Goal: Task Accomplishment & Management: Use online tool/utility

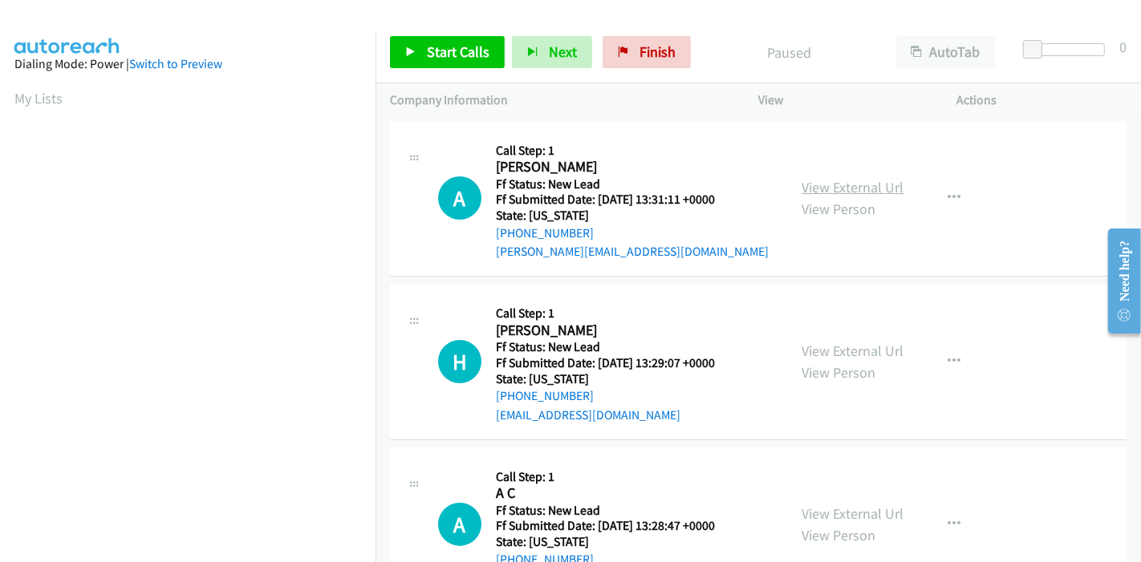
click at [827, 191] on link "View External Url" at bounding box center [853, 187] width 102 height 18
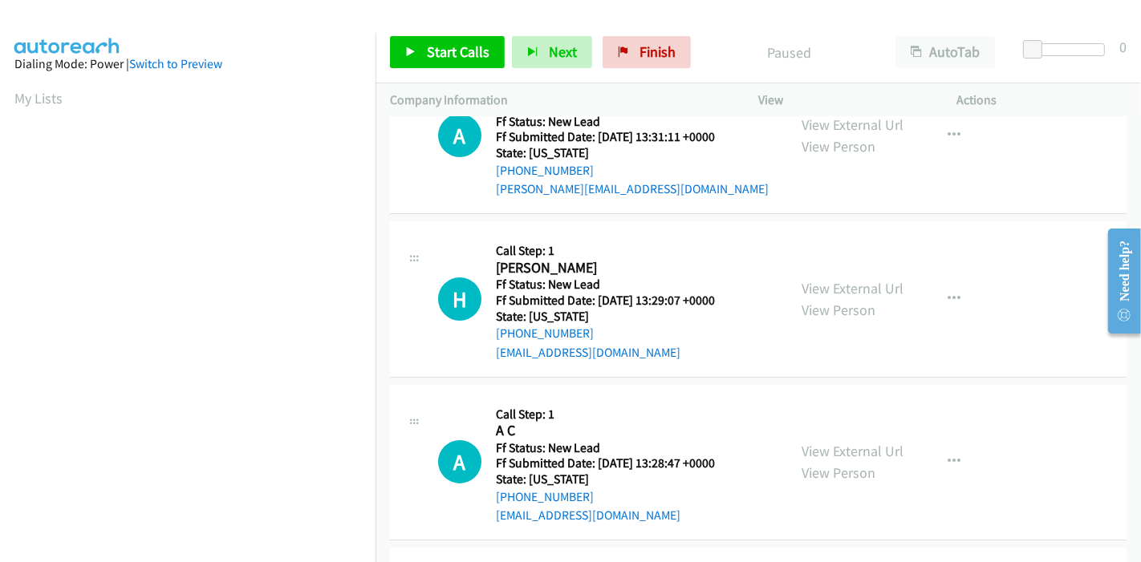
scroll to position [89, 0]
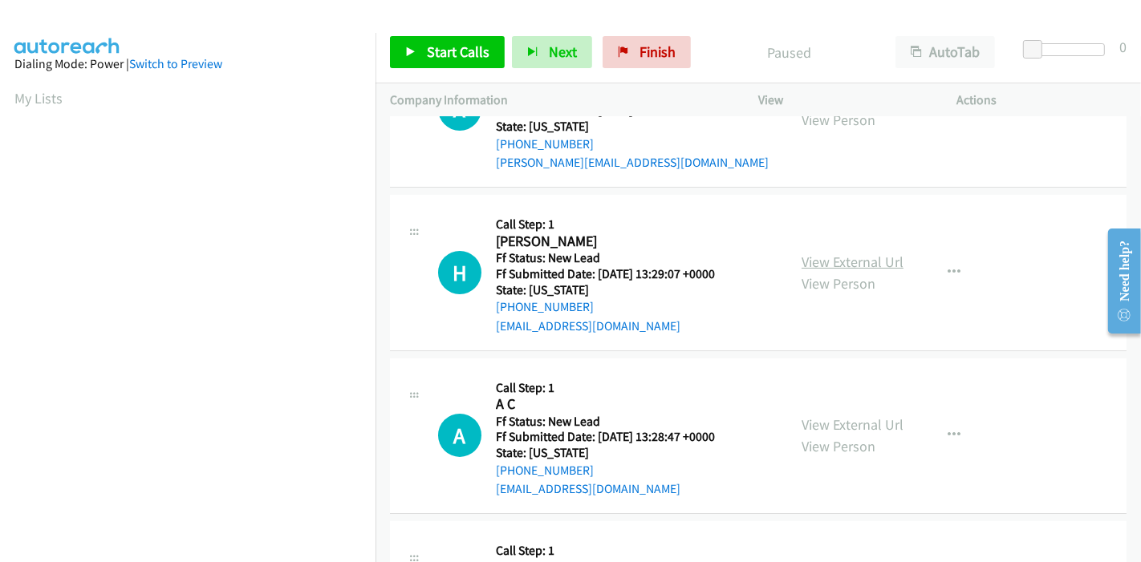
click at [814, 266] on link "View External Url" at bounding box center [853, 262] width 102 height 18
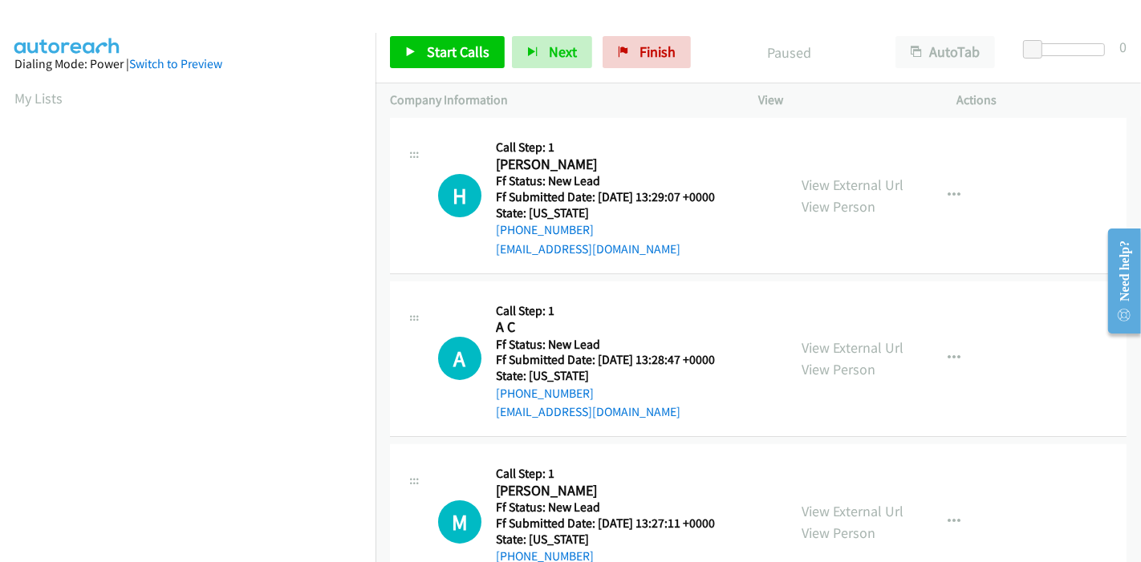
scroll to position [356, 0]
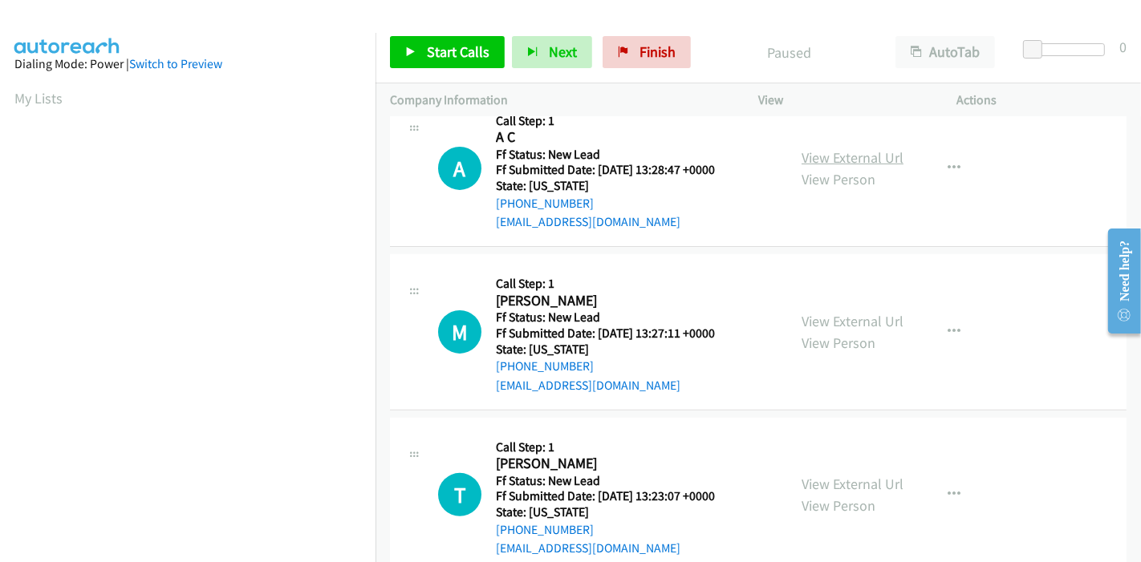
click at [868, 155] on link "View External Url" at bounding box center [853, 157] width 102 height 18
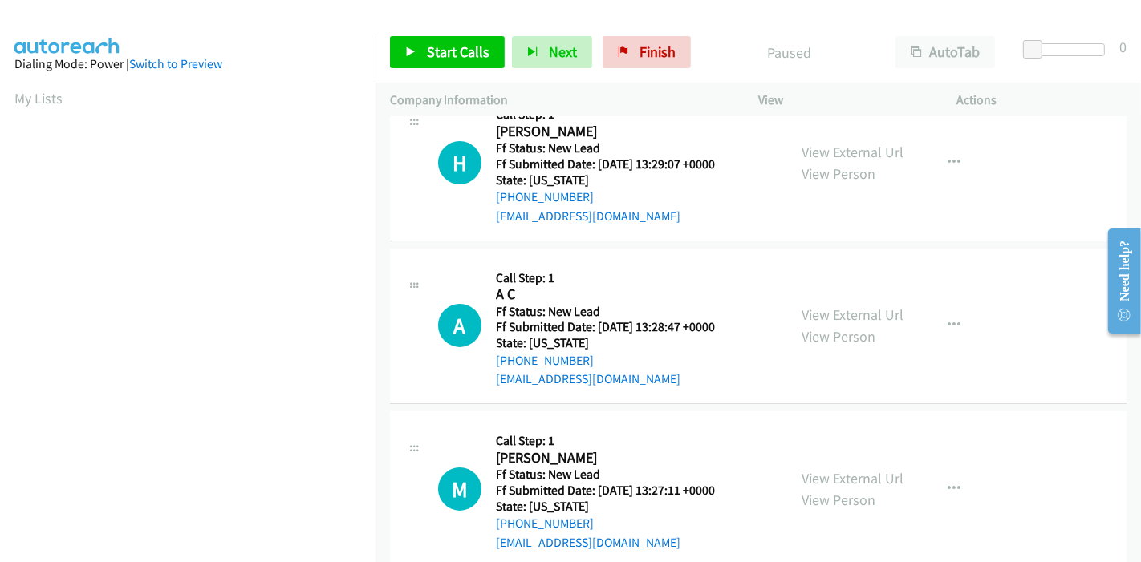
scroll to position [267, 0]
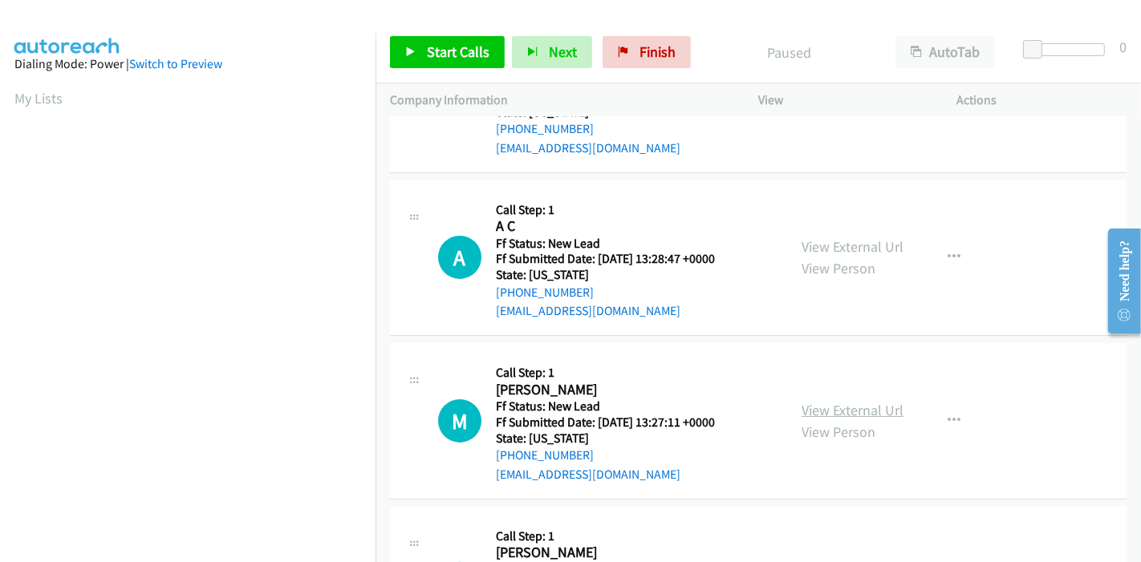
click at [836, 402] on link "View External Url" at bounding box center [853, 410] width 102 height 18
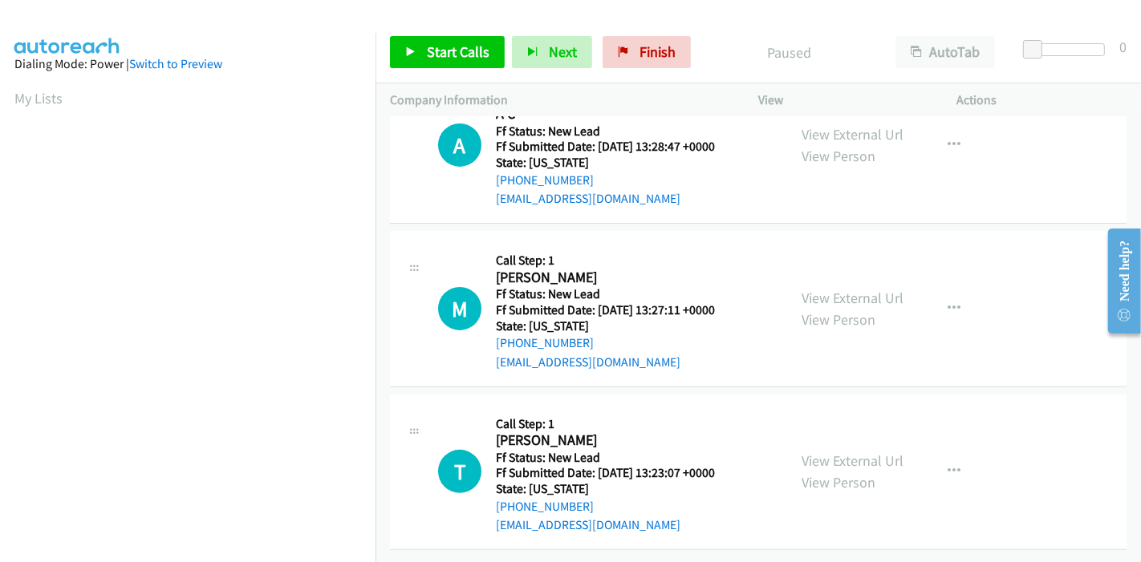
scroll to position [391, 0]
click at [840, 452] on link "View External Url" at bounding box center [853, 461] width 102 height 18
click at [445, 57] on span "Start Calls" at bounding box center [458, 52] width 63 height 18
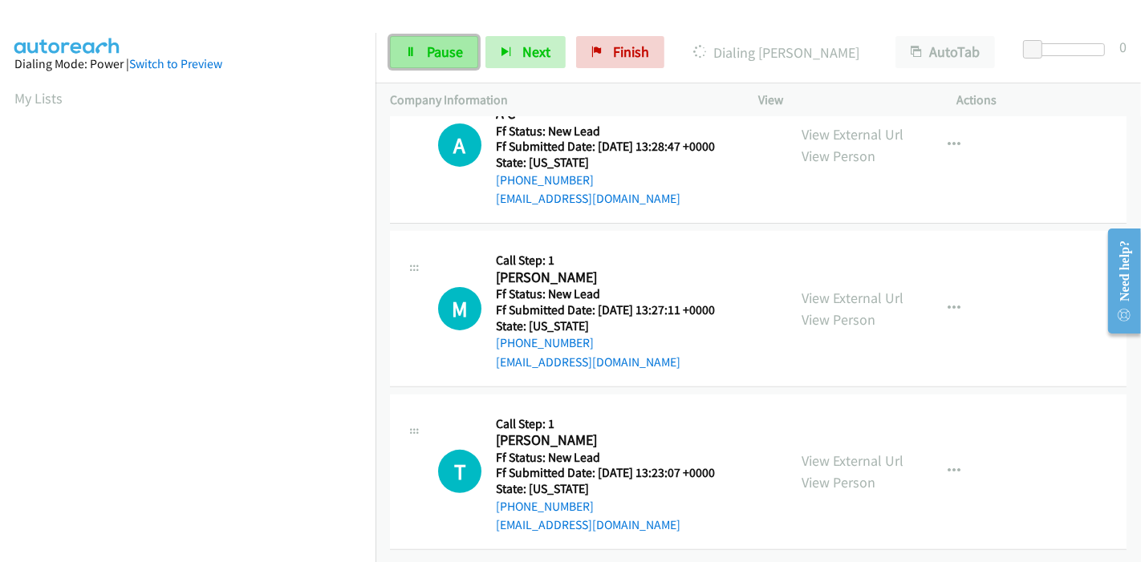
click at [433, 51] on span "Pause" at bounding box center [445, 52] width 36 height 18
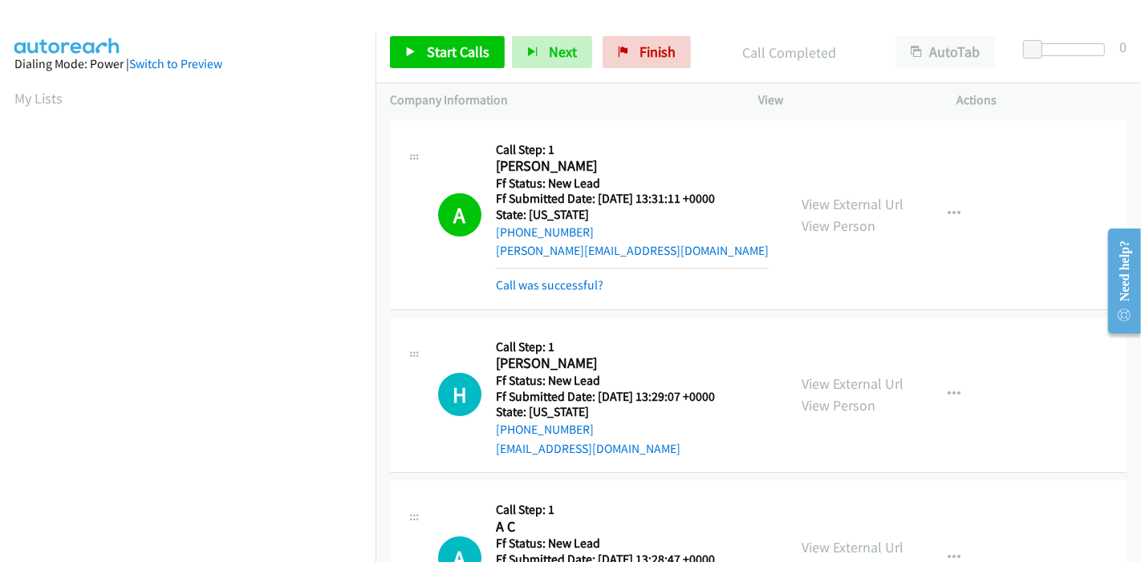
scroll to position [0, 0]
click at [561, 285] on link "Call was successful?" at bounding box center [550, 285] width 108 height 15
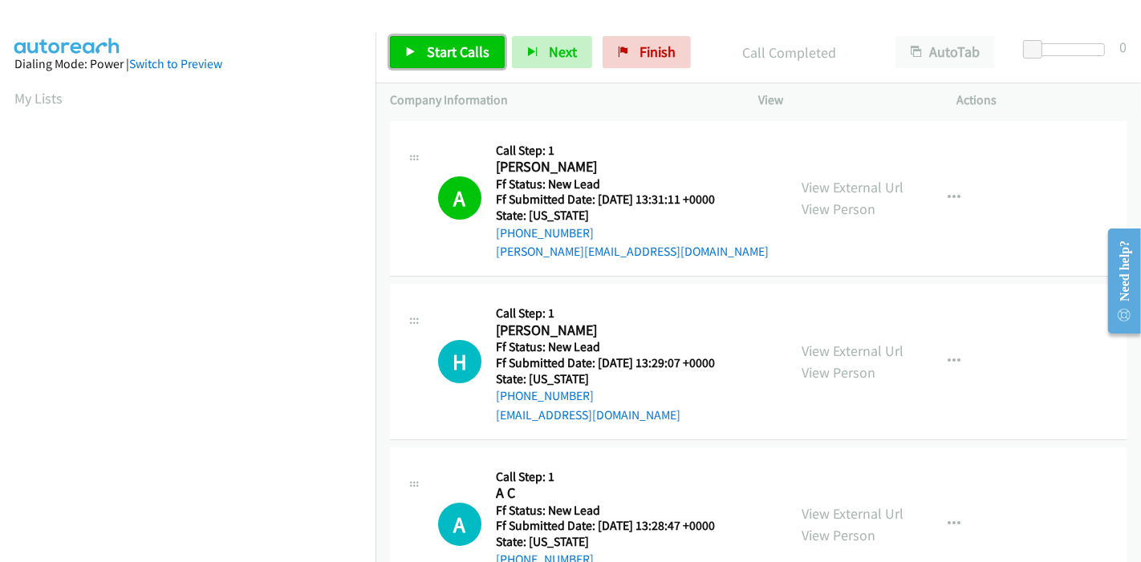
click at [476, 67] on link "Start Calls" at bounding box center [447, 52] width 115 height 32
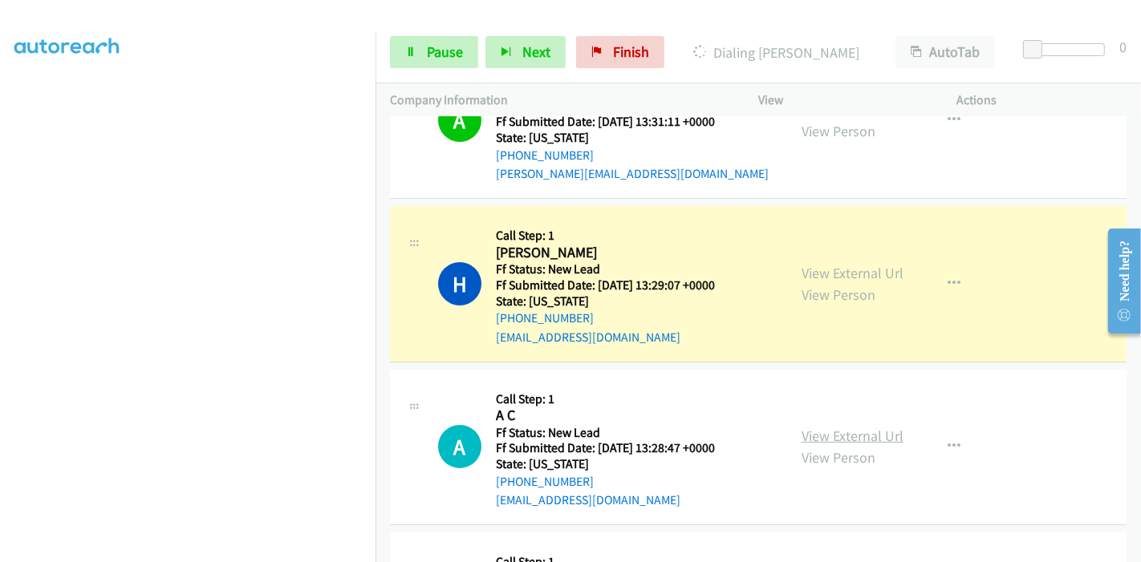
scroll to position [267, 0]
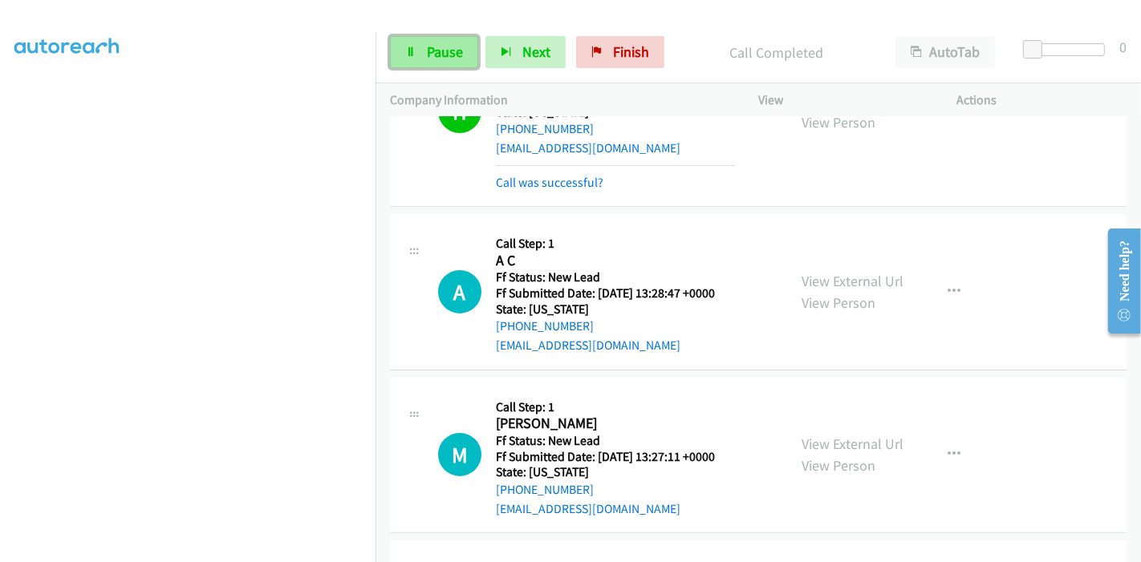
drag, startPoint x: 403, startPoint y: 57, endPoint x: 411, endPoint y: 63, distance: 10.3
click at [403, 57] on link "Pause" at bounding box center [434, 52] width 88 height 32
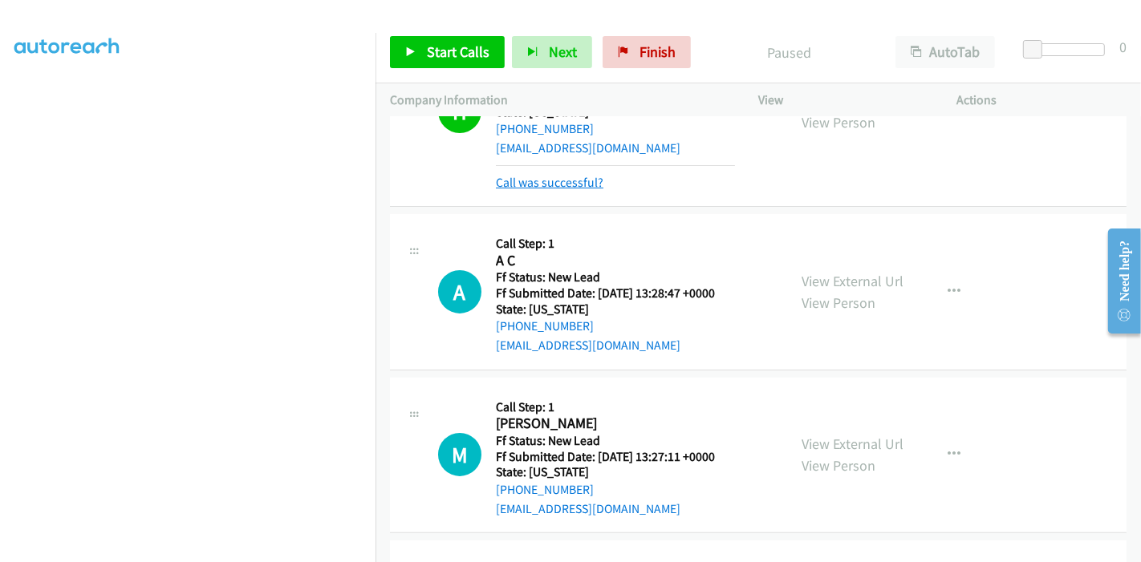
click at [530, 185] on link "Call was successful?" at bounding box center [550, 182] width 108 height 15
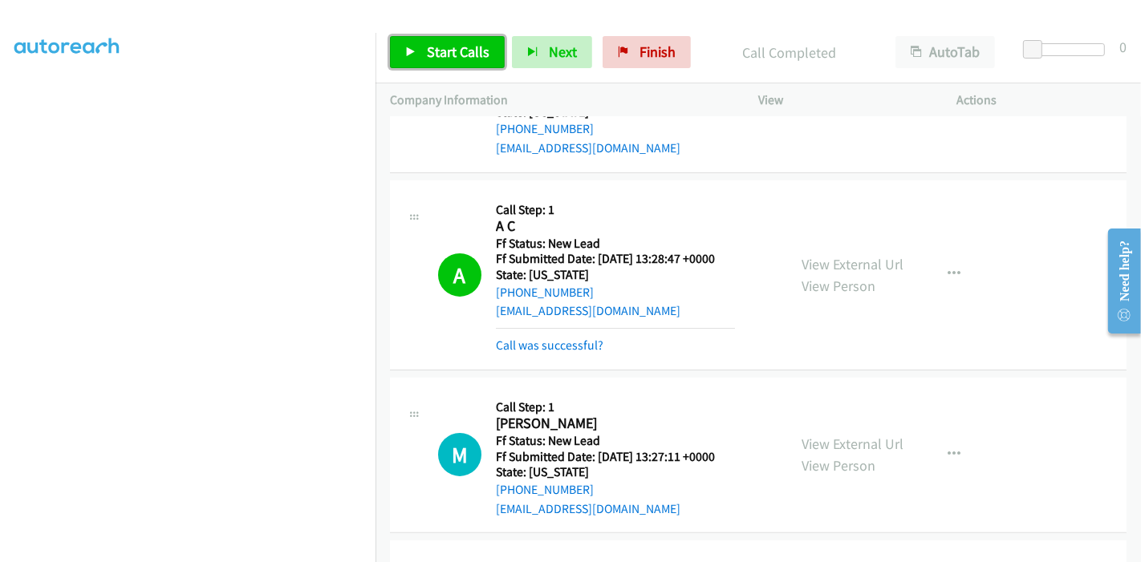
click at [455, 55] on span "Start Calls" at bounding box center [458, 52] width 63 height 18
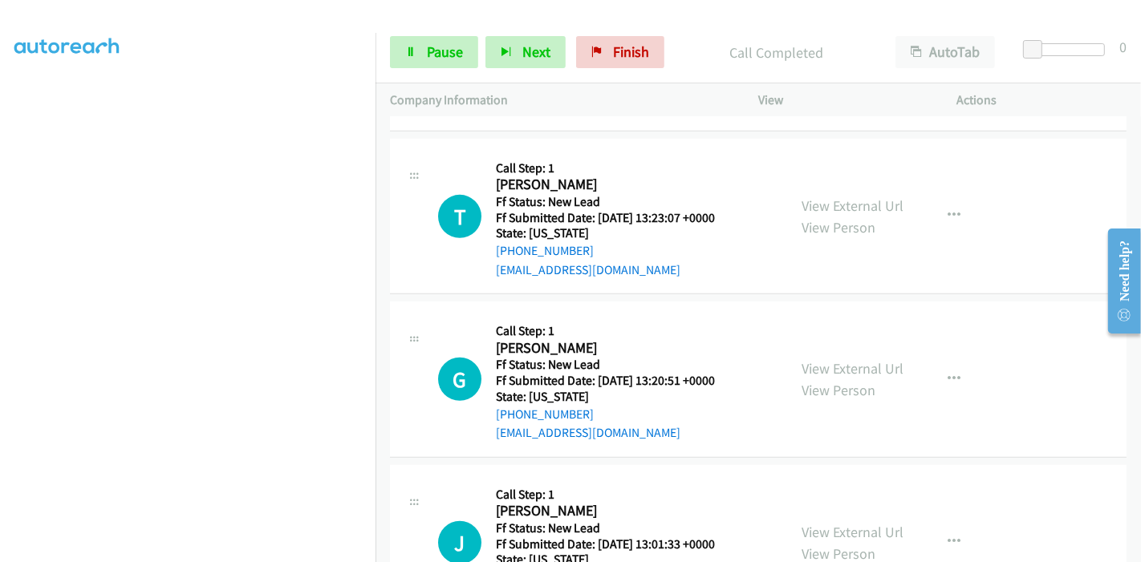
scroll to position [730, 0]
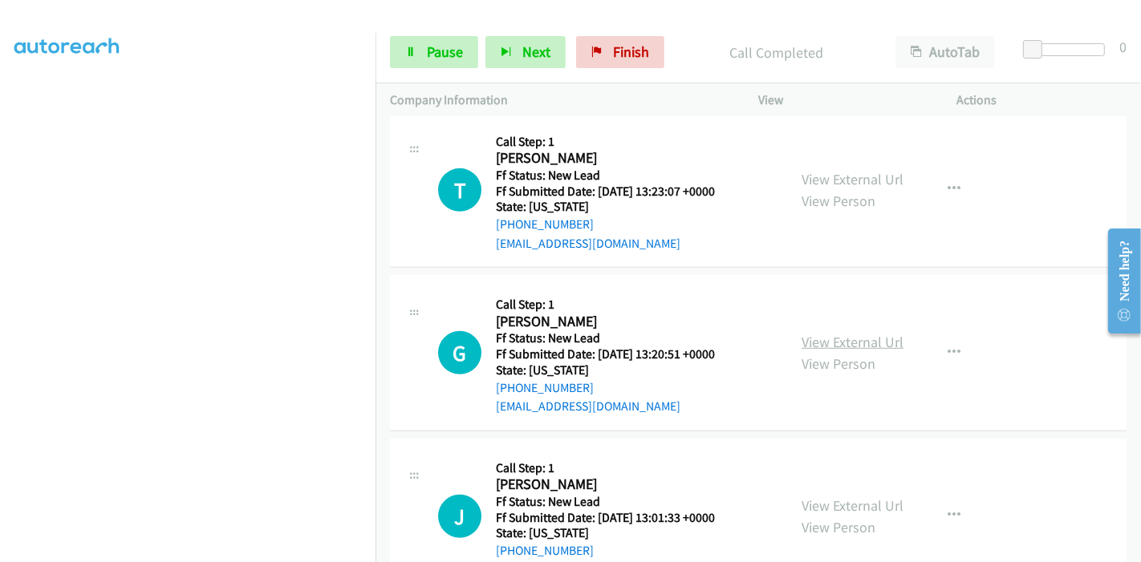
click at [850, 333] on link "View External Url" at bounding box center [853, 342] width 102 height 18
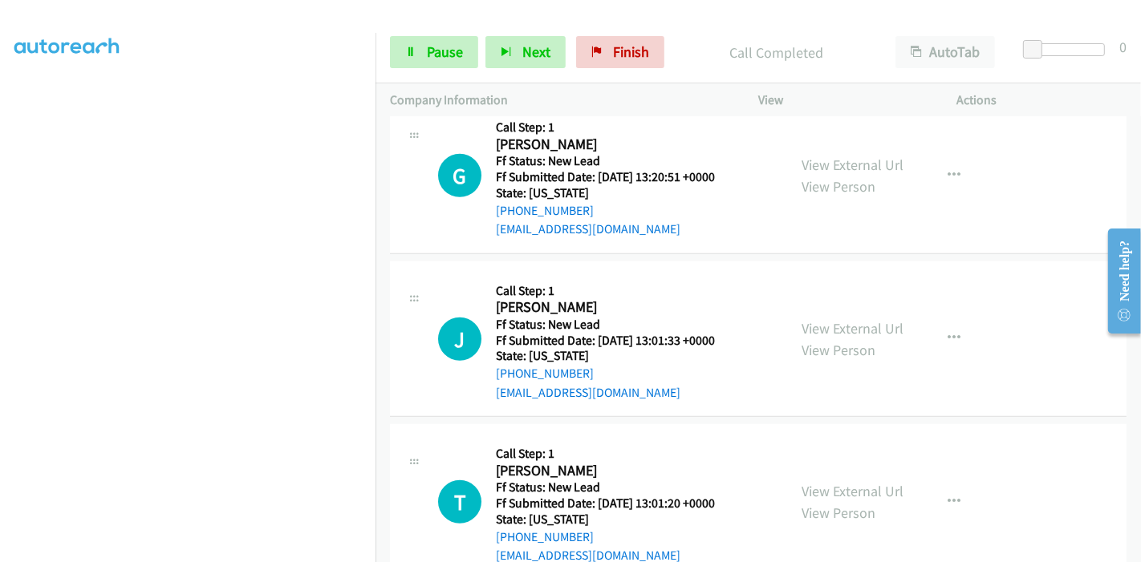
scroll to position [908, 0]
click at [838, 324] on link "View External Url" at bounding box center [853, 328] width 102 height 18
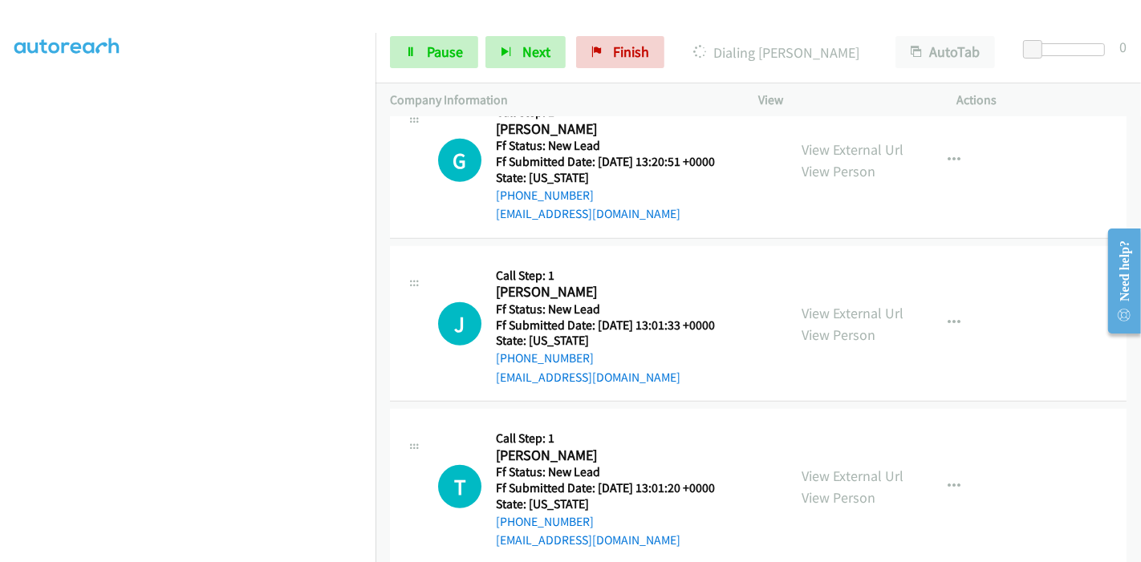
scroll to position [948, 0]
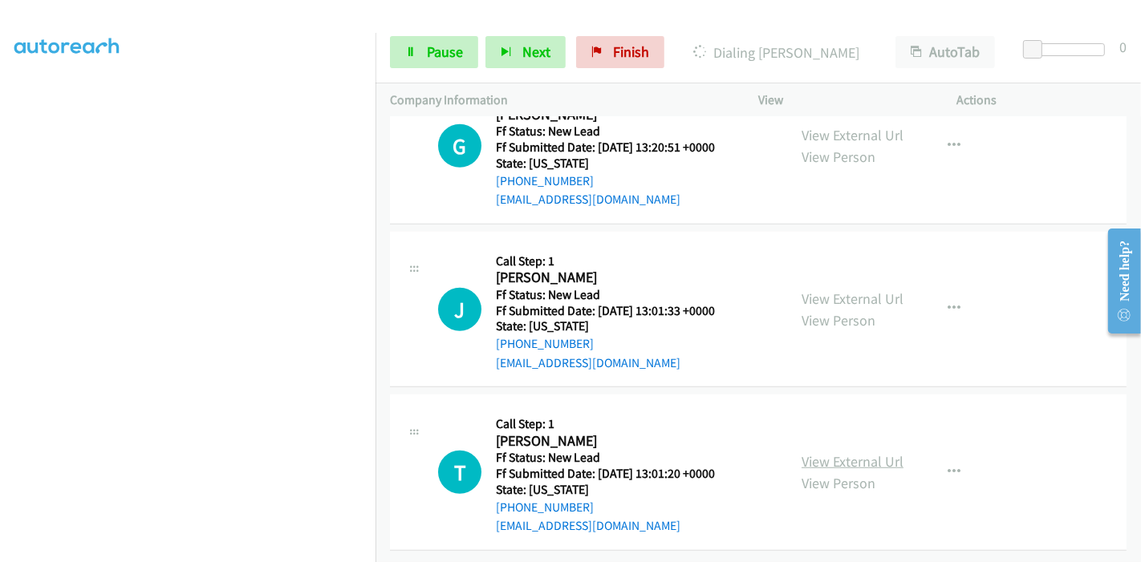
click at [839, 453] on link "View External Url" at bounding box center [853, 462] width 102 height 18
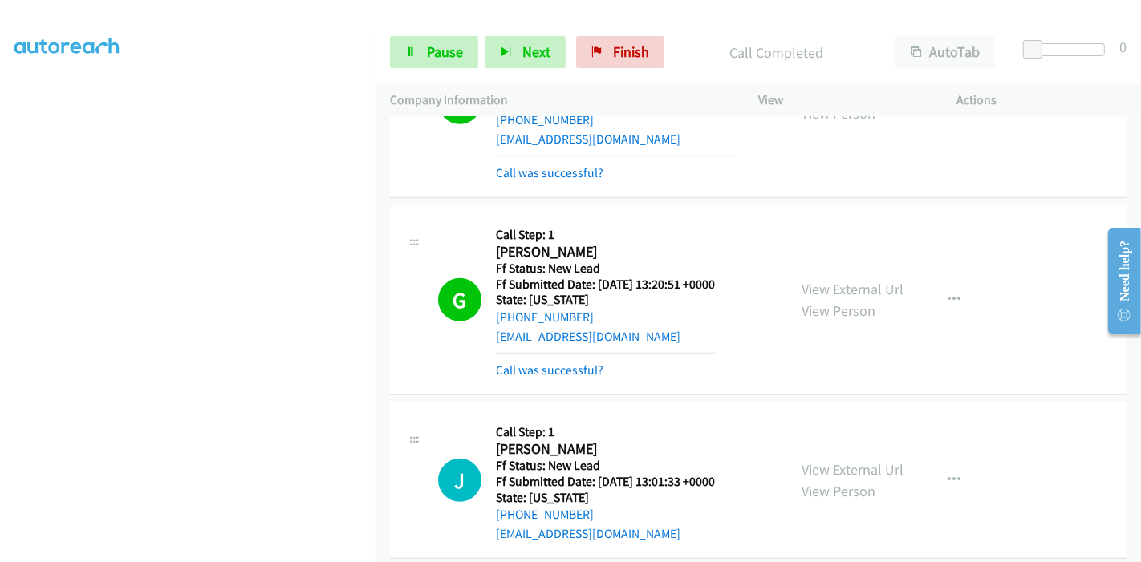
scroll to position [821, 0]
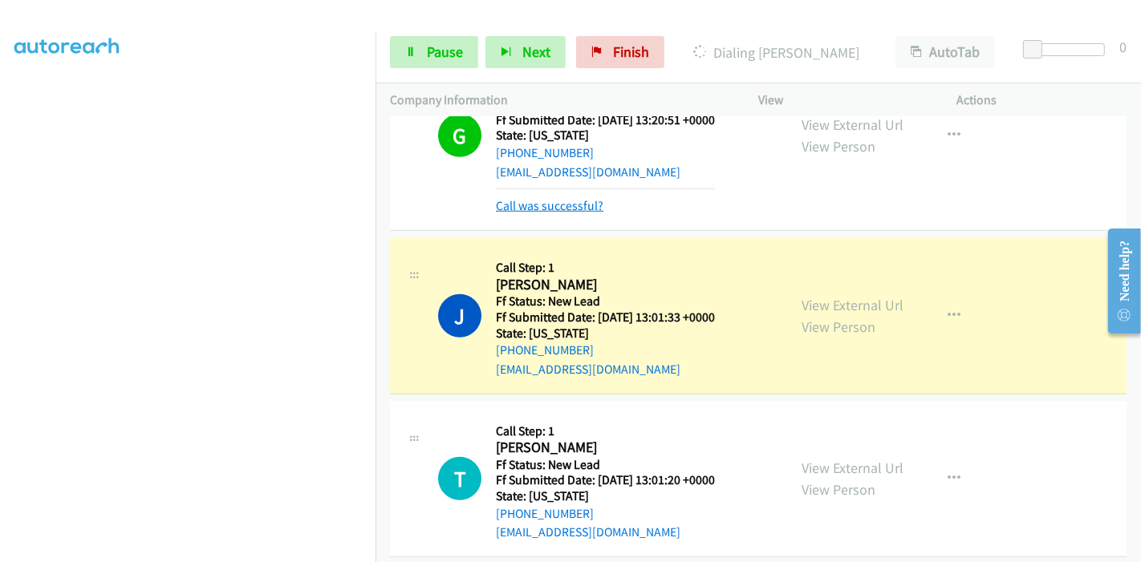
click at [540, 198] on link "Call was successful?" at bounding box center [550, 205] width 108 height 15
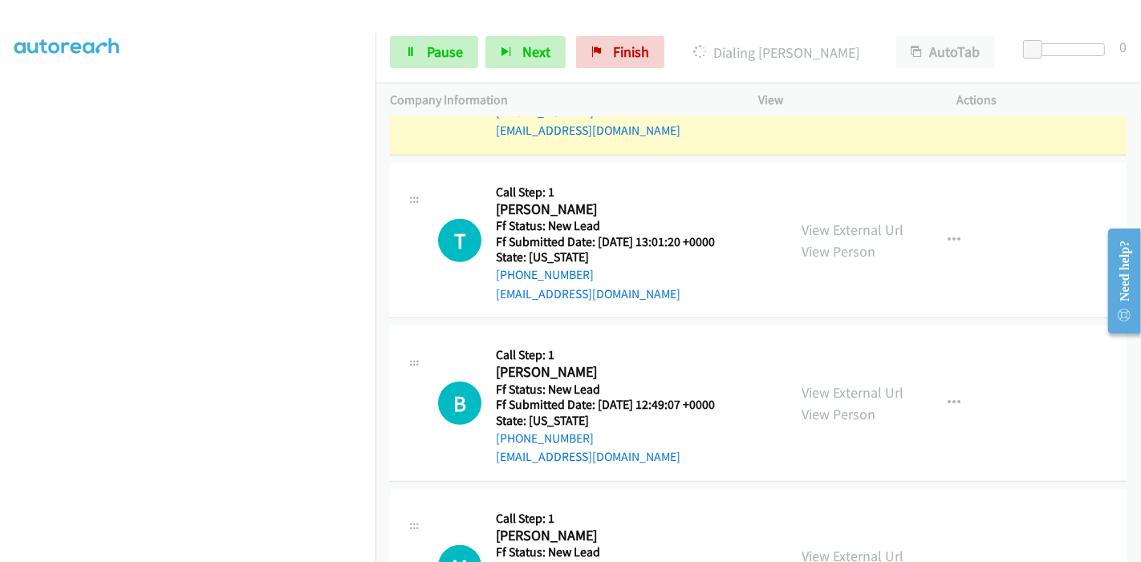
scroll to position [1293, 0]
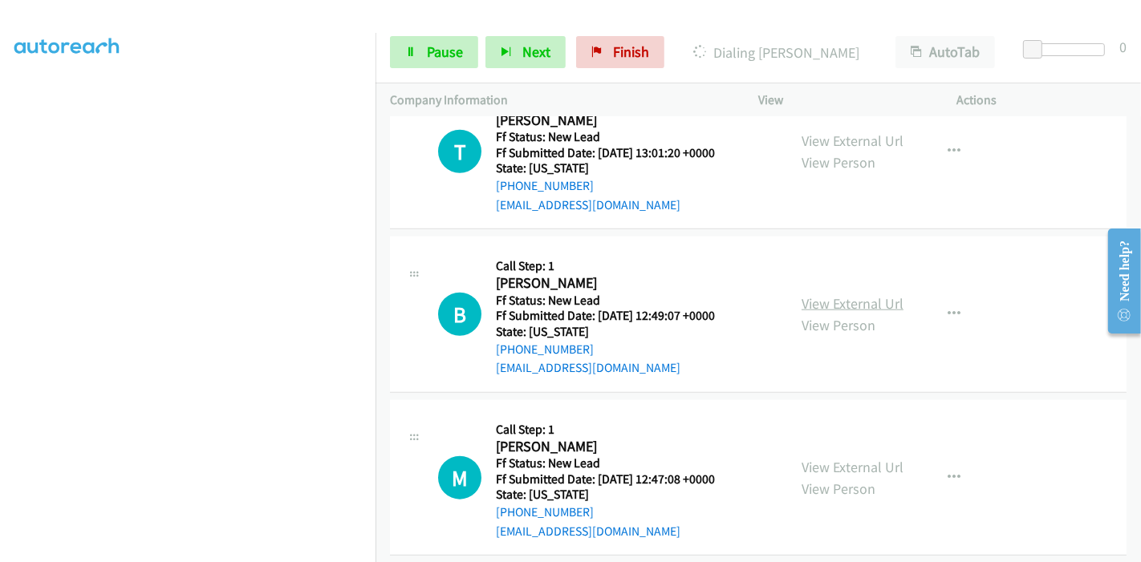
click at [837, 304] on link "View External Url" at bounding box center [853, 303] width 102 height 18
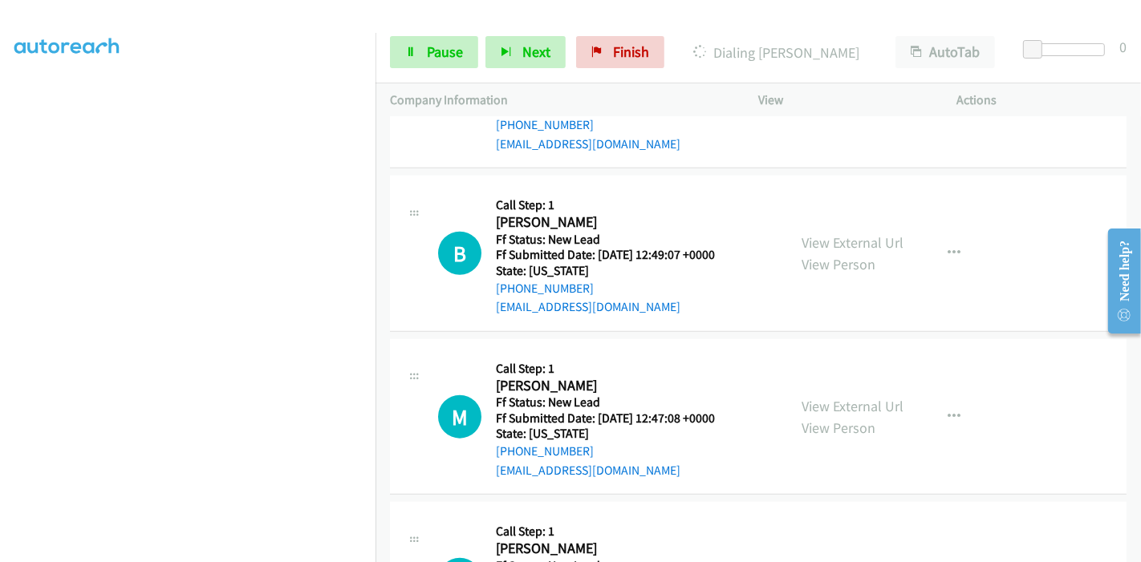
scroll to position [1382, 0]
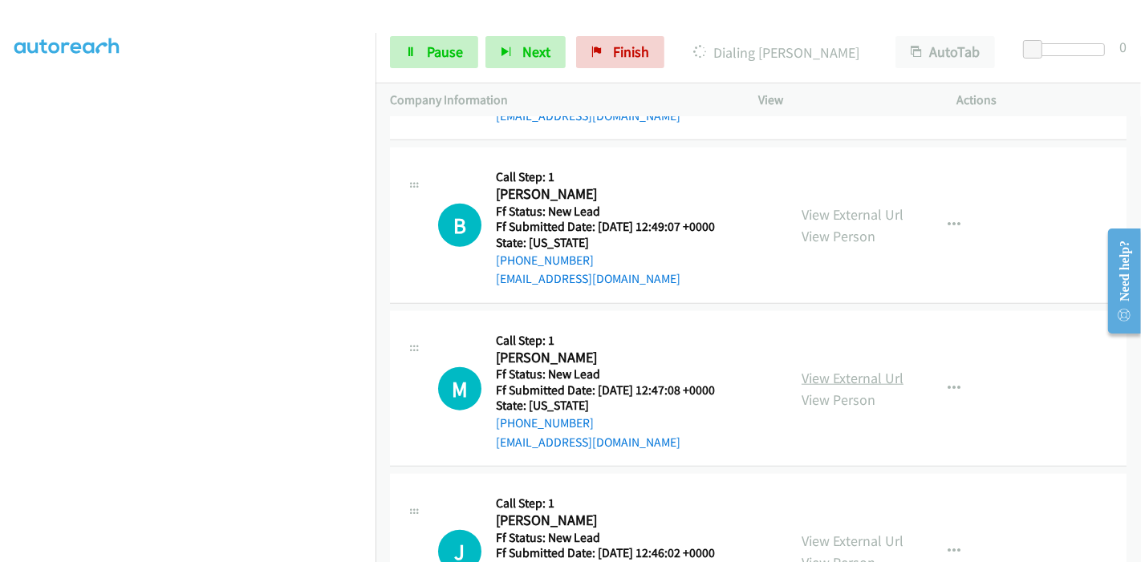
click at [854, 376] on link "View External Url" at bounding box center [853, 378] width 102 height 18
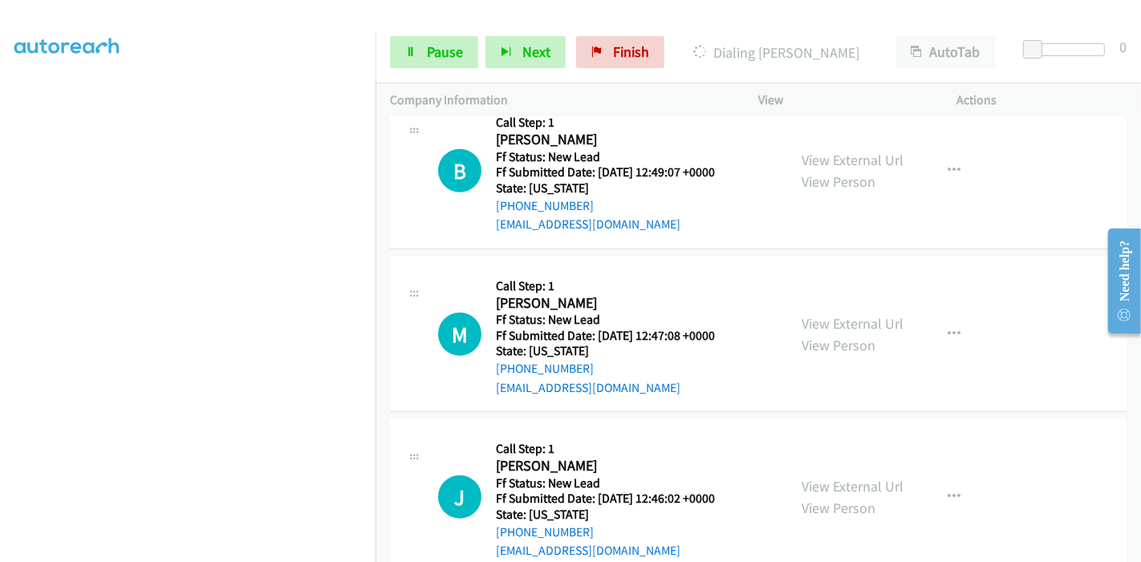
scroll to position [1471, 0]
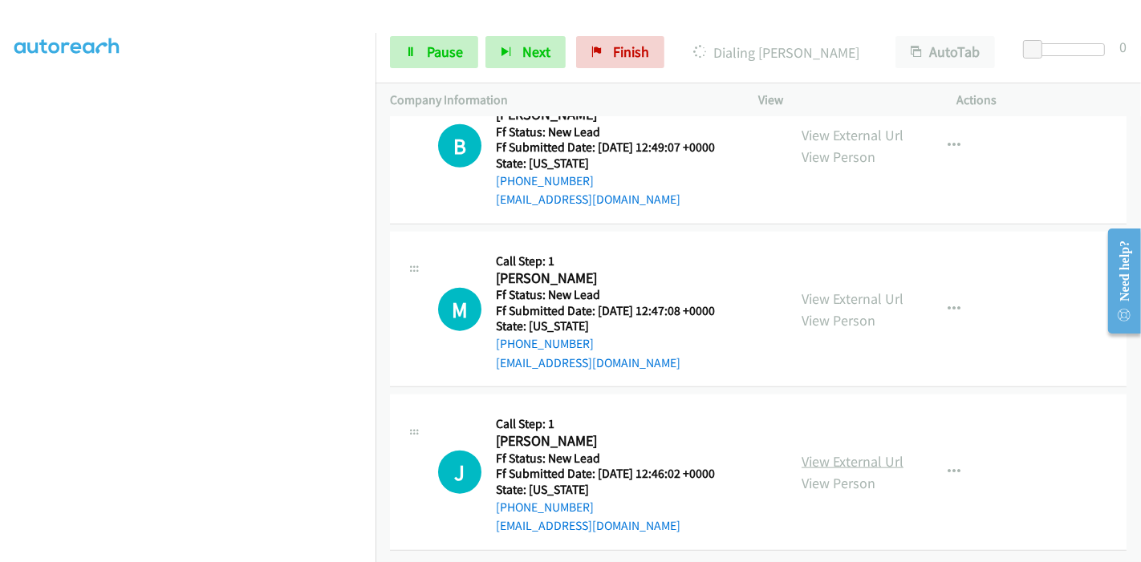
click at [842, 453] on link "View External Url" at bounding box center [853, 462] width 102 height 18
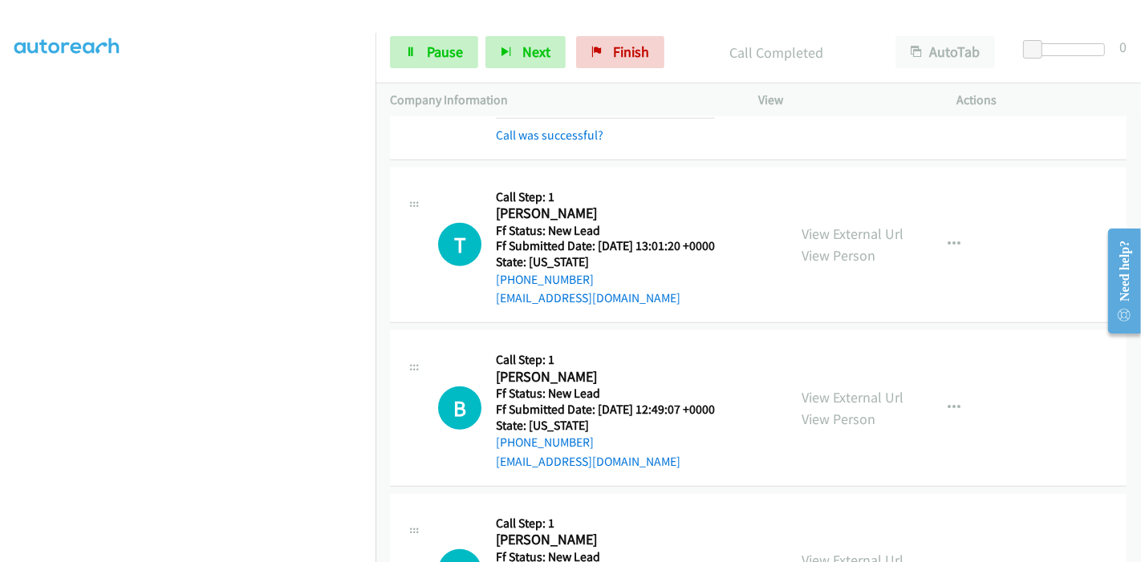
scroll to position [1148, 0]
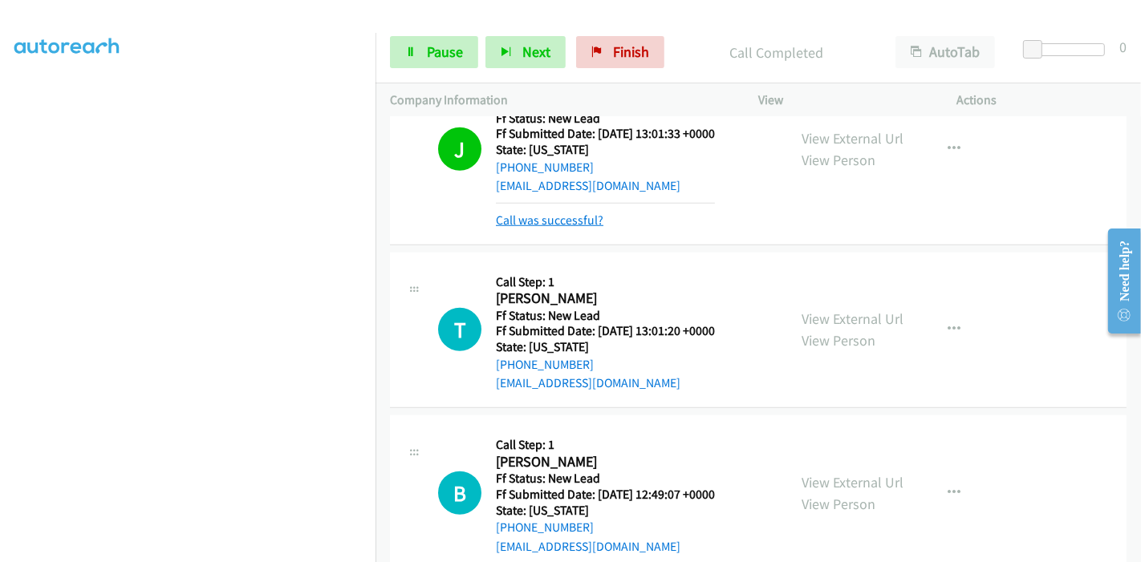
click at [571, 213] on link "Call was successful?" at bounding box center [550, 220] width 108 height 15
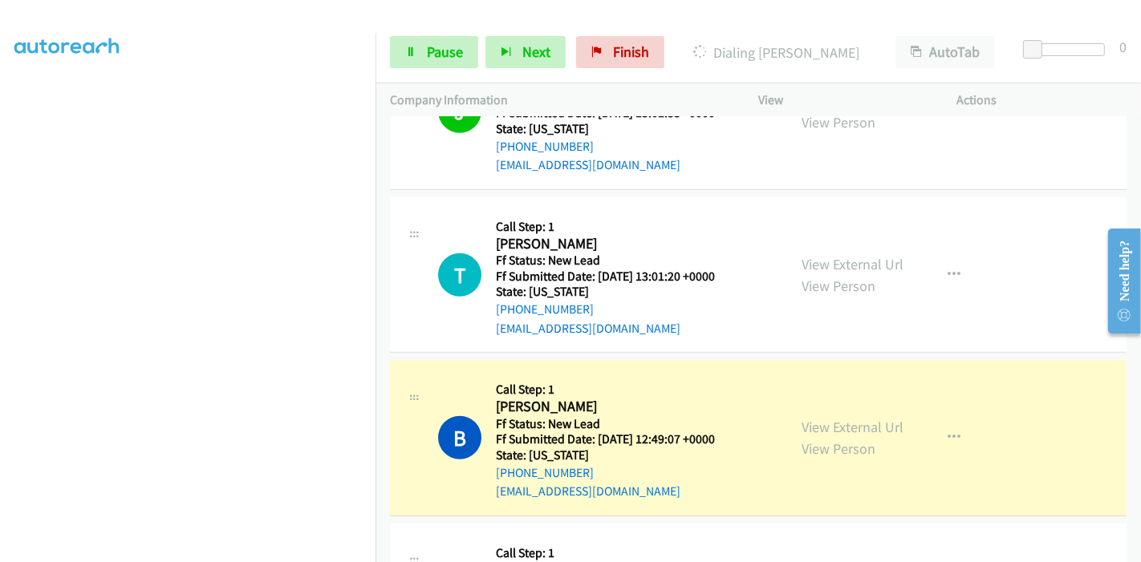
scroll to position [1220, 0]
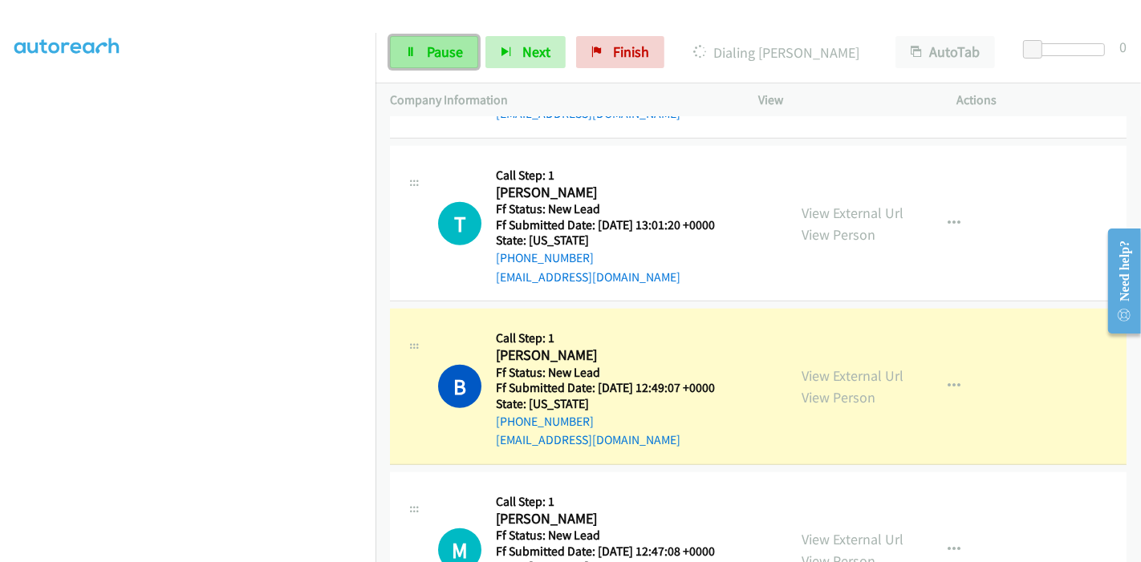
click at [427, 47] on span "Pause" at bounding box center [445, 52] width 36 height 18
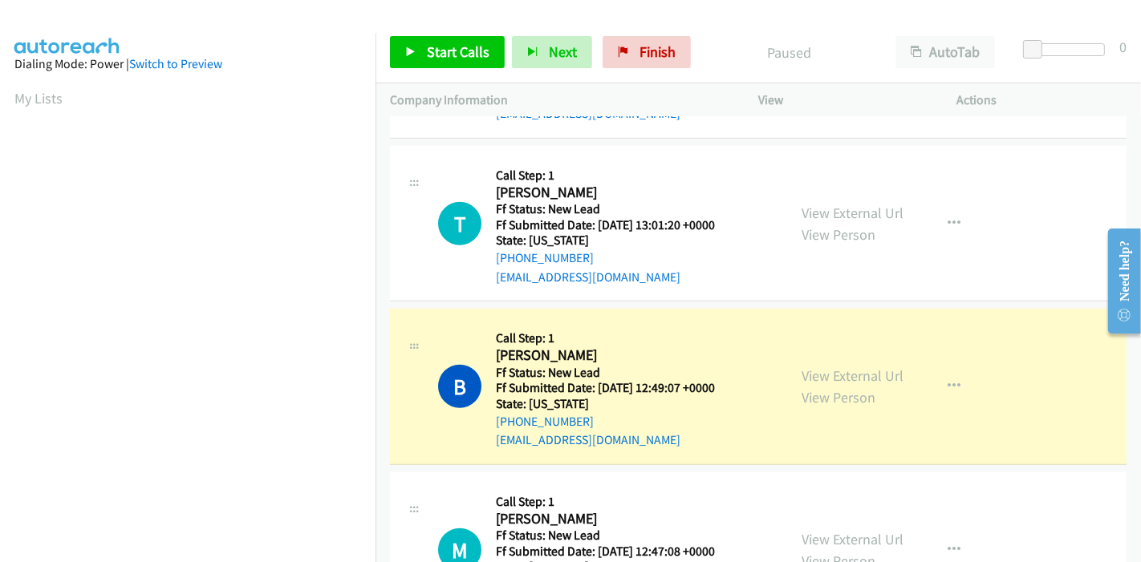
scroll to position [339, 0]
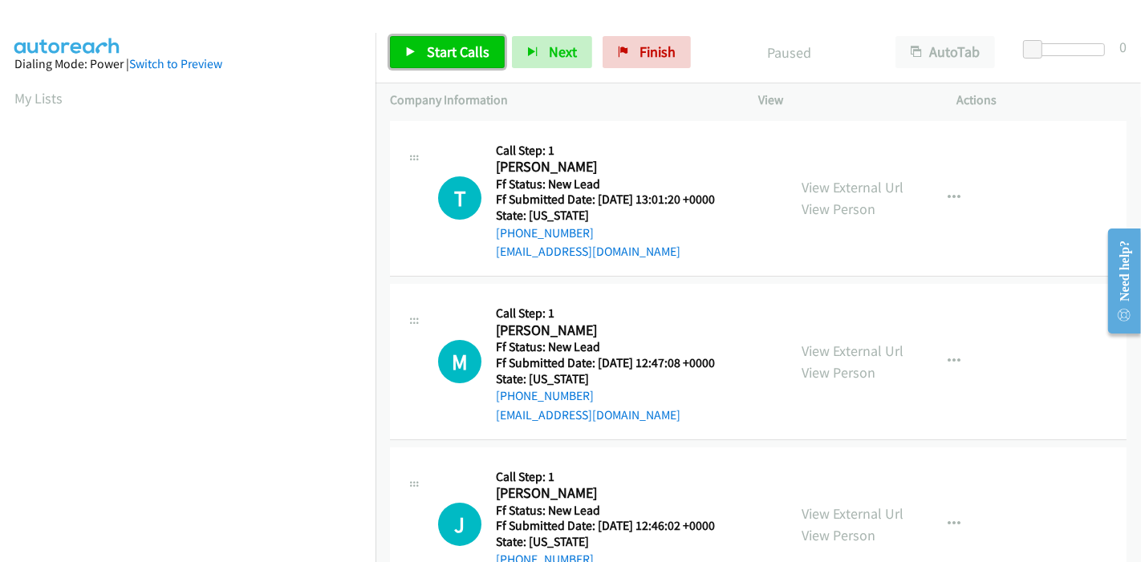
click at [406, 43] on link "Start Calls" at bounding box center [447, 52] width 115 height 32
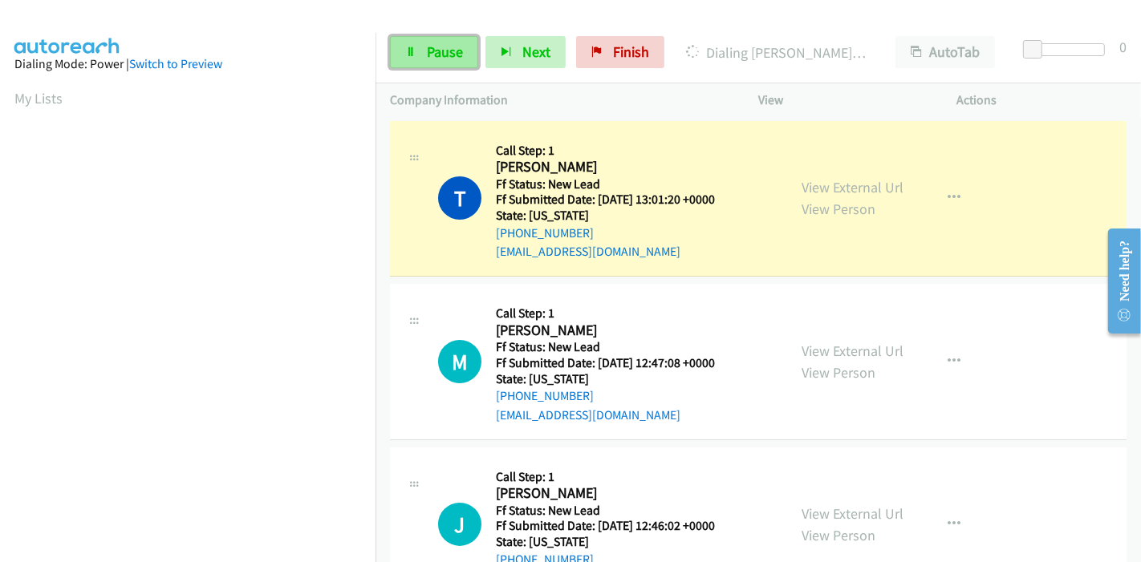
click at [418, 62] on link "Pause" at bounding box center [434, 52] width 88 height 32
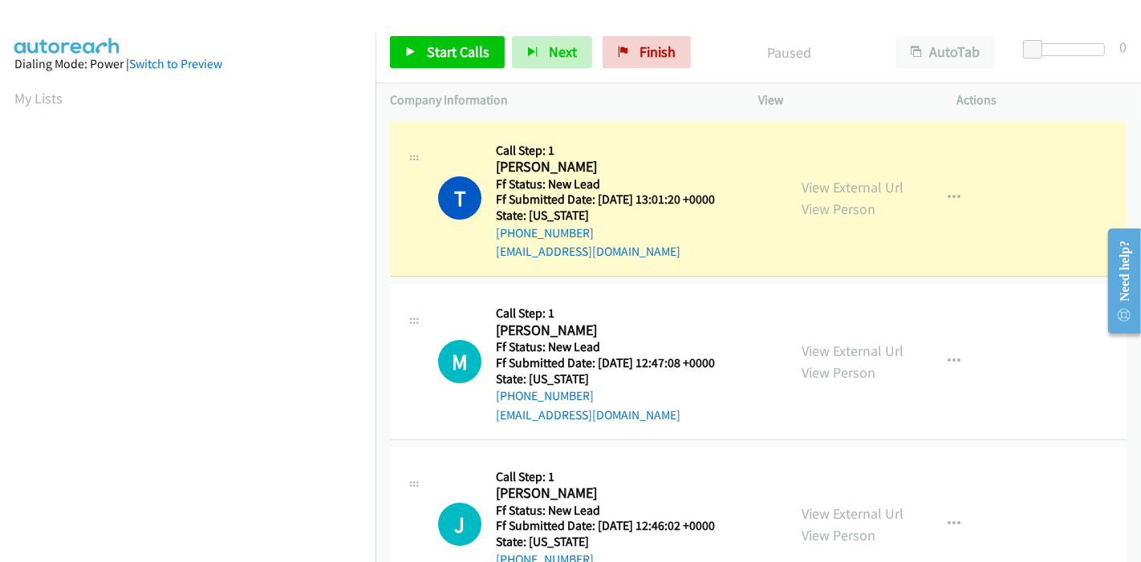
scroll to position [339, 0]
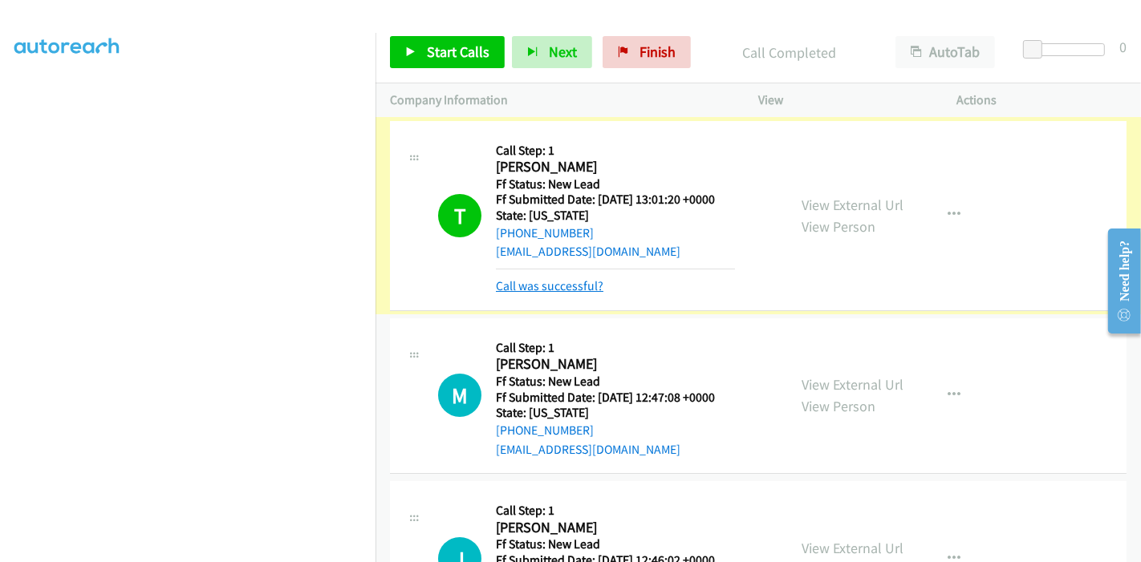
click at [554, 283] on link "Call was successful?" at bounding box center [550, 285] width 108 height 15
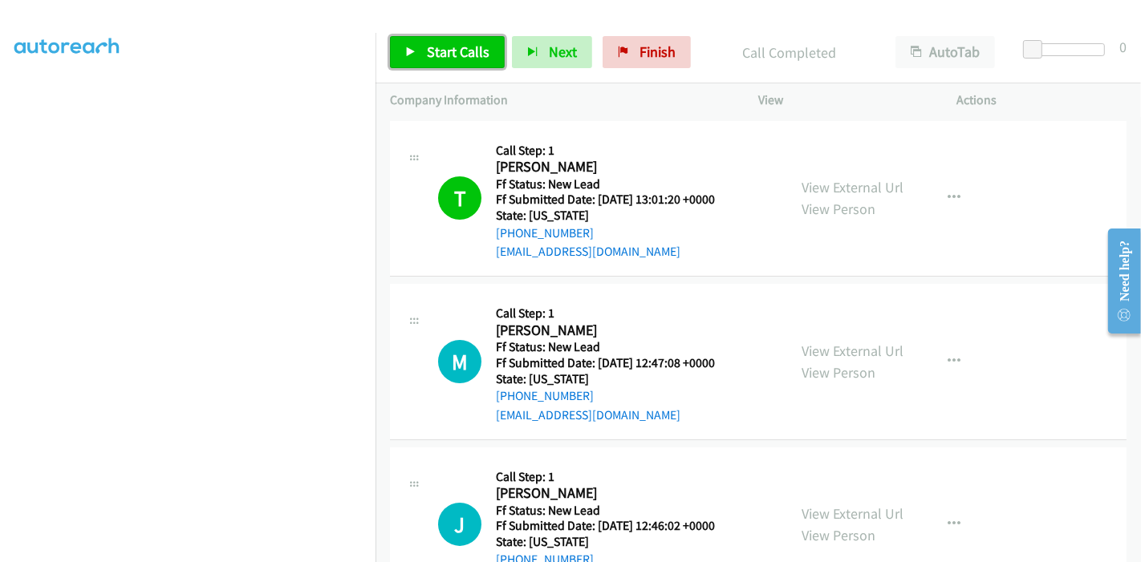
click at [418, 49] on link "Start Calls" at bounding box center [447, 52] width 115 height 32
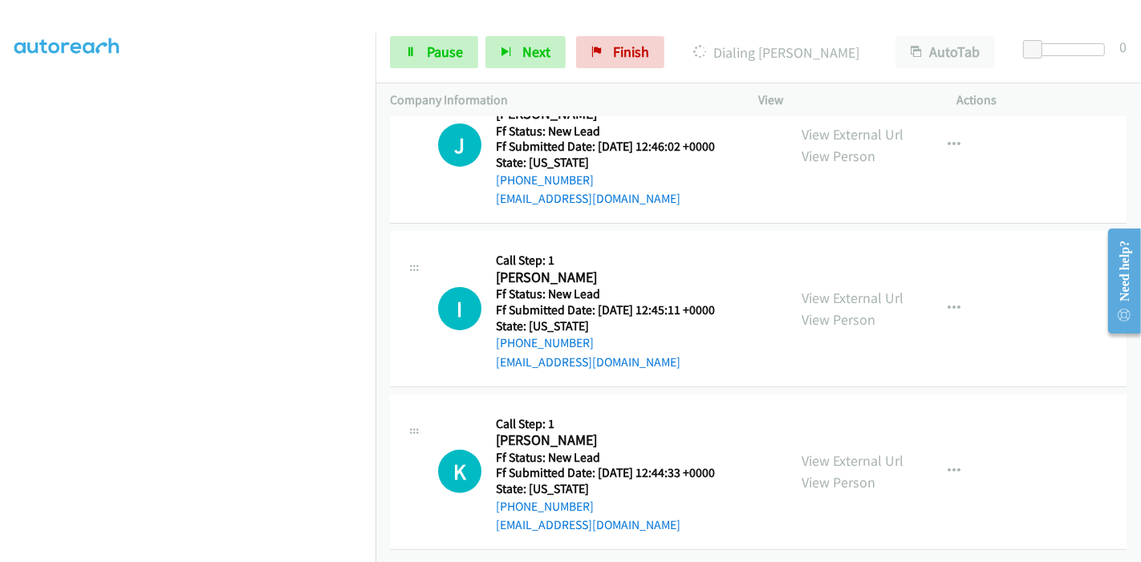
scroll to position [213, 0]
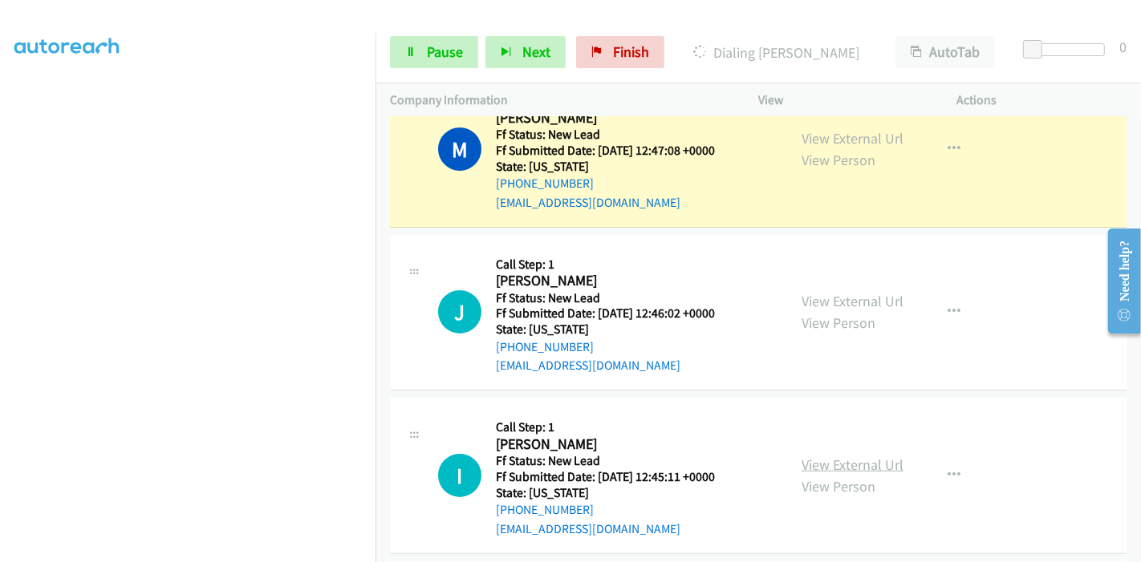
click at [823, 469] on link "View External Url" at bounding box center [853, 465] width 102 height 18
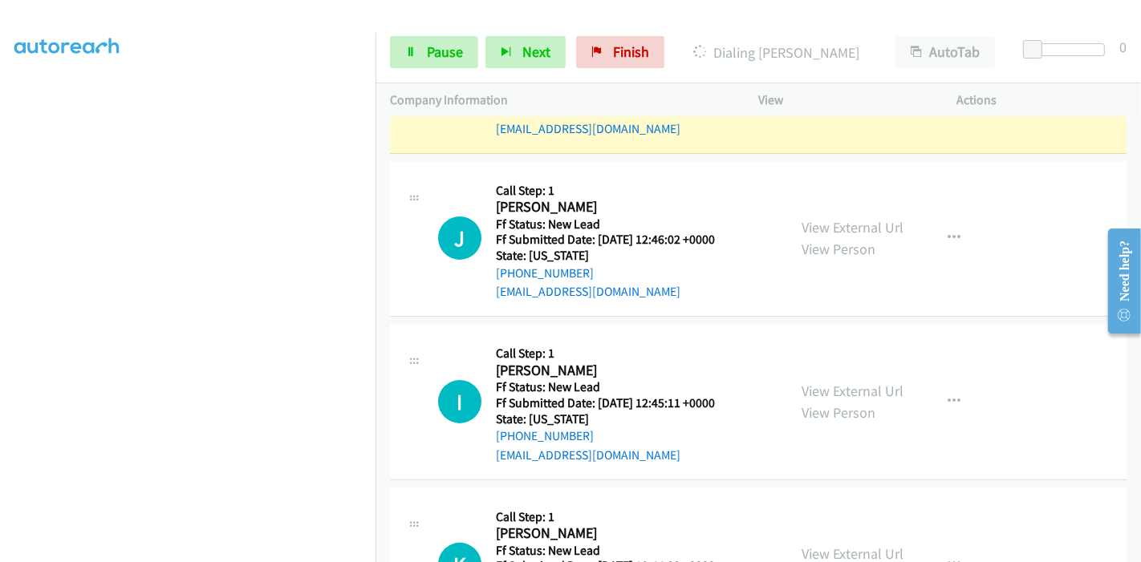
scroll to position [391, 0]
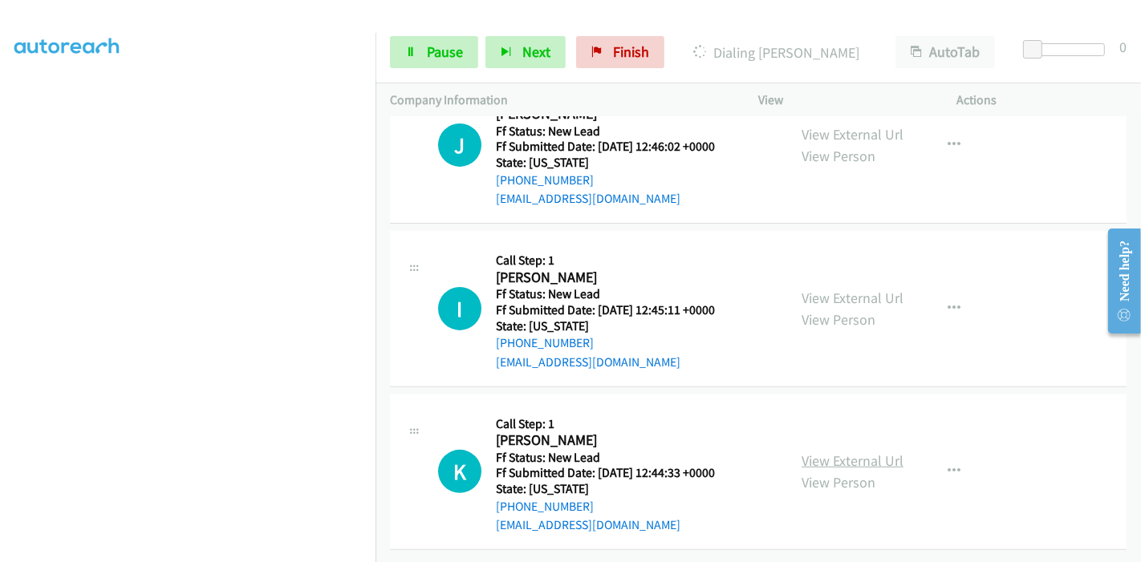
click at [818, 452] on link "View External Url" at bounding box center [853, 461] width 102 height 18
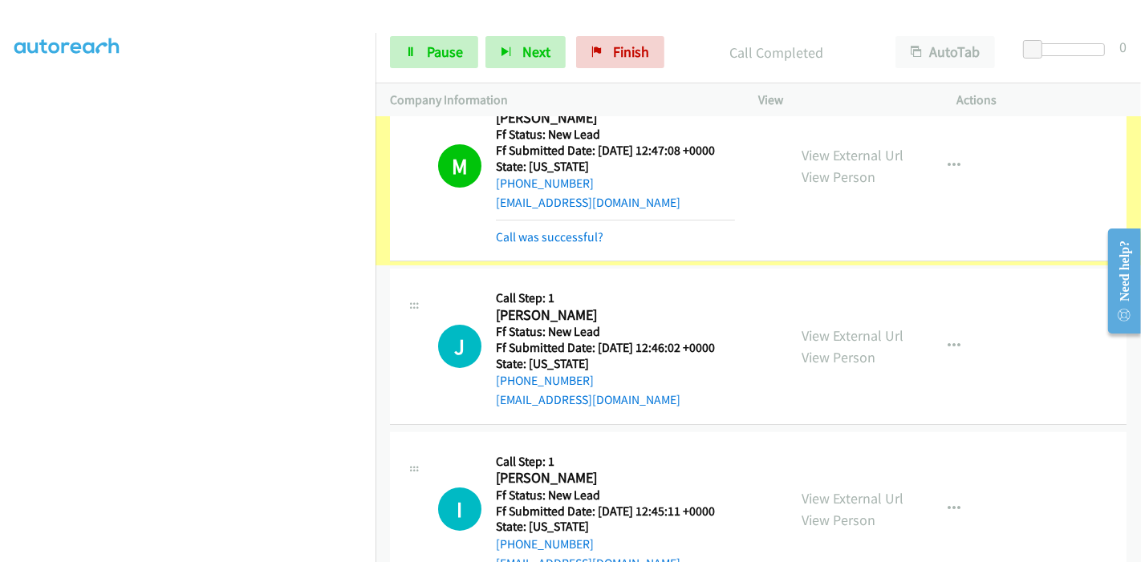
scroll to position [213, 0]
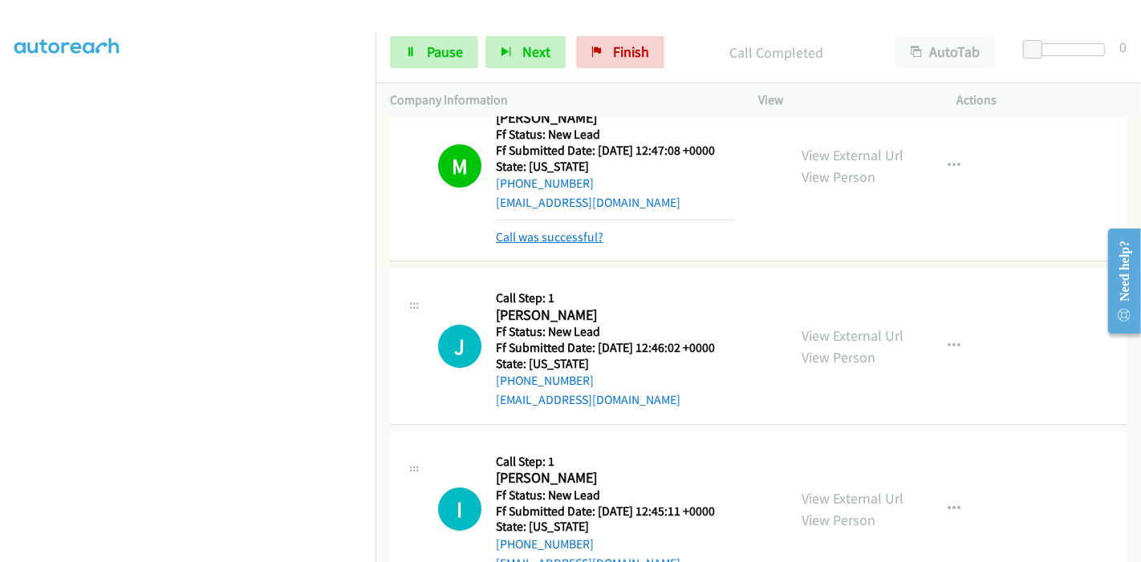
click at [571, 237] on link "Call was successful?" at bounding box center [550, 236] width 108 height 15
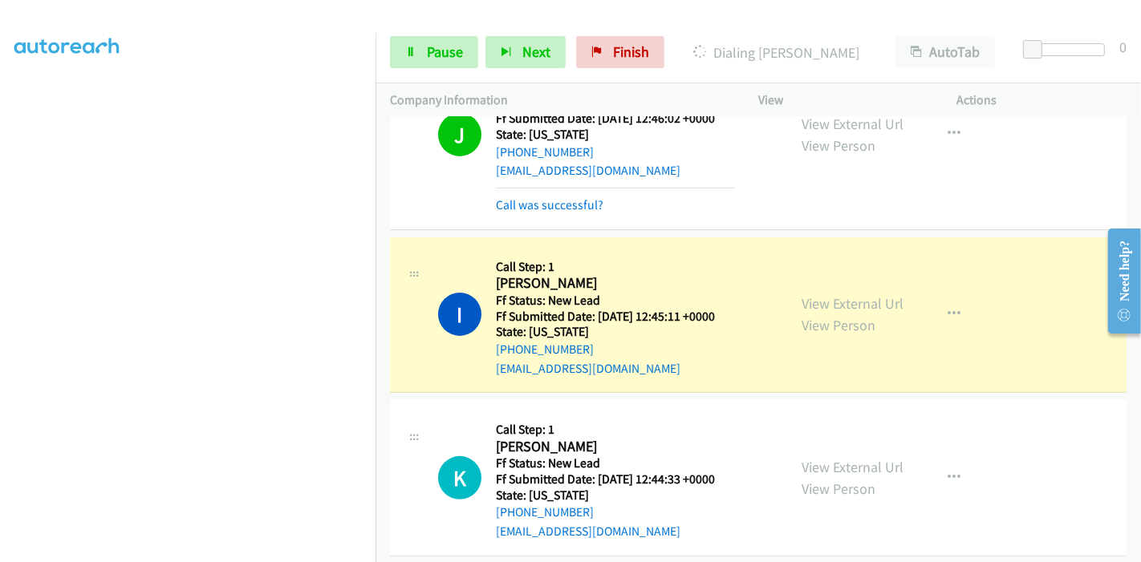
scroll to position [339, 0]
click at [565, 198] on link "Call was successful?" at bounding box center [550, 204] width 108 height 15
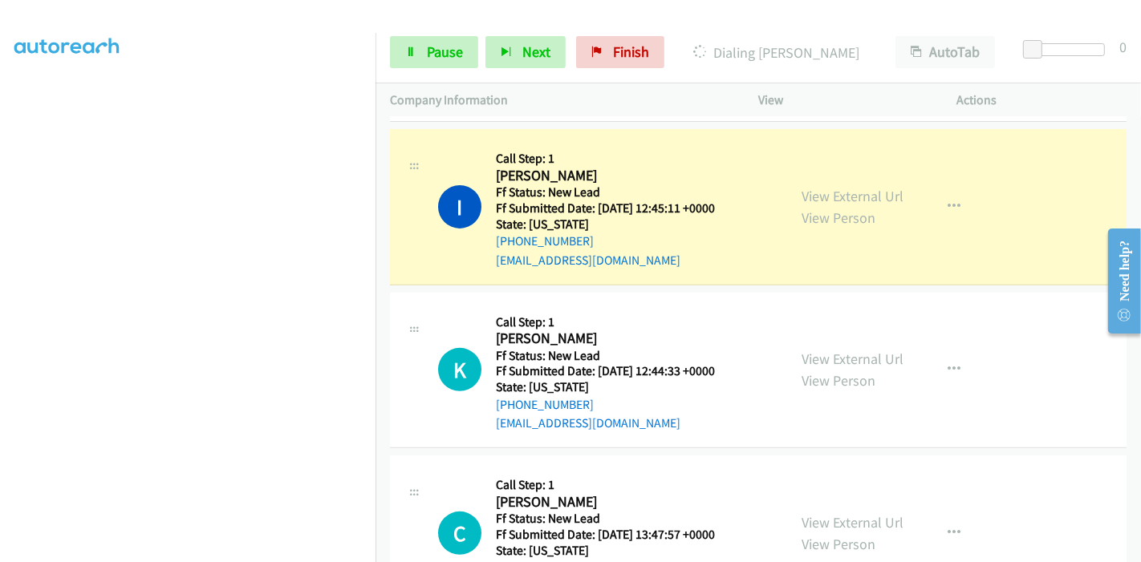
scroll to position [480, 0]
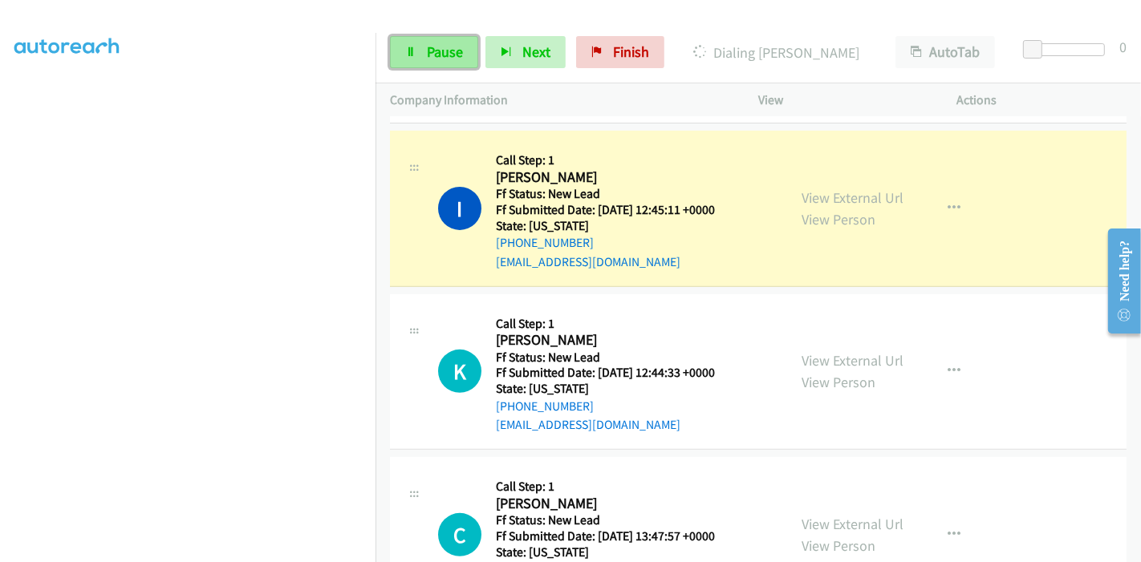
click at [440, 49] on span "Pause" at bounding box center [445, 52] width 36 height 18
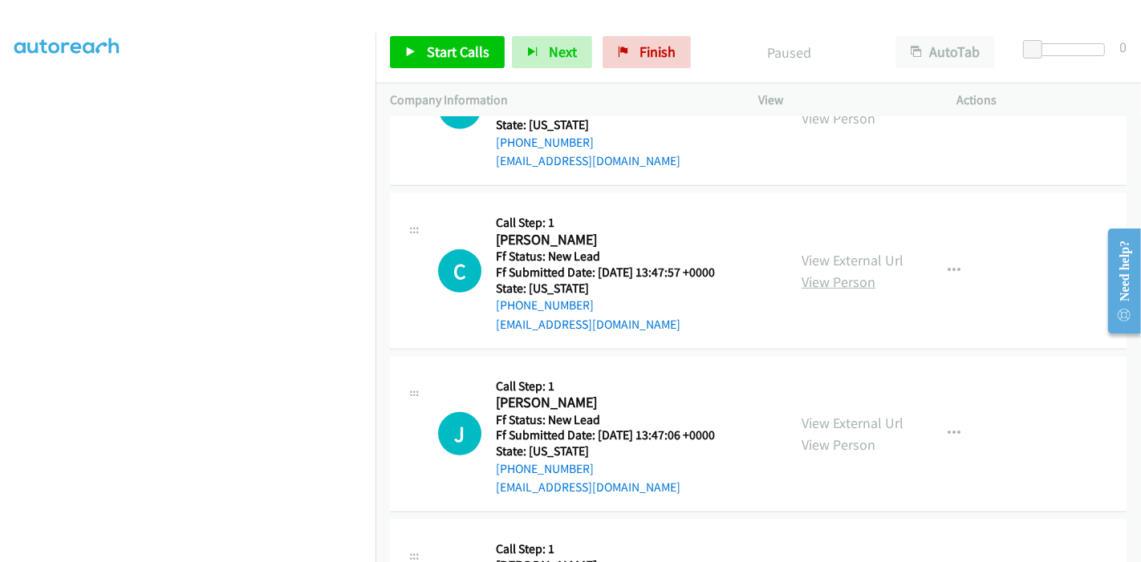
scroll to position [747, 0]
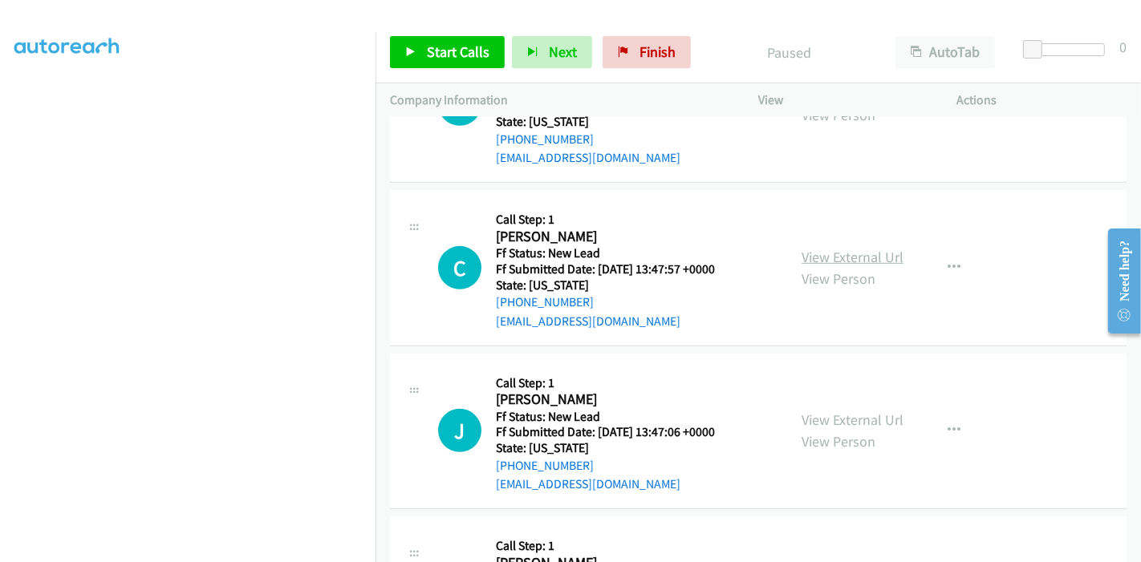
click at [824, 262] on link "View External Url" at bounding box center [853, 257] width 102 height 18
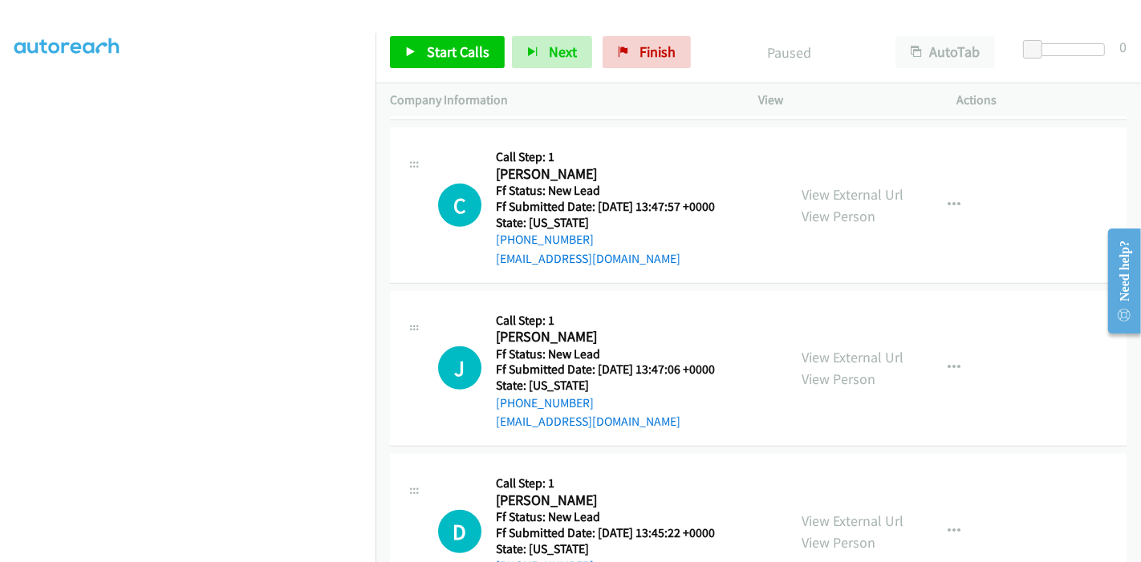
scroll to position [836, 0]
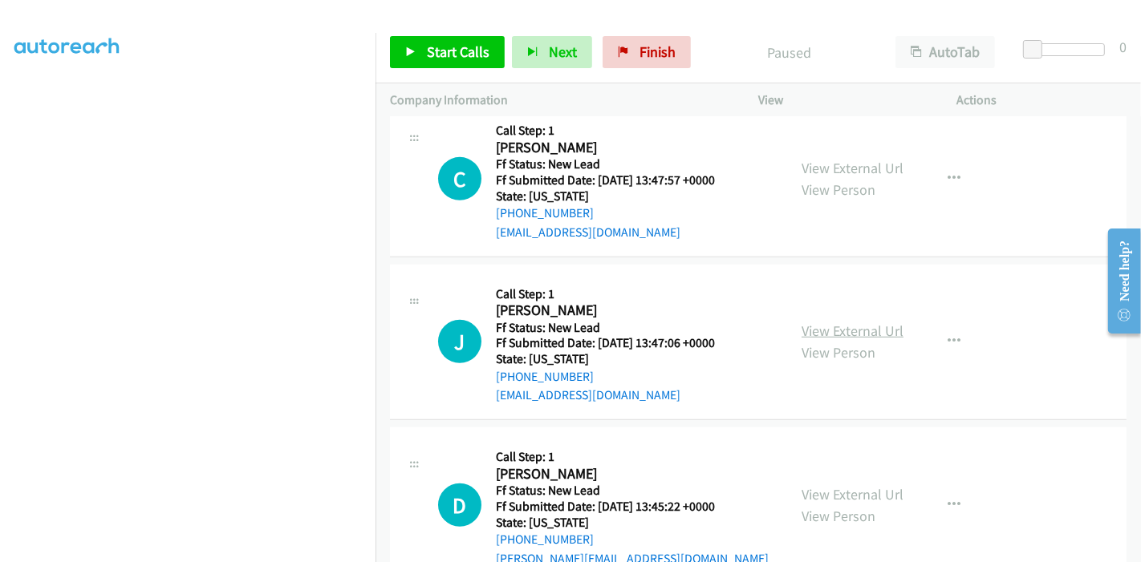
click at [803, 327] on link "View External Url" at bounding box center [853, 331] width 102 height 18
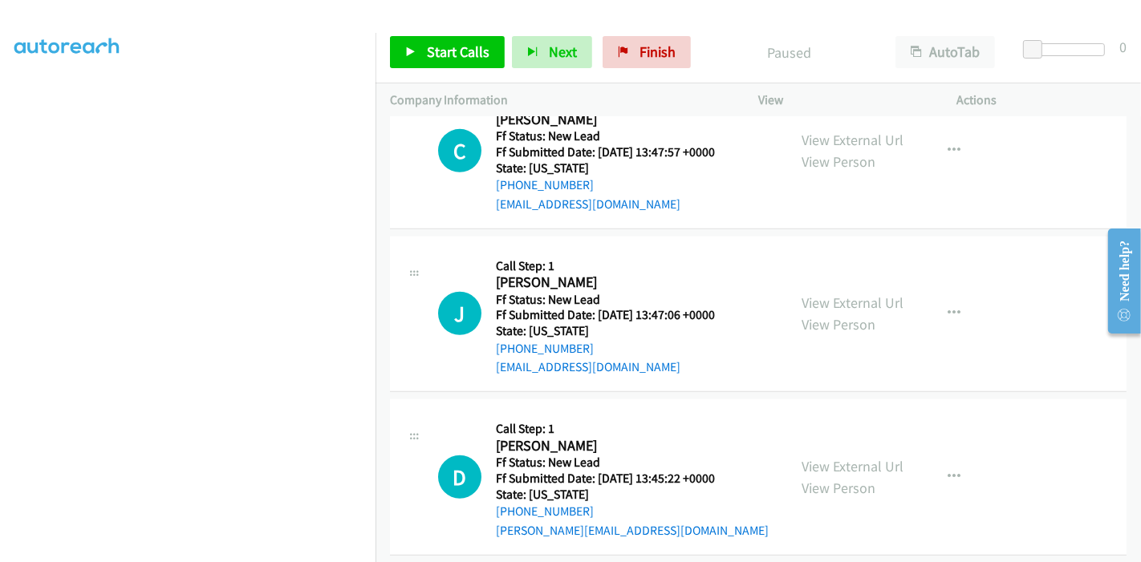
scroll to position [880, 0]
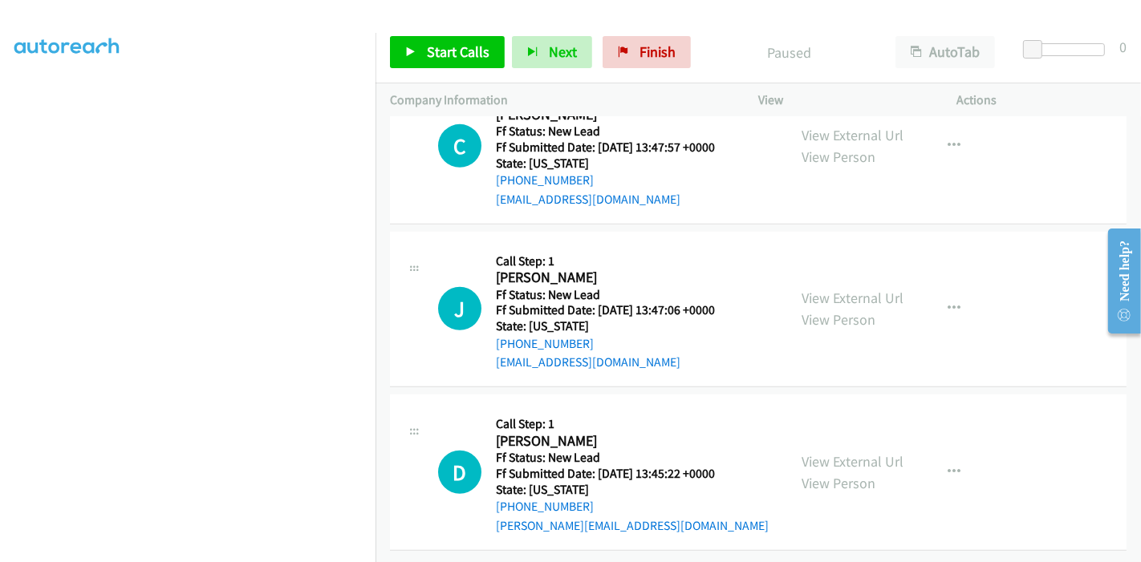
click at [821, 489] on div "View External Url View Person View External Url Email Schedule/Manage Callback …" at bounding box center [893, 472] width 213 height 127
click at [822, 453] on link "View External Url" at bounding box center [853, 462] width 102 height 18
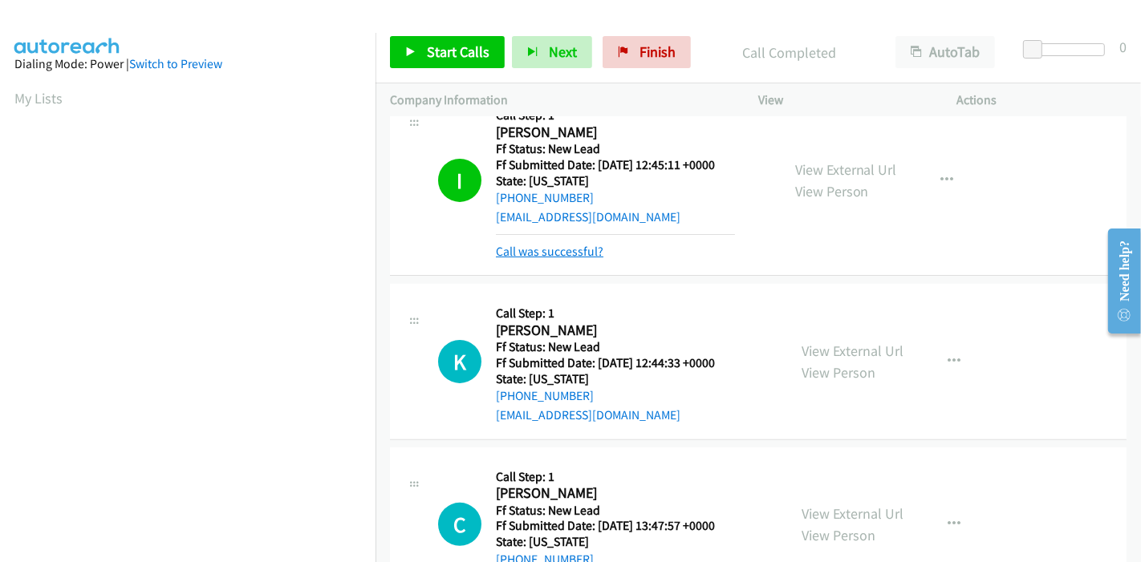
scroll to position [523, 0]
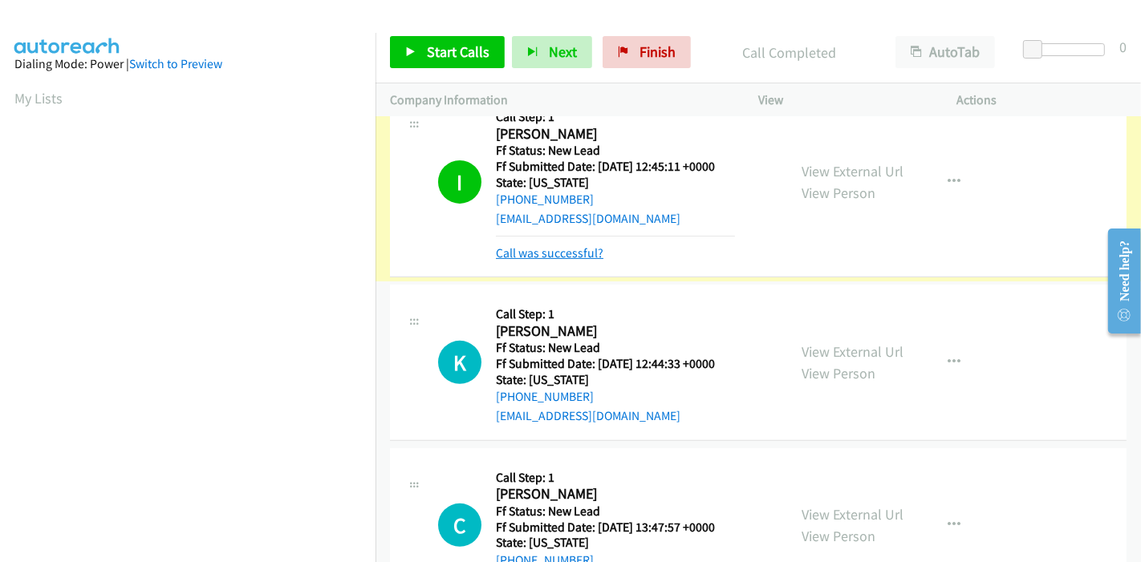
click at [570, 250] on link "Call was successful?" at bounding box center [550, 253] width 108 height 15
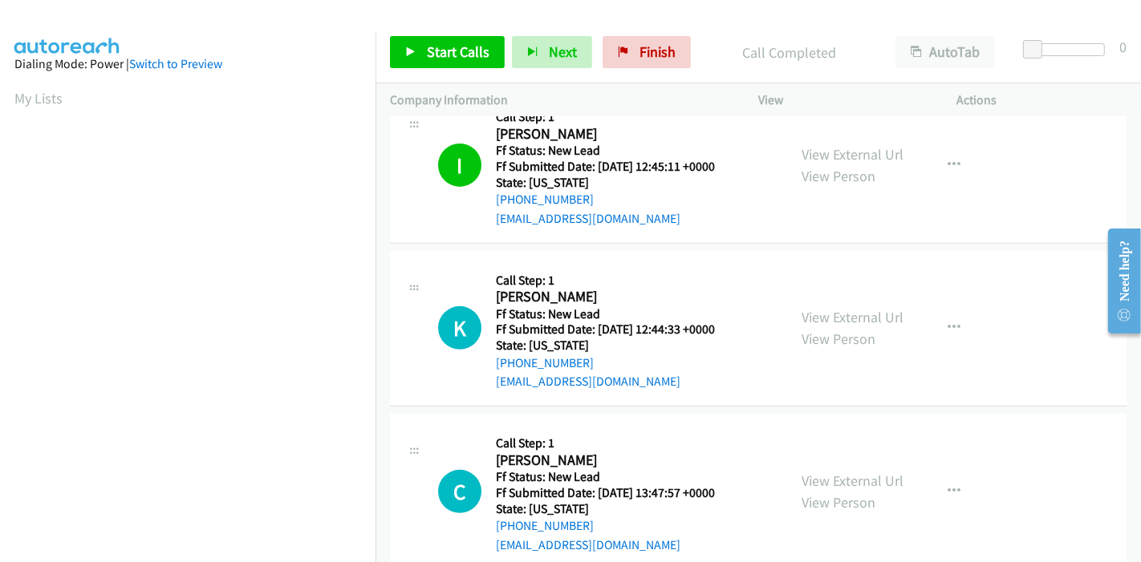
scroll to position [489, 0]
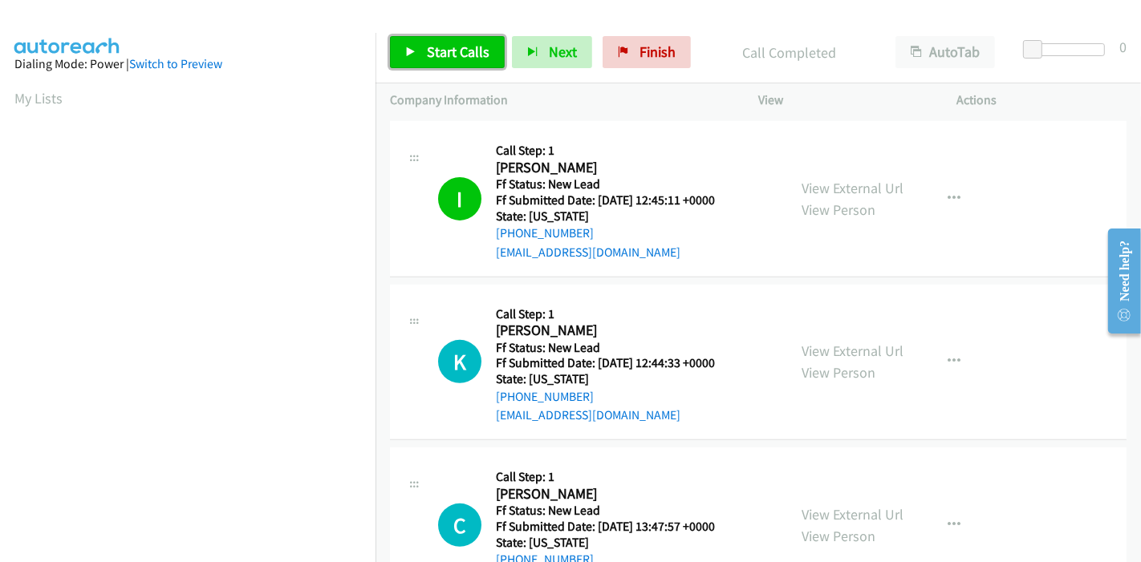
click at [435, 43] on span "Start Calls" at bounding box center [458, 52] width 63 height 18
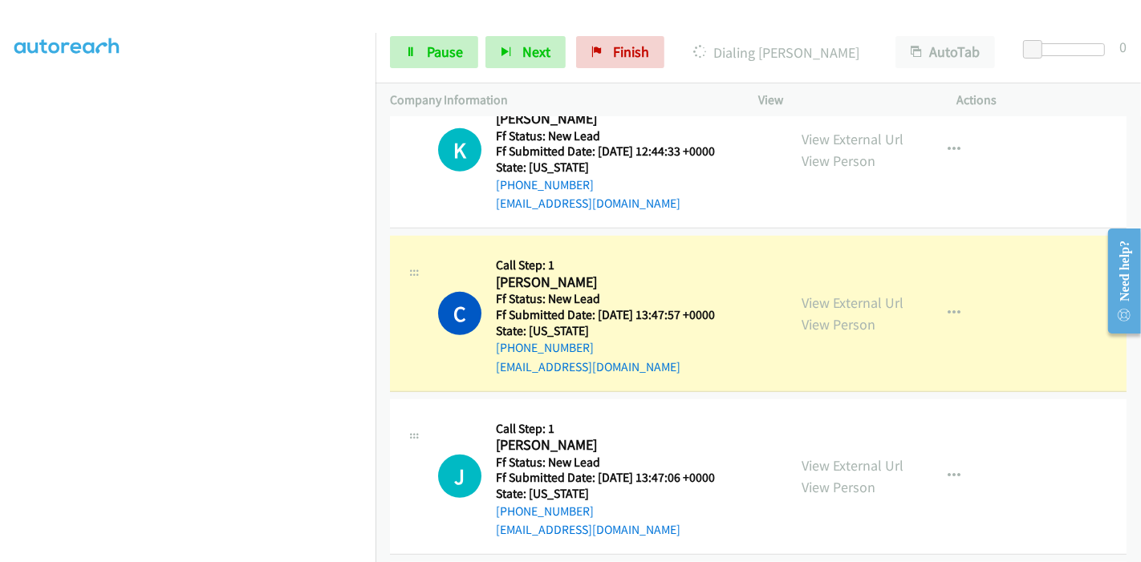
scroll to position [339, 0]
click at [451, 46] on span "Pause" at bounding box center [445, 52] width 36 height 18
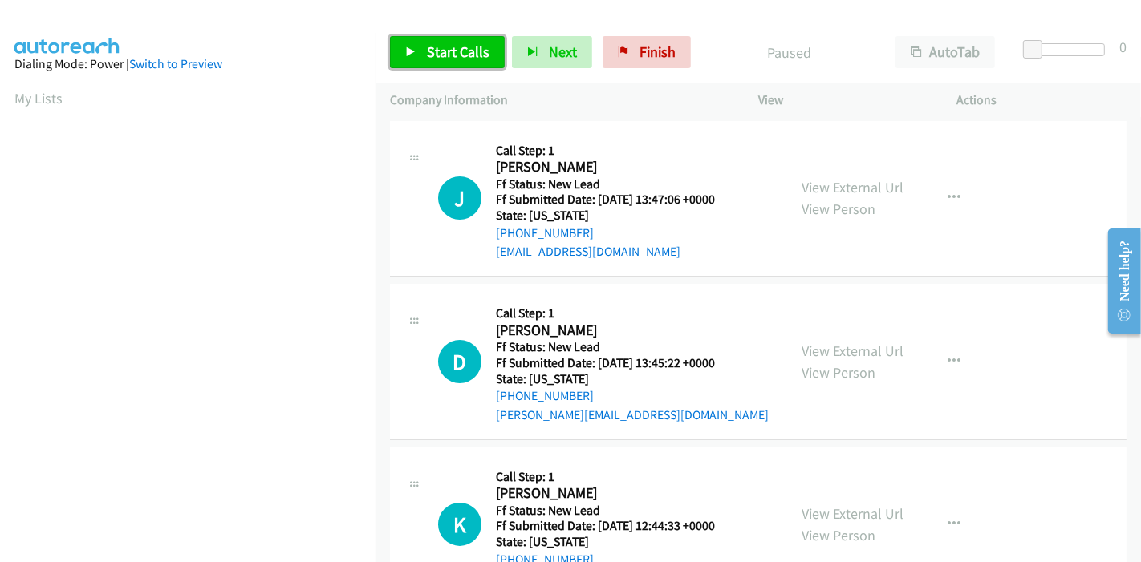
click at [437, 57] on span "Start Calls" at bounding box center [458, 52] width 63 height 18
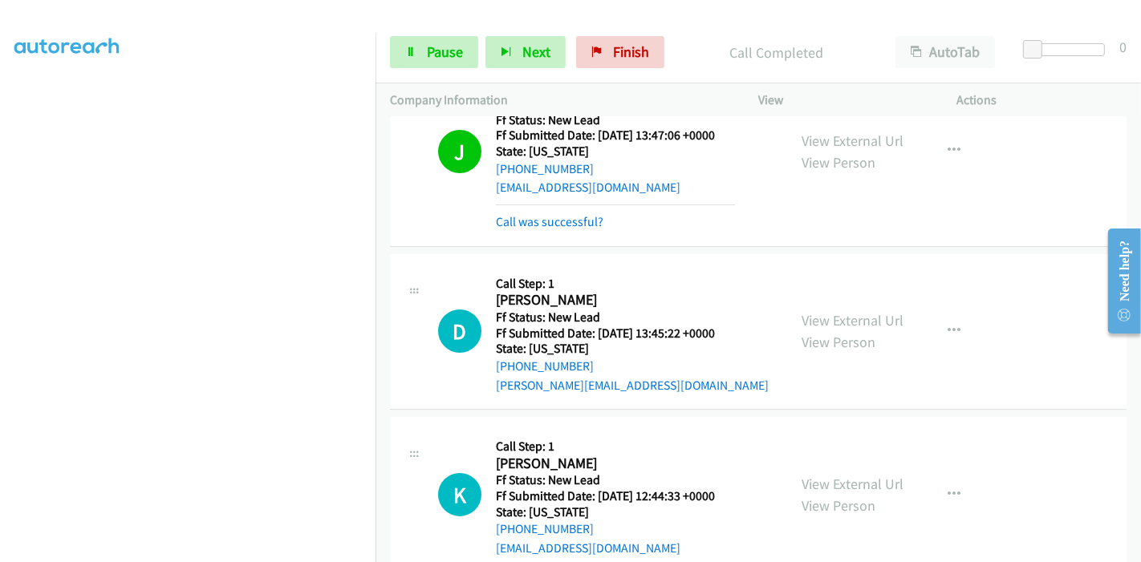
scroll to position [82, 0]
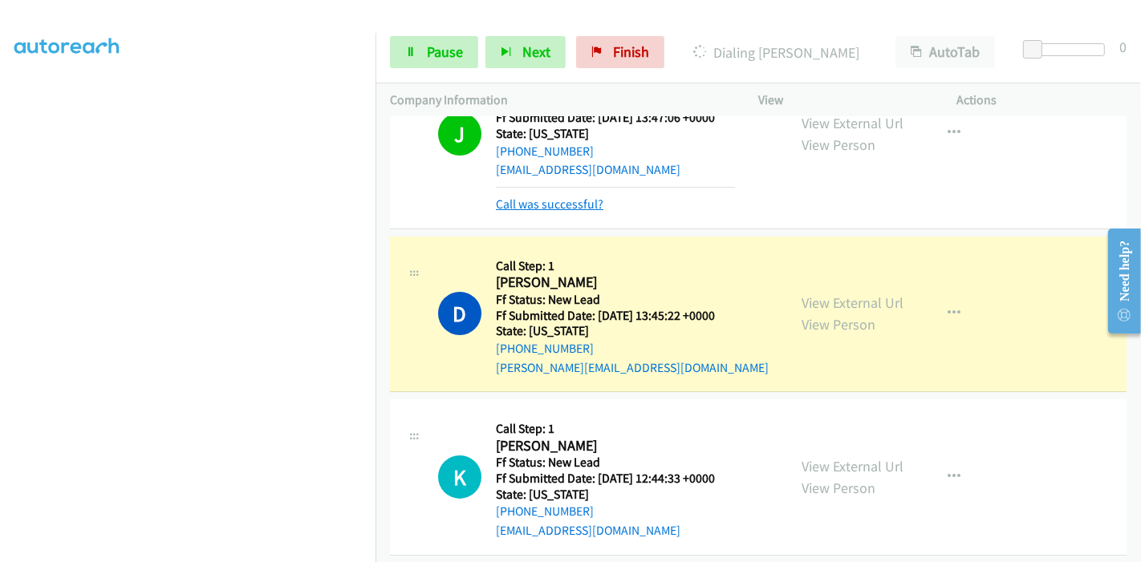
click at [545, 202] on link "Call was successful?" at bounding box center [550, 204] width 108 height 15
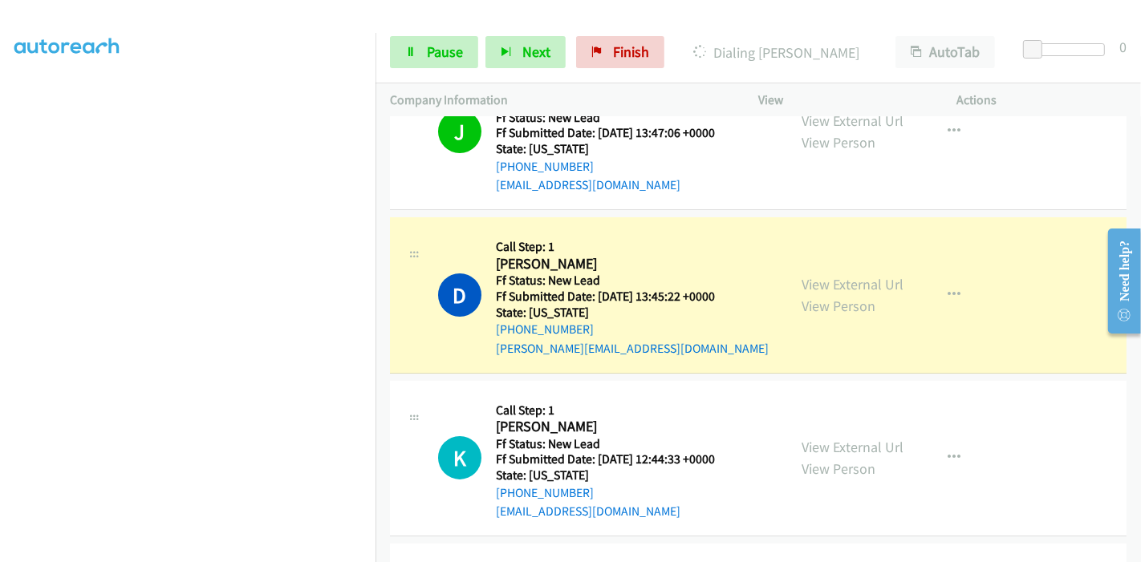
scroll to position [64, 0]
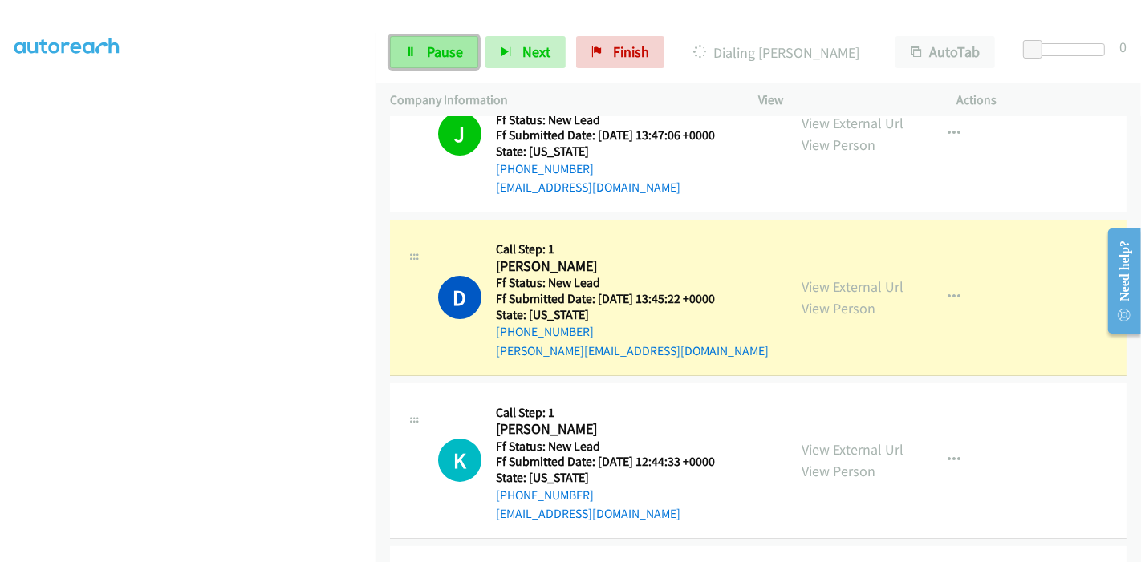
click at [431, 52] on span "Pause" at bounding box center [445, 52] width 36 height 18
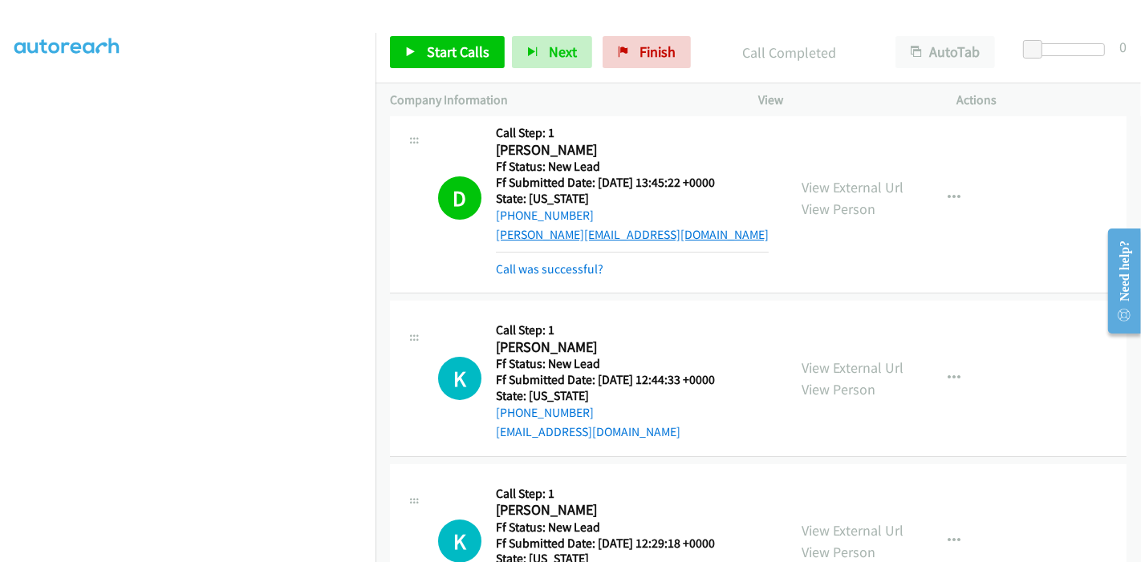
scroll to position [153, 0]
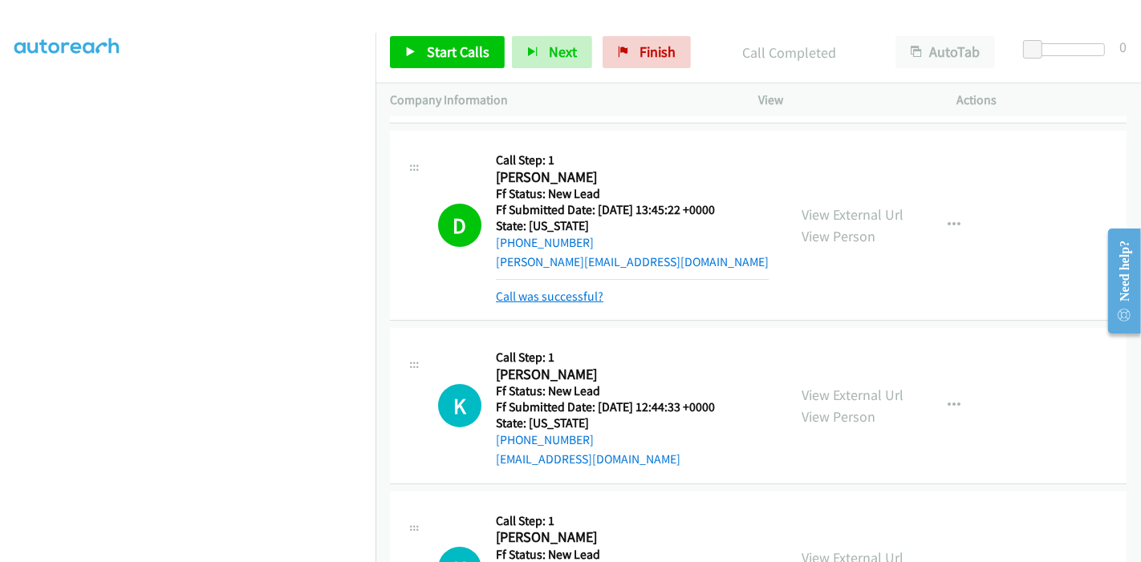
click at [566, 294] on link "Call was successful?" at bounding box center [550, 296] width 108 height 15
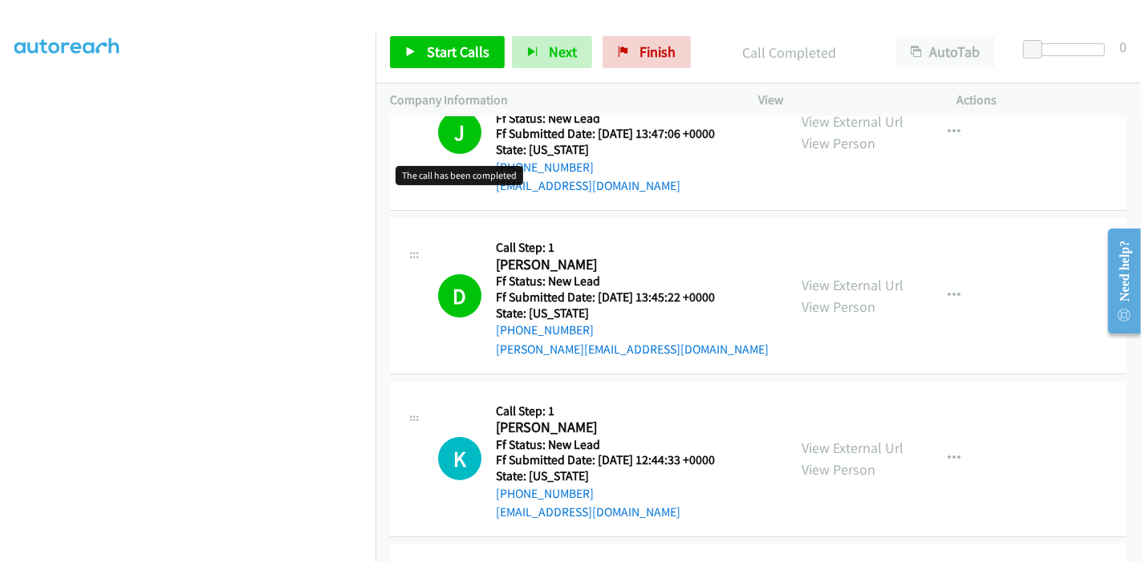
scroll to position [93, 0]
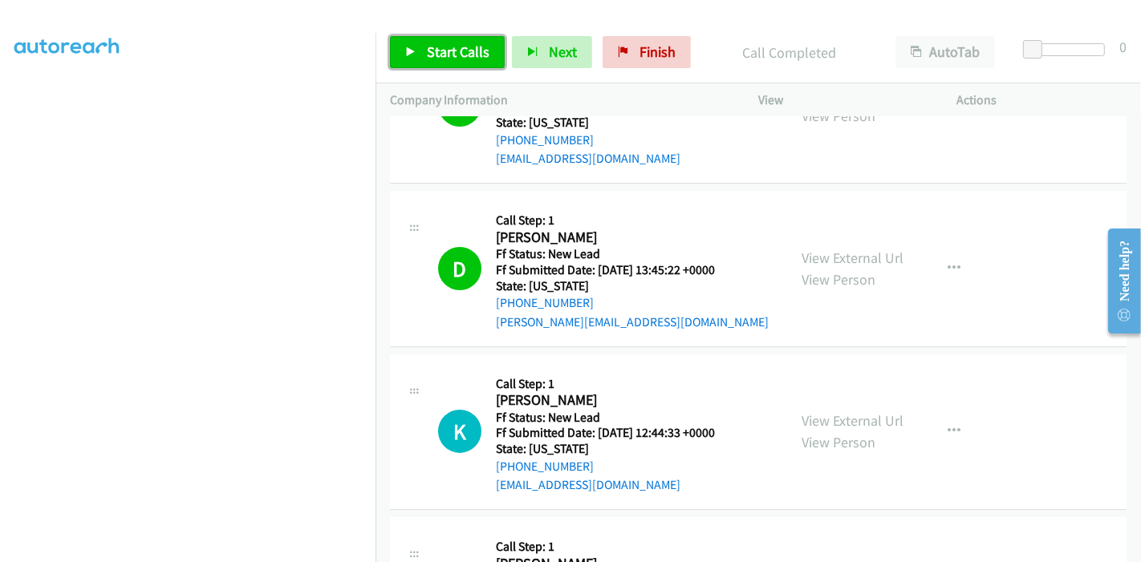
click at [467, 38] on link "Start Calls" at bounding box center [447, 52] width 115 height 32
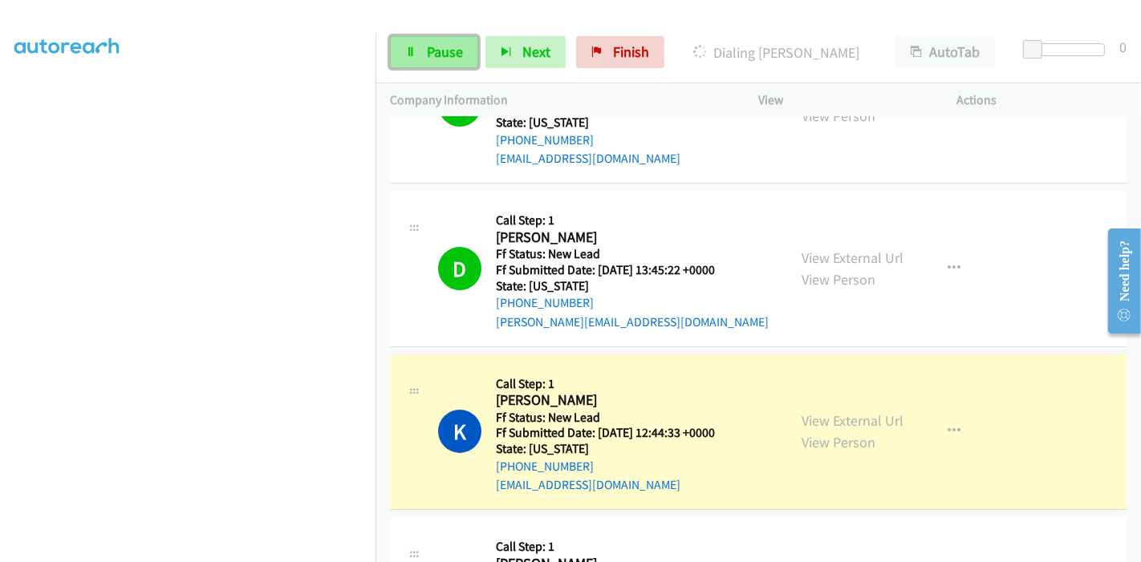
click at [437, 55] on span "Pause" at bounding box center [445, 52] width 36 height 18
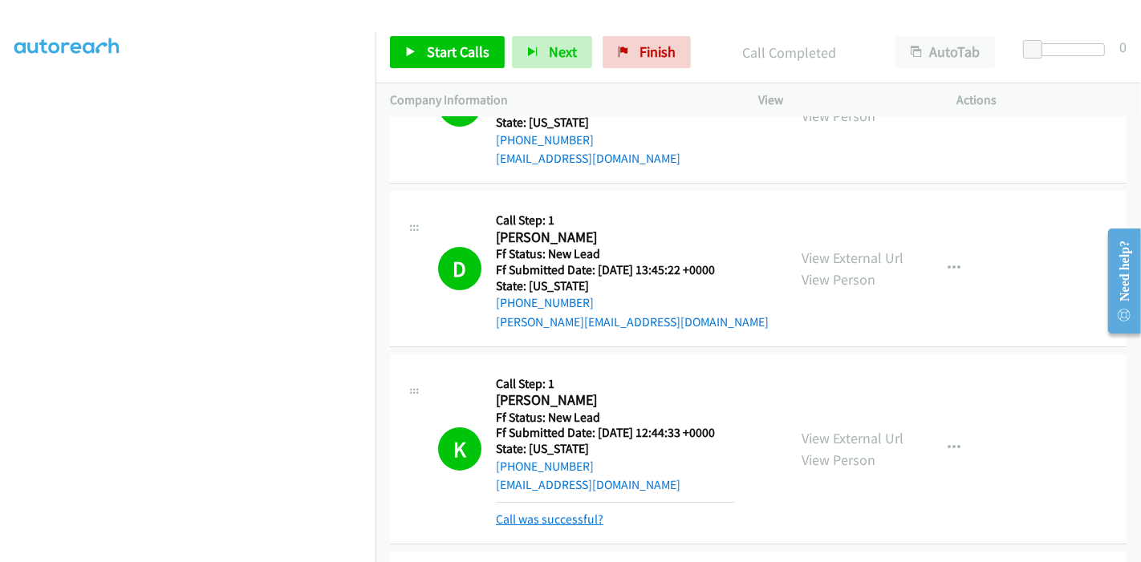
click at [562, 522] on link "Call was successful?" at bounding box center [550, 519] width 108 height 15
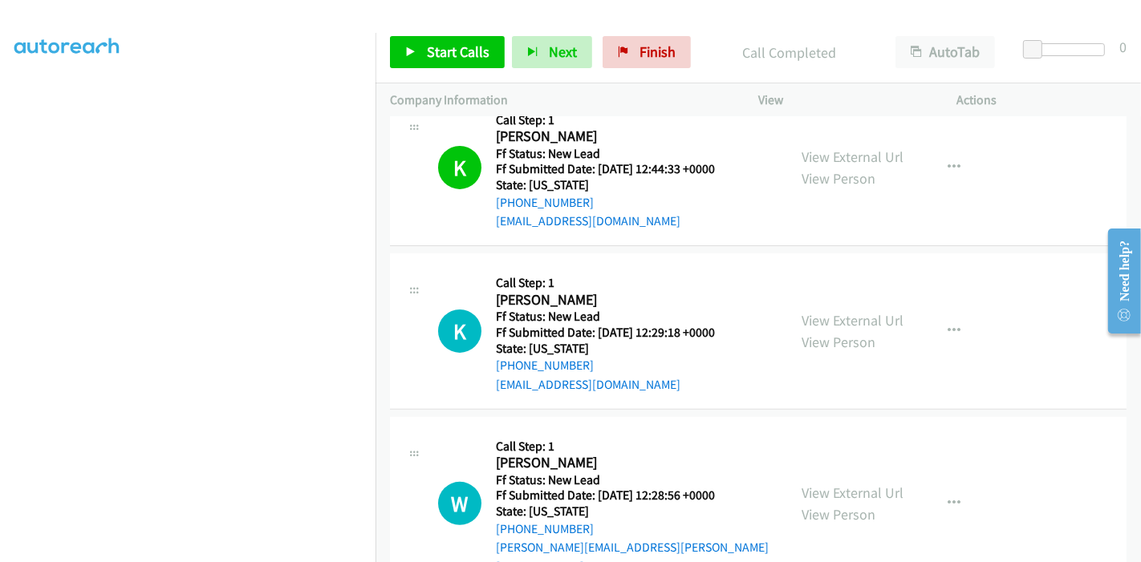
scroll to position [360, 0]
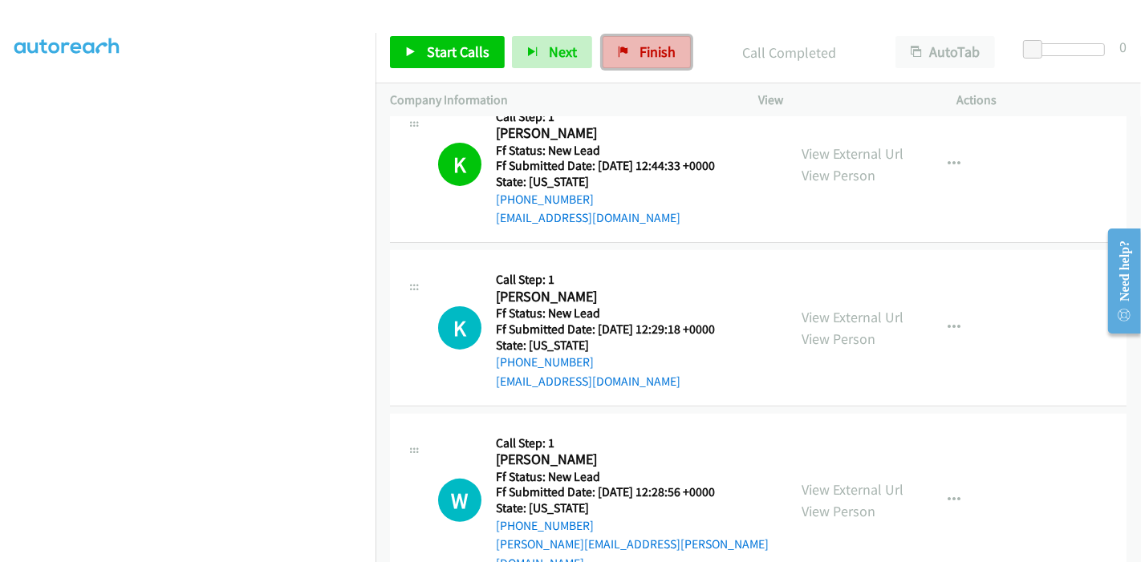
click at [648, 46] on span "Finish" at bounding box center [657, 52] width 36 height 18
click at [639, 51] on span "Finish" at bounding box center [657, 52] width 36 height 18
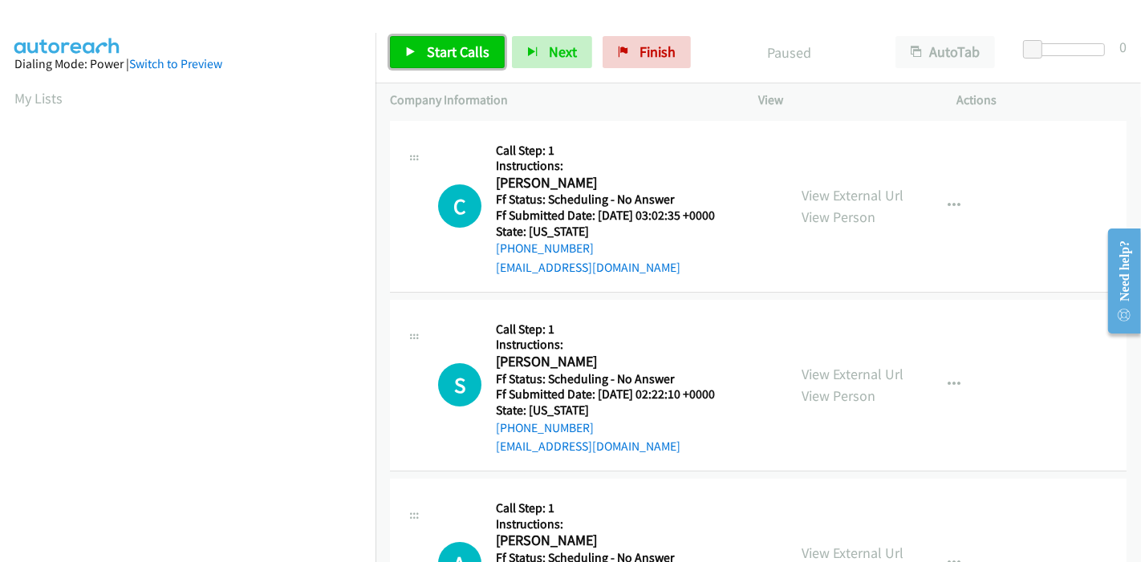
drag, startPoint x: 453, startPoint y: 58, endPoint x: 537, endPoint y: 71, distance: 84.4
click at [453, 58] on span "Start Calls" at bounding box center [458, 52] width 63 height 18
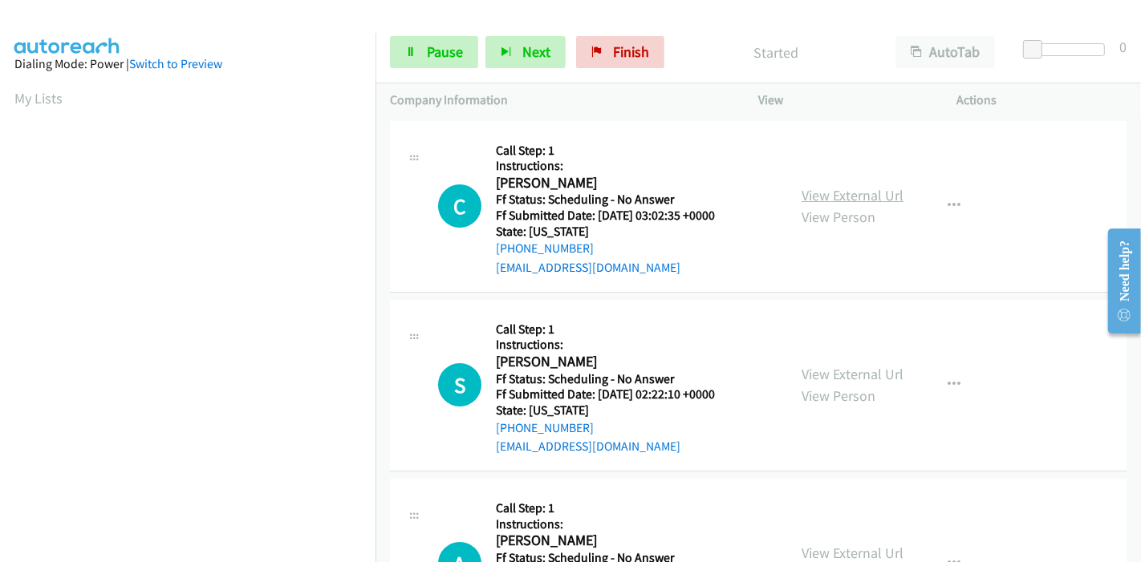
click at [841, 191] on link "View External Url" at bounding box center [853, 195] width 102 height 18
click at [434, 60] on span "Pause" at bounding box center [445, 52] width 36 height 18
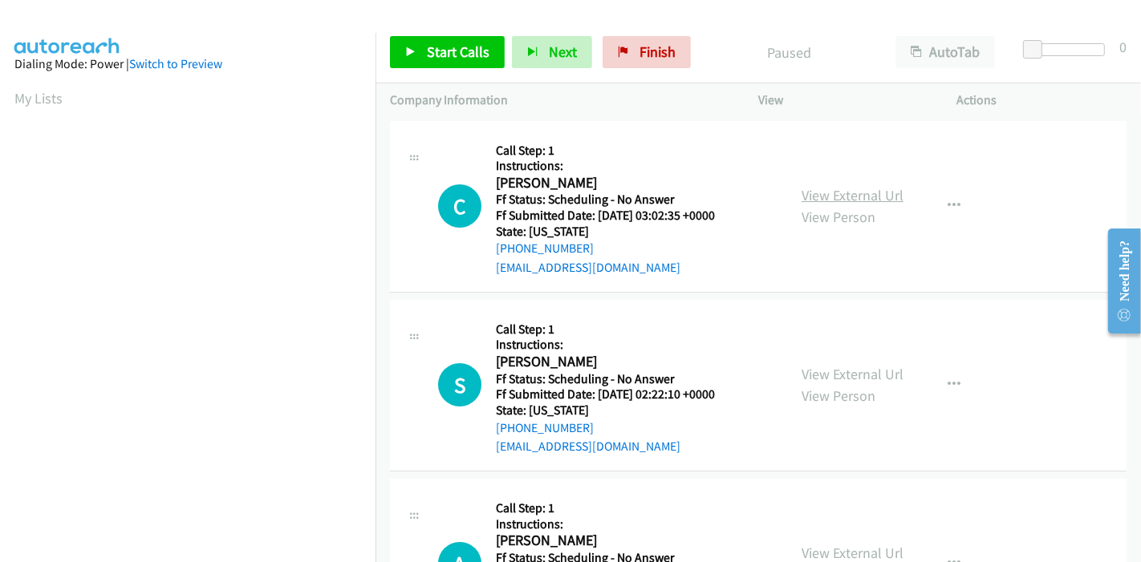
click at [859, 197] on link "View External Url" at bounding box center [853, 195] width 102 height 18
click at [446, 55] on span "Start Calls" at bounding box center [458, 52] width 63 height 18
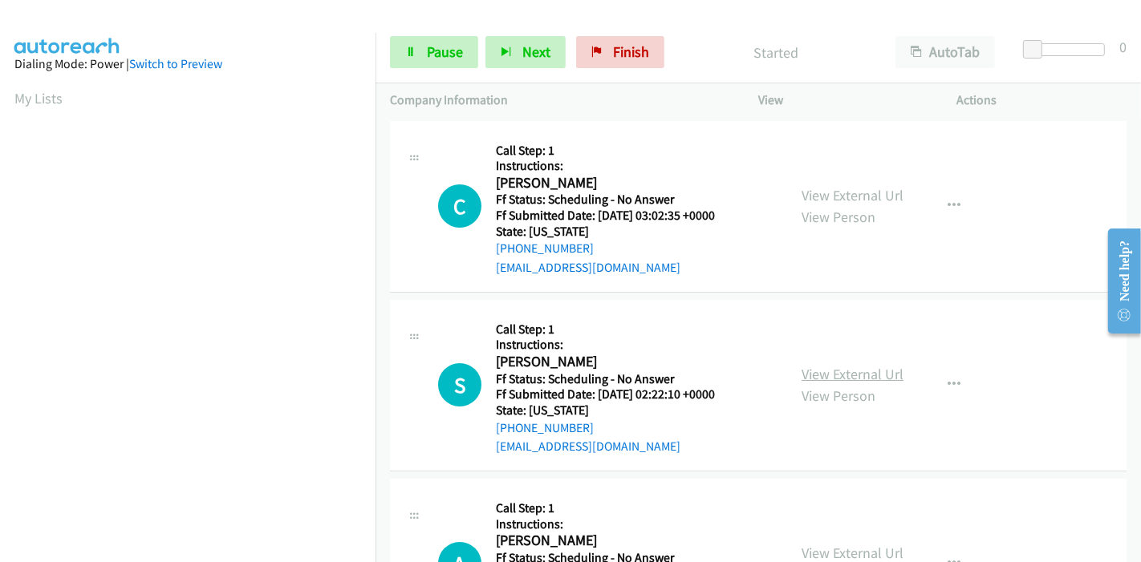
click at [830, 371] on link "View External Url" at bounding box center [853, 374] width 102 height 18
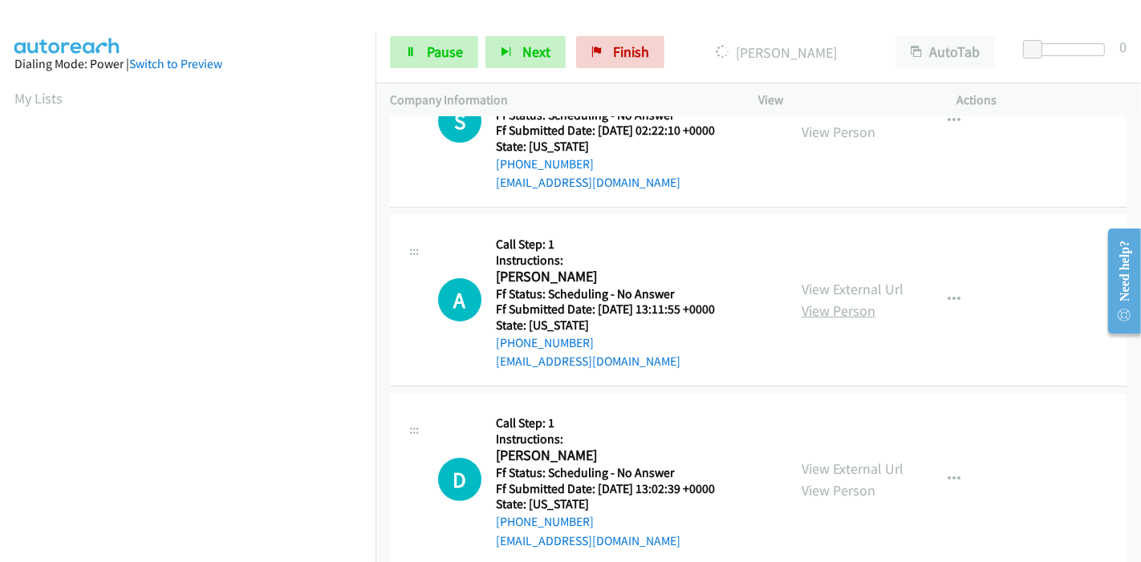
scroll to position [267, 0]
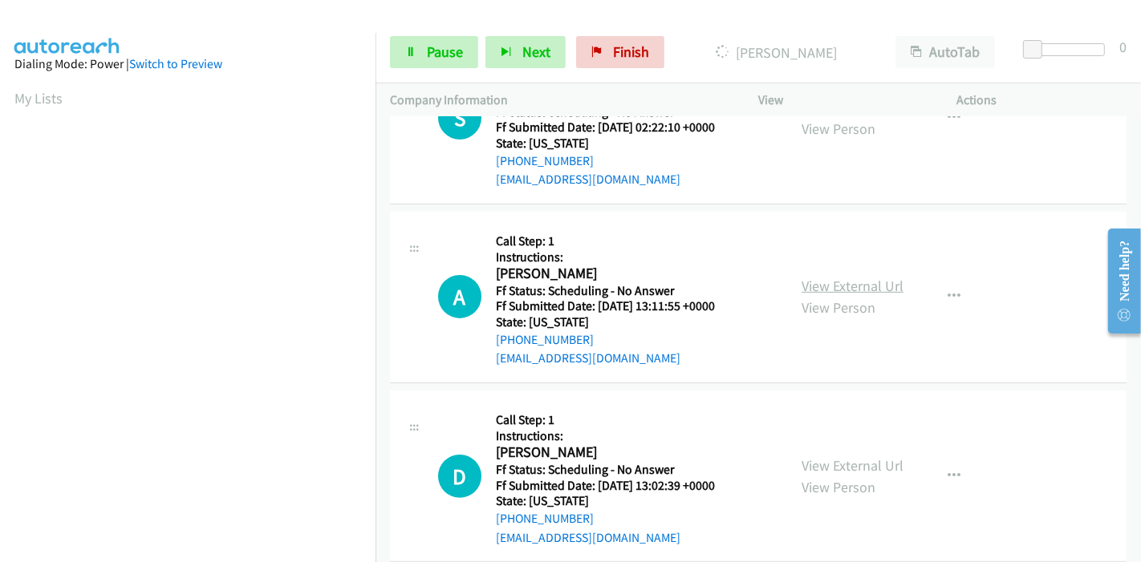
click at [811, 284] on link "View External Url" at bounding box center [853, 286] width 102 height 18
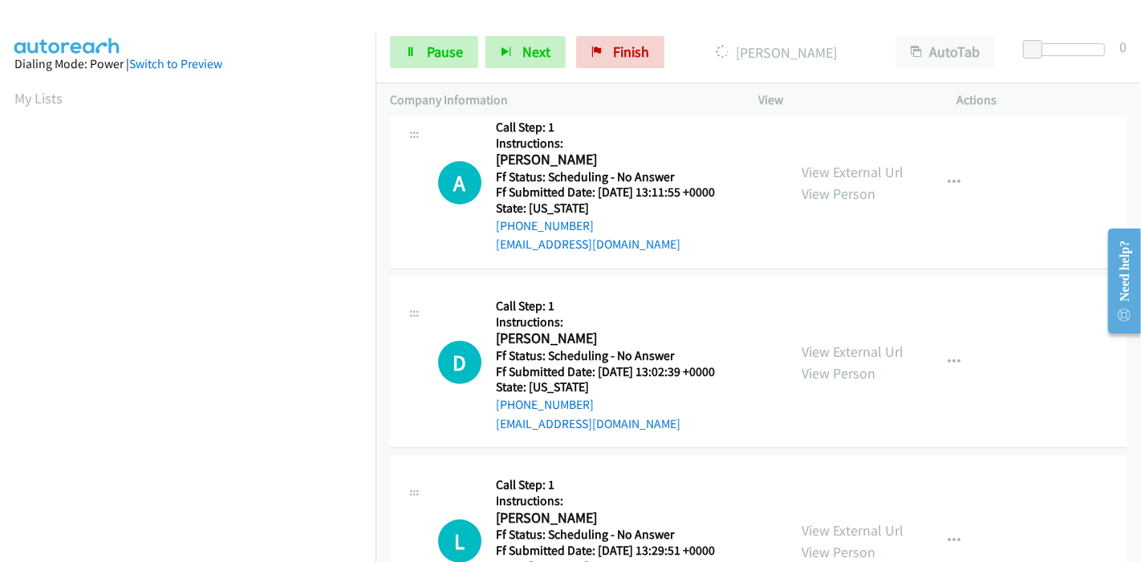
scroll to position [445, 0]
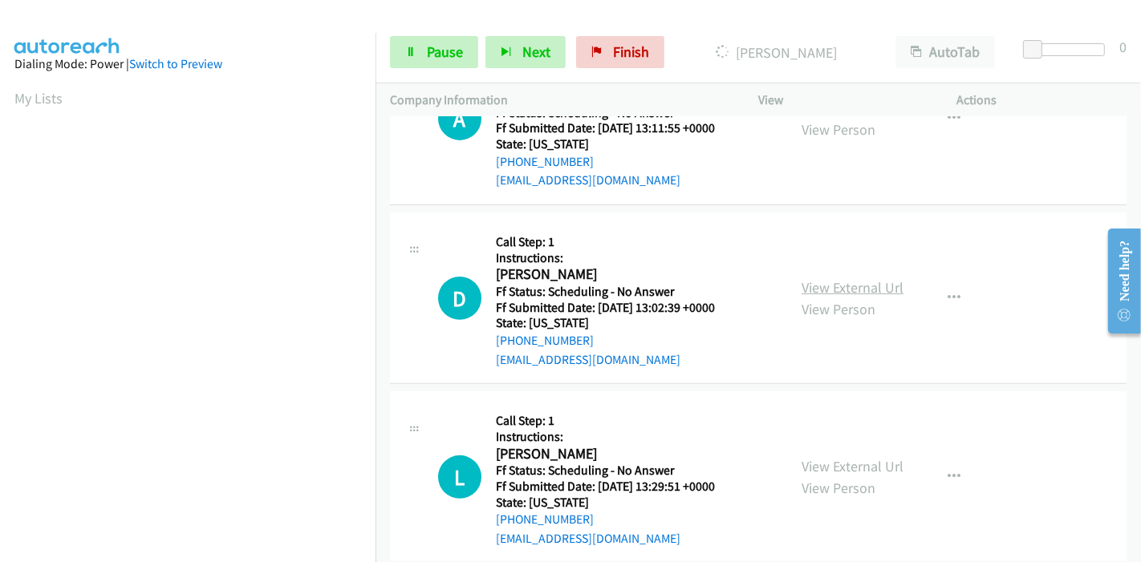
click at [822, 283] on link "View External Url" at bounding box center [853, 287] width 102 height 18
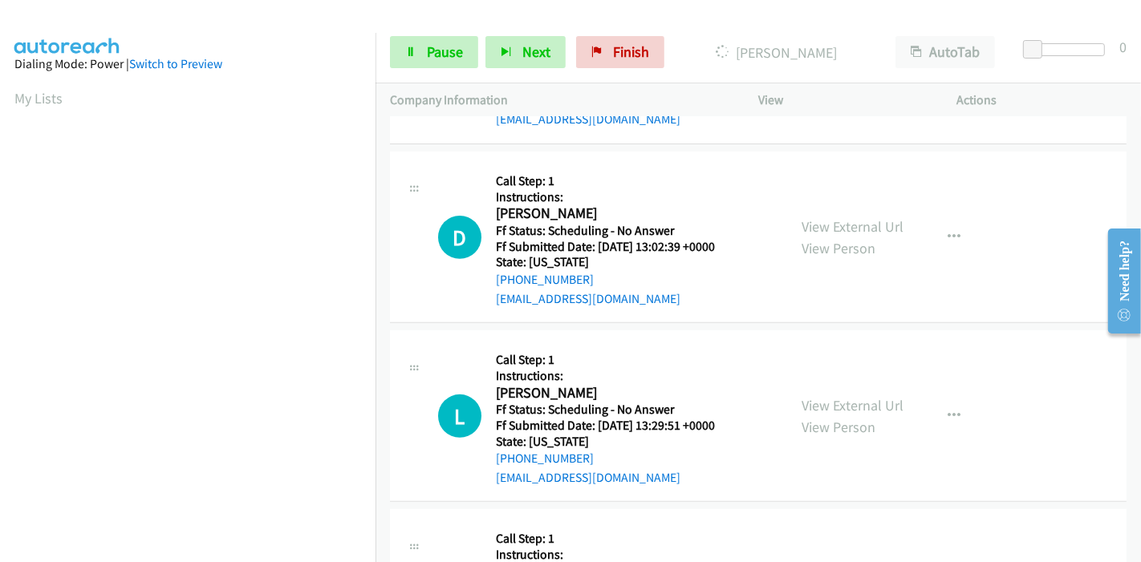
scroll to position [534, 0]
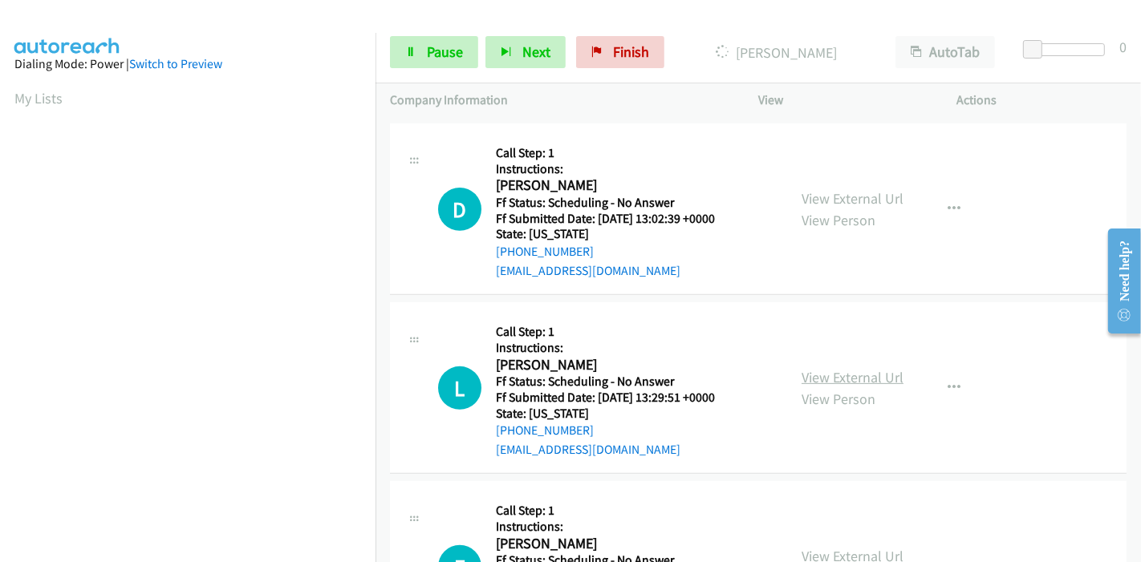
click at [802, 370] on link "View External Url" at bounding box center [853, 377] width 102 height 18
click at [435, 58] on span "Pause" at bounding box center [445, 52] width 36 height 18
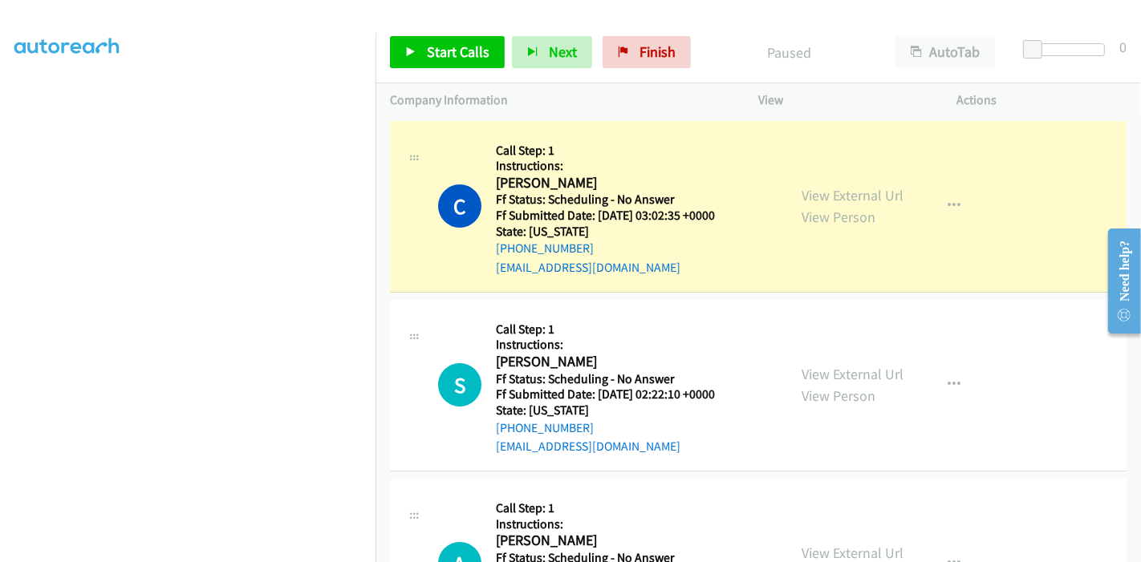
scroll to position [339, 0]
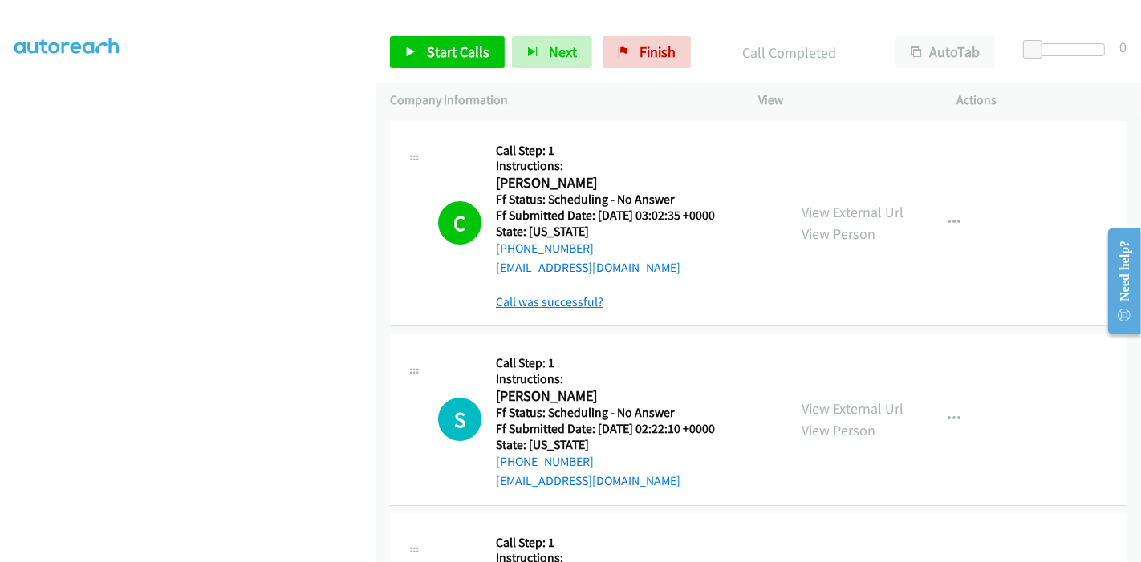
click at [554, 294] on link "Call was successful?" at bounding box center [550, 301] width 108 height 15
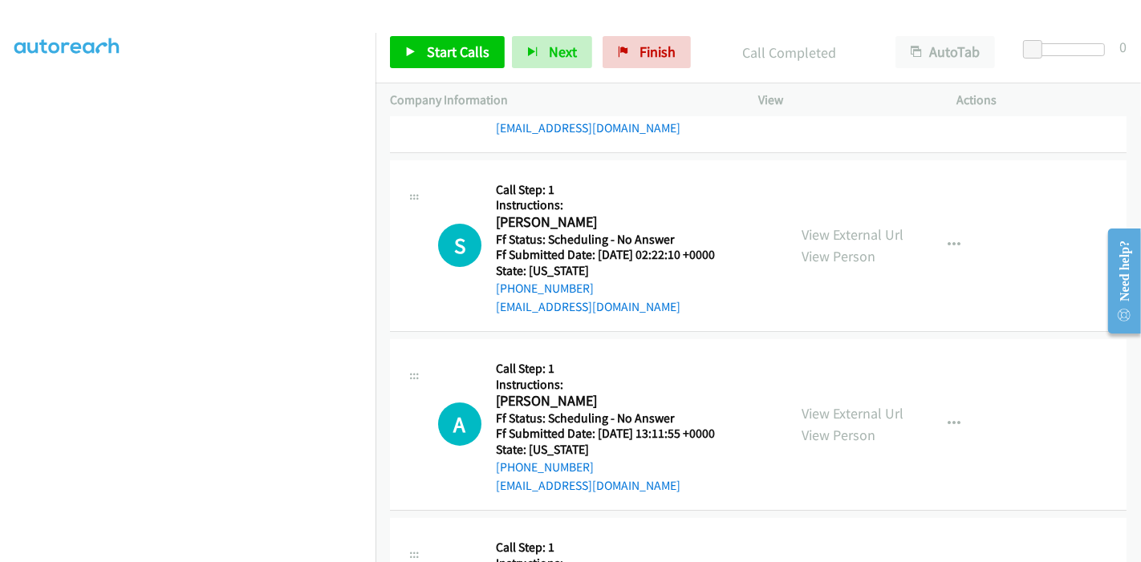
scroll to position [178, 0]
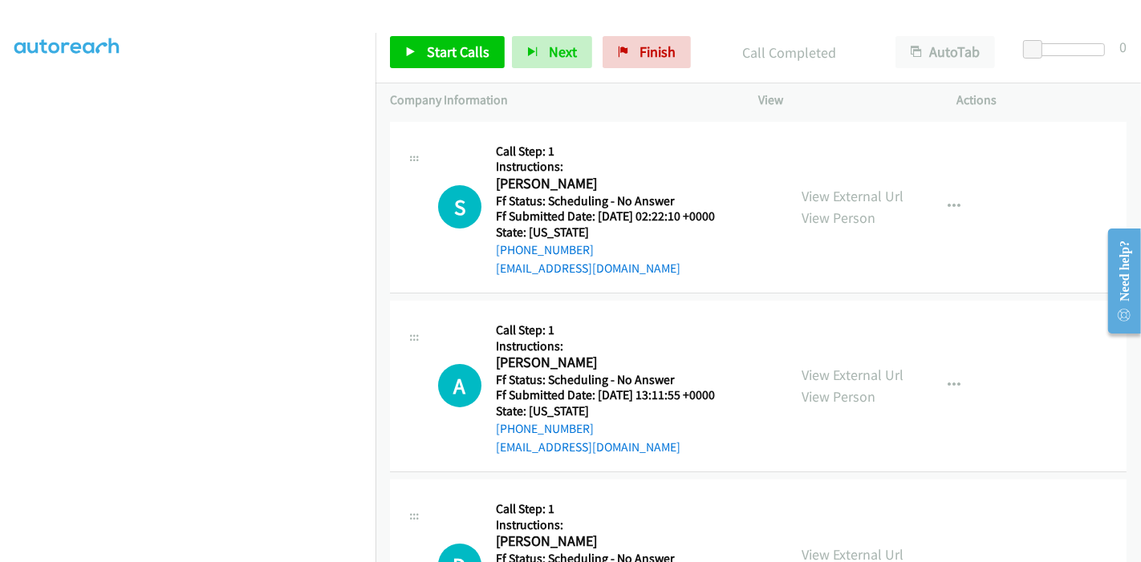
click at [450, 70] on div "Start Calls Pause Next Finish Call Completed AutoTab AutoTab 0" at bounding box center [757, 53] width 765 height 62
click at [452, 63] on link "Start Calls" at bounding box center [447, 52] width 115 height 32
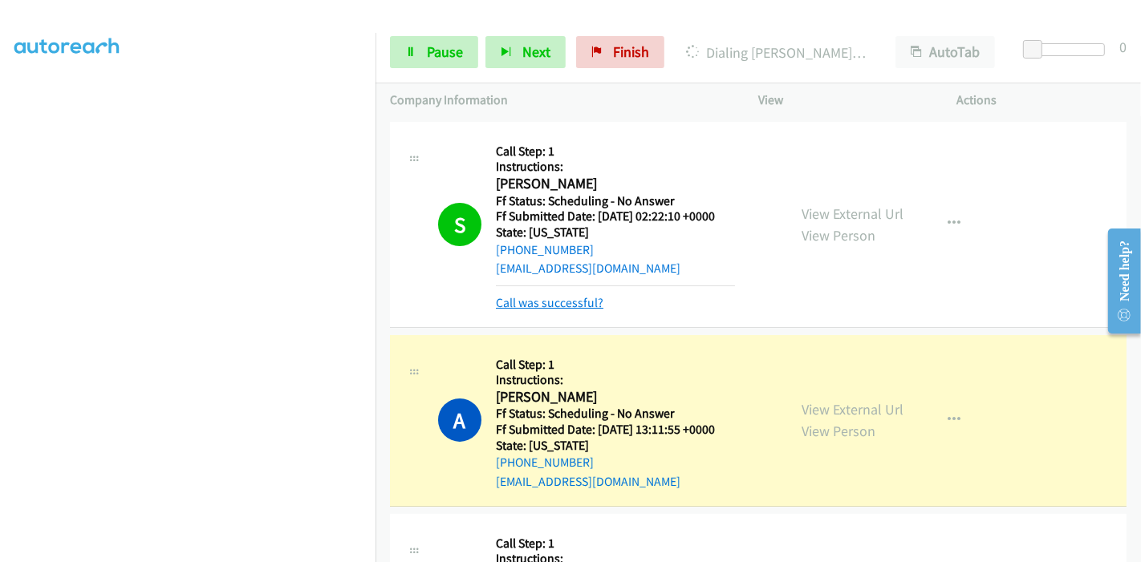
click at [568, 301] on link "Call was successful?" at bounding box center [550, 302] width 108 height 15
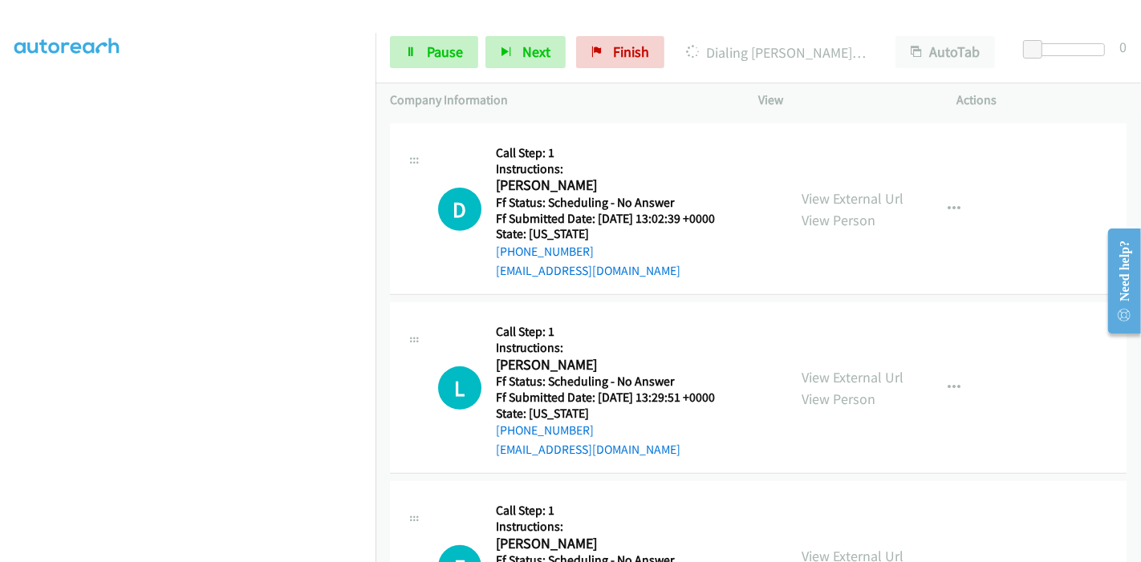
scroll to position [356, 0]
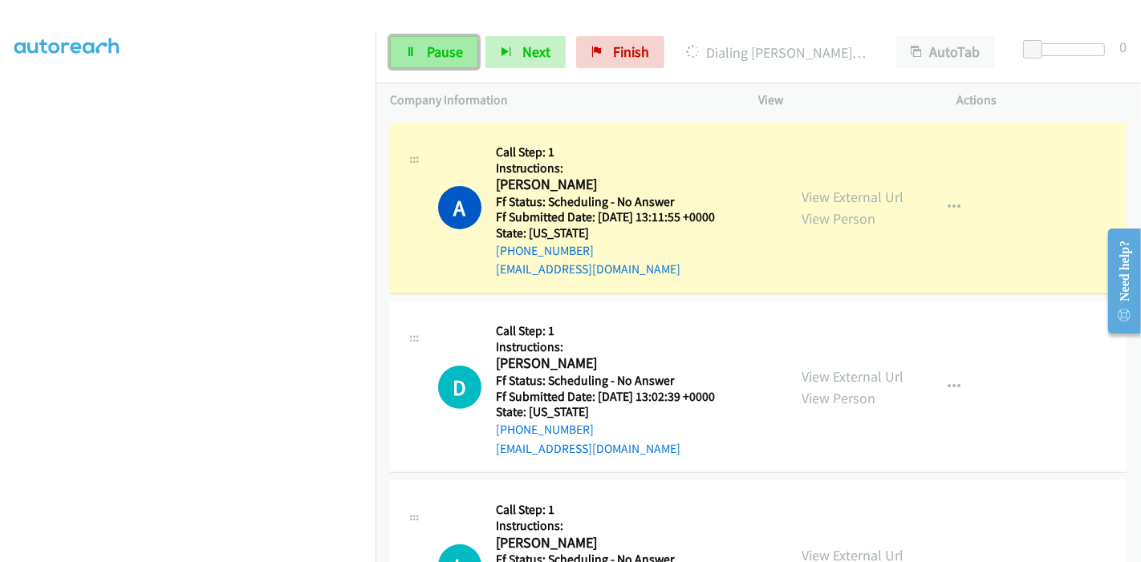
click at [427, 54] on span "Pause" at bounding box center [445, 52] width 36 height 18
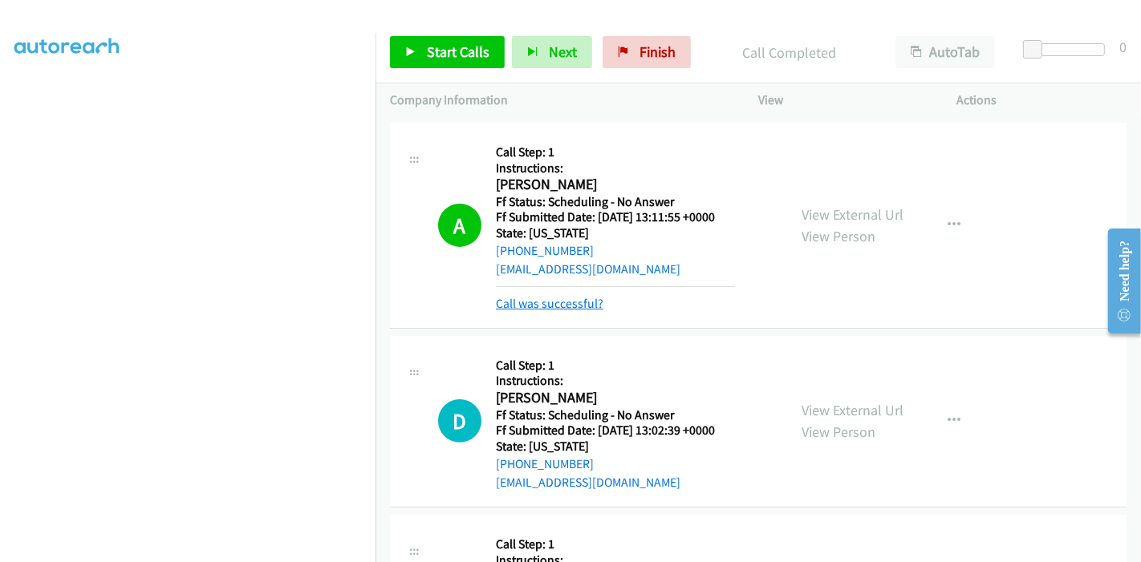
click at [566, 306] on link "Call was successful?" at bounding box center [550, 303] width 108 height 15
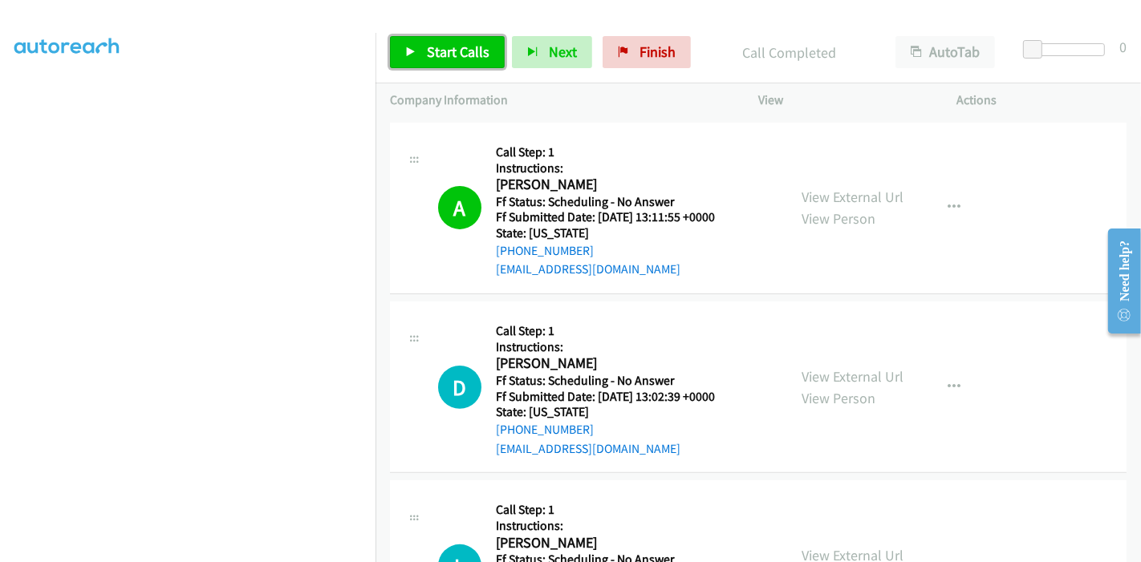
click at [417, 46] on link "Start Calls" at bounding box center [447, 52] width 115 height 32
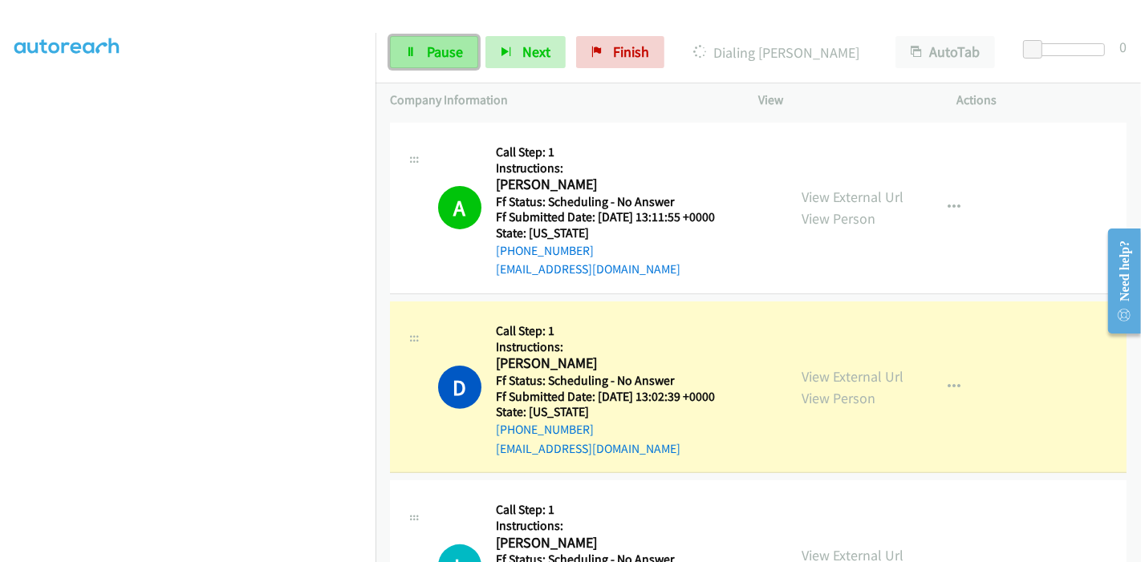
click at [416, 53] on link "Pause" at bounding box center [434, 52] width 88 height 32
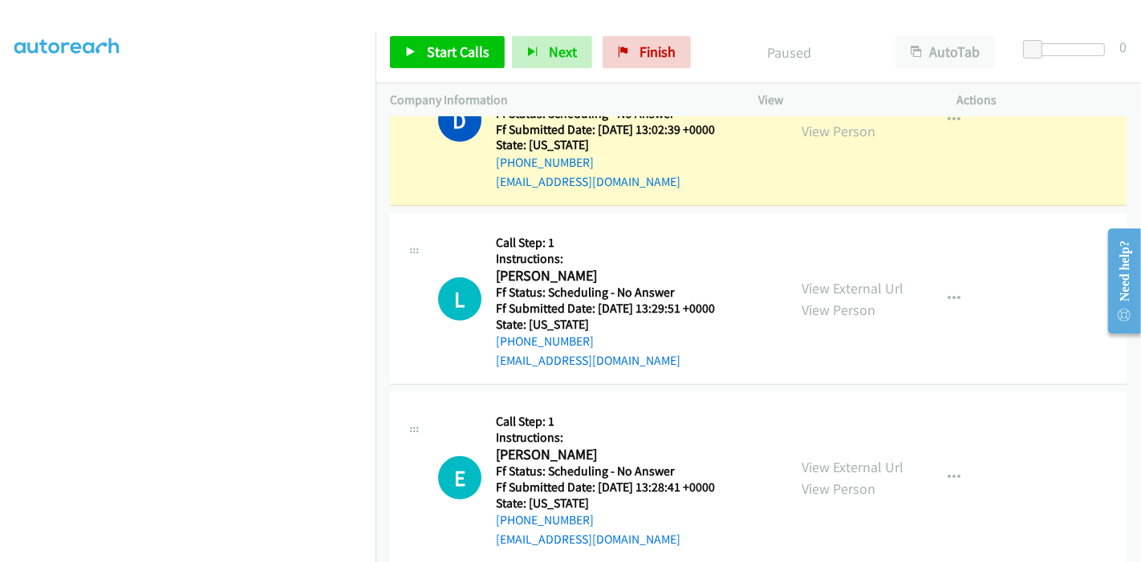
scroll to position [445, 0]
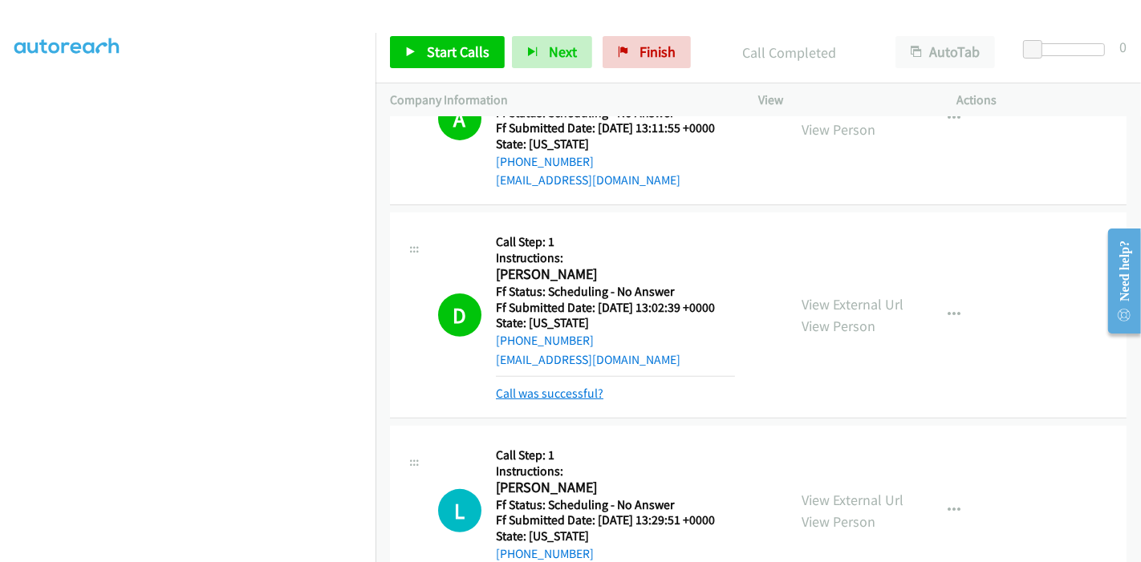
click at [582, 398] on link "Call was successful?" at bounding box center [550, 393] width 108 height 15
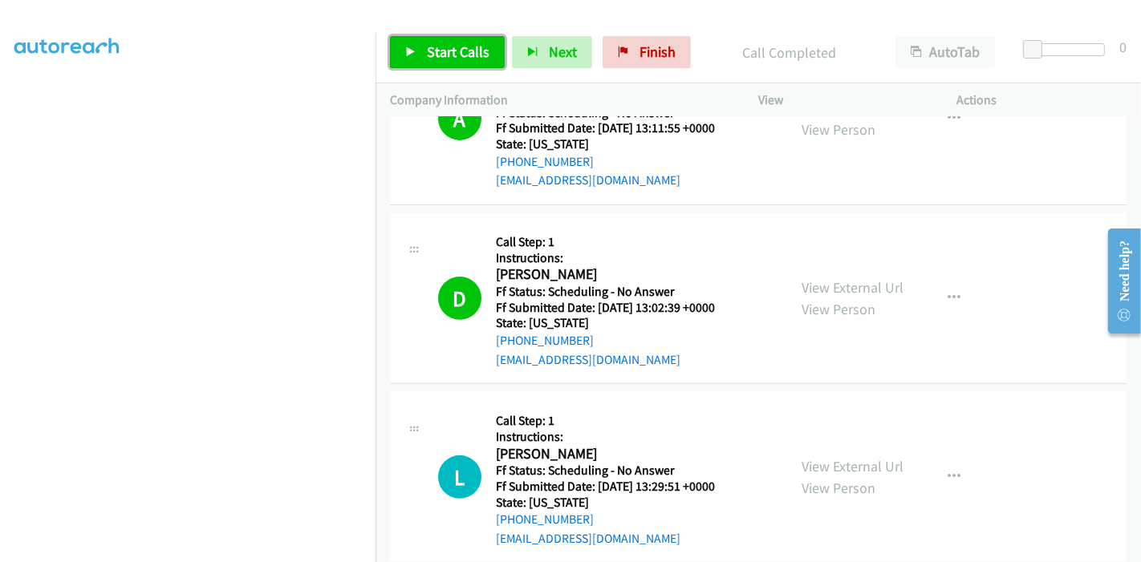
click at [461, 52] on span "Start Calls" at bounding box center [458, 52] width 63 height 18
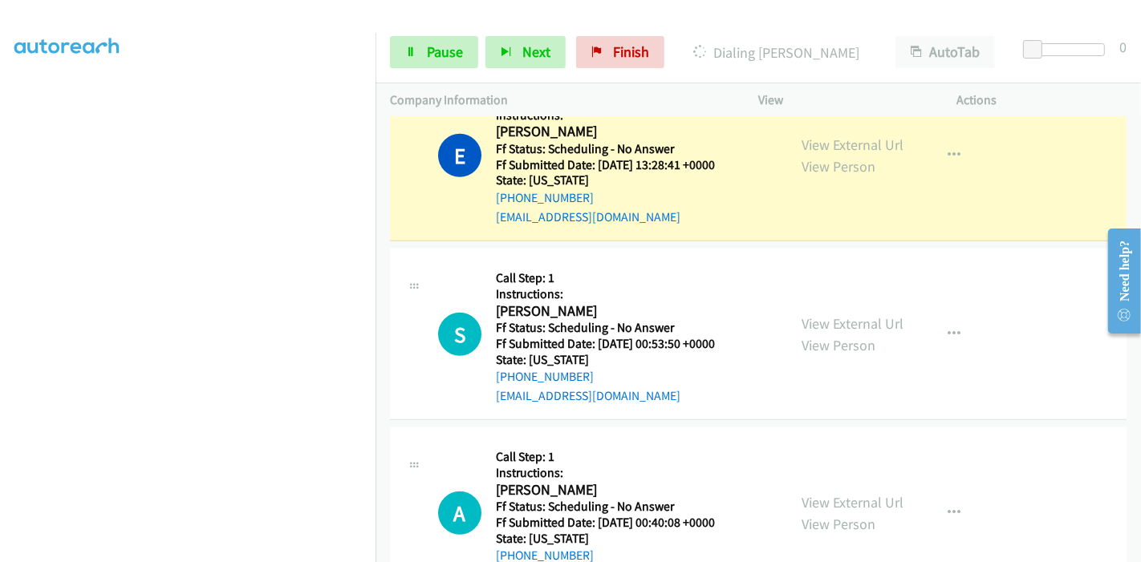
scroll to position [712, 0]
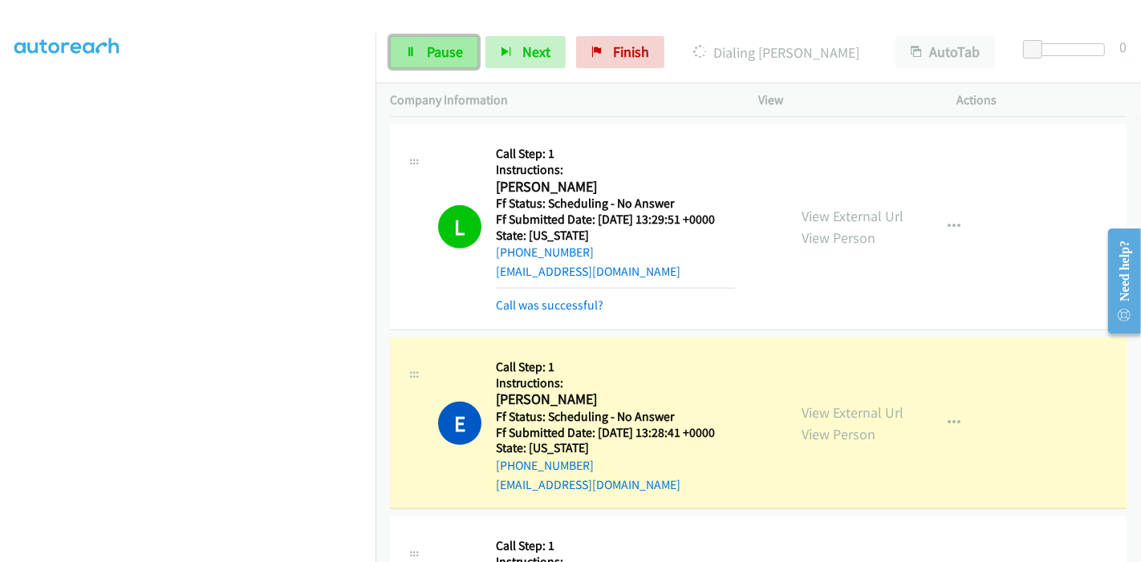
click at [421, 55] on link "Pause" at bounding box center [434, 52] width 88 height 32
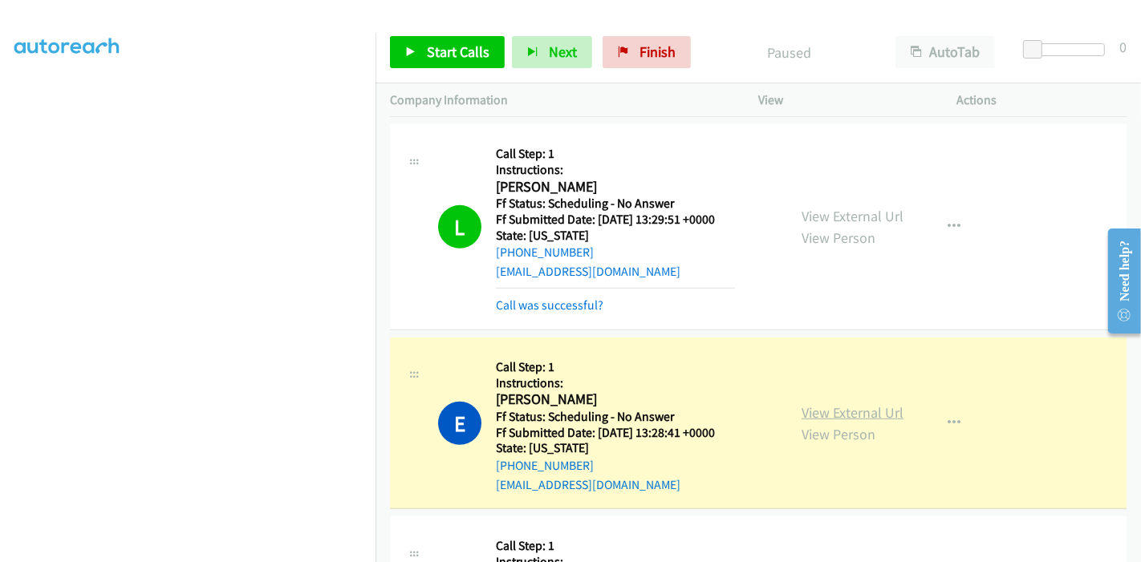
click at [841, 404] on link "View External Url" at bounding box center [853, 413] width 102 height 18
drag, startPoint x: 657, startPoint y: 49, endPoint x: 629, endPoint y: 56, distance: 29.0
click at [657, 49] on span "Finish" at bounding box center [657, 52] width 36 height 18
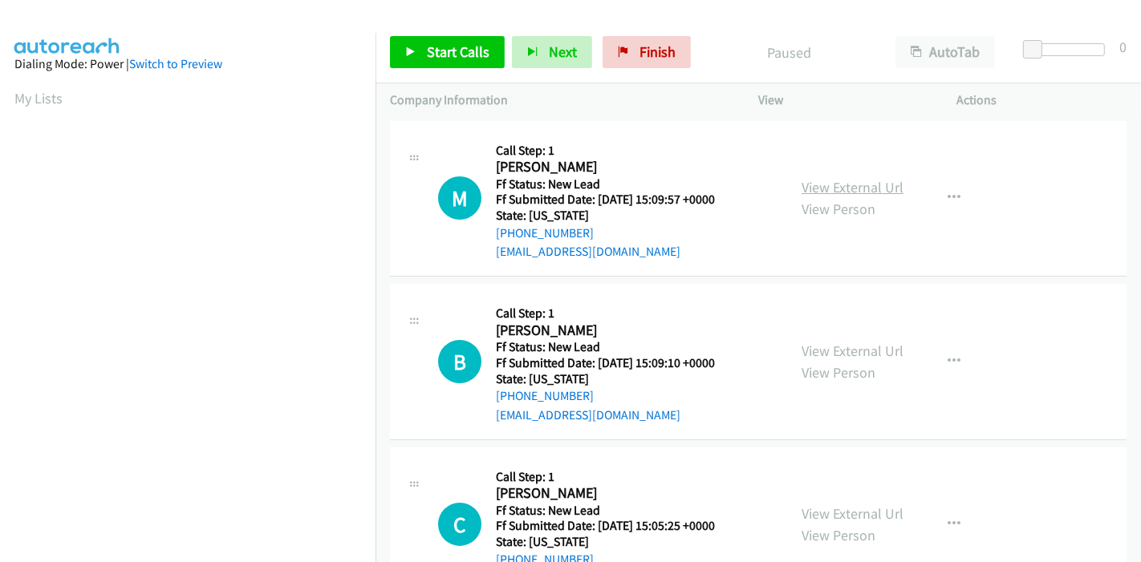
click at [842, 189] on link "View External Url" at bounding box center [853, 187] width 102 height 18
click at [816, 350] on link "View External Url" at bounding box center [853, 351] width 102 height 18
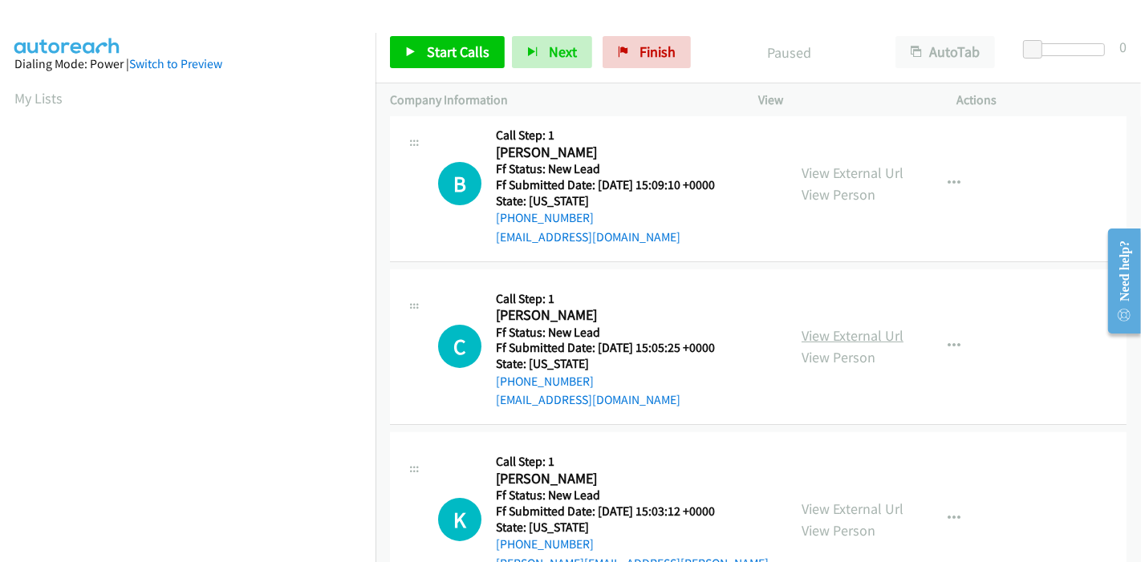
click at [816, 334] on link "View External Url" at bounding box center [853, 336] width 102 height 18
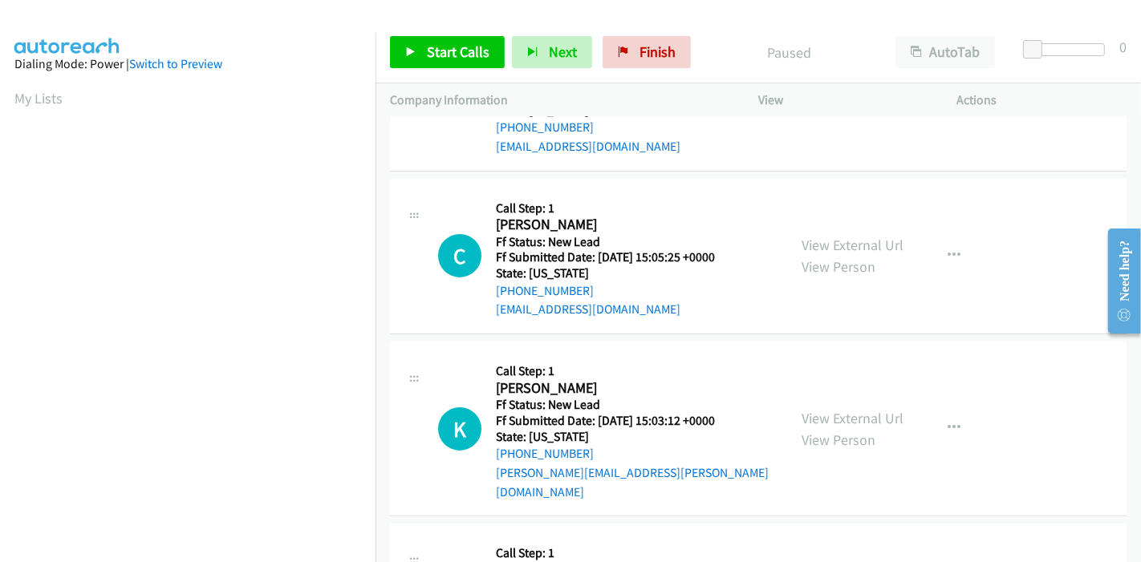
scroll to position [356, 0]
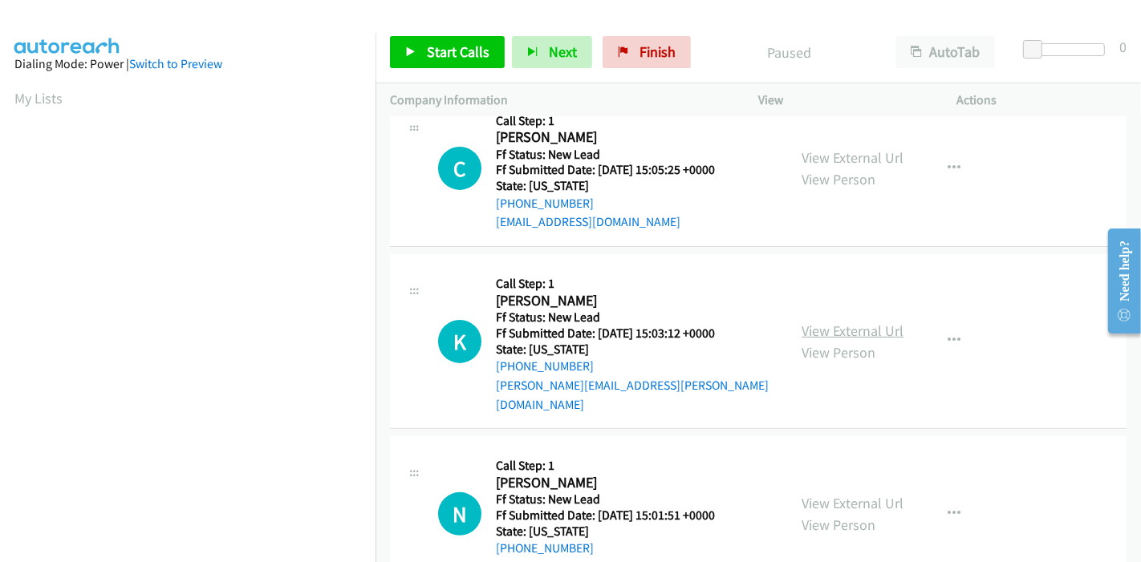
click at [812, 322] on link "View External Url" at bounding box center [853, 331] width 102 height 18
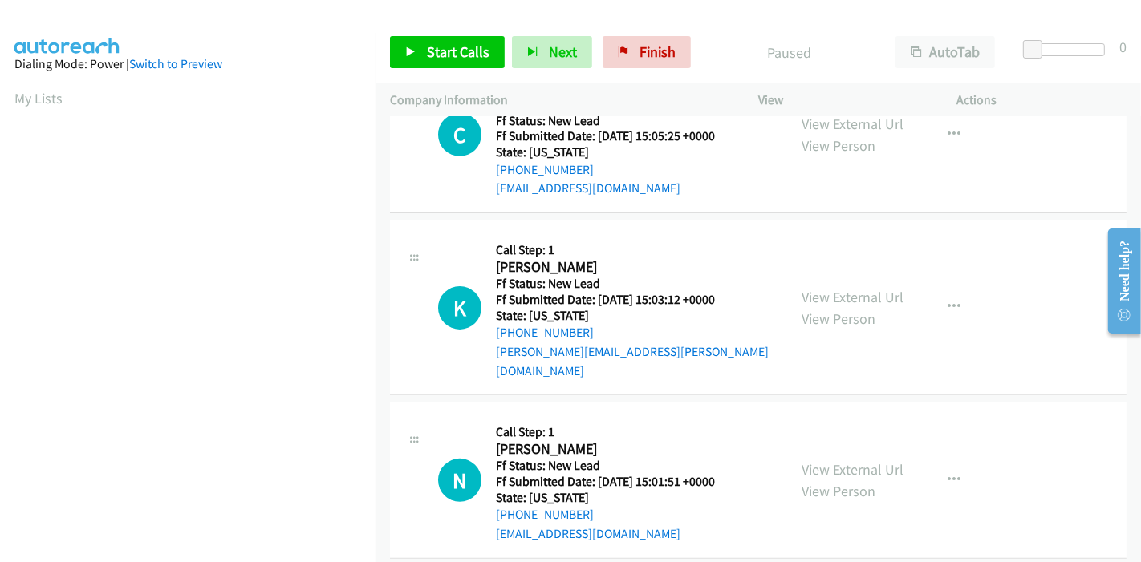
scroll to position [391, 0]
click at [830, 460] on link "View External Url" at bounding box center [853, 469] width 102 height 18
click at [442, 49] on span "Start Calls" at bounding box center [458, 52] width 63 height 18
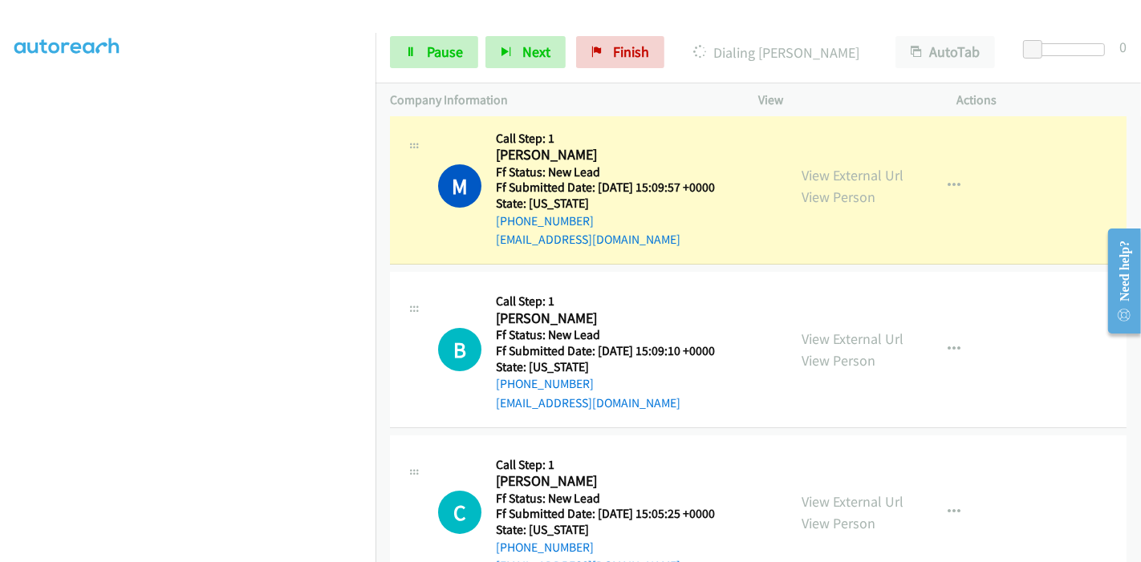
scroll to position [0, 0]
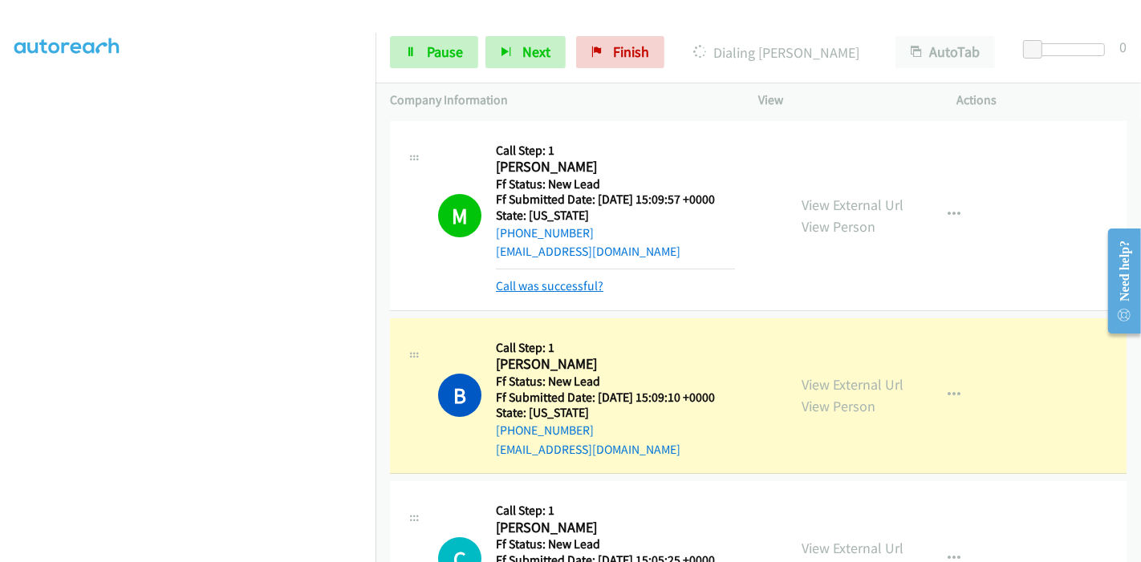
click at [545, 285] on link "Call was successful?" at bounding box center [550, 285] width 108 height 15
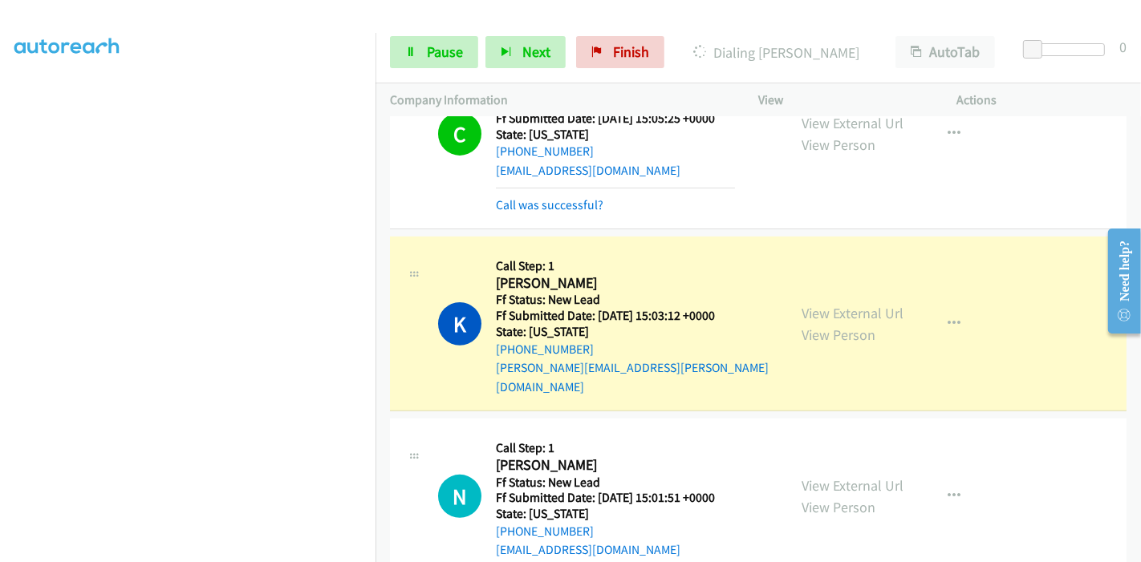
scroll to position [531, 0]
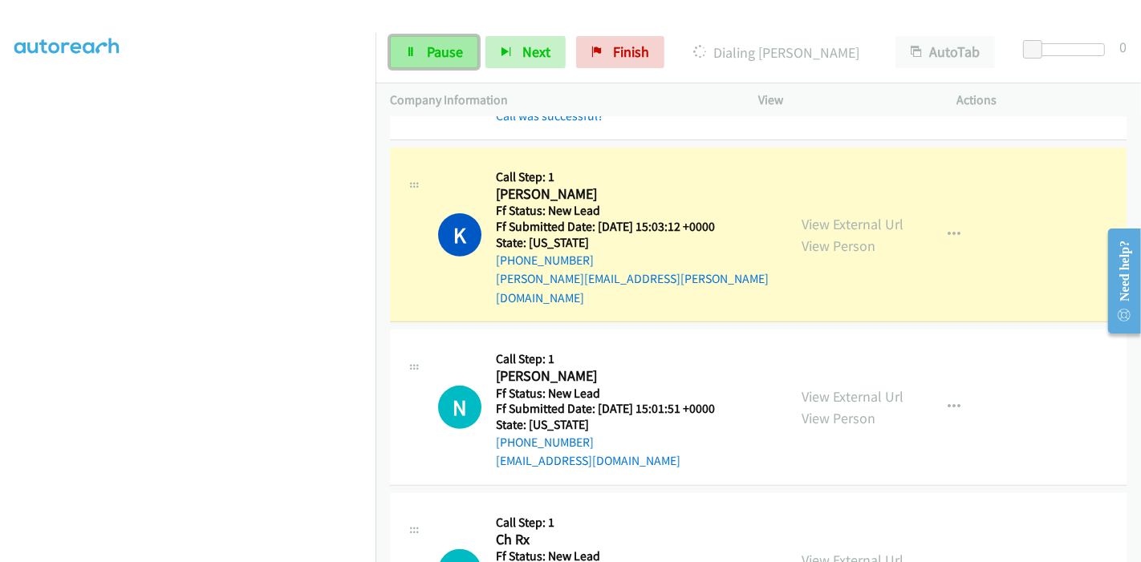
click at [433, 55] on span "Pause" at bounding box center [445, 52] width 36 height 18
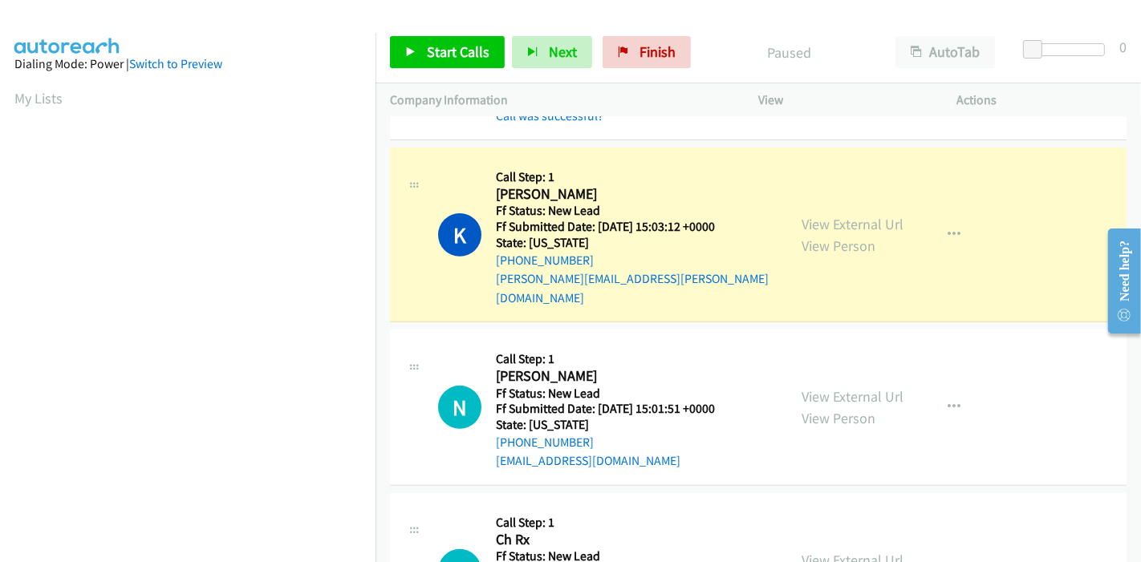
scroll to position [339, 0]
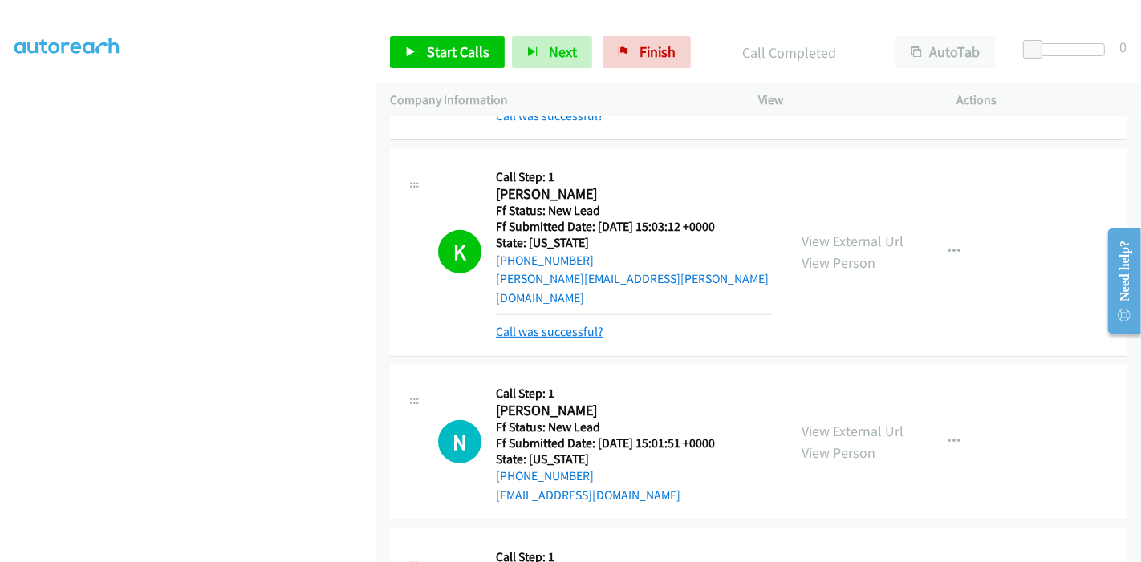
click at [551, 324] on link "Call was successful?" at bounding box center [550, 331] width 108 height 15
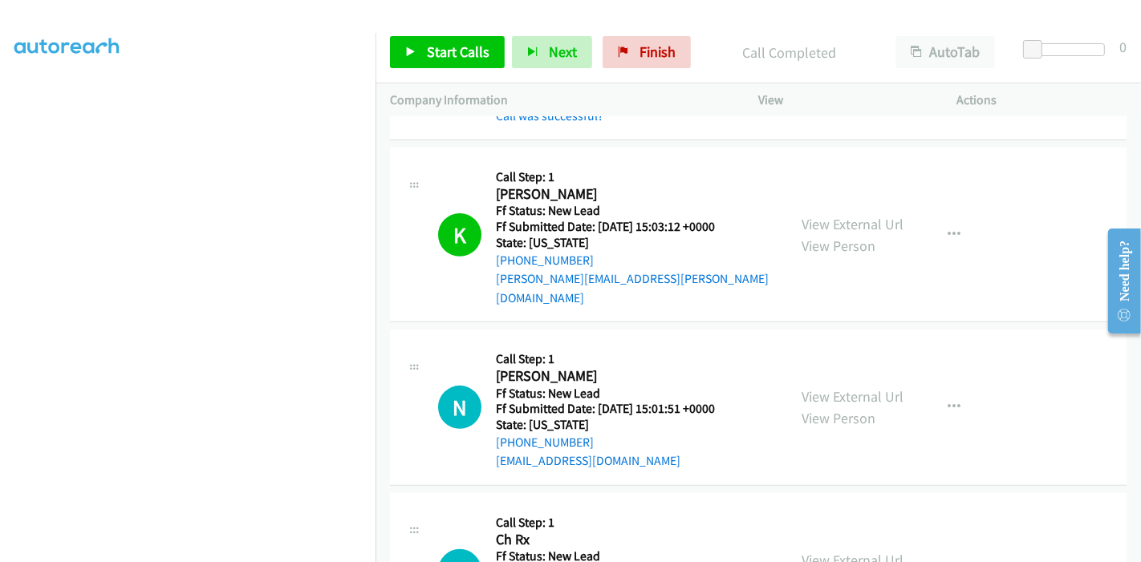
scroll to position [709, 0]
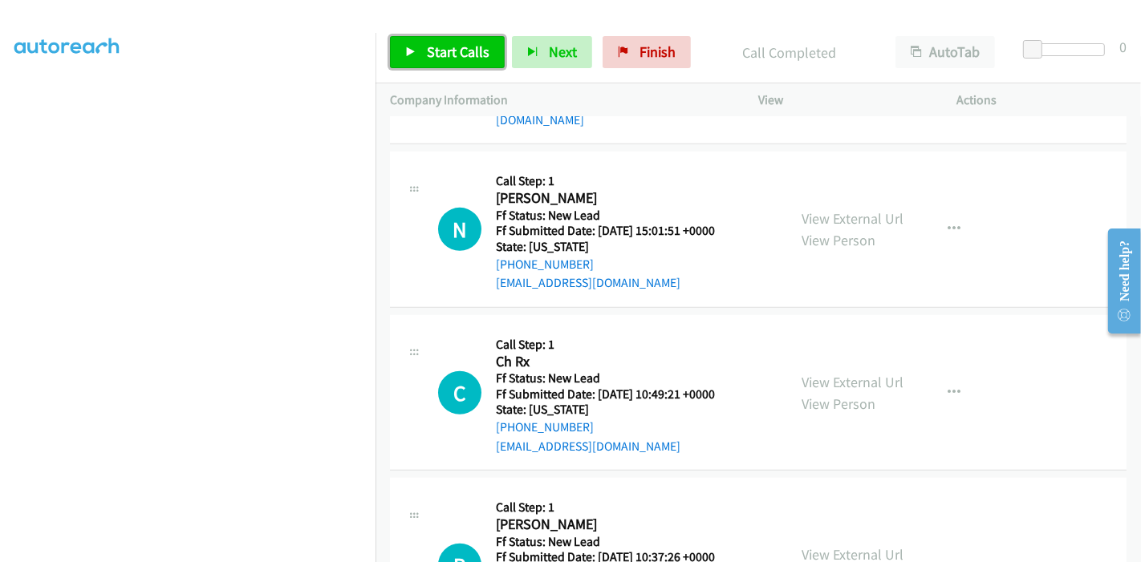
click at [405, 51] on icon at bounding box center [410, 52] width 11 height 11
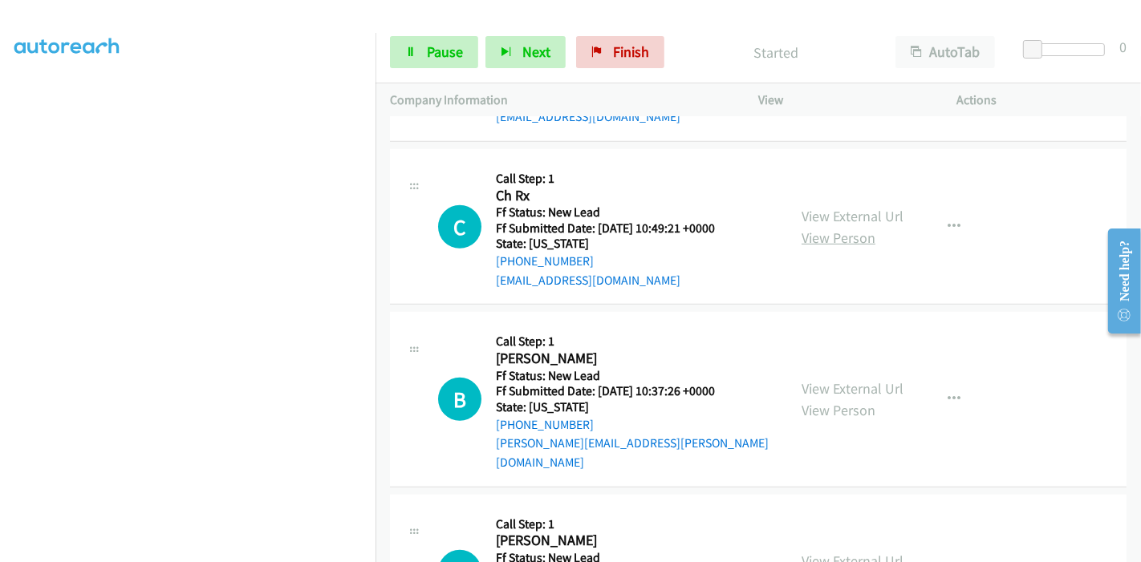
scroll to position [887, 0]
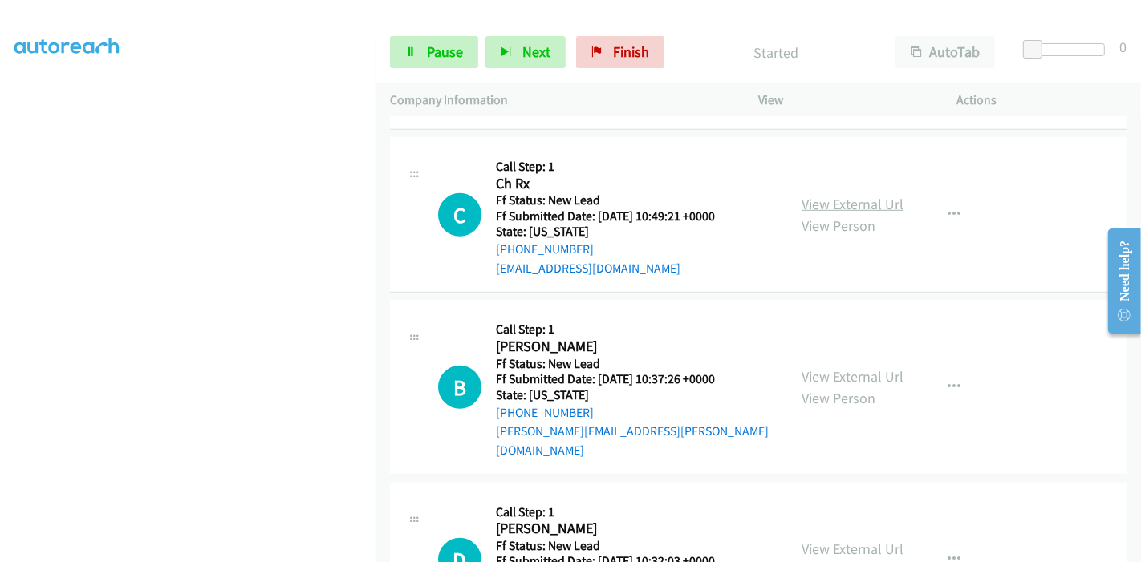
click at [842, 195] on link "View External Url" at bounding box center [853, 204] width 102 height 18
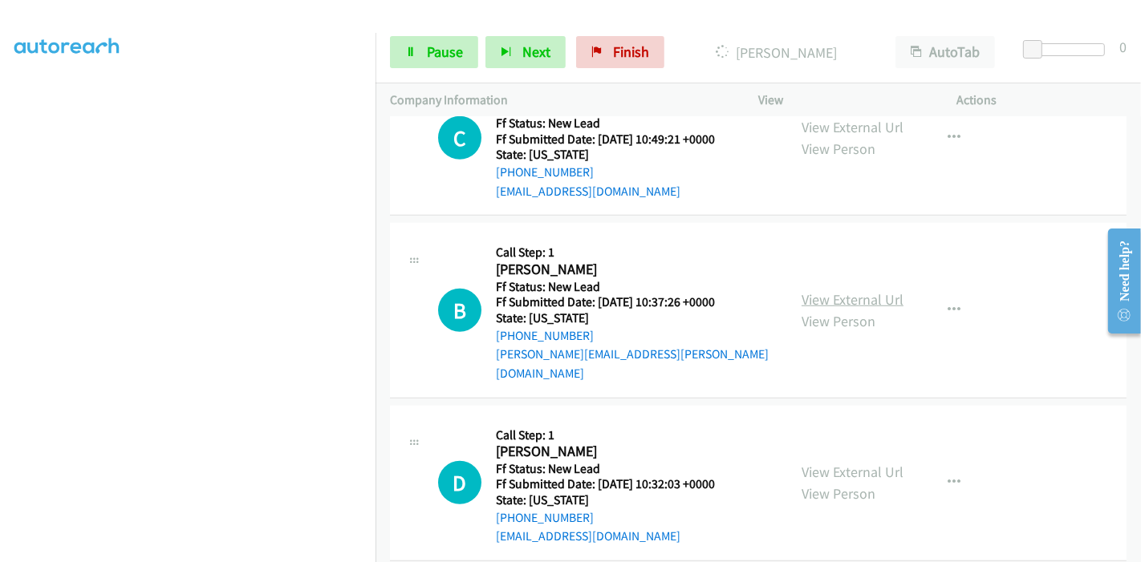
scroll to position [976, 0]
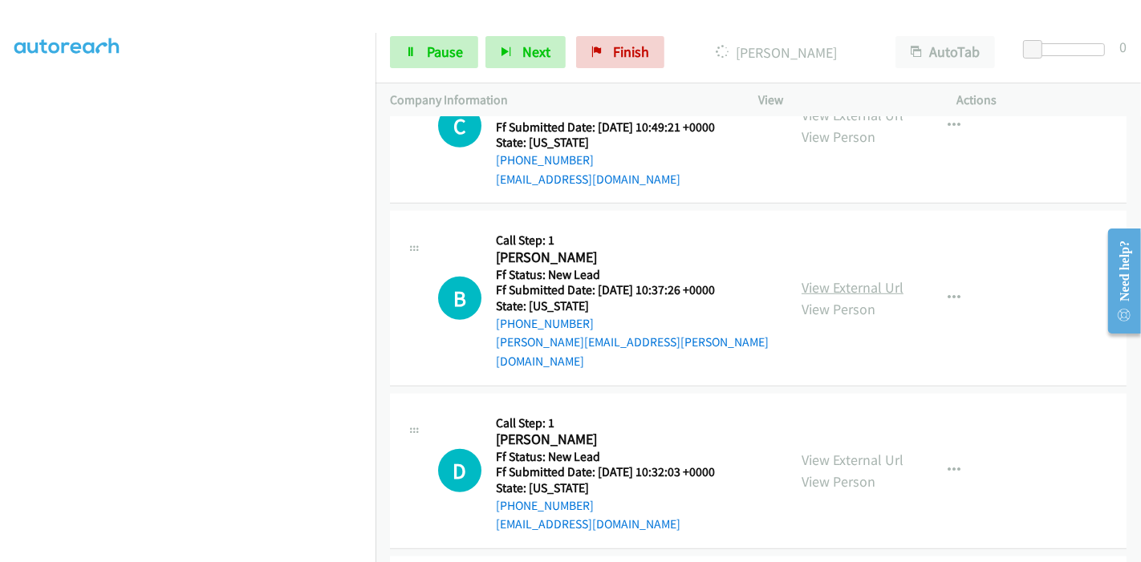
click at [841, 278] on link "View External Url" at bounding box center [853, 287] width 102 height 18
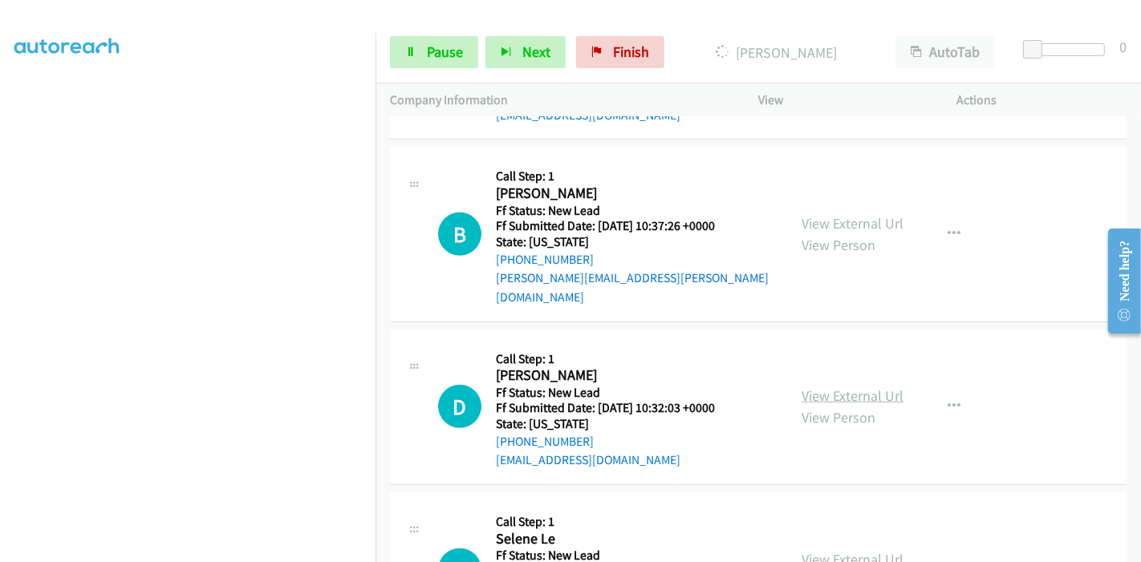
scroll to position [1066, 0]
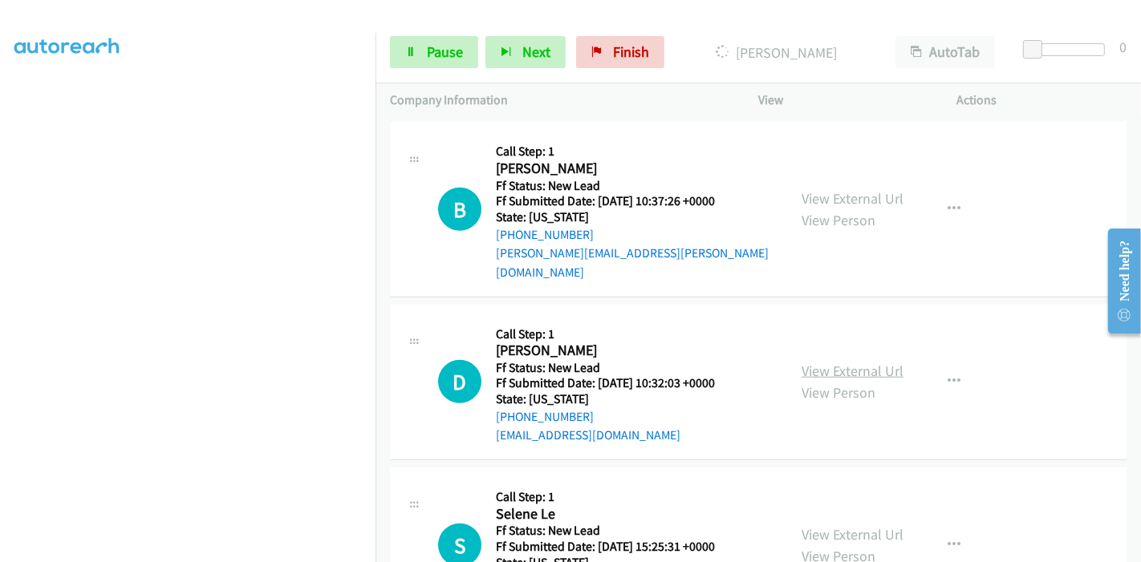
click at [817, 362] on link "View External Url" at bounding box center [853, 371] width 102 height 18
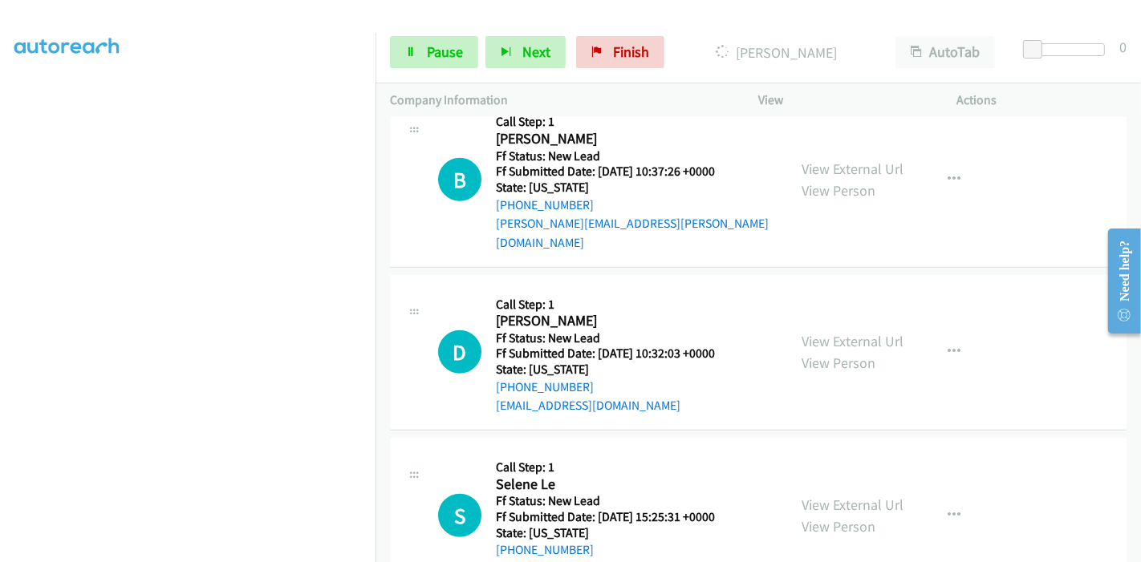
scroll to position [1111, 0]
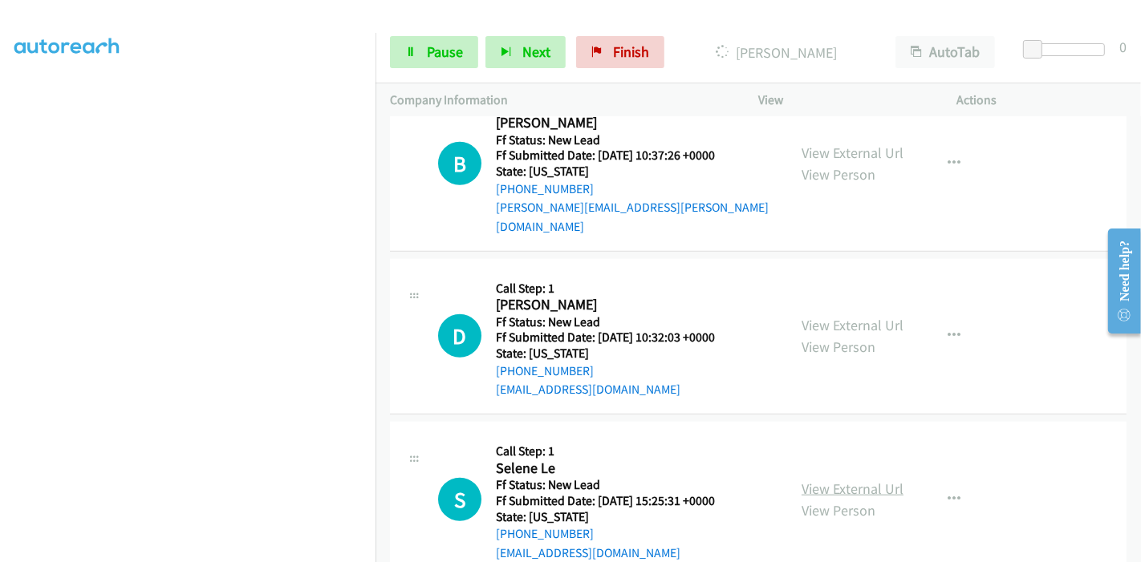
click at [815, 480] on link "View External Url" at bounding box center [853, 489] width 102 height 18
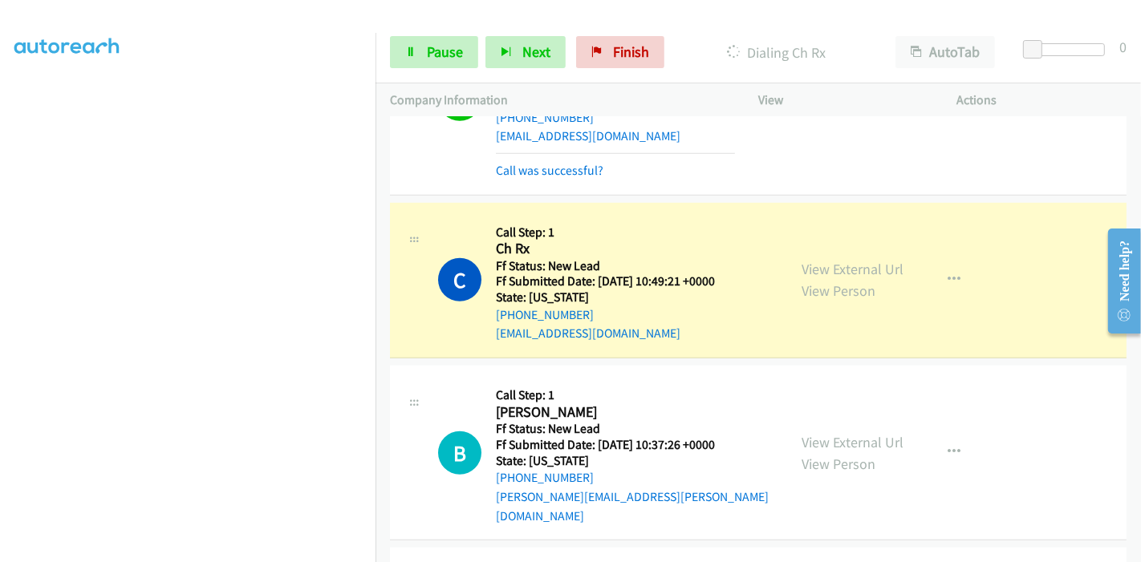
scroll to position [878, 0]
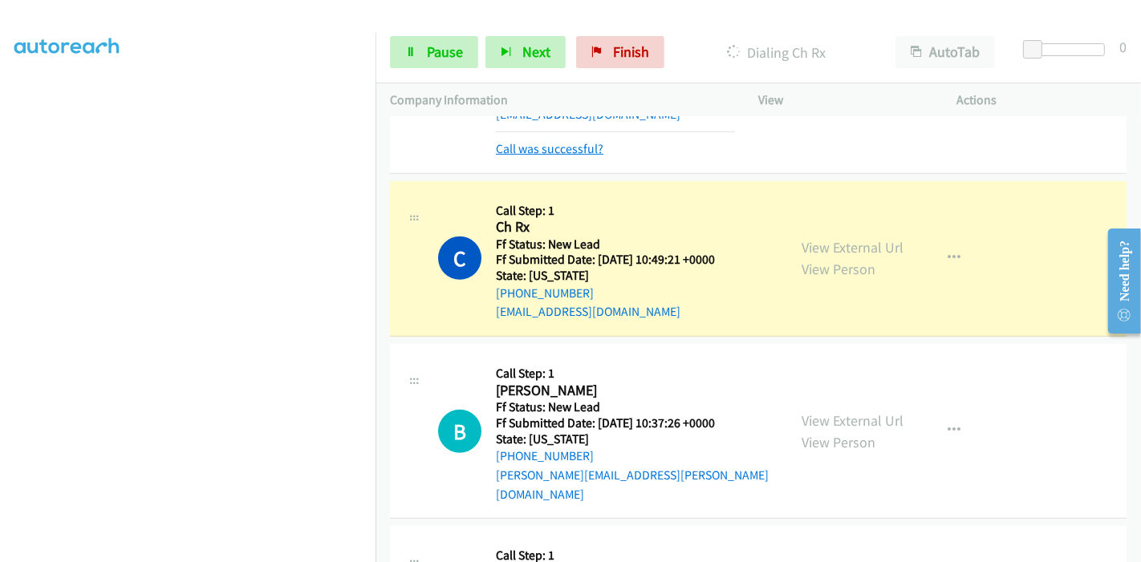
click at [566, 141] on link "Call was successful?" at bounding box center [550, 148] width 108 height 15
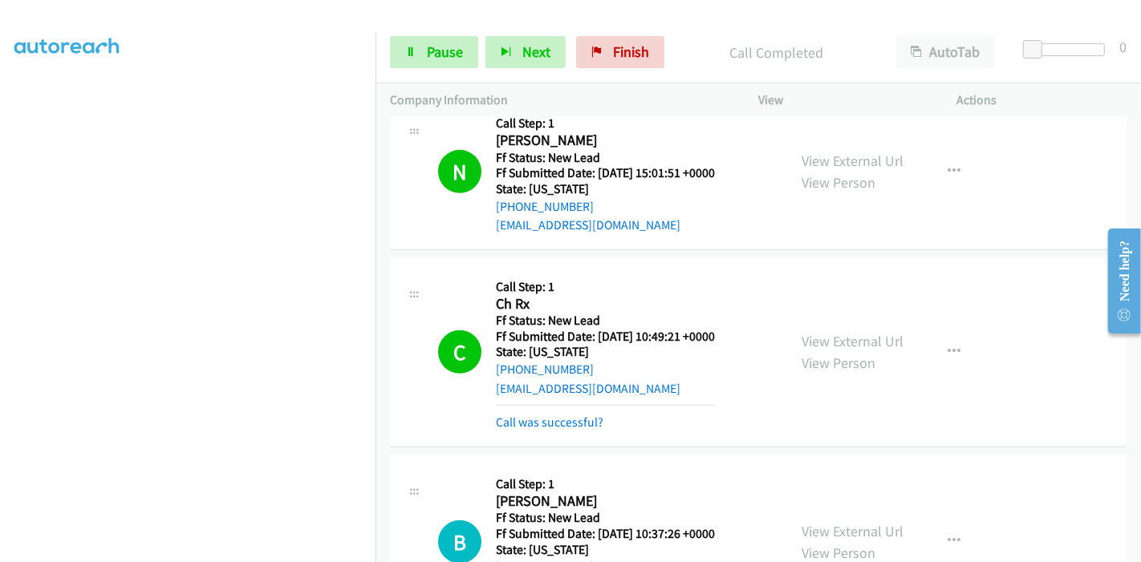
scroll to position [806, 0]
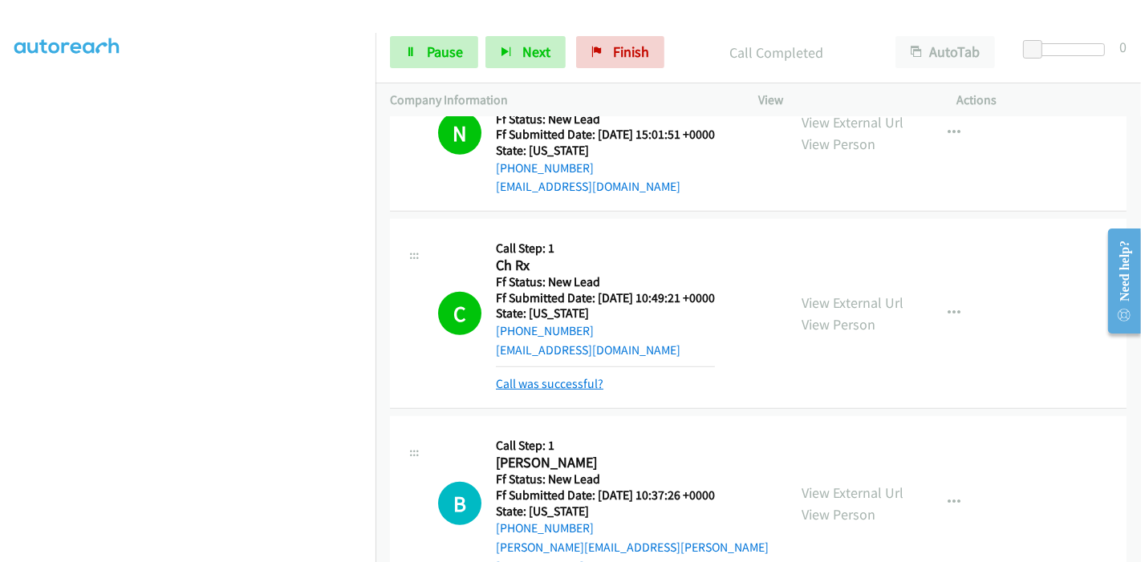
click at [587, 376] on link "Call was successful?" at bounding box center [550, 383] width 108 height 15
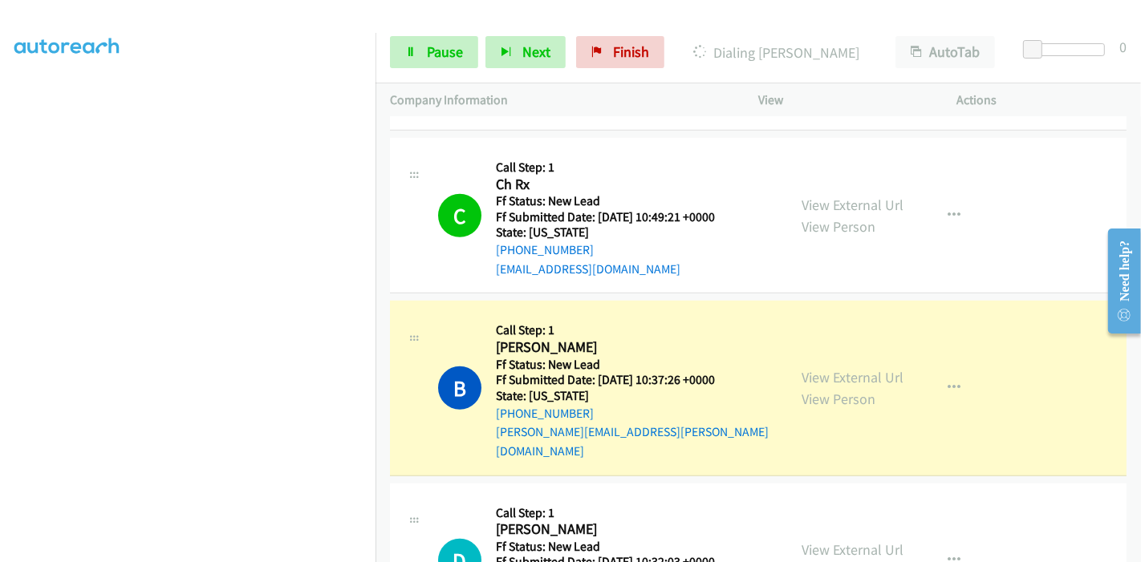
scroll to position [984, 0]
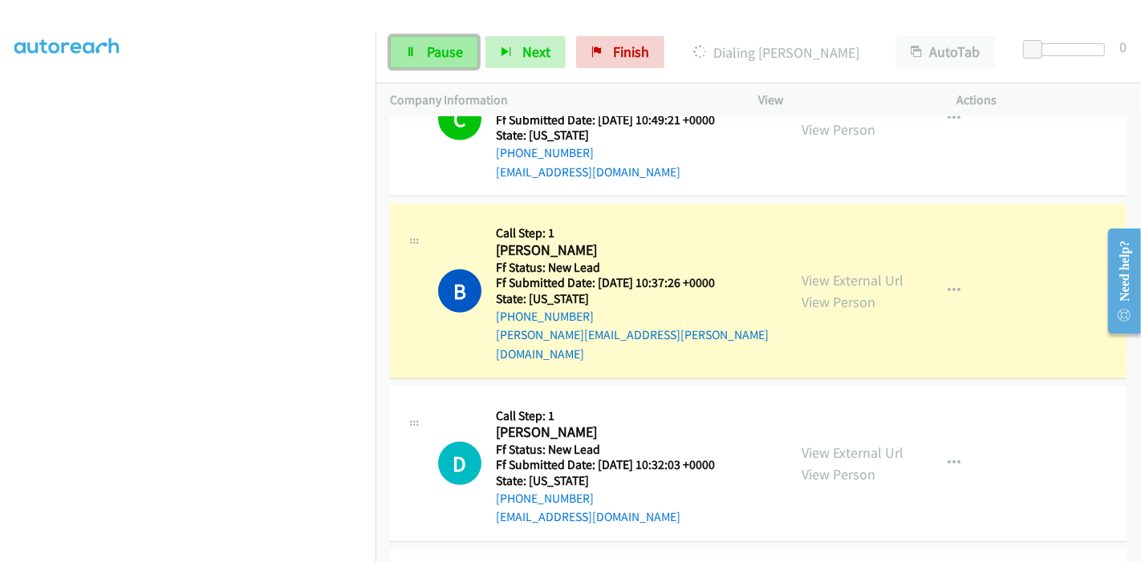
click at [417, 51] on link "Pause" at bounding box center [434, 52] width 88 height 32
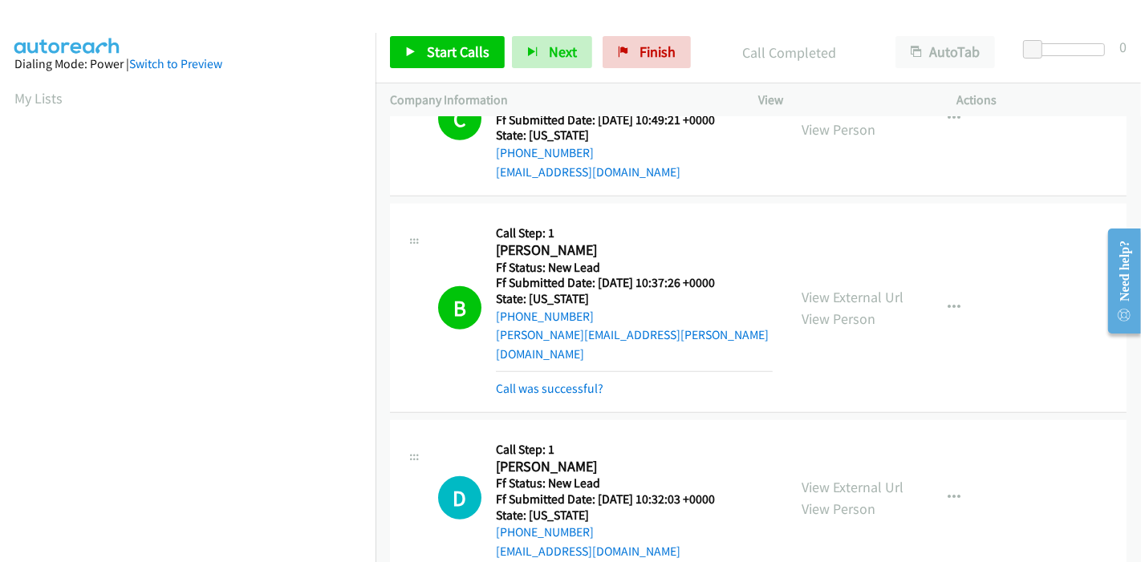
scroll to position [339, 0]
click at [571, 381] on link "Call was successful?" at bounding box center [550, 388] width 108 height 15
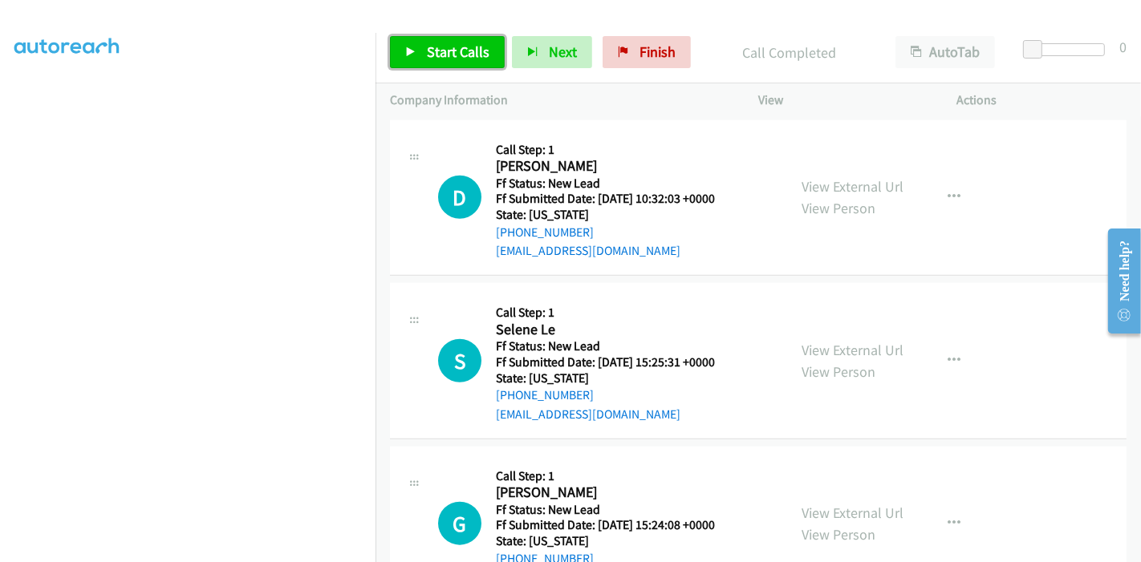
scroll to position [1252, 0]
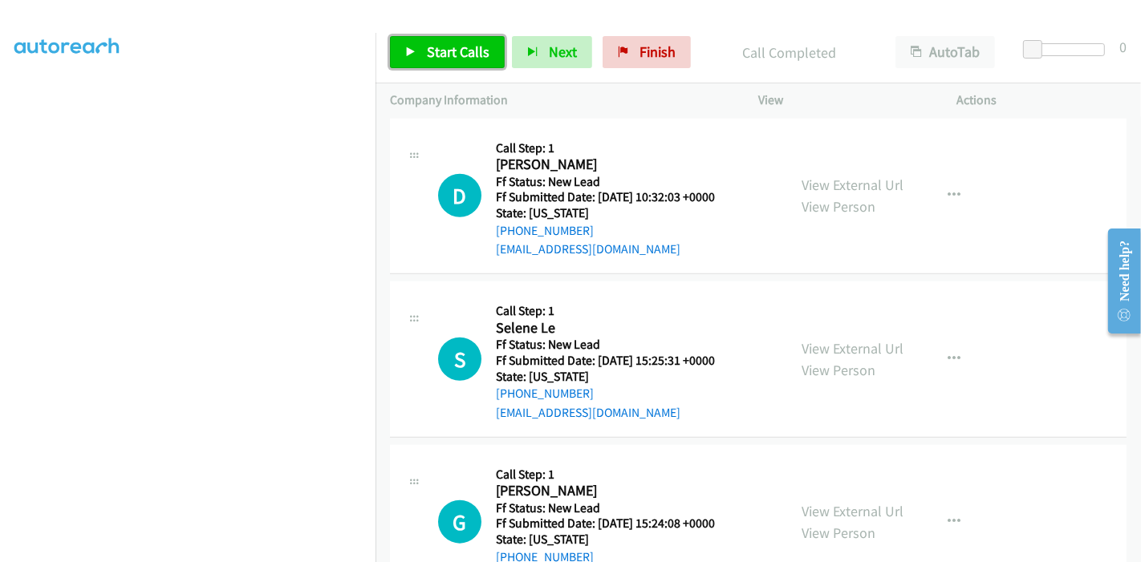
click at [405, 65] on link "Start Calls" at bounding box center [447, 52] width 115 height 32
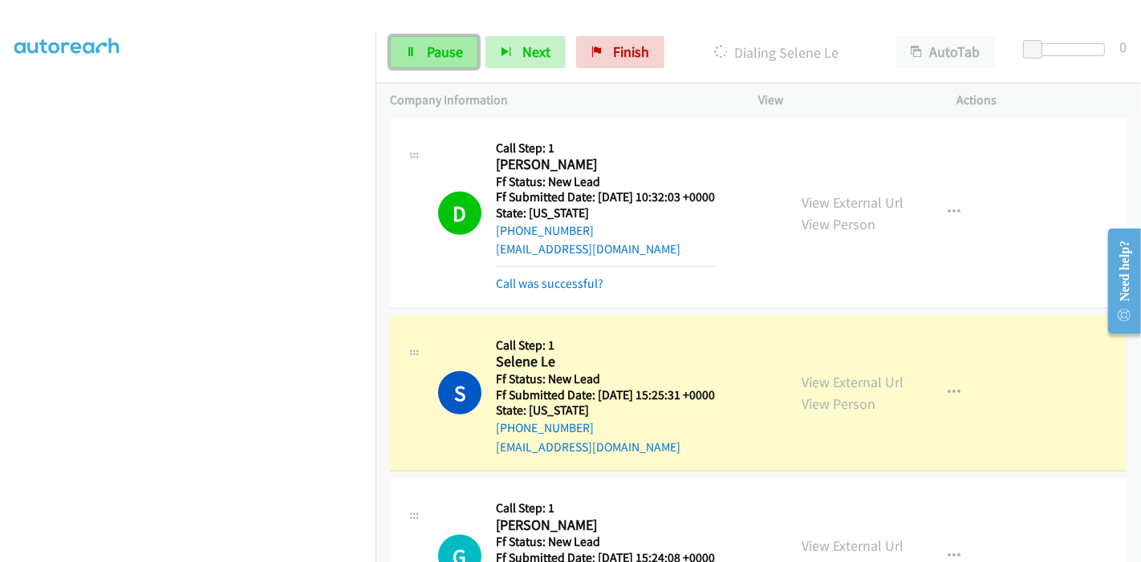
click at [432, 54] on span "Pause" at bounding box center [445, 52] width 36 height 18
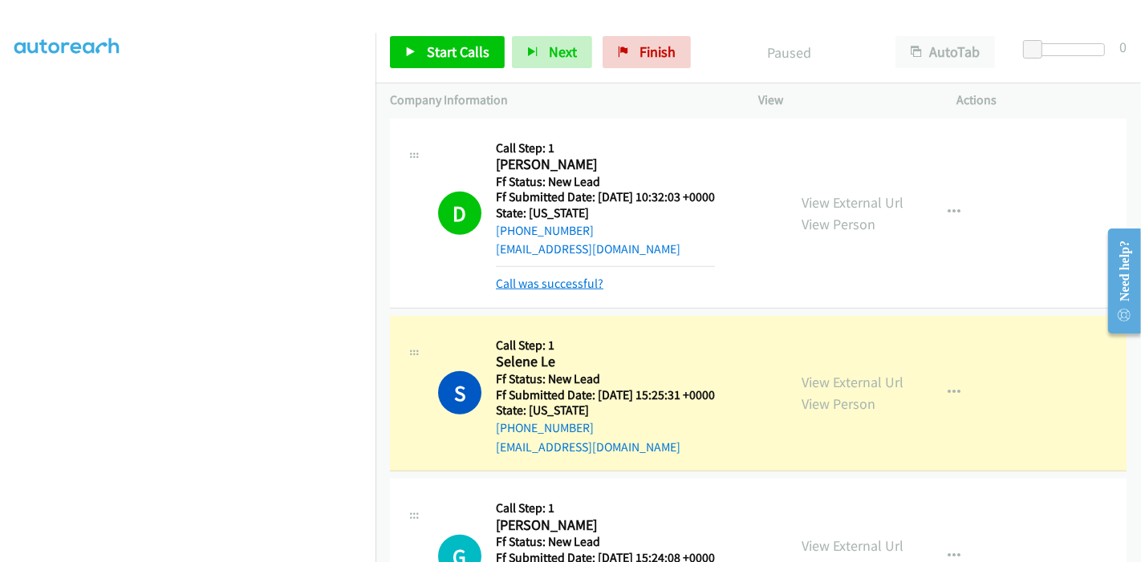
click at [556, 276] on link "Call was successful?" at bounding box center [550, 283] width 108 height 15
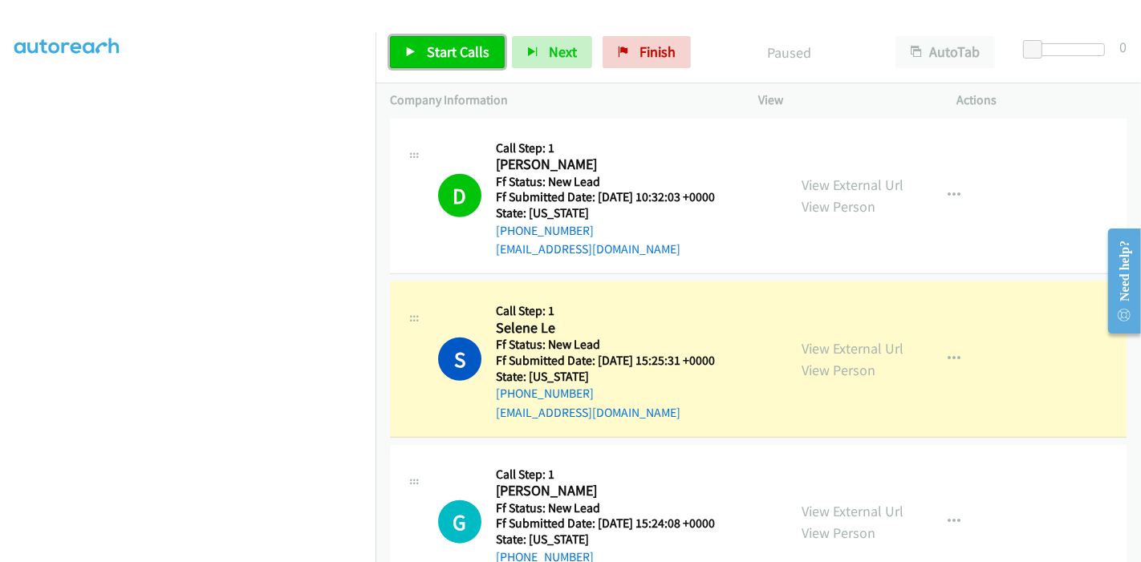
click at [437, 47] on span "Start Calls" at bounding box center [458, 52] width 63 height 18
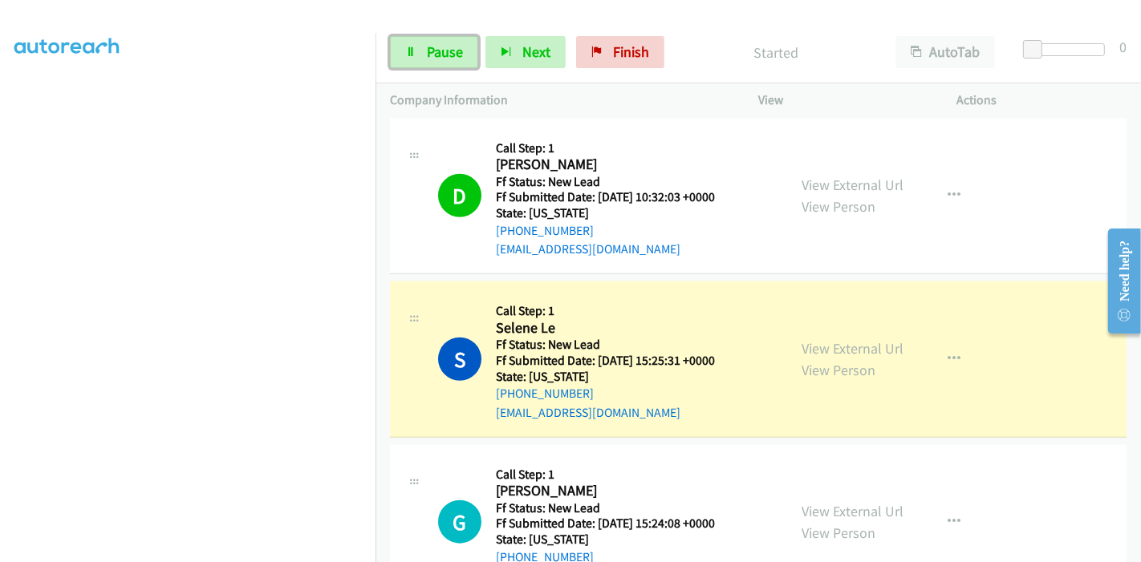
click at [437, 47] on span "Pause" at bounding box center [445, 52] width 36 height 18
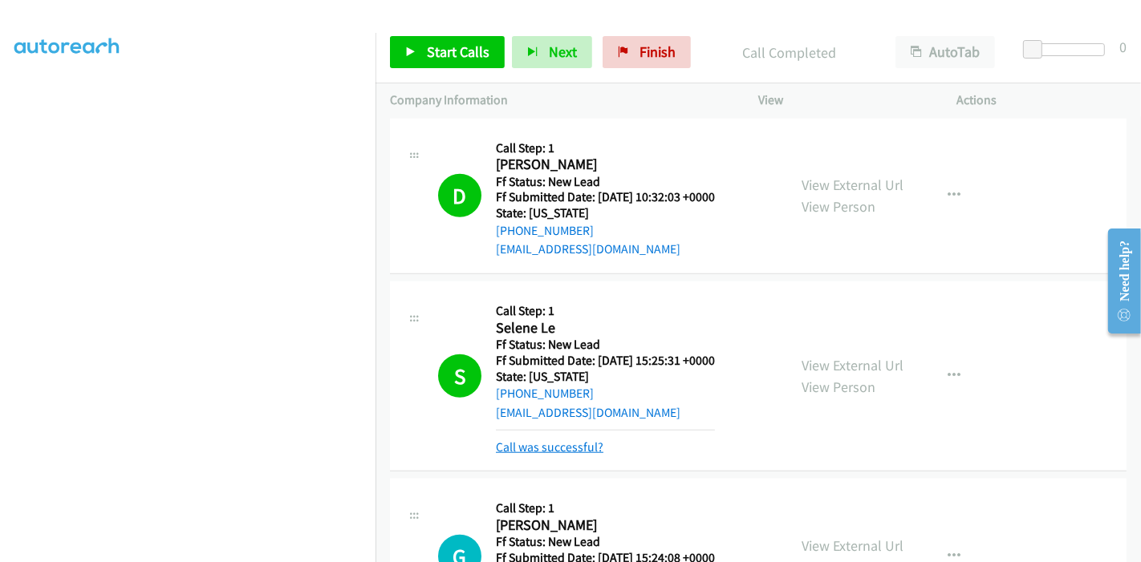
click at [554, 440] on link "Call was successful?" at bounding box center [550, 447] width 108 height 15
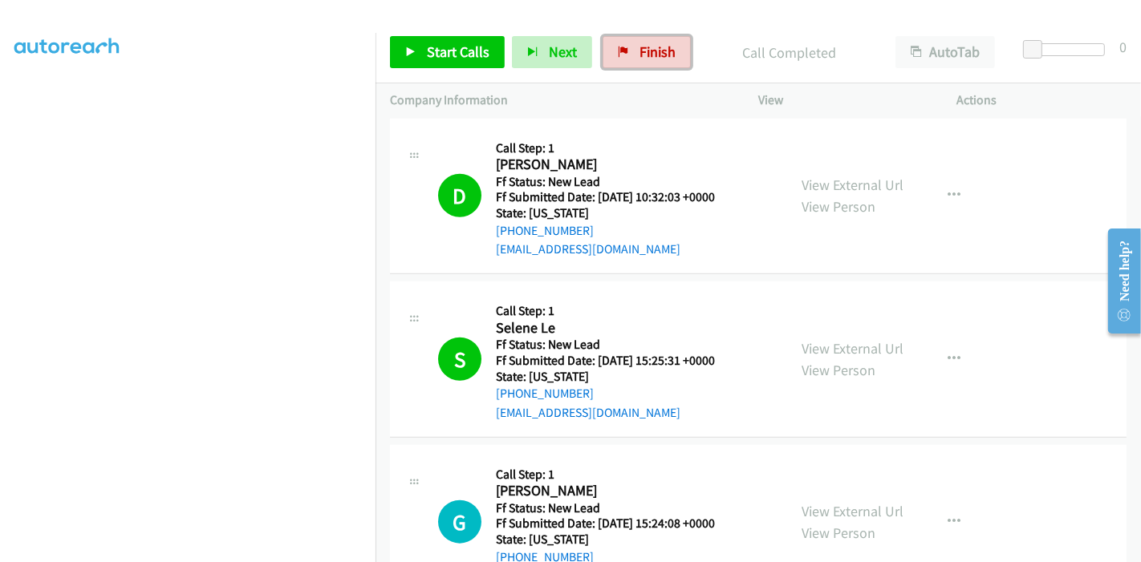
drag, startPoint x: 637, startPoint y: 47, endPoint x: 716, endPoint y: 60, distance: 80.6
click at [639, 47] on span "Finish" at bounding box center [657, 52] width 36 height 18
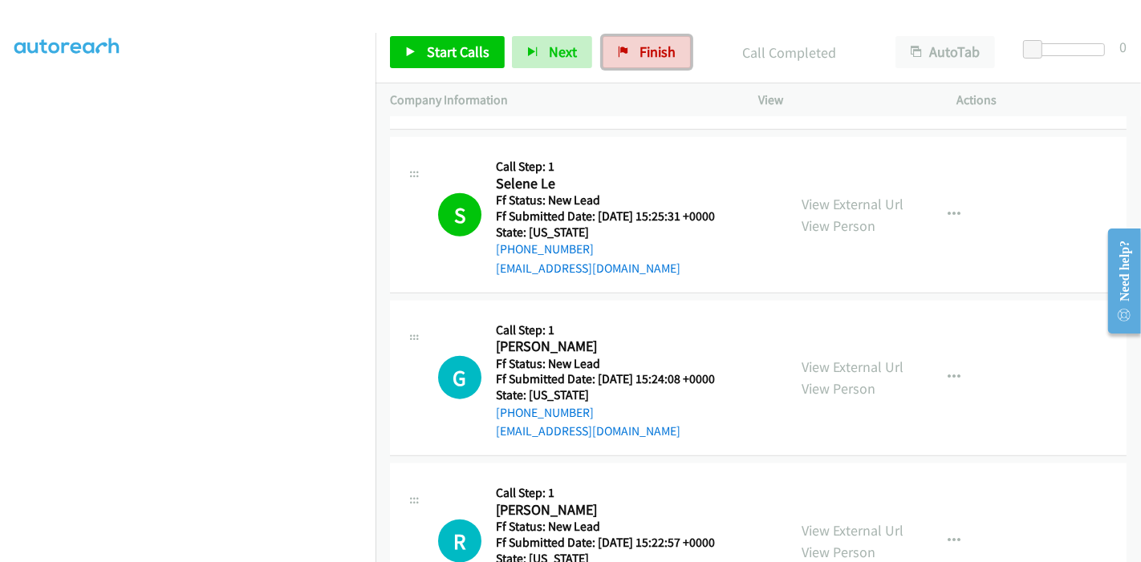
scroll to position [1600, 0]
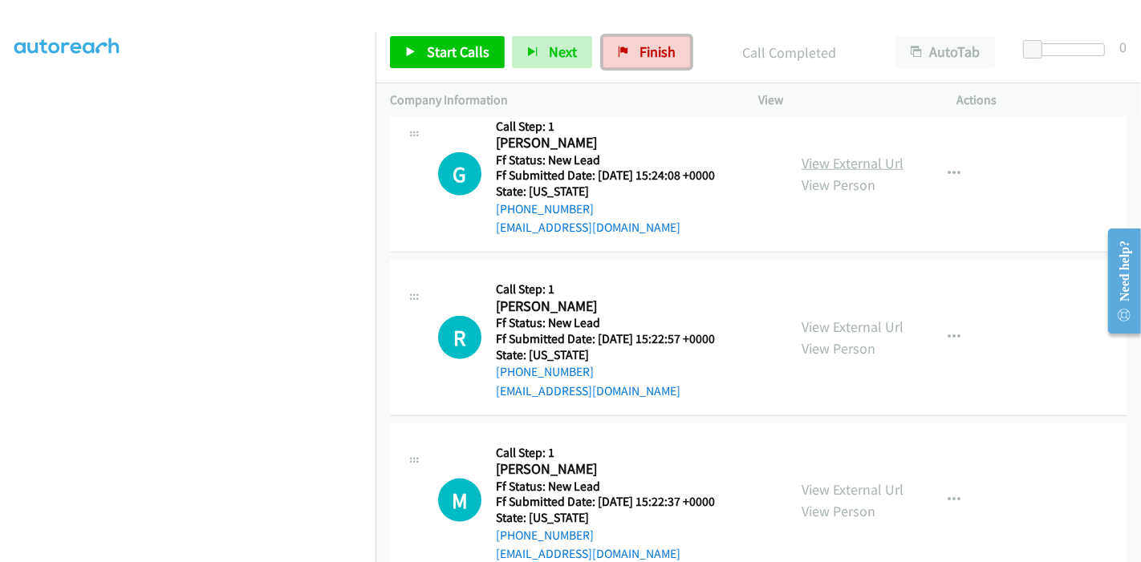
click at [846, 154] on link "View External Url" at bounding box center [853, 163] width 102 height 18
click at [818, 318] on link "View External Url" at bounding box center [853, 327] width 102 height 18
click at [850, 481] on link "View External Url" at bounding box center [853, 490] width 102 height 18
click at [408, 51] on icon at bounding box center [410, 52] width 11 height 11
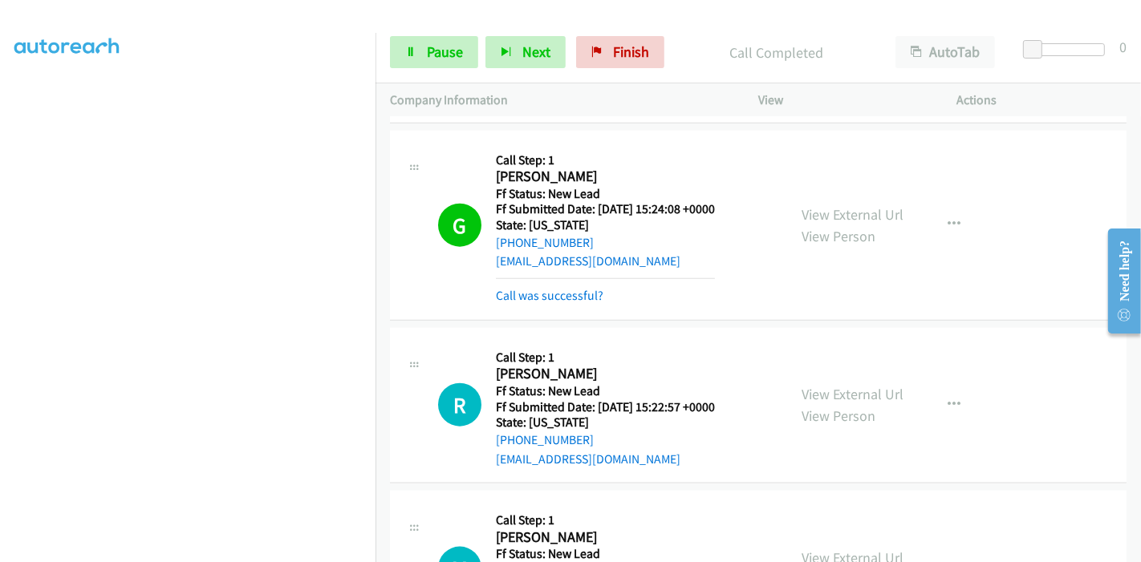
scroll to position [1528, 0]
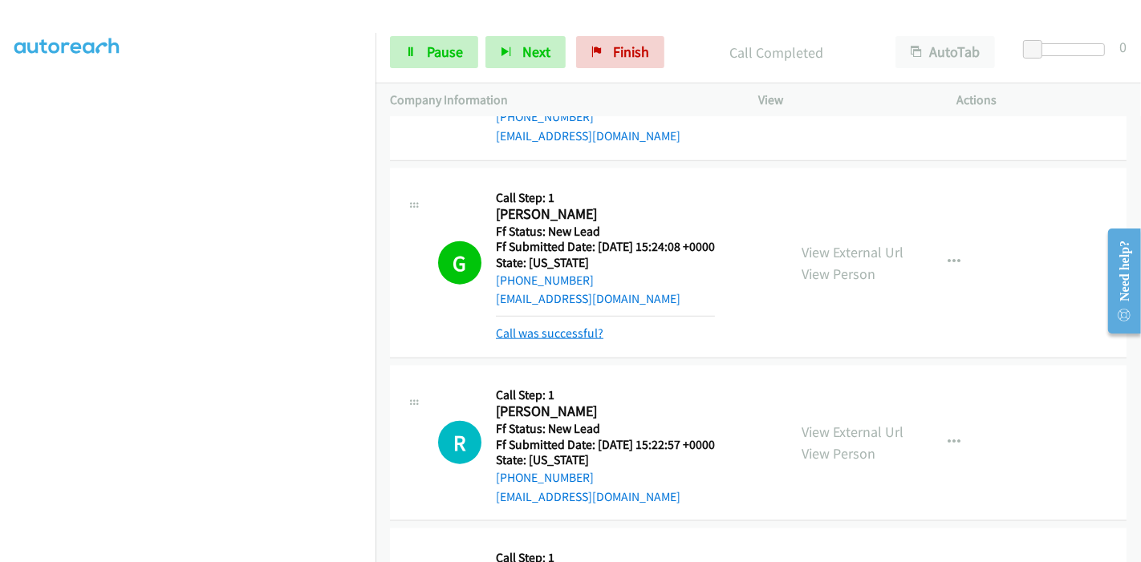
click at [558, 326] on link "Call was successful?" at bounding box center [550, 333] width 108 height 15
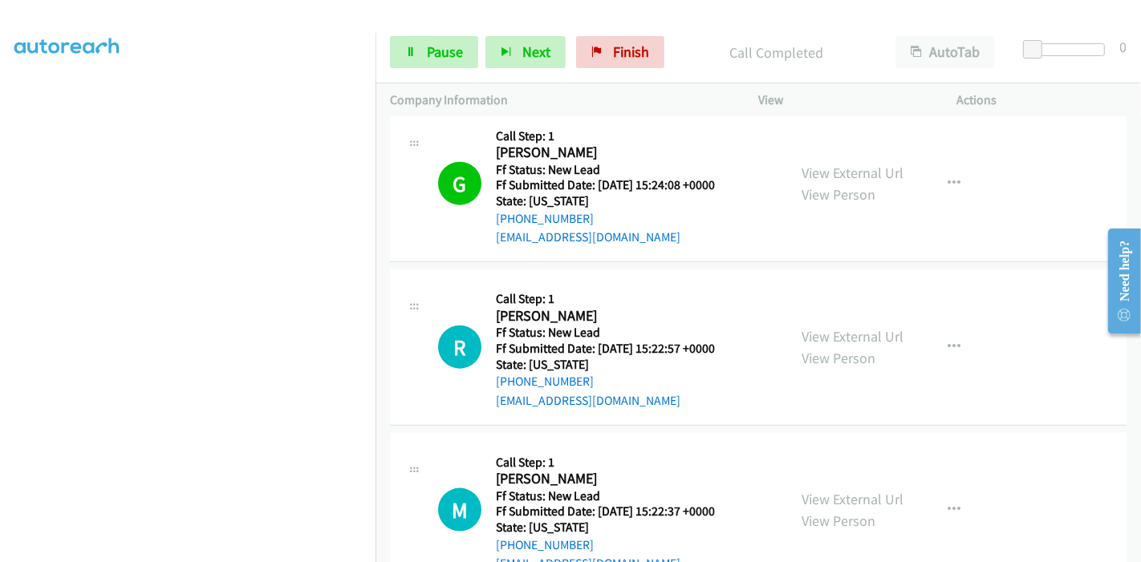
scroll to position [1618, 0]
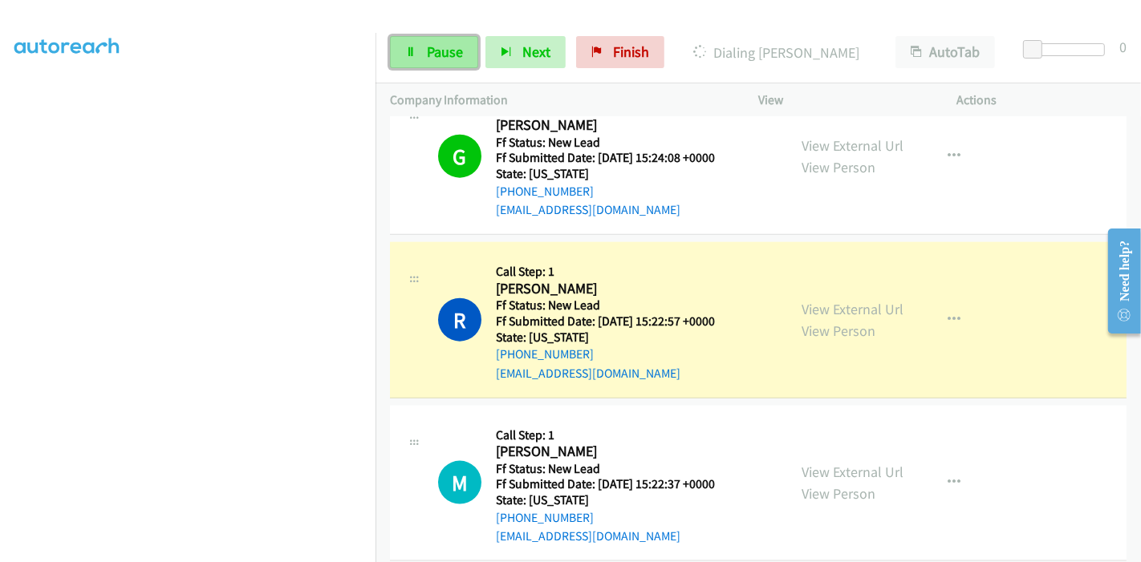
click at [444, 42] on link "Pause" at bounding box center [434, 52] width 88 height 32
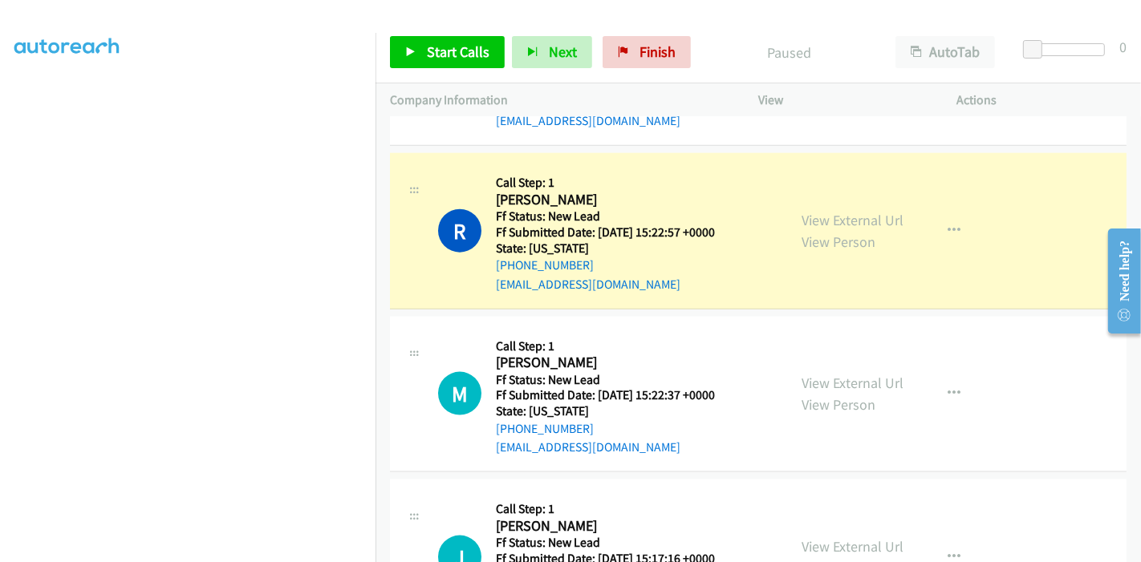
scroll to position [339, 0]
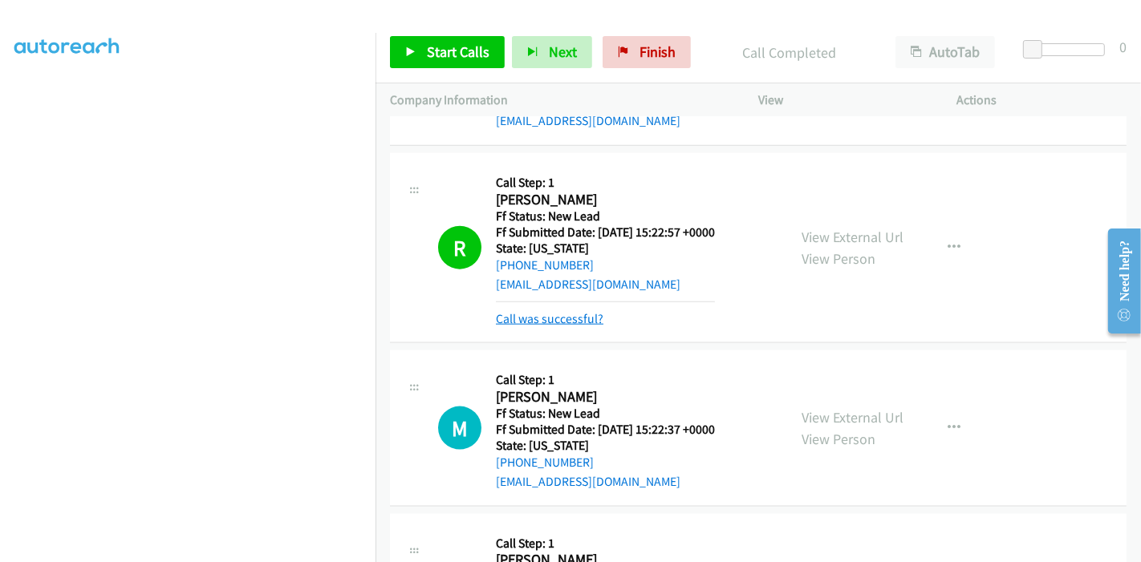
click at [567, 311] on link "Call was successful?" at bounding box center [550, 318] width 108 height 15
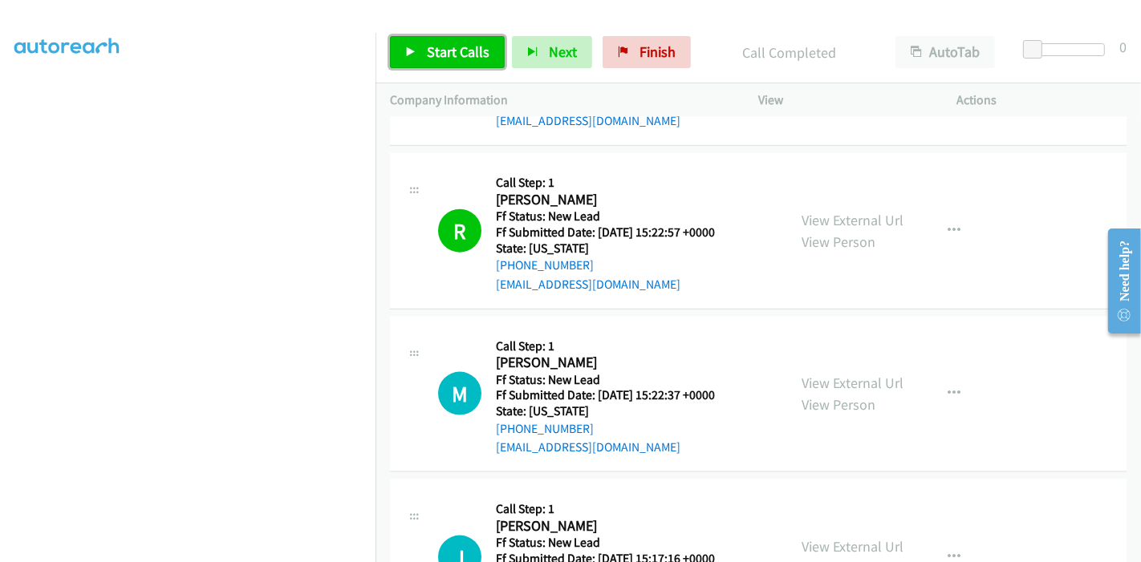
click at [436, 41] on link "Start Calls" at bounding box center [447, 52] width 115 height 32
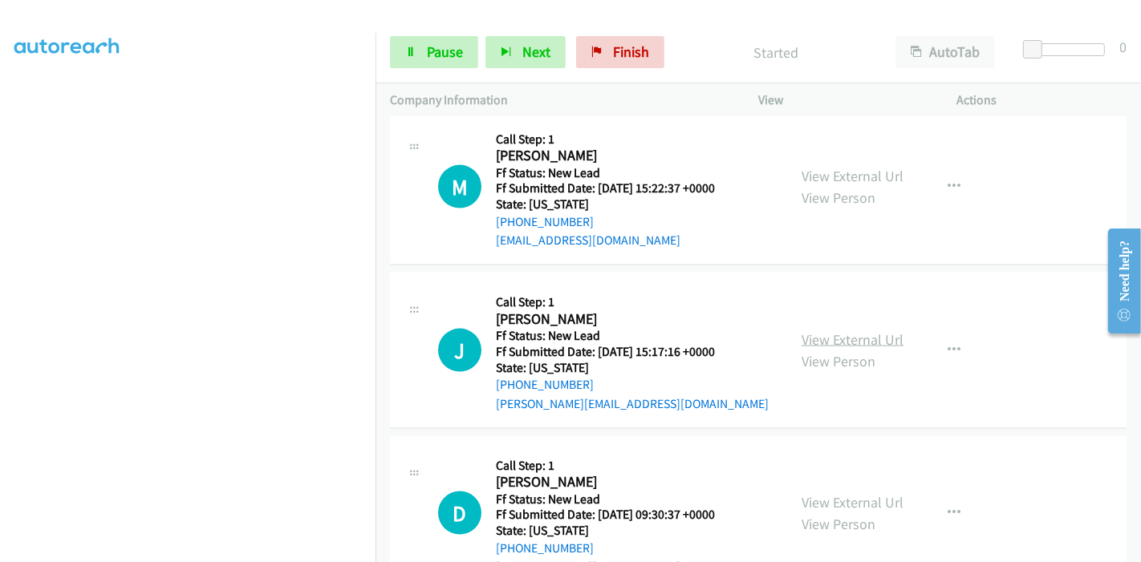
scroll to position [1926, 0]
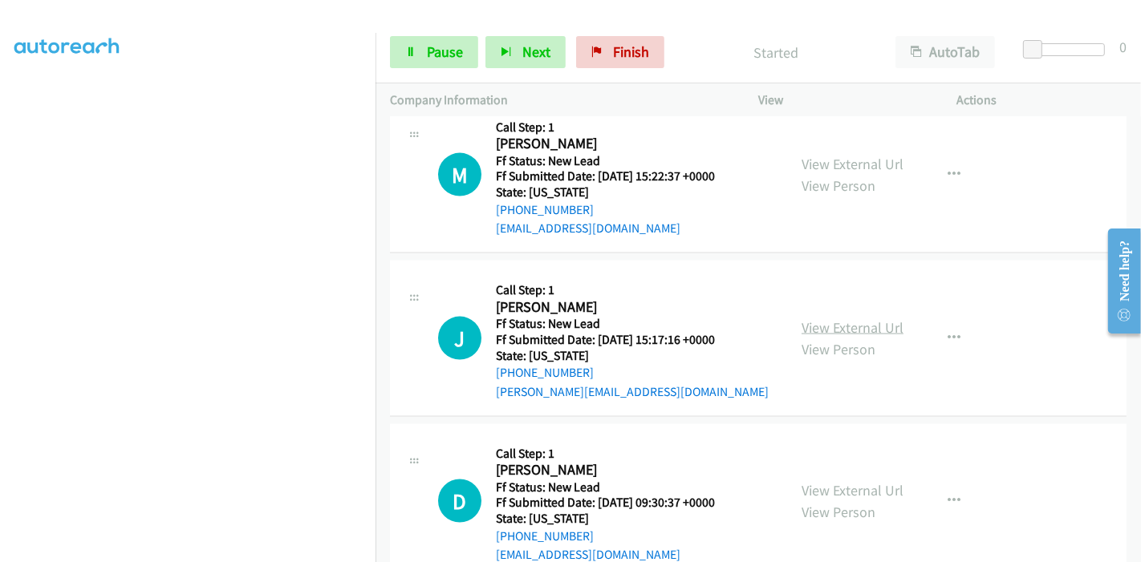
click at [835, 319] on link "View External Url" at bounding box center [853, 328] width 102 height 18
click at [828, 481] on link "View External Url" at bounding box center [853, 490] width 102 height 18
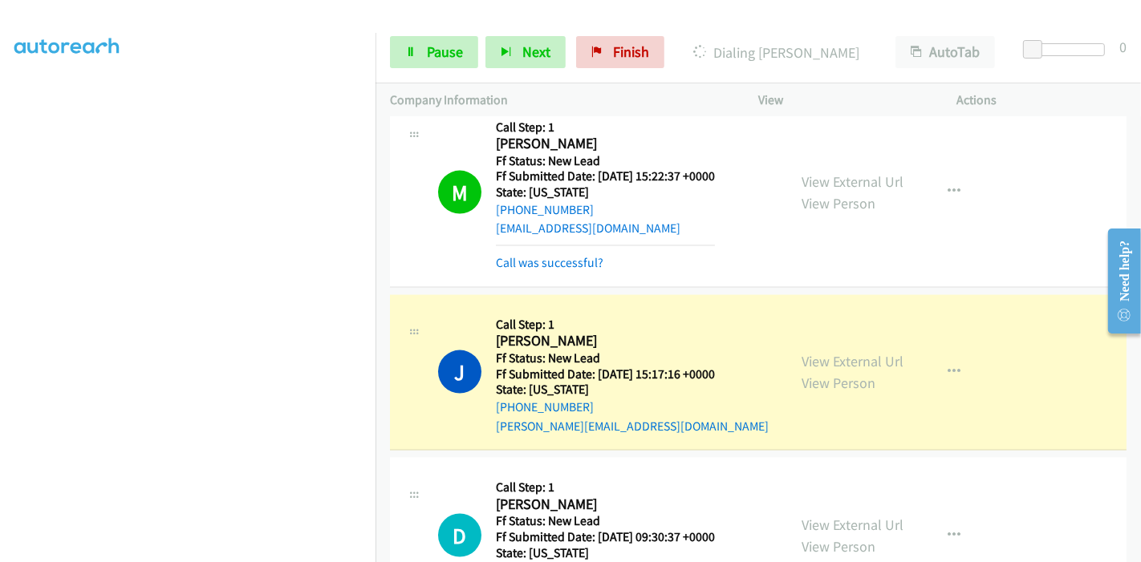
scroll to position [1943, 0]
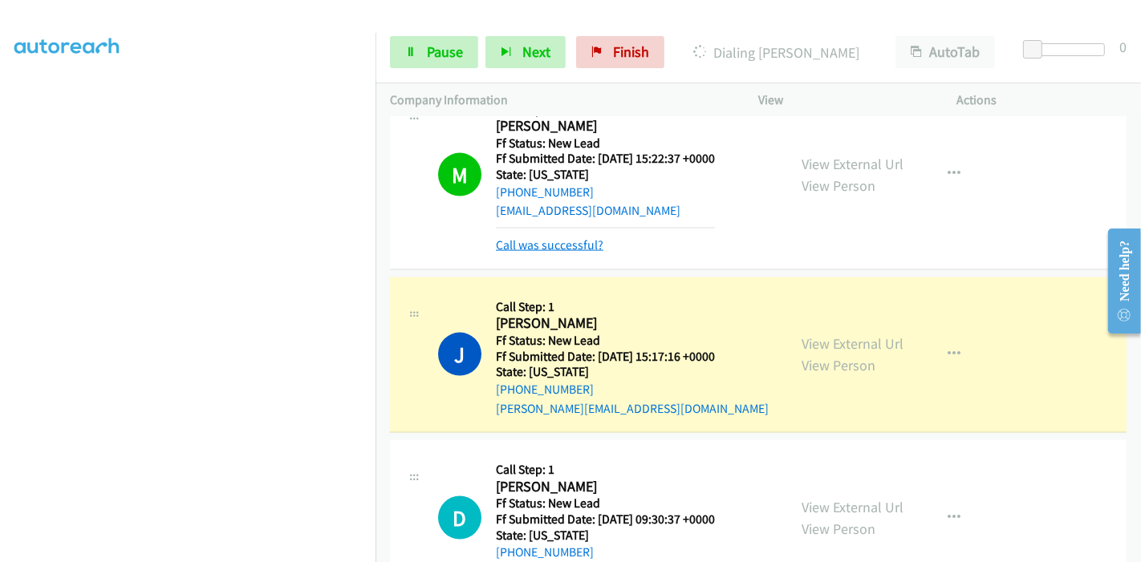
click at [568, 237] on link "Call was successful?" at bounding box center [550, 244] width 108 height 15
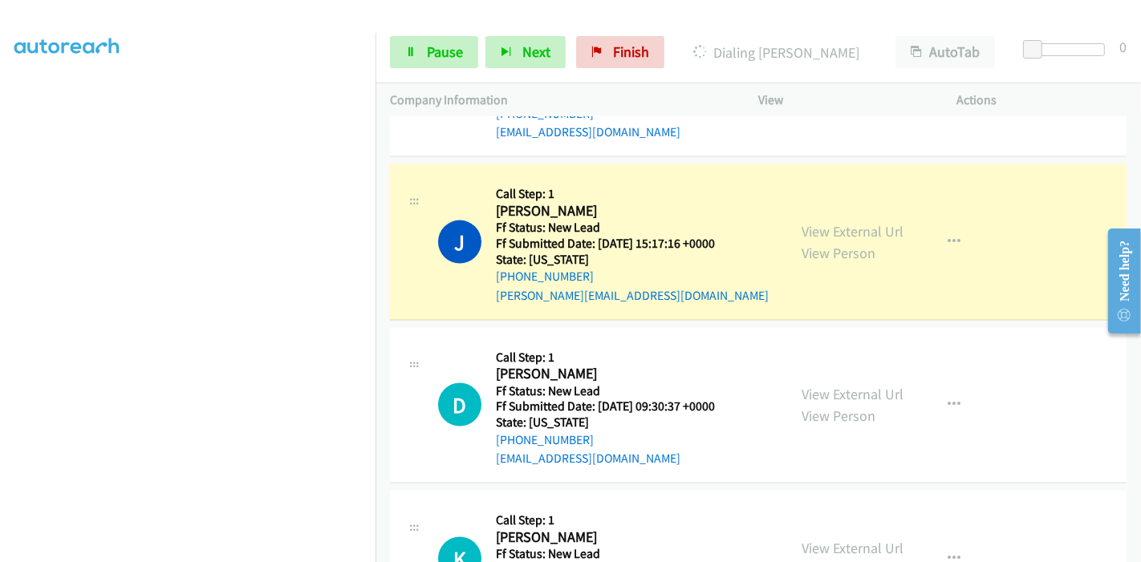
scroll to position [2015, 0]
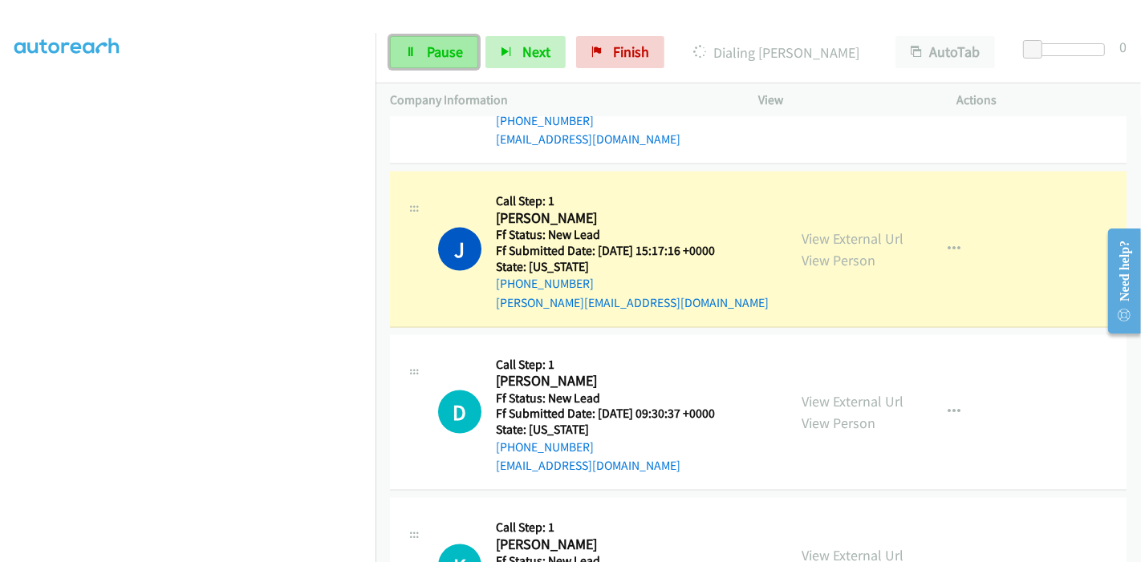
click at [418, 43] on link "Pause" at bounding box center [434, 52] width 88 height 32
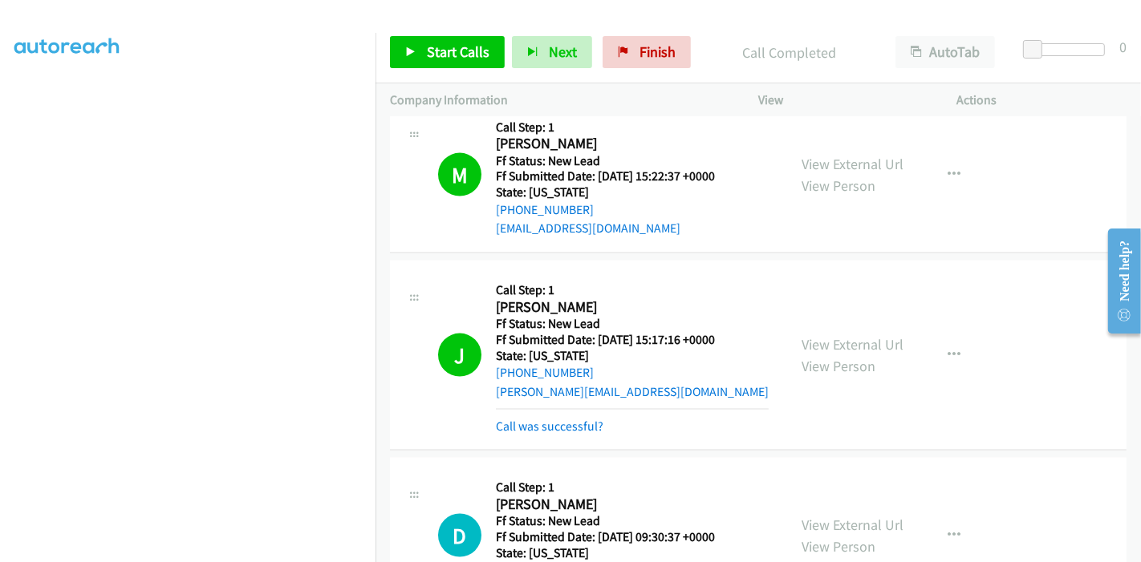
scroll to position [1926, 0]
click at [563, 419] on link "Call was successful?" at bounding box center [550, 426] width 108 height 15
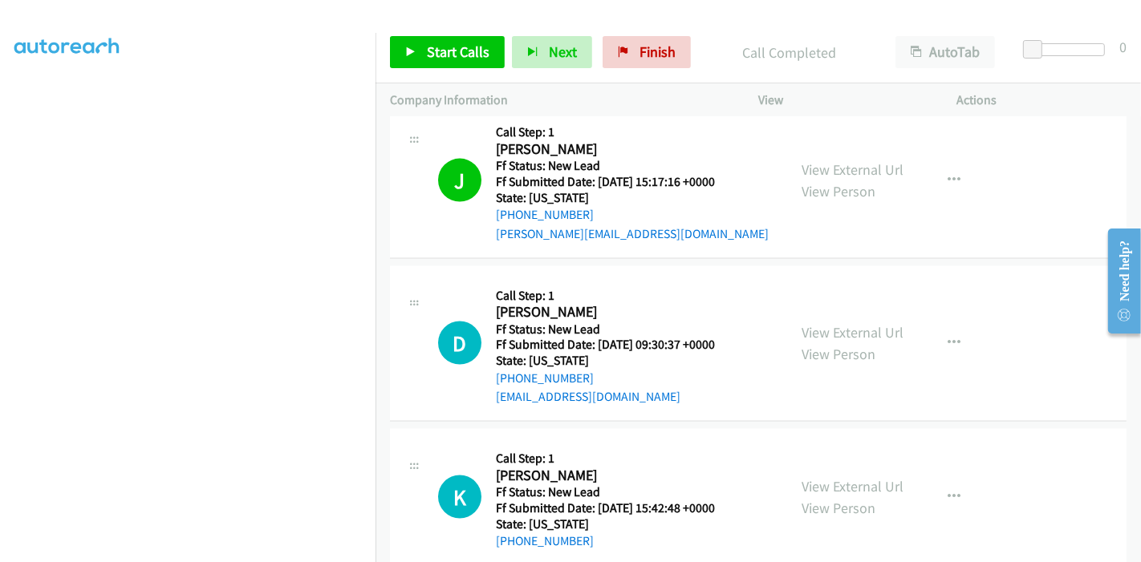
scroll to position [2194, 0]
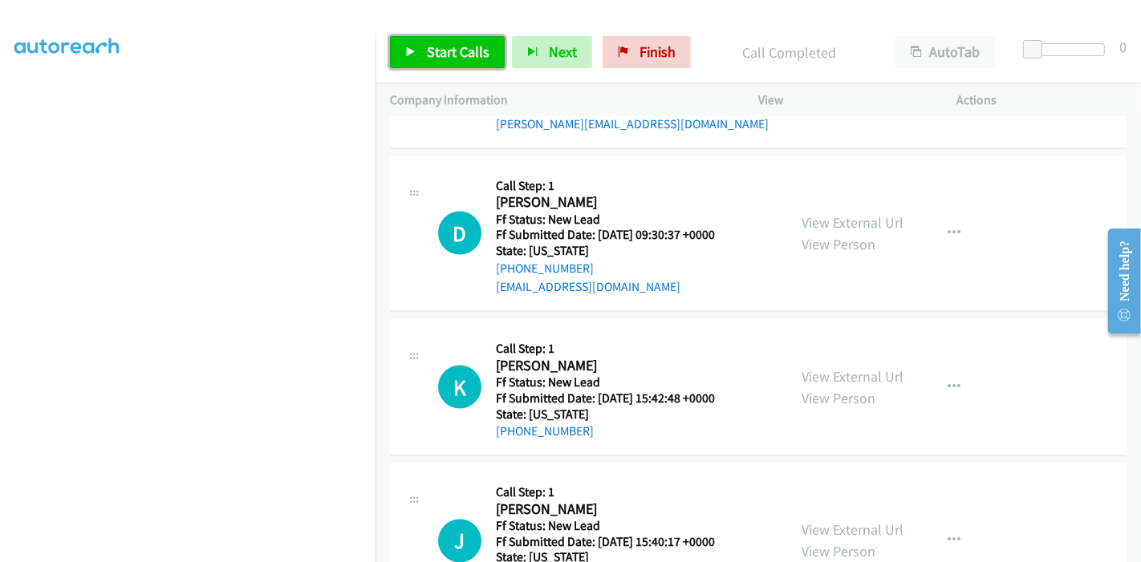
click at [453, 60] on span "Start Calls" at bounding box center [458, 52] width 63 height 18
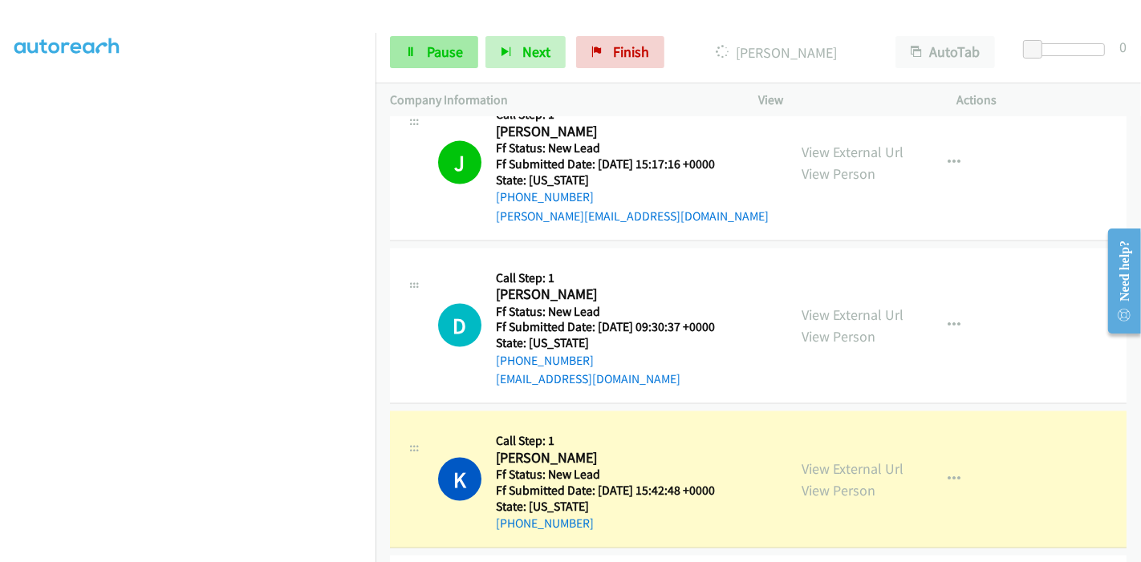
scroll to position [2129, 0]
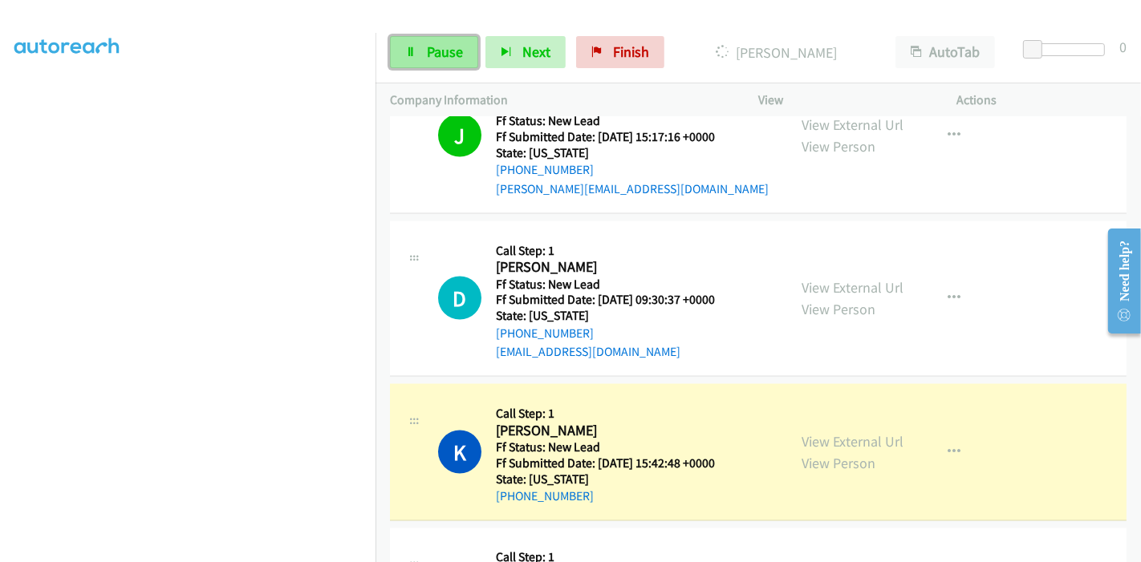
click at [438, 43] on span "Pause" at bounding box center [445, 52] width 36 height 18
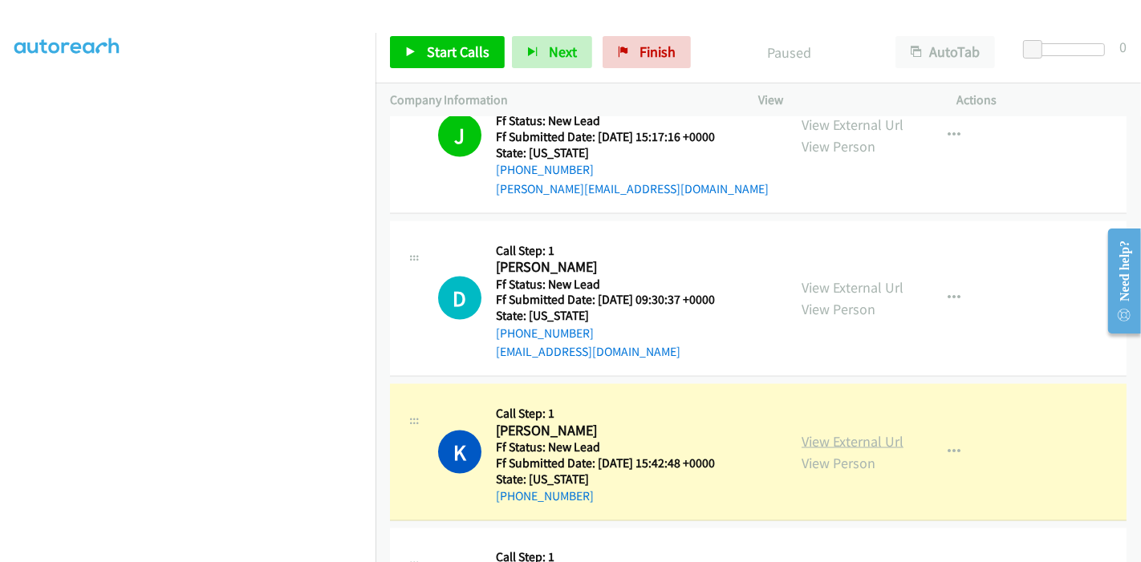
click at [848, 432] on link "View External Url" at bounding box center [853, 441] width 102 height 18
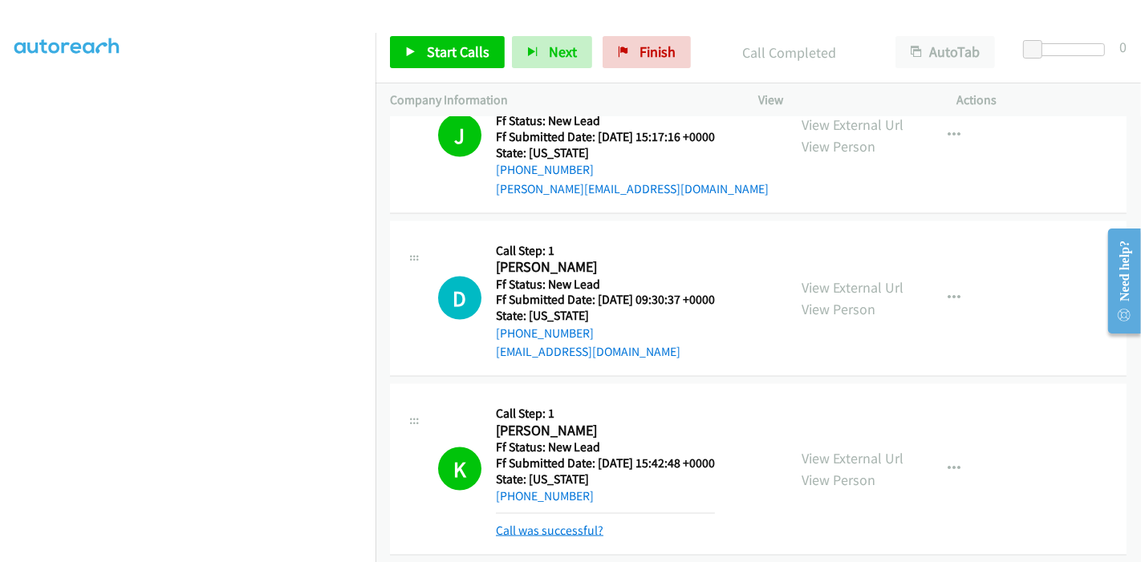
click at [557, 523] on link "Call was successful?" at bounding box center [550, 530] width 108 height 15
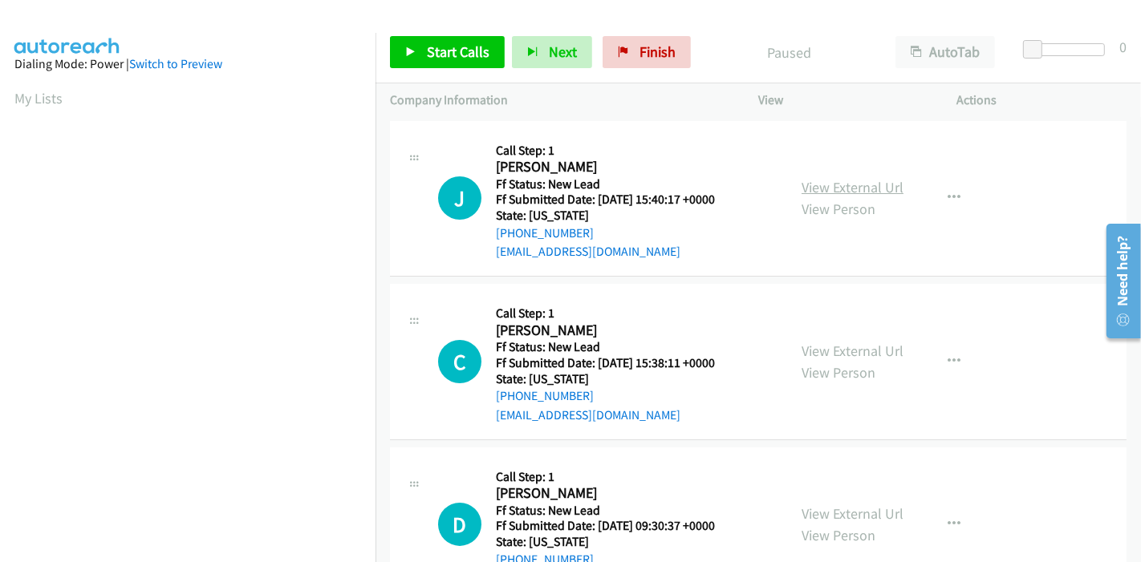
click at [845, 182] on link "View External Url" at bounding box center [853, 187] width 102 height 18
click at [811, 347] on link "View External Url" at bounding box center [853, 351] width 102 height 18
click at [429, 54] on span "Start Calls" at bounding box center [458, 52] width 63 height 18
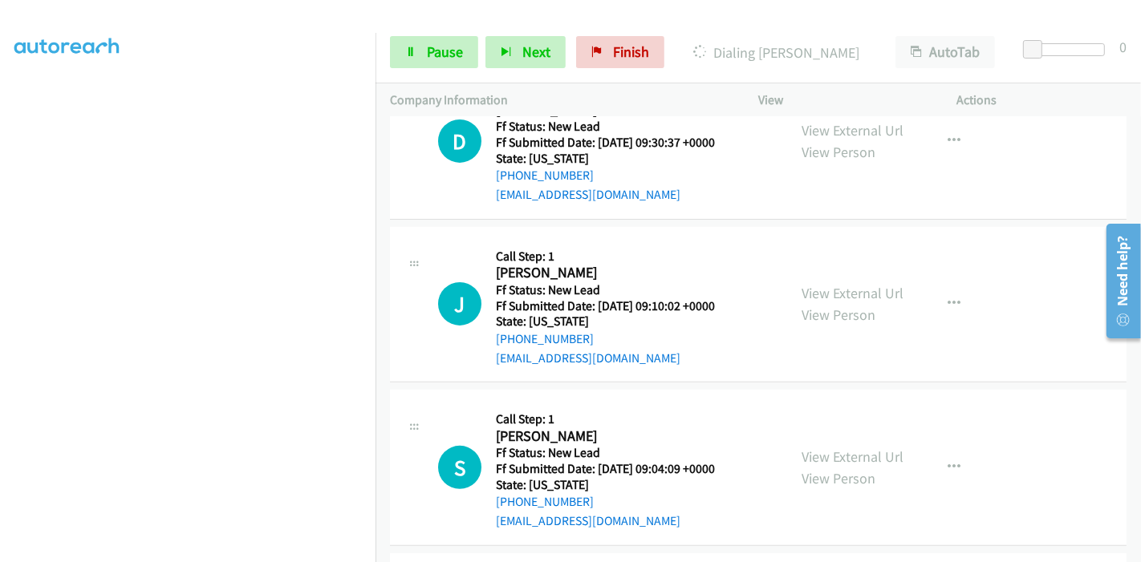
scroll to position [445, 0]
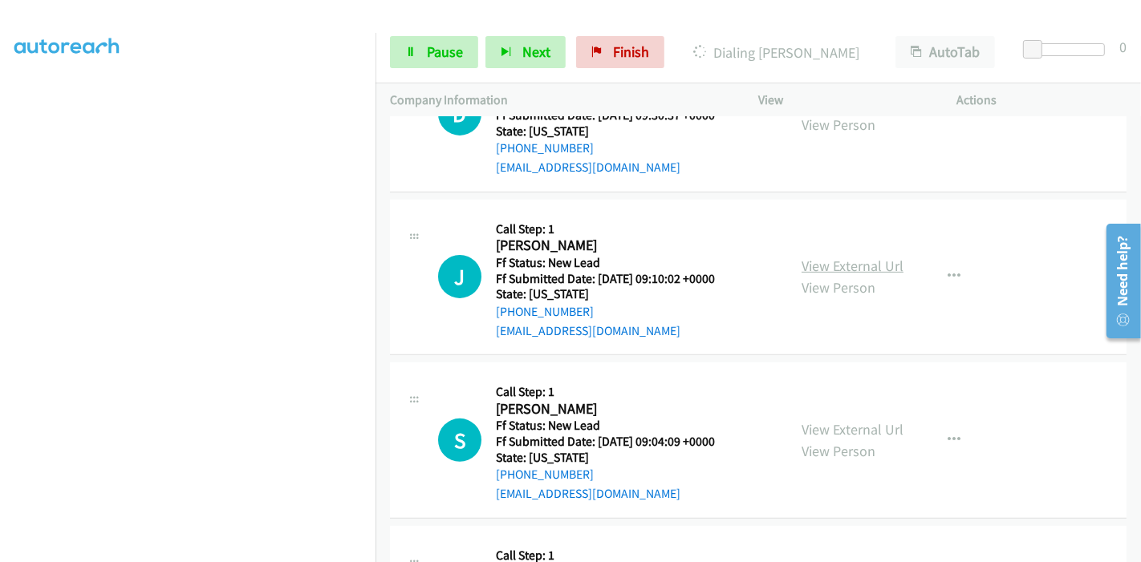
click at [818, 263] on link "View External Url" at bounding box center [853, 266] width 102 height 18
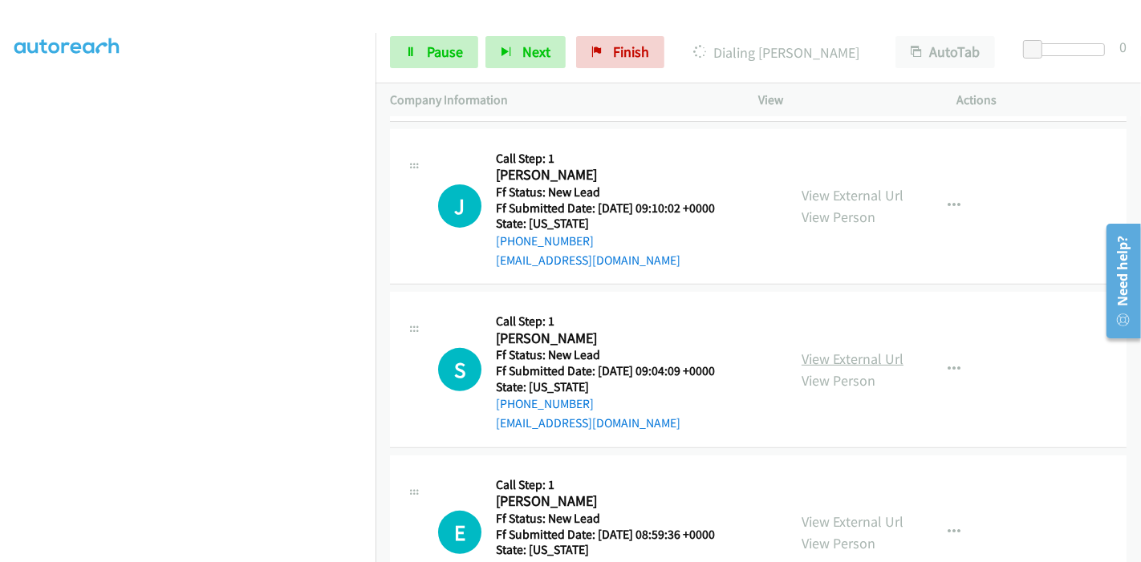
scroll to position [588, 0]
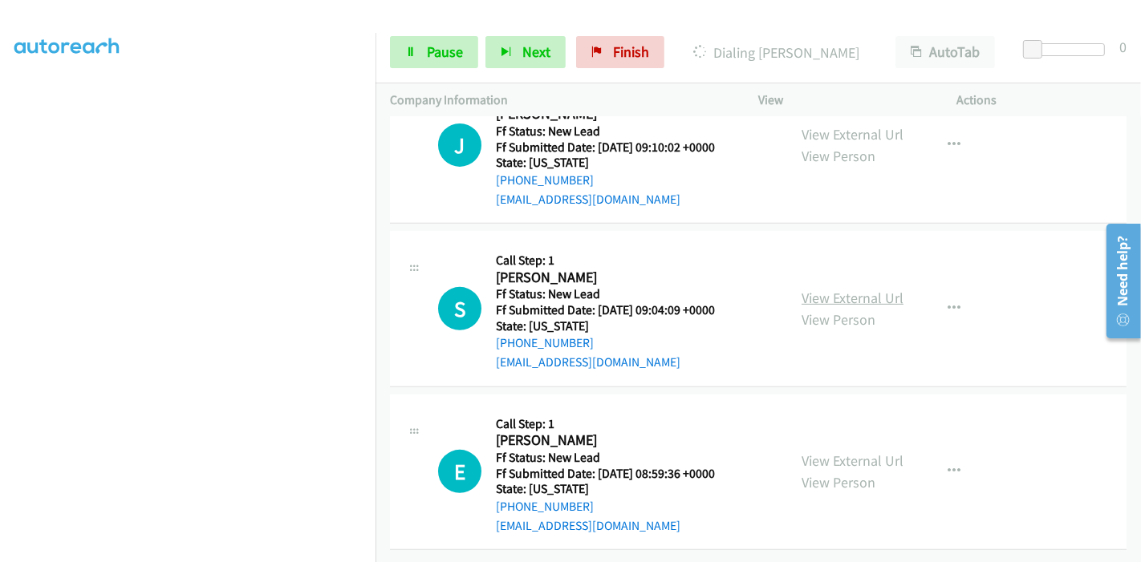
click at [823, 294] on link "View External Url" at bounding box center [853, 298] width 102 height 18
click at [830, 452] on link "View External Url" at bounding box center [853, 461] width 102 height 18
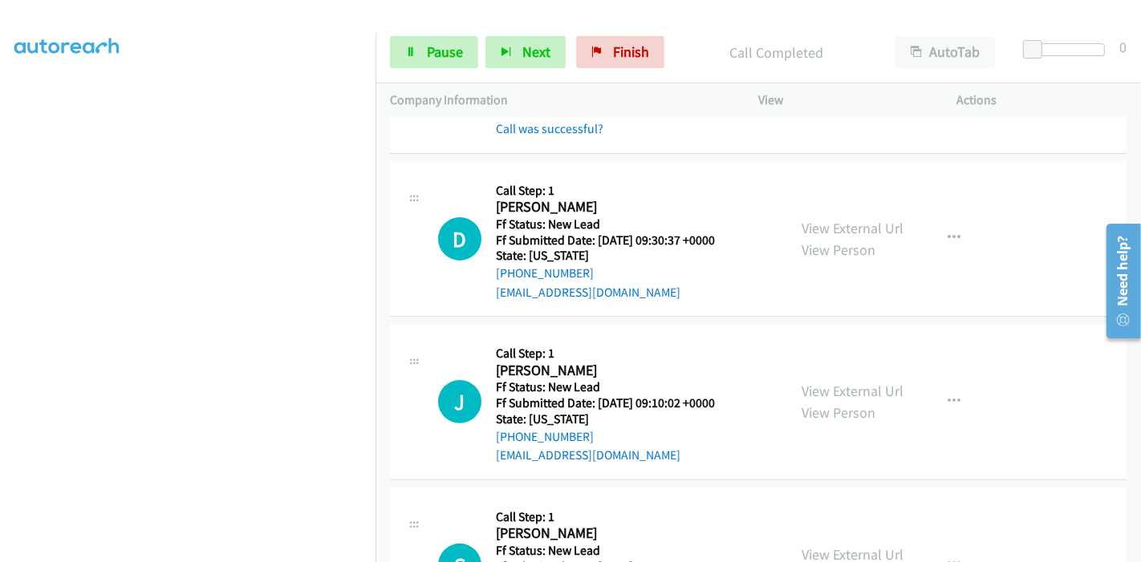
scroll to position [177, 0]
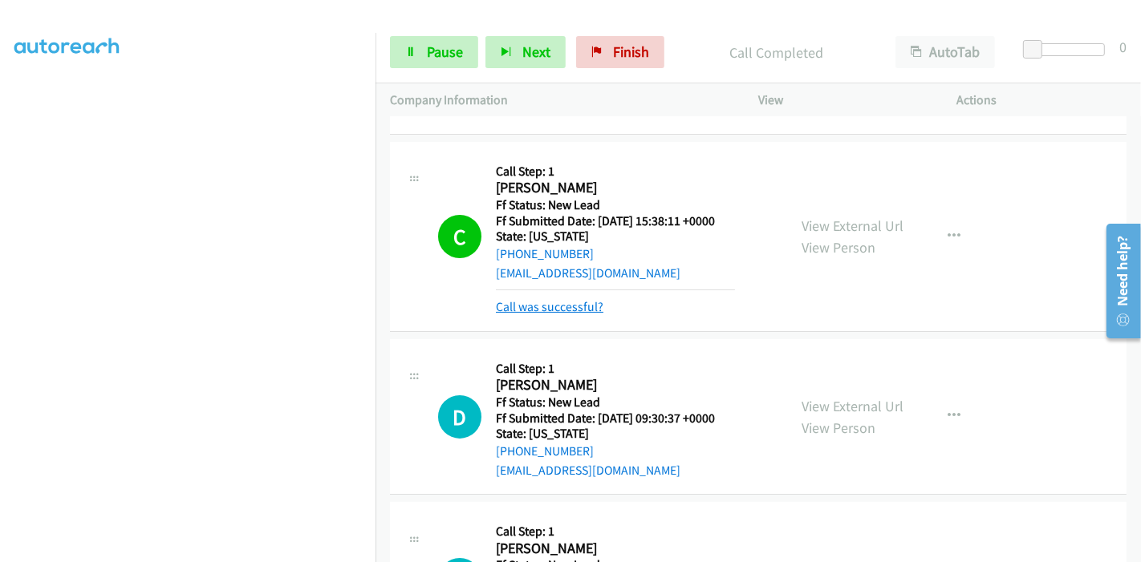
click at [559, 302] on link "Call was successful?" at bounding box center [550, 306] width 108 height 15
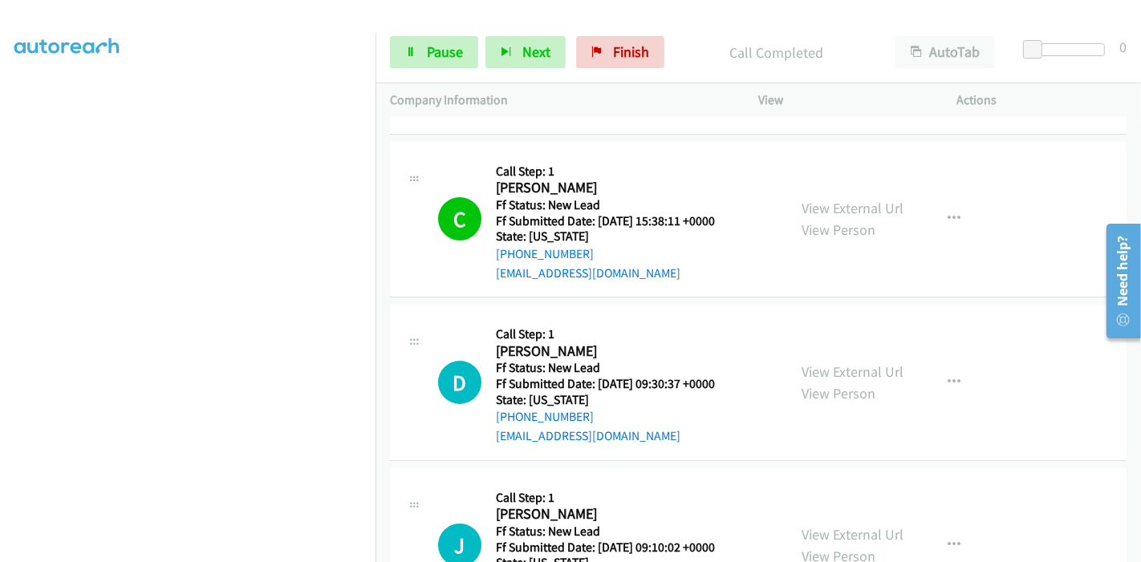
scroll to position [266, 0]
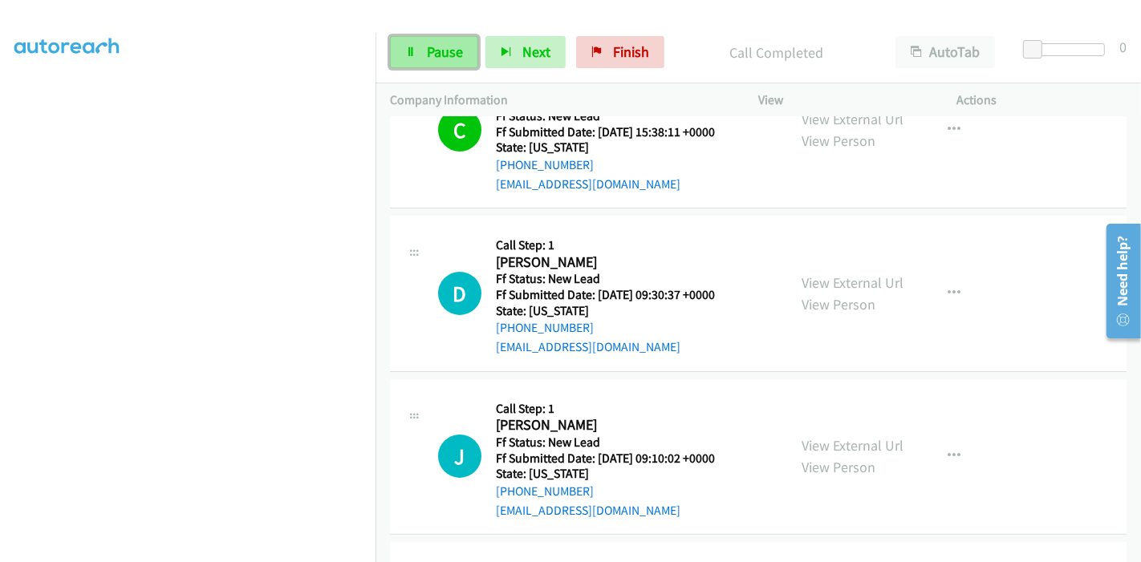
click at [424, 42] on link "Pause" at bounding box center [434, 52] width 88 height 32
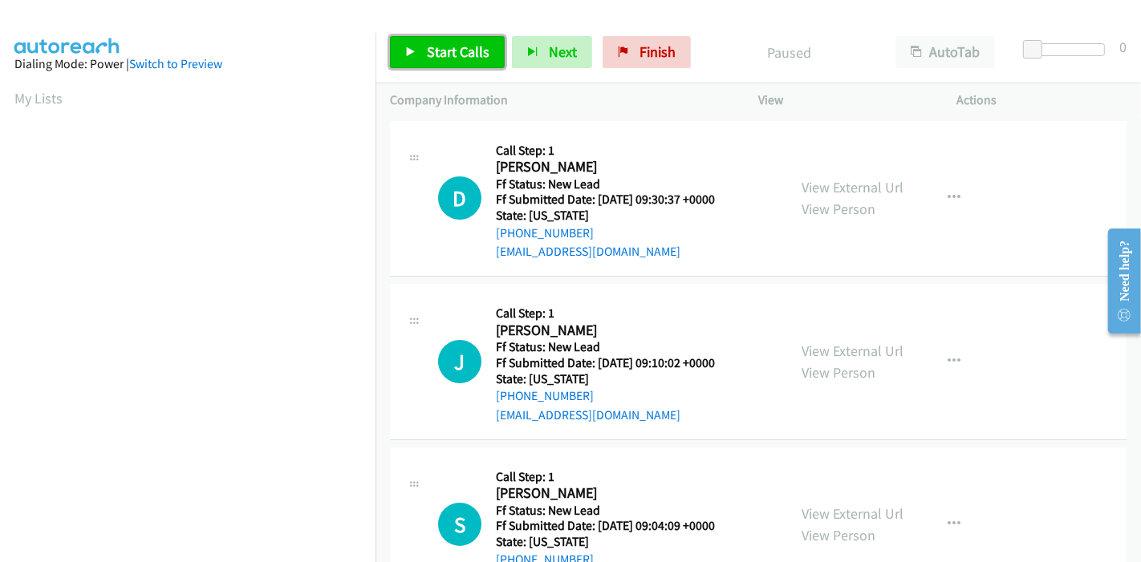
click at [424, 54] on link "Start Calls" at bounding box center [447, 52] width 115 height 32
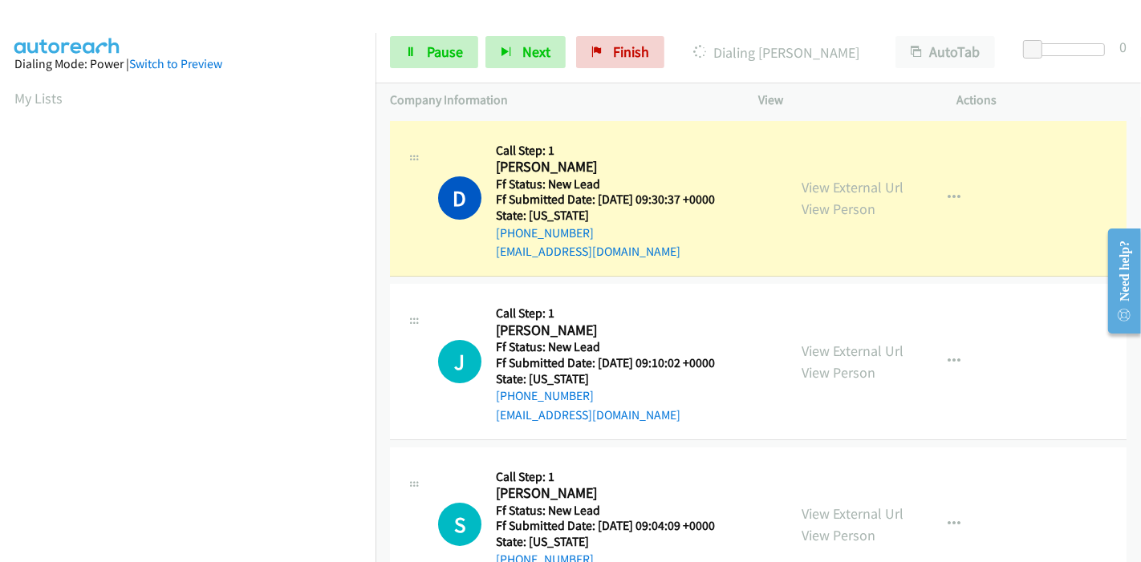
scroll to position [339, 0]
click at [424, 65] on link "Pause" at bounding box center [434, 52] width 88 height 32
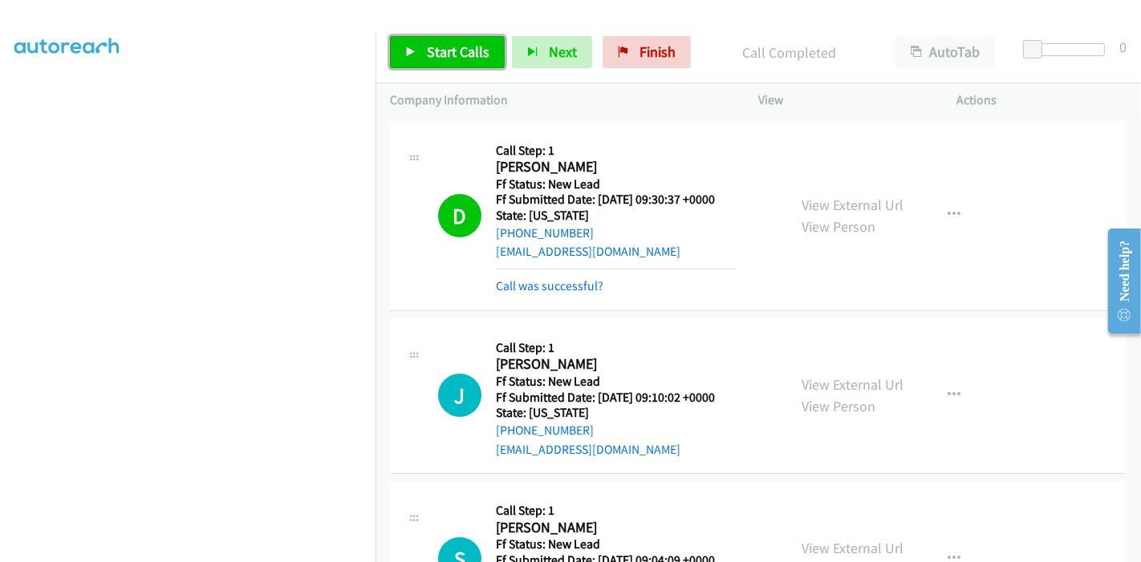
click at [432, 50] on span "Start Calls" at bounding box center [458, 52] width 63 height 18
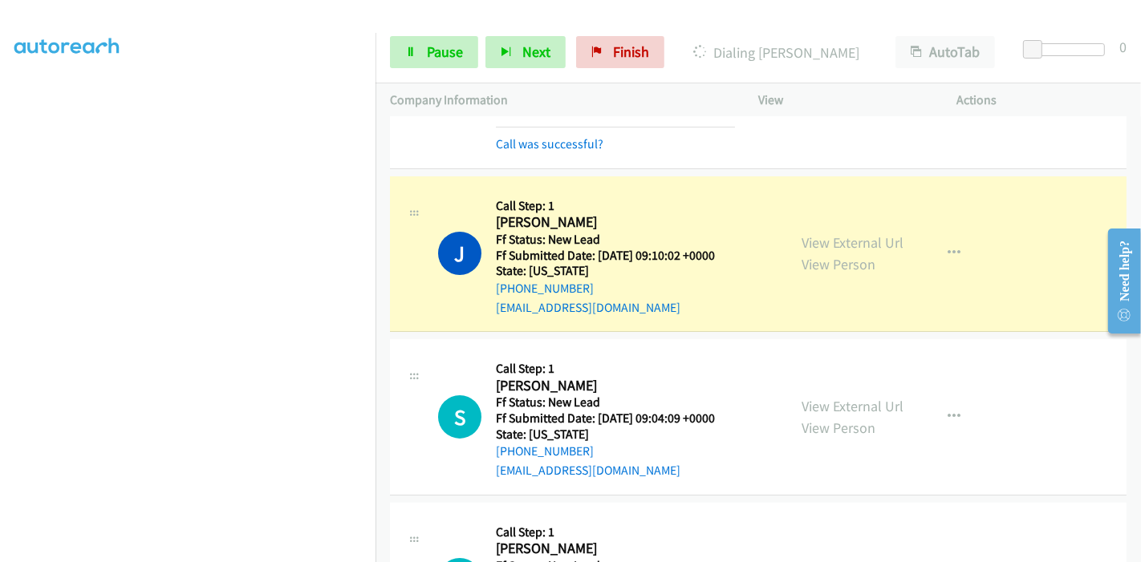
scroll to position [0, 0]
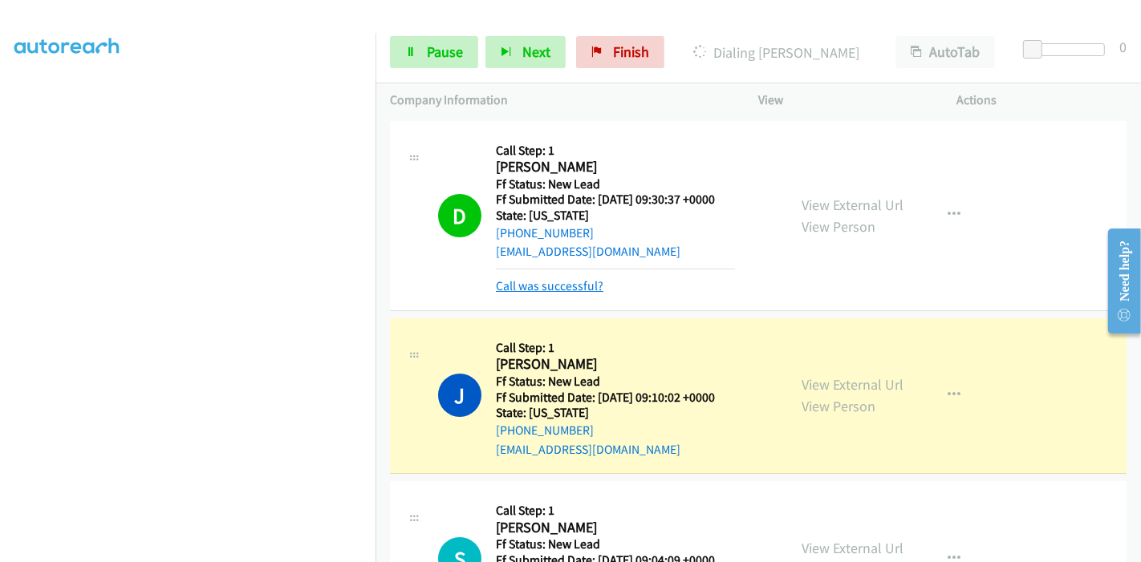
click at [565, 287] on link "Call was successful?" at bounding box center [550, 285] width 108 height 15
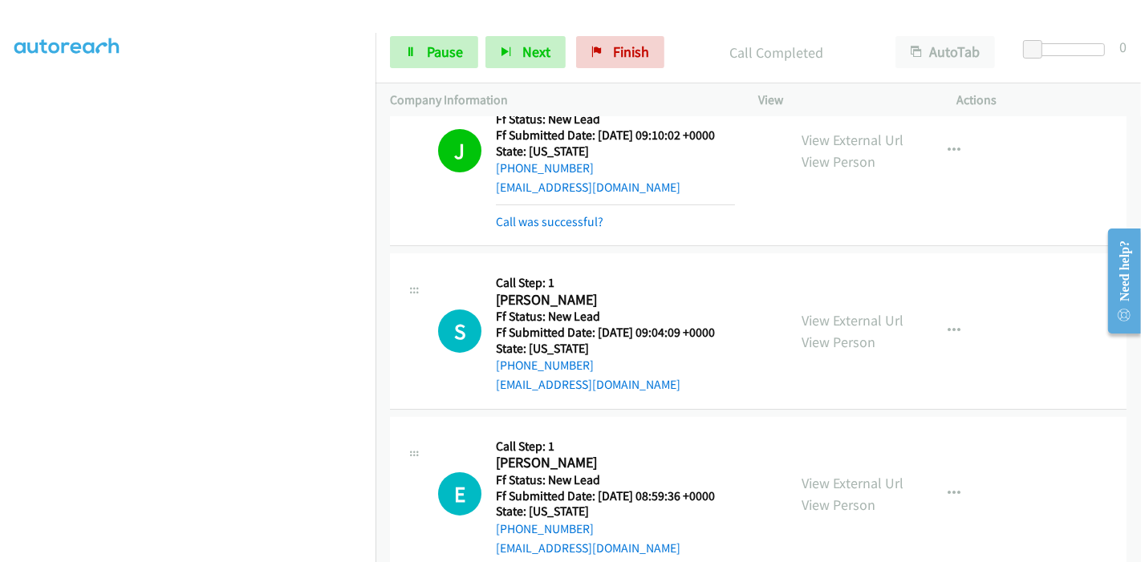
scroll to position [245, 0]
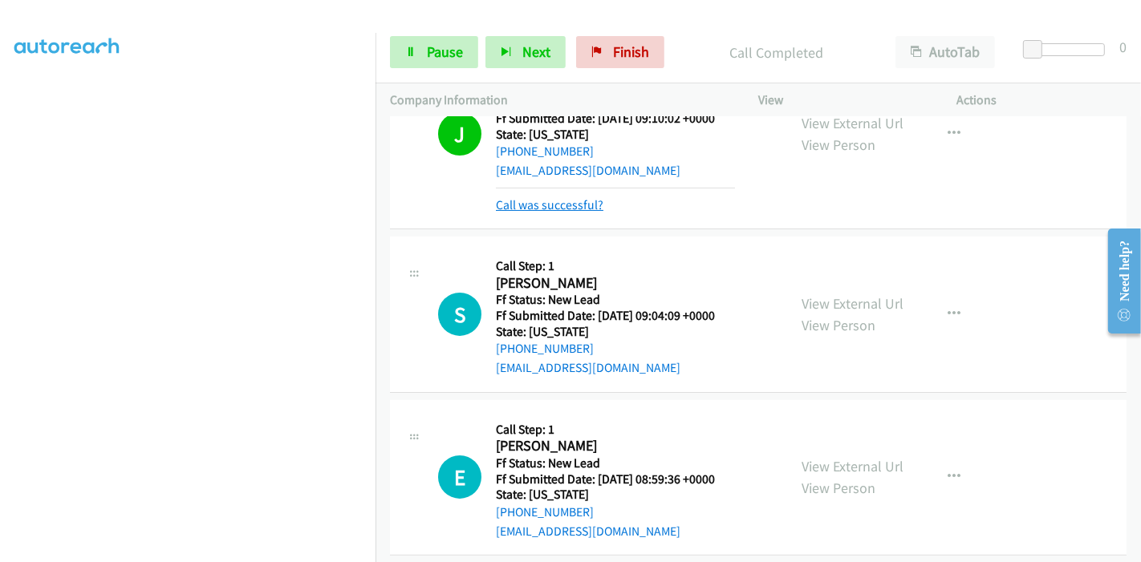
click at [562, 205] on link "Call was successful?" at bounding box center [550, 204] width 108 height 15
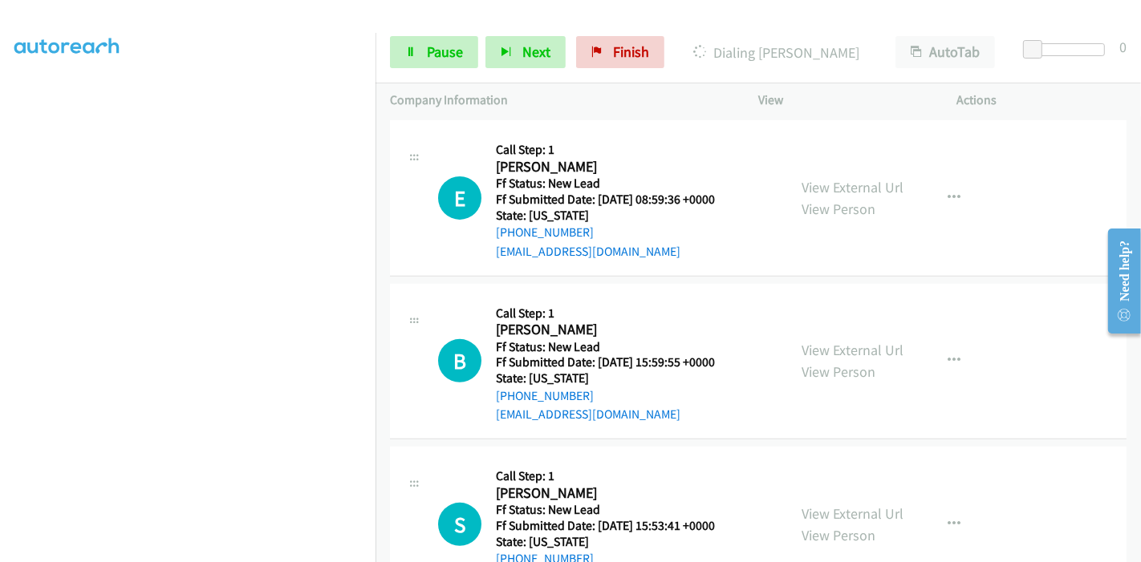
scroll to position [584, 0]
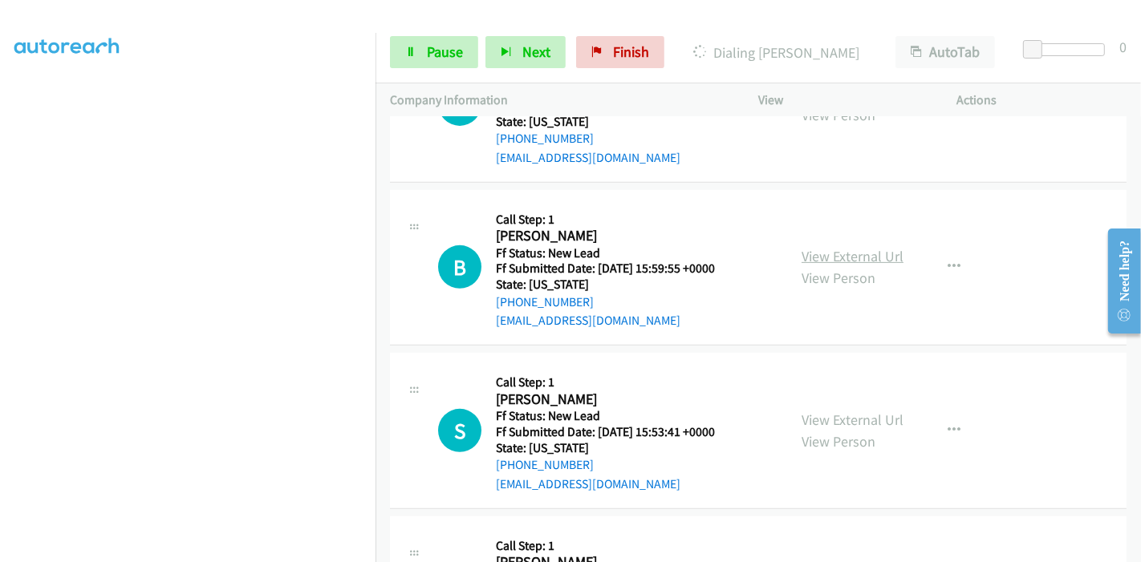
click at [834, 261] on link "View External Url" at bounding box center [853, 256] width 102 height 18
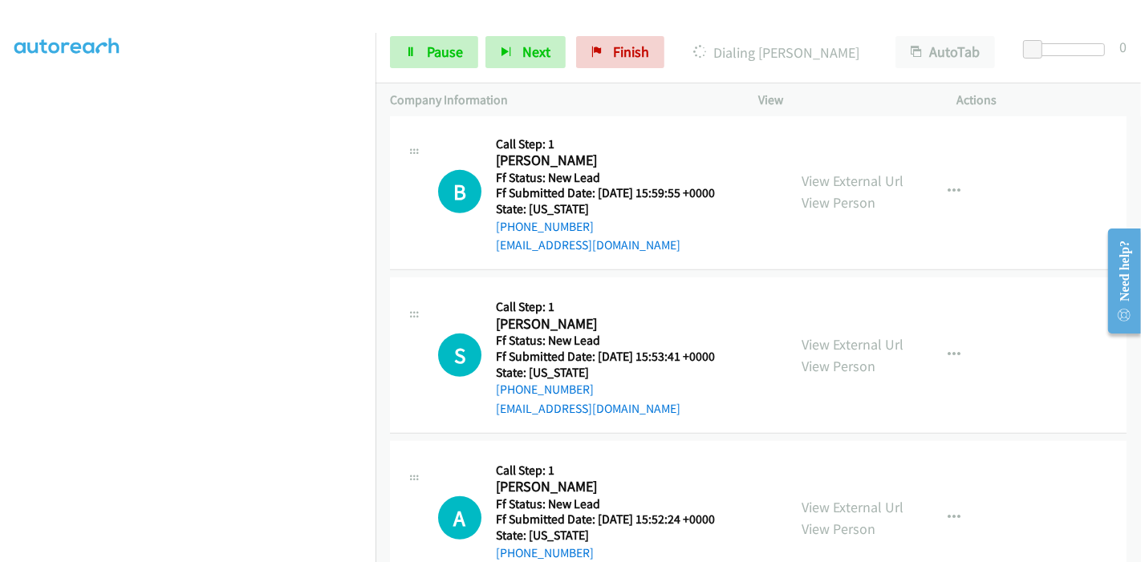
scroll to position [717, 0]
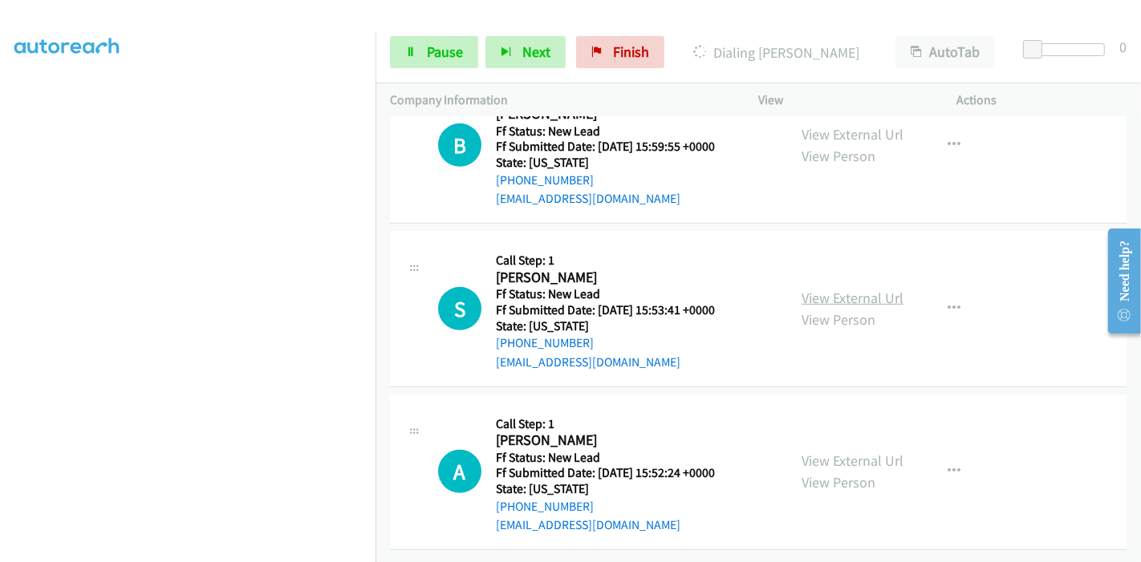
click at [810, 289] on link "View External Url" at bounding box center [853, 298] width 102 height 18
click at [842, 452] on link "View External Url" at bounding box center [853, 461] width 102 height 18
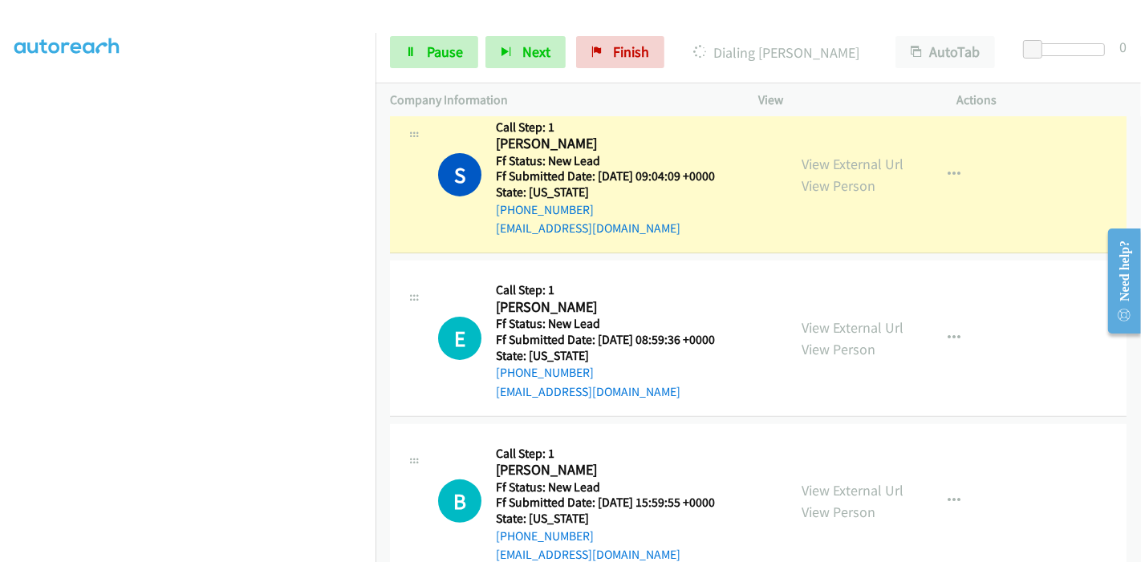
scroll to position [271, 0]
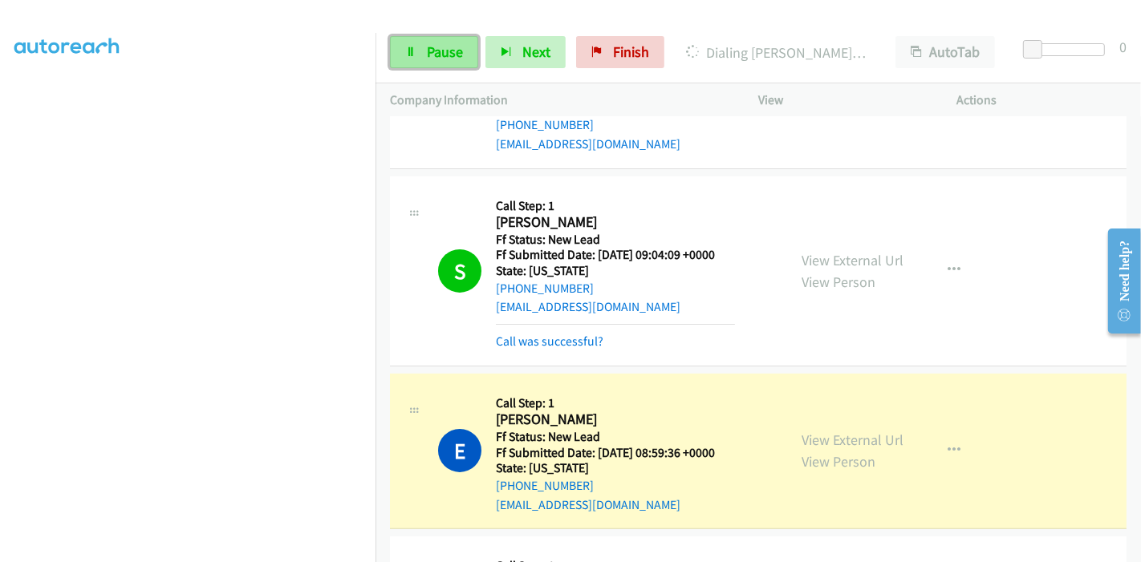
click at [417, 61] on link "Pause" at bounding box center [434, 52] width 88 height 32
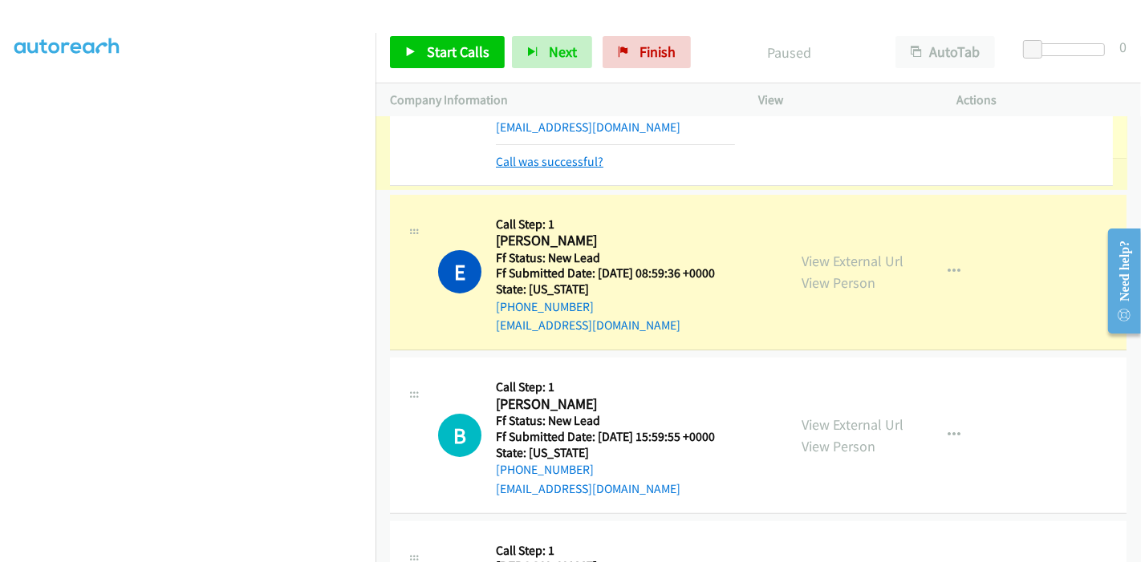
scroll to position [449, 0]
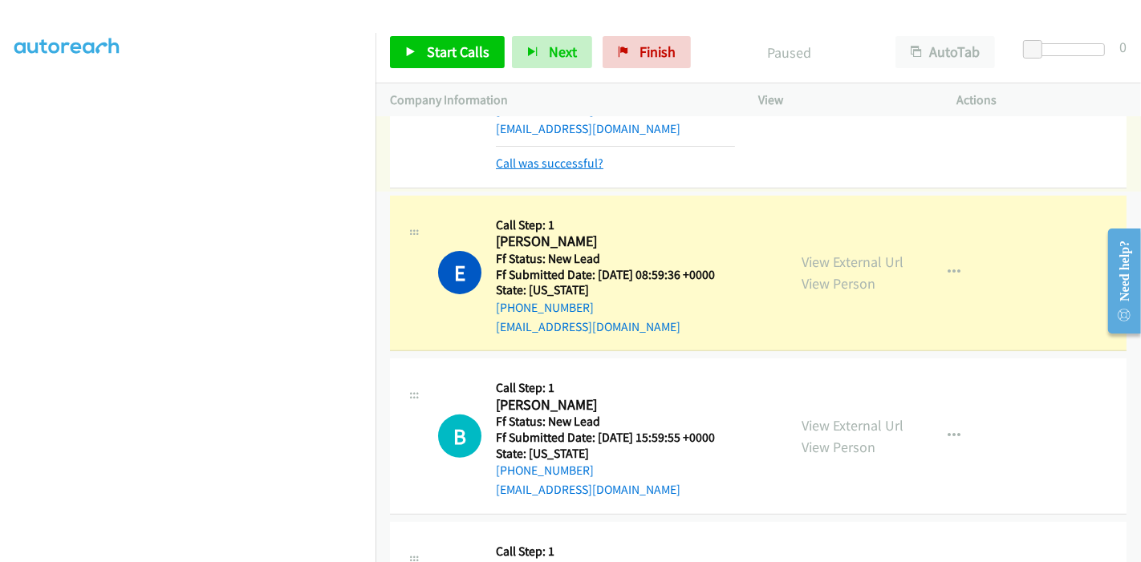
click at [547, 164] on link "Call was successful?" at bounding box center [550, 163] width 108 height 15
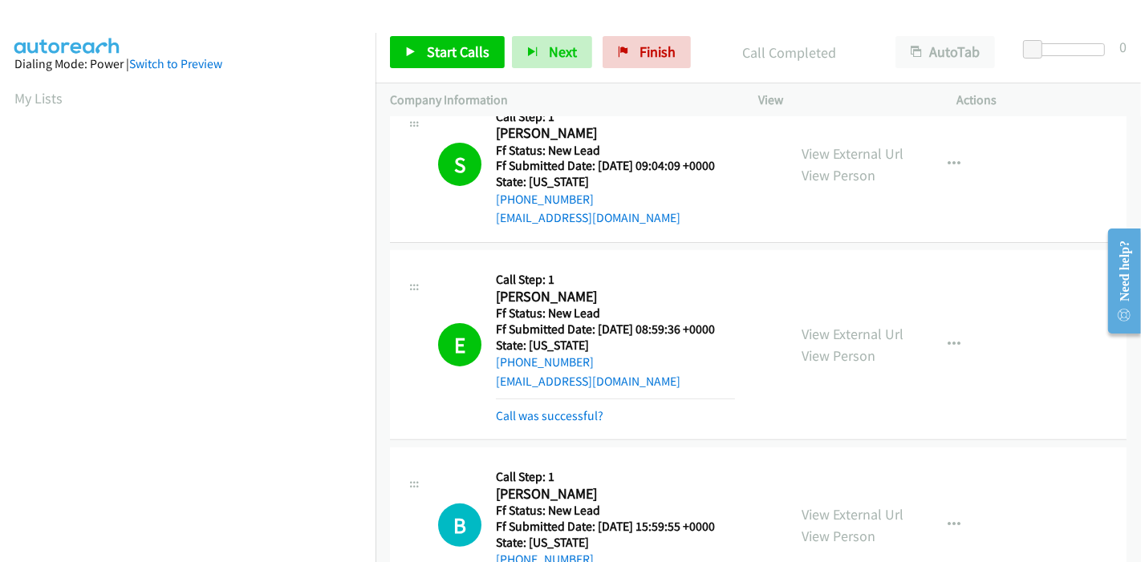
scroll to position [339, 0]
click at [531, 409] on link "Call was successful?" at bounding box center [550, 415] width 108 height 15
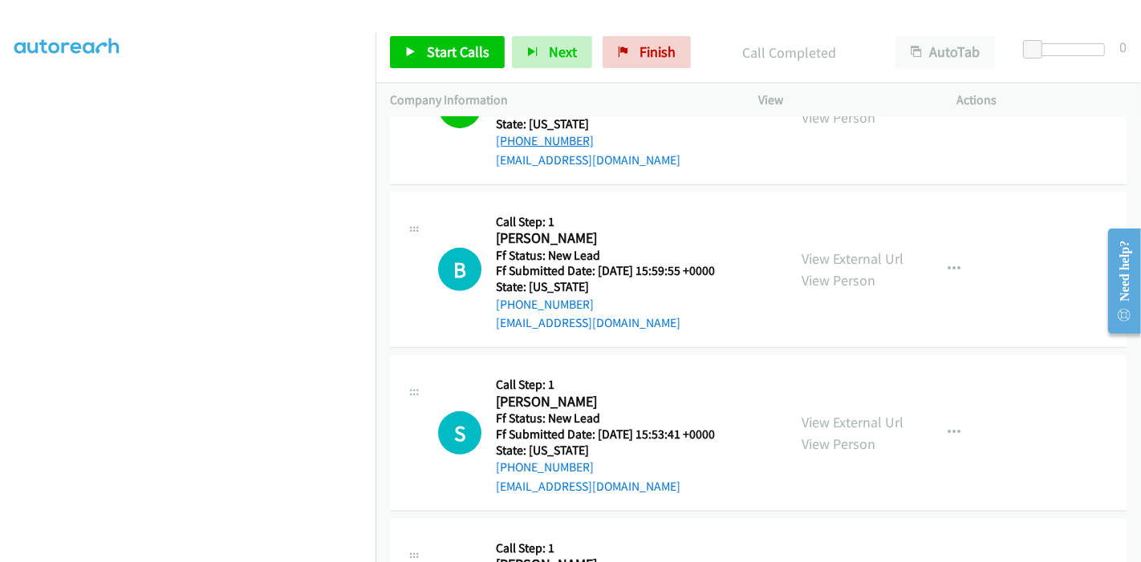
scroll to position [449, 0]
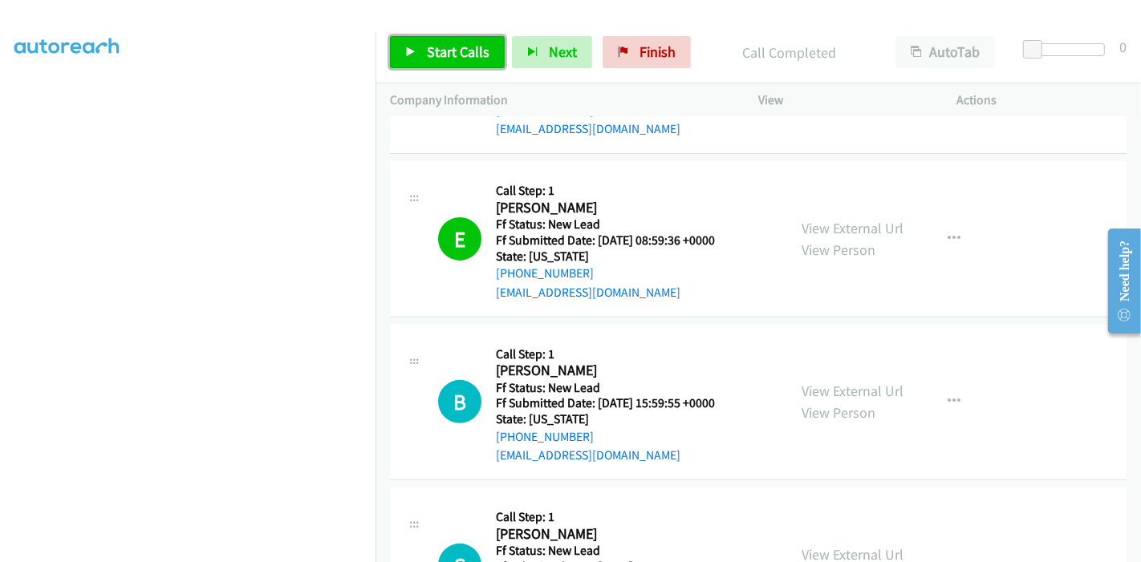
click at [437, 51] on span "Start Calls" at bounding box center [458, 52] width 63 height 18
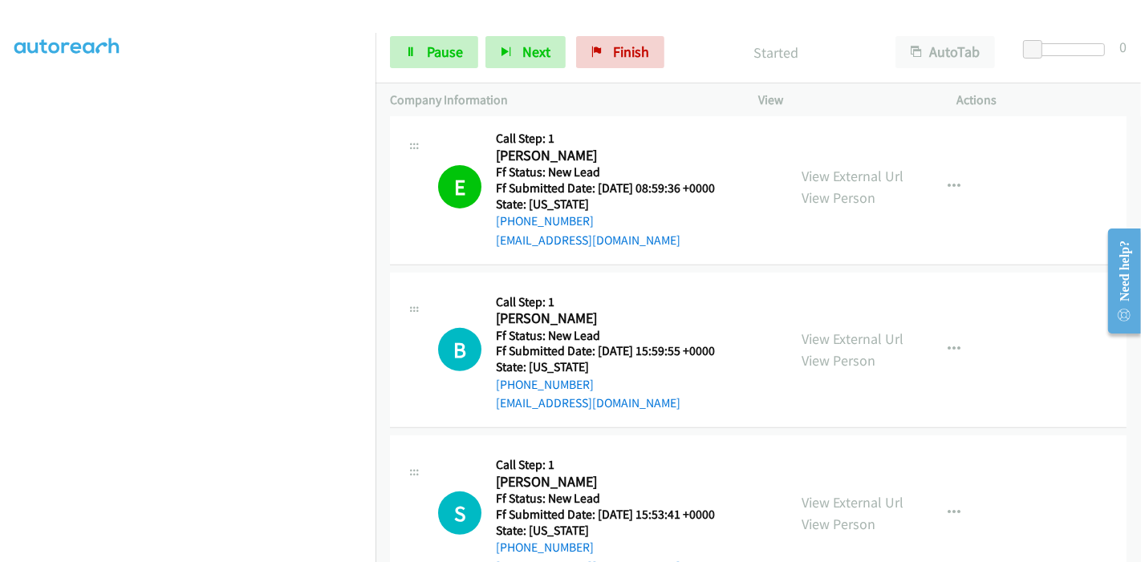
scroll to position [538, 0]
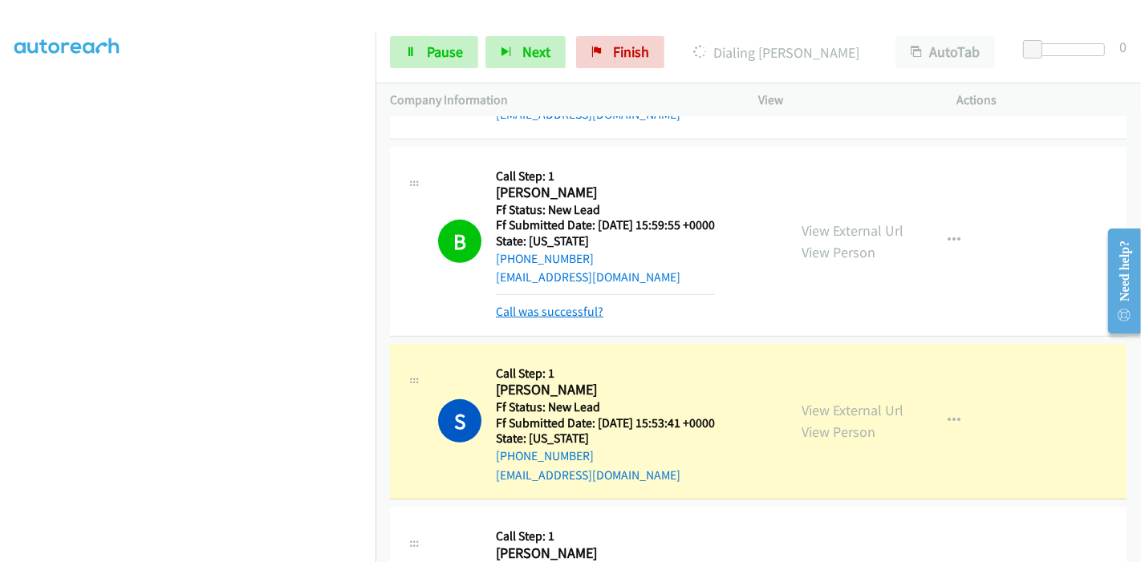
click at [531, 308] on link "Call was successful?" at bounding box center [550, 311] width 108 height 15
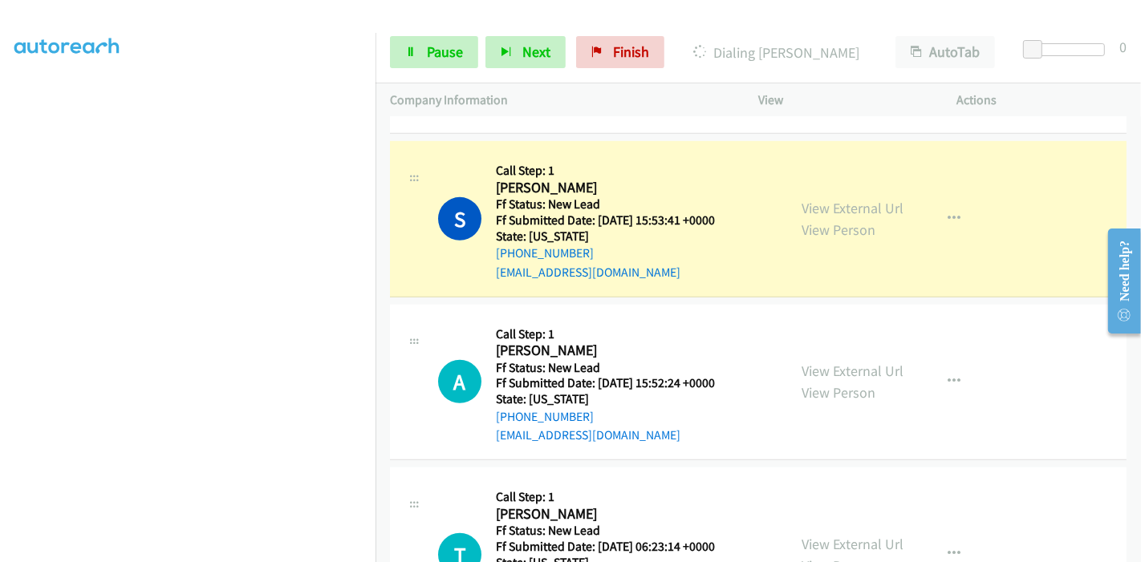
scroll to position [806, 0]
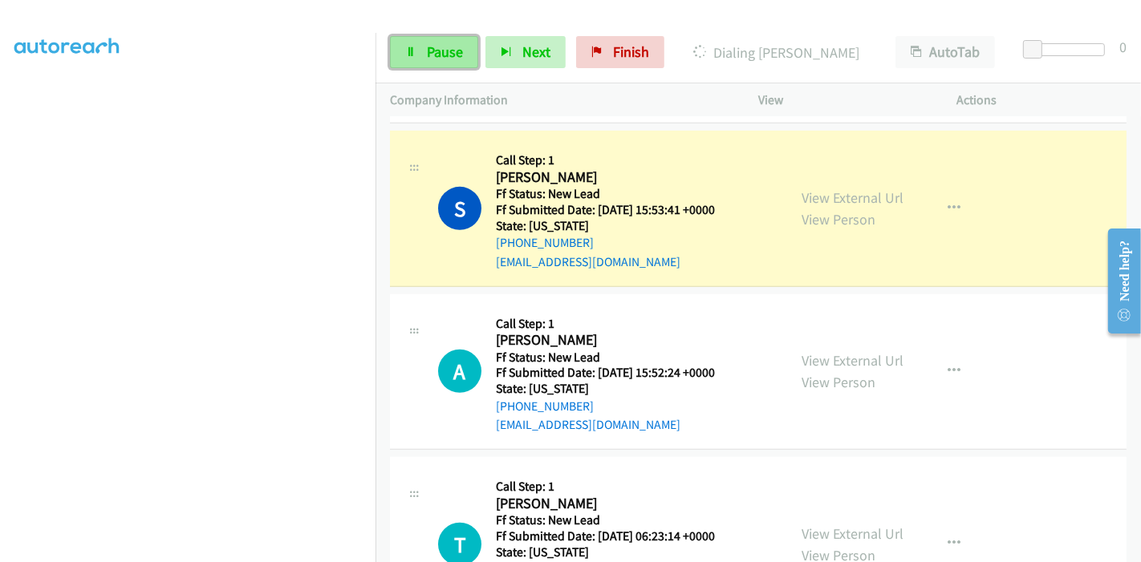
click at [419, 45] on link "Pause" at bounding box center [434, 52] width 88 height 32
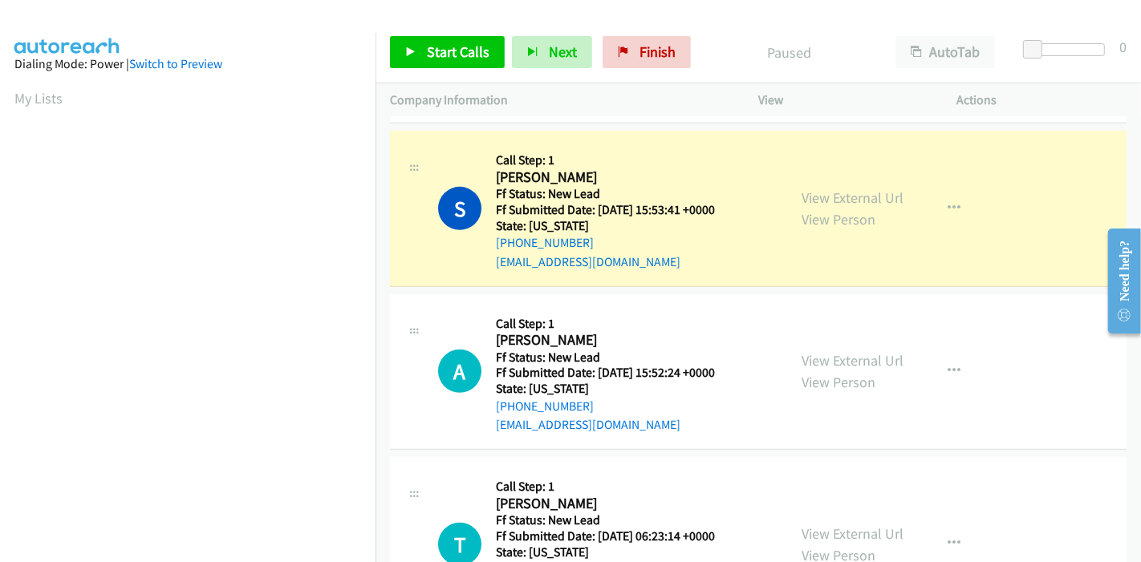
scroll to position [339, 0]
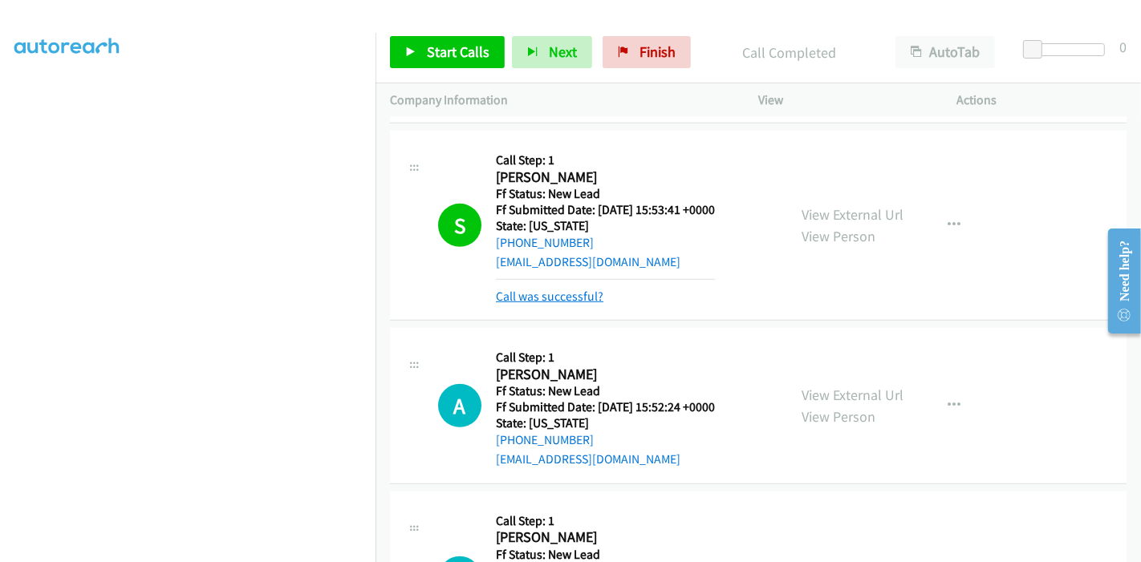
click at [546, 299] on link "Call was successful?" at bounding box center [550, 296] width 108 height 15
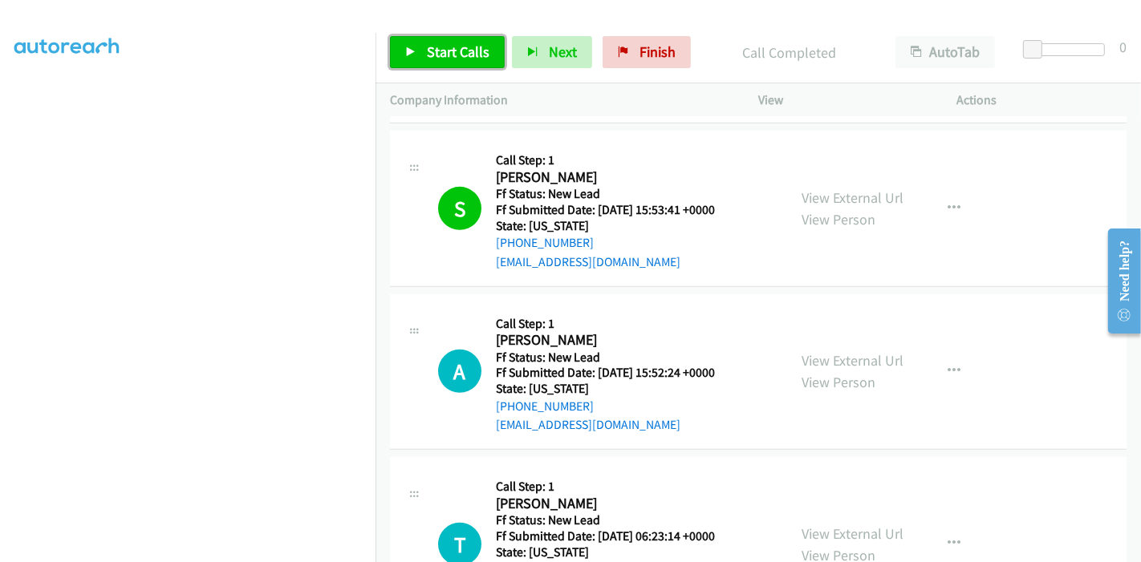
click at [447, 58] on span "Start Calls" at bounding box center [458, 52] width 63 height 18
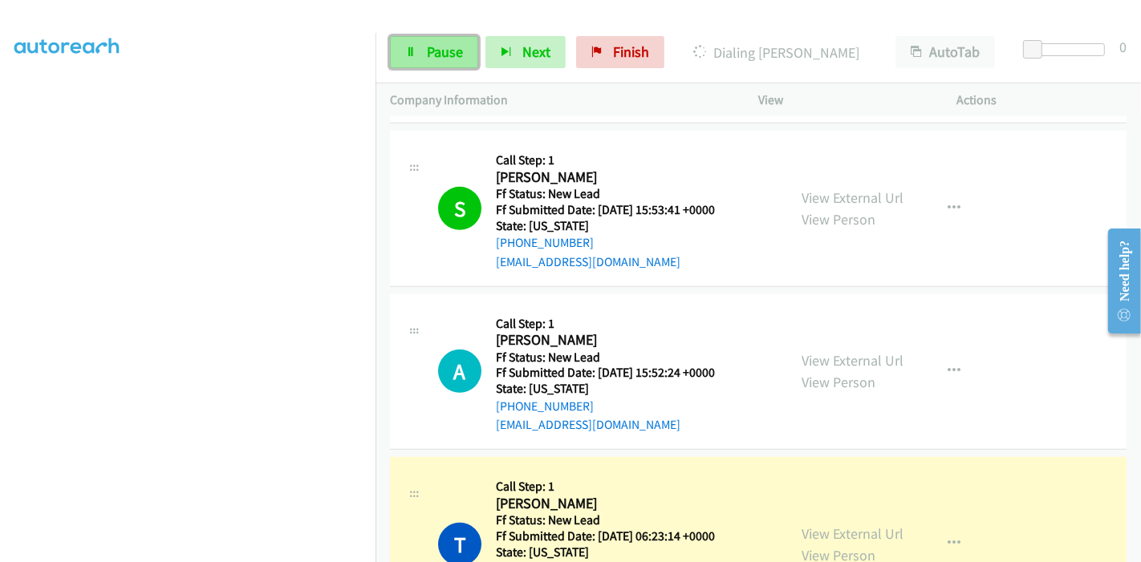
click at [424, 49] on link "Pause" at bounding box center [434, 52] width 88 height 32
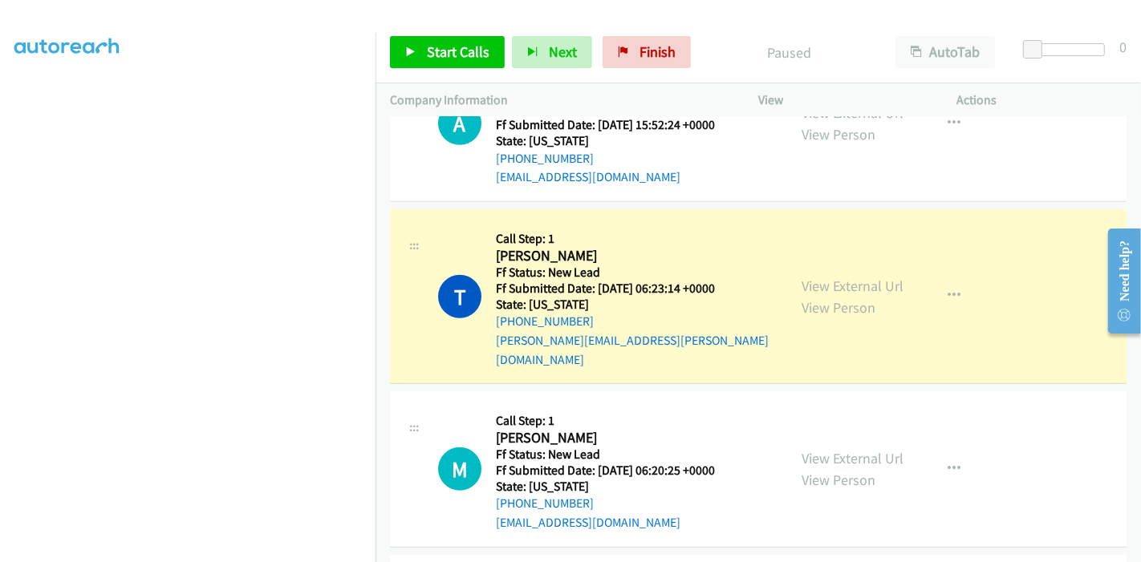
scroll to position [1074, 0]
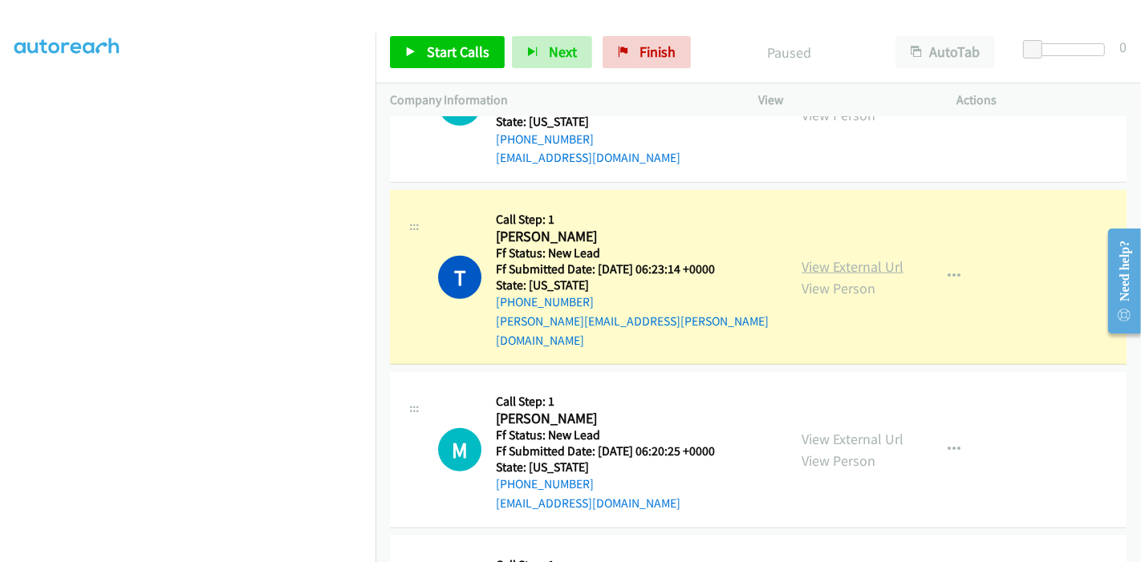
click at [854, 258] on link "View External Url" at bounding box center [853, 267] width 102 height 18
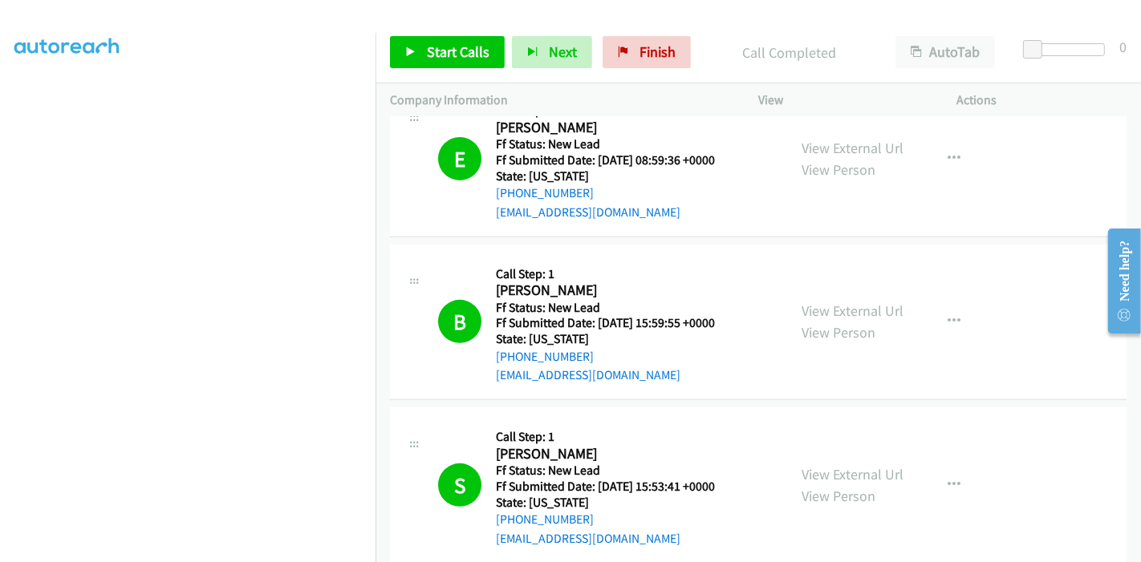
scroll to position [449, 0]
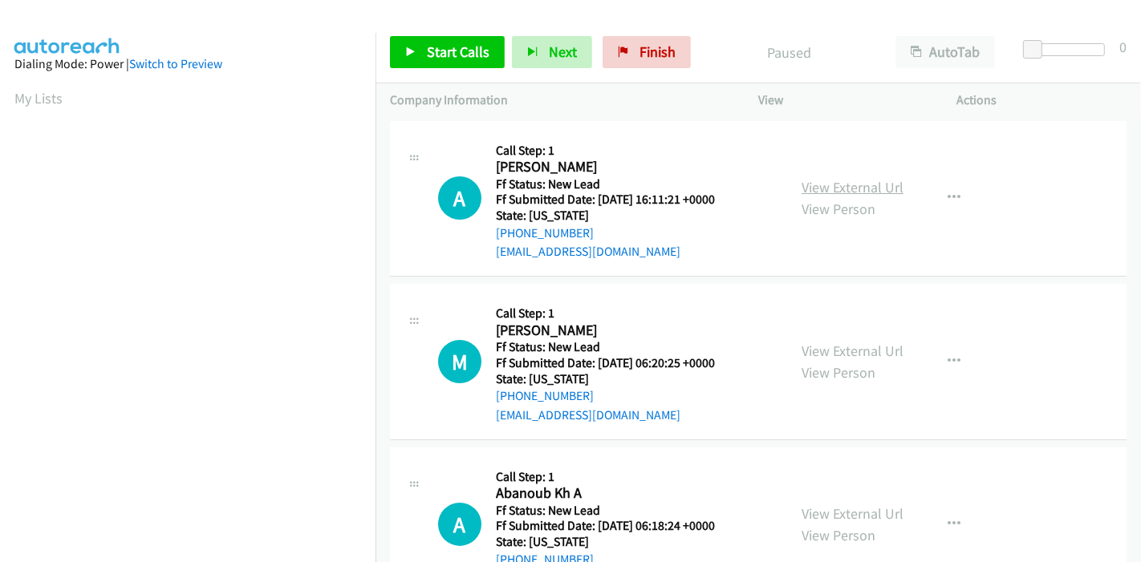
click at [854, 187] on link "View External Url" at bounding box center [853, 187] width 102 height 18
click at [836, 344] on link "View External Url" at bounding box center [853, 351] width 102 height 18
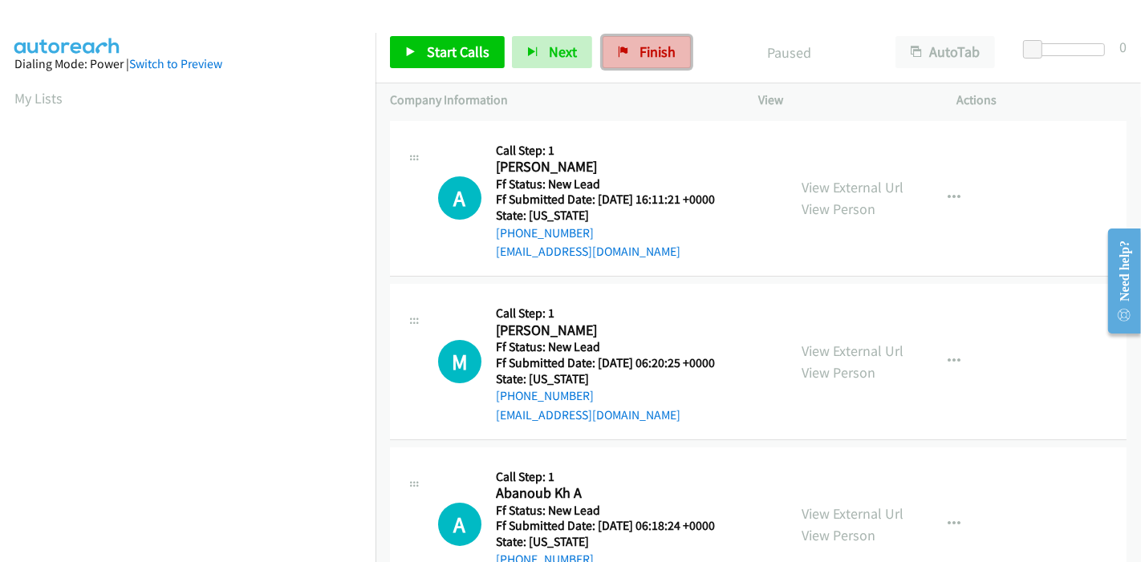
click at [660, 56] on span "Finish" at bounding box center [657, 52] width 36 height 18
drag, startPoint x: 615, startPoint y: 59, endPoint x: 650, endPoint y: 60, distance: 34.5
click at [615, 59] on link "Finish" at bounding box center [647, 52] width 88 height 32
click at [407, 47] on icon at bounding box center [410, 52] width 11 height 11
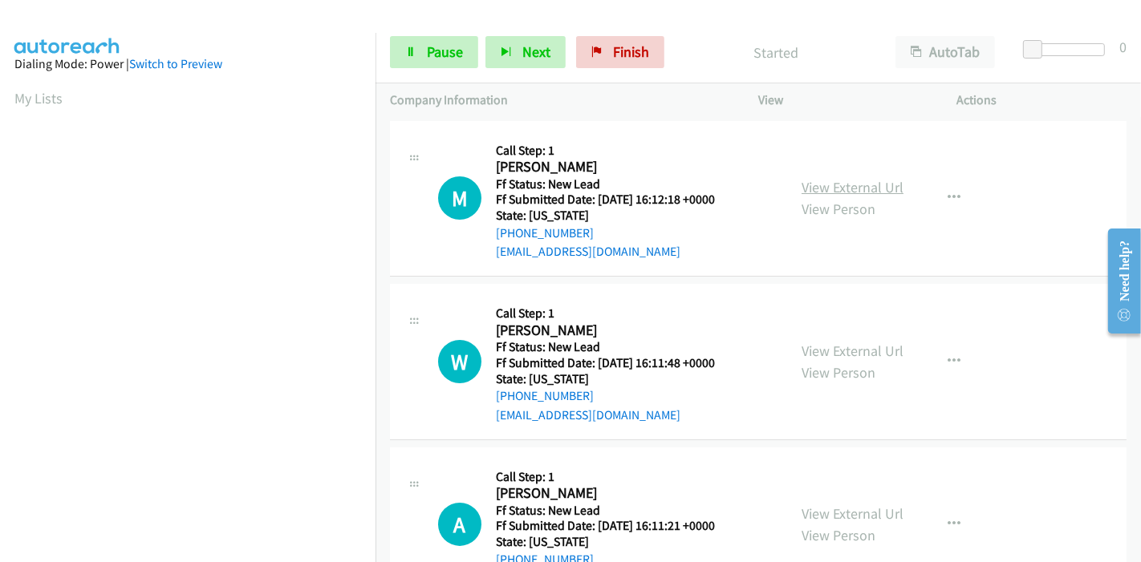
click at [846, 189] on link "View External Url" at bounding box center [853, 187] width 102 height 18
click at [810, 353] on link "View External Url" at bounding box center [853, 351] width 102 height 18
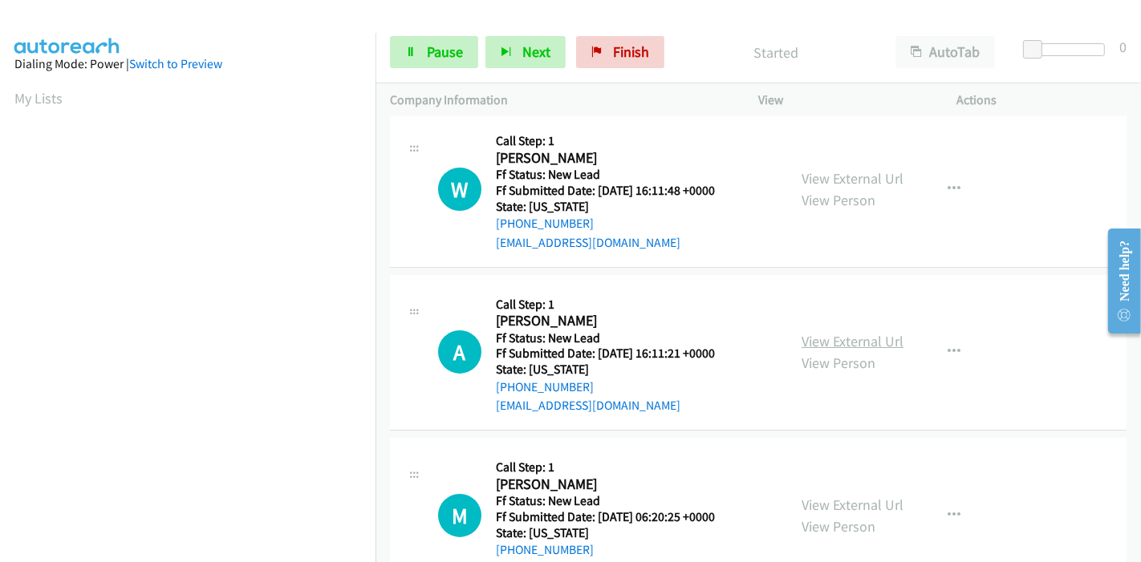
scroll to position [178, 0]
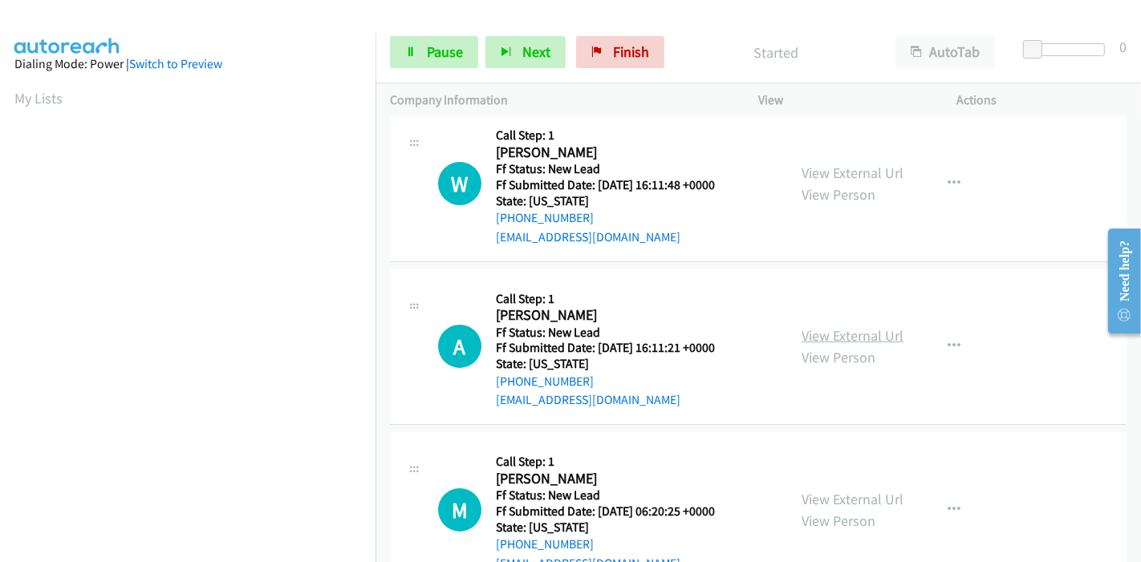
click at [822, 328] on link "View External Url" at bounding box center [853, 336] width 102 height 18
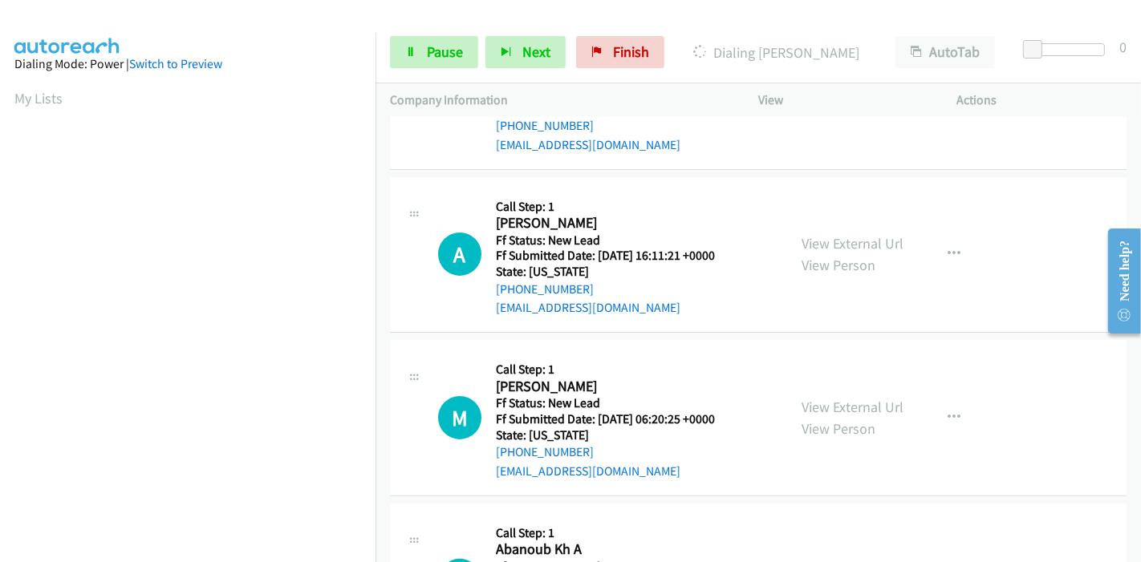
scroll to position [356, 0]
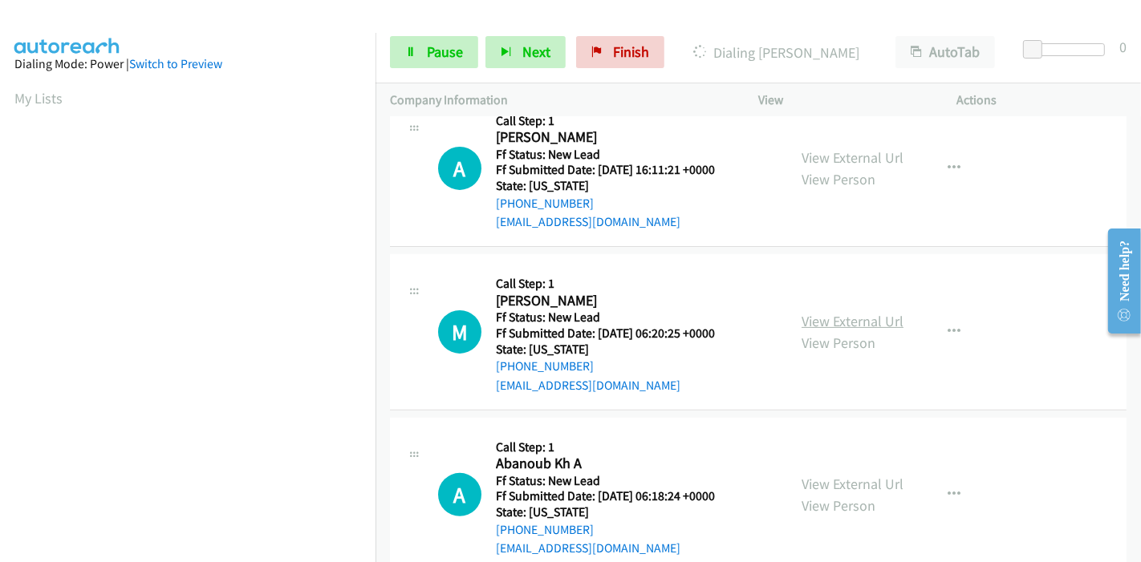
click at [825, 320] on link "View External Url" at bounding box center [853, 321] width 102 height 18
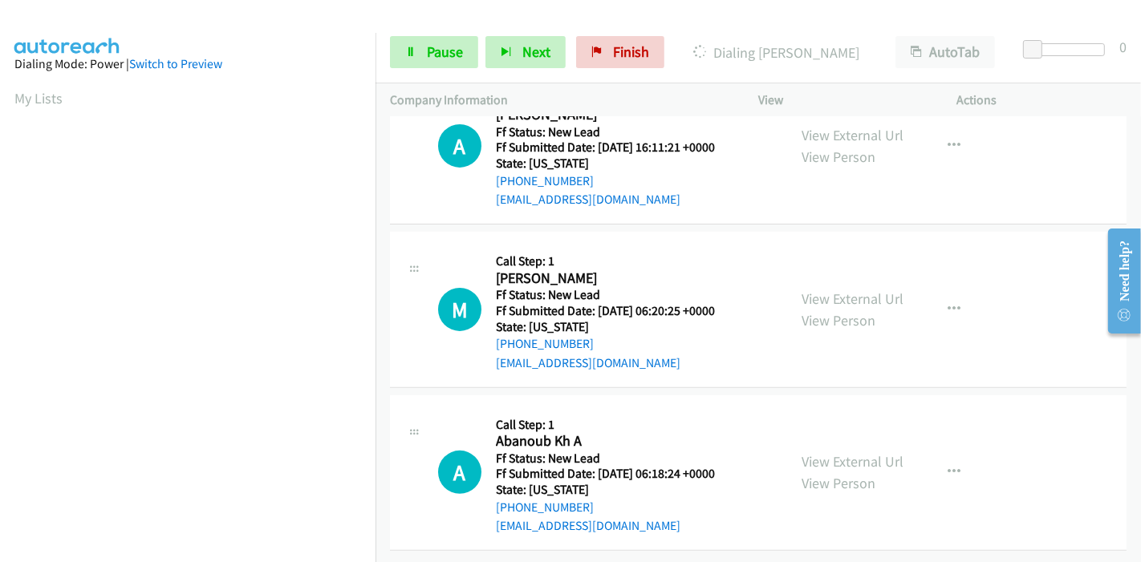
scroll to position [391, 0]
click at [830, 452] on link "View External Url" at bounding box center [853, 461] width 102 height 18
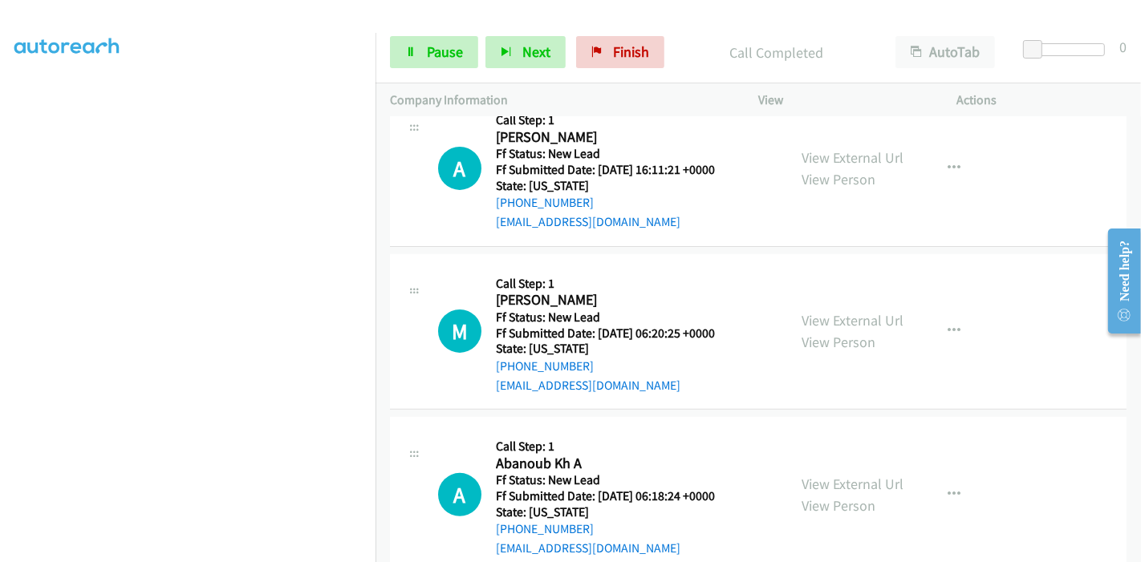
scroll to position [424, 0]
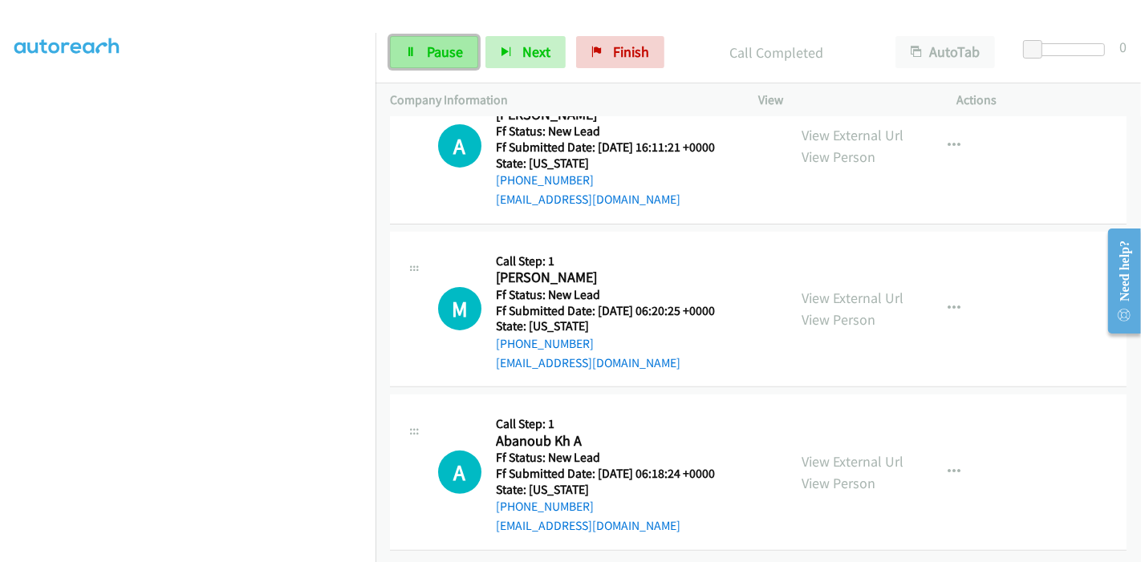
click at [429, 51] on span "Pause" at bounding box center [445, 52] width 36 height 18
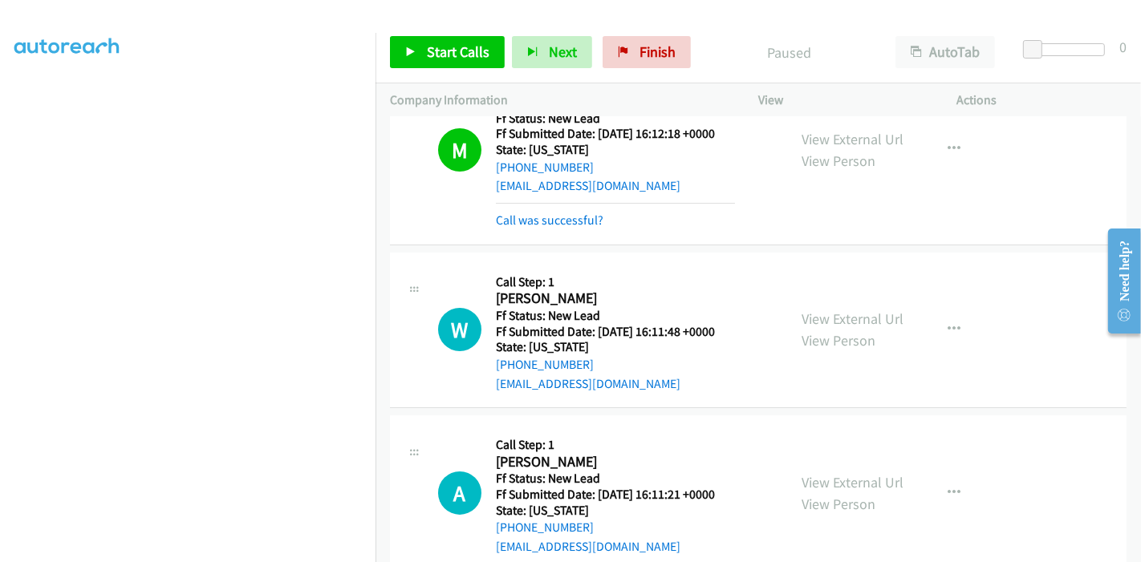
scroll to position [0, 0]
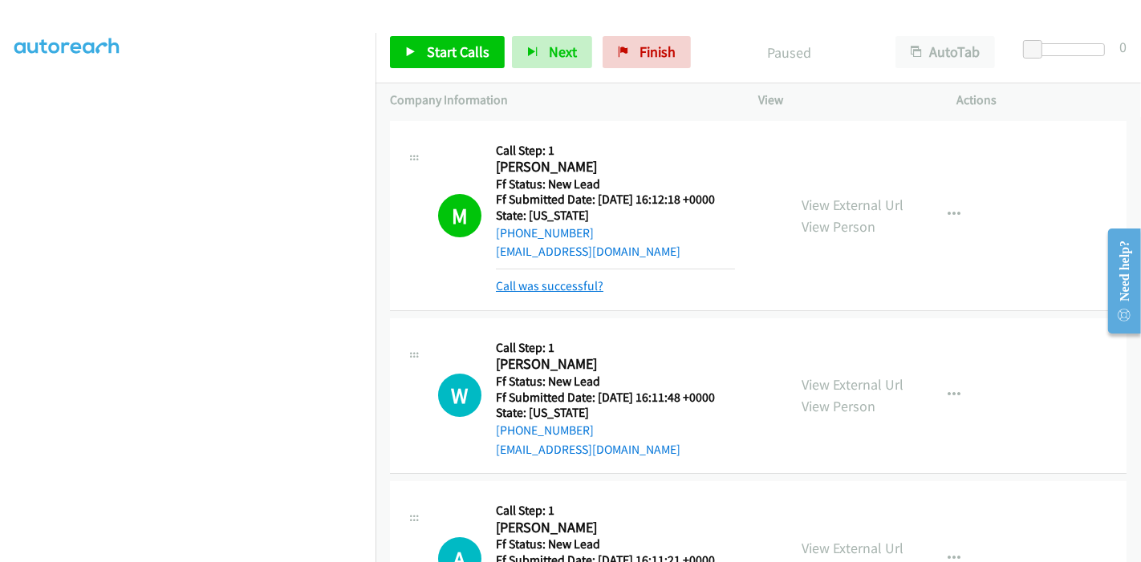
click at [564, 284] on link "Call was successful?" at bounding box center [550, 285] width 108 height 15
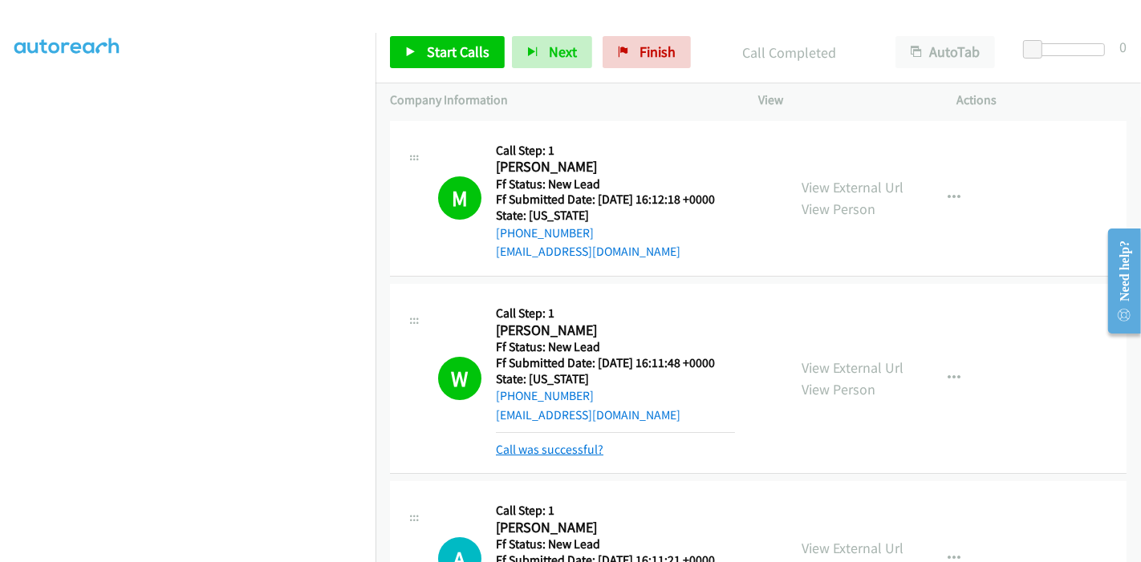
click at [535, 454] on link "Call was successful?" at bounding box center [550, 449] width 108 height 15
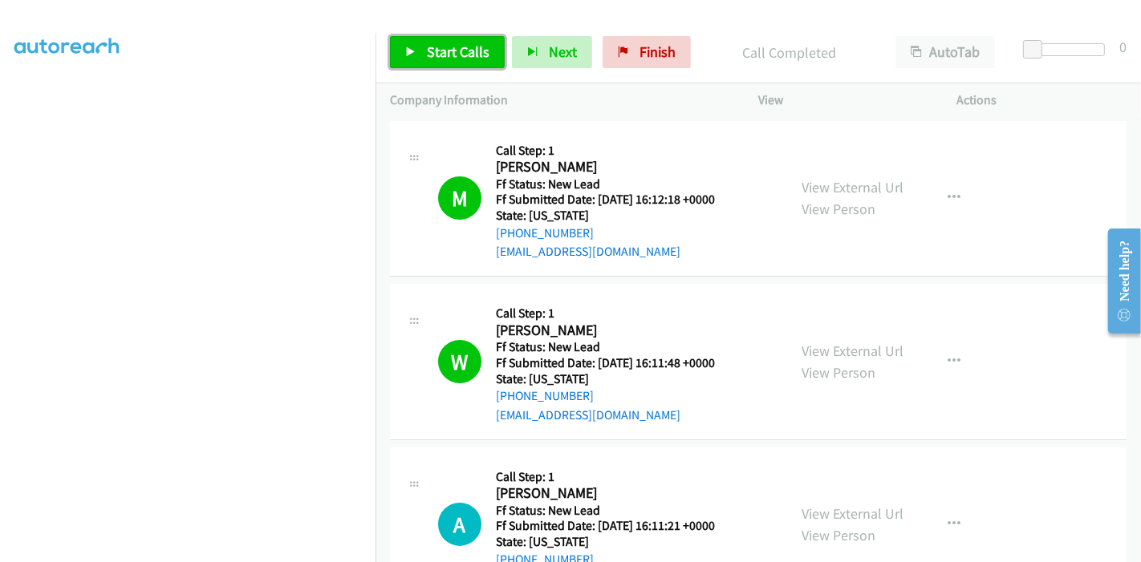
click at [419, 46] on link "Start Calls" at bounding box center [447, 52] width 115 height 32
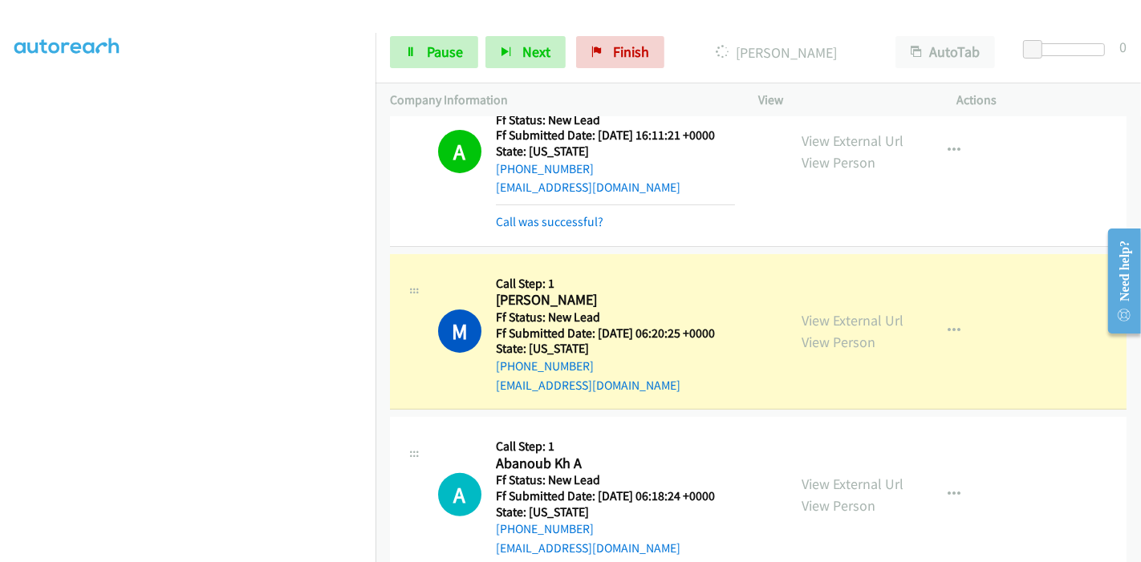
scroll to position [408, 0]
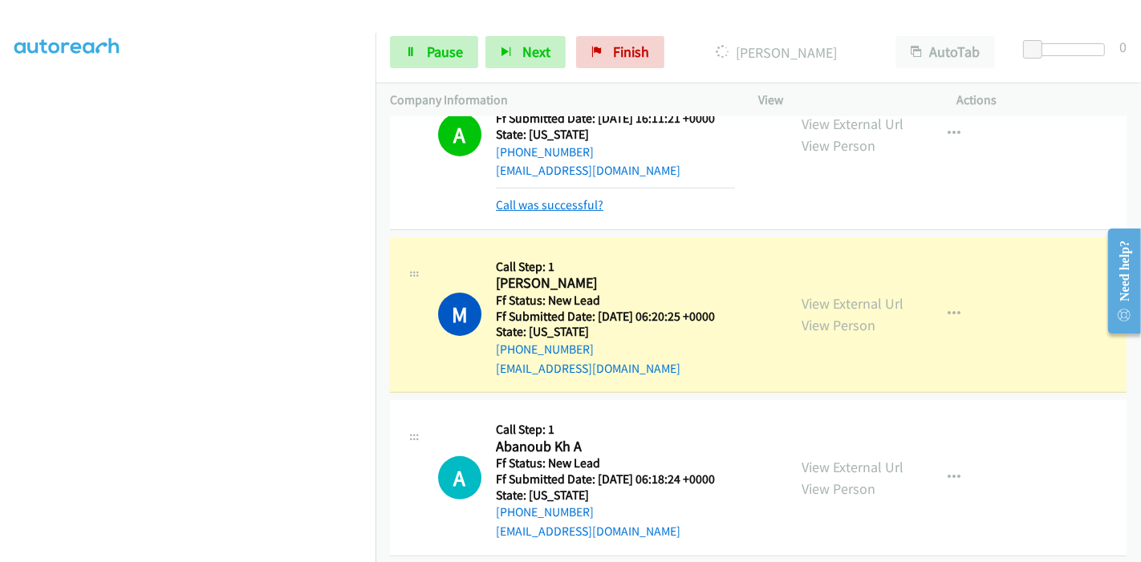
click at [553, 208] on link "Call was successful?" at bounding box center [550, 204] width 108 height 15
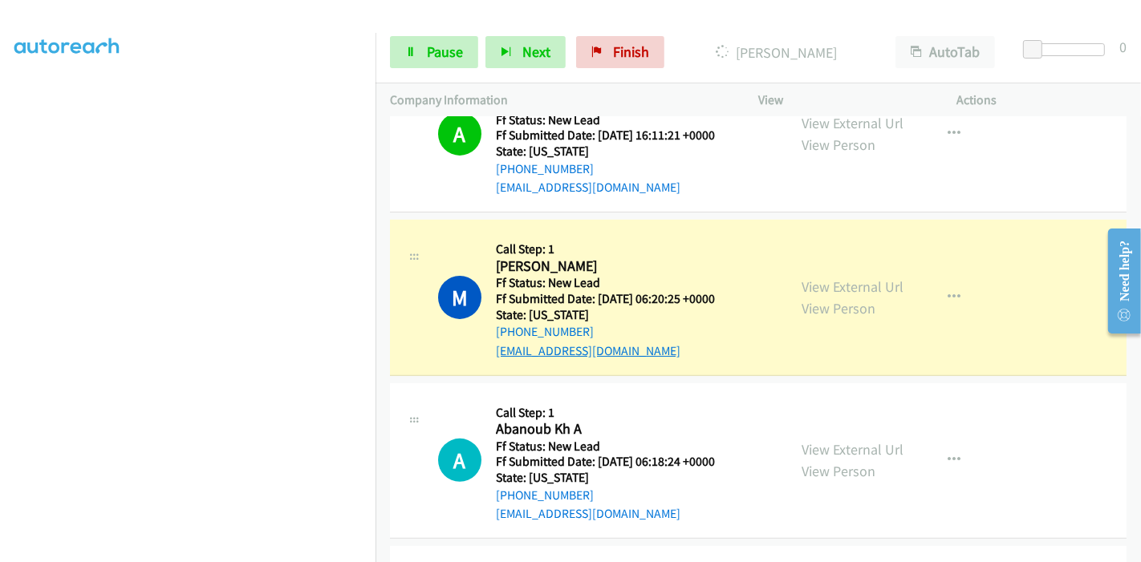
scroll to position [480, 0]
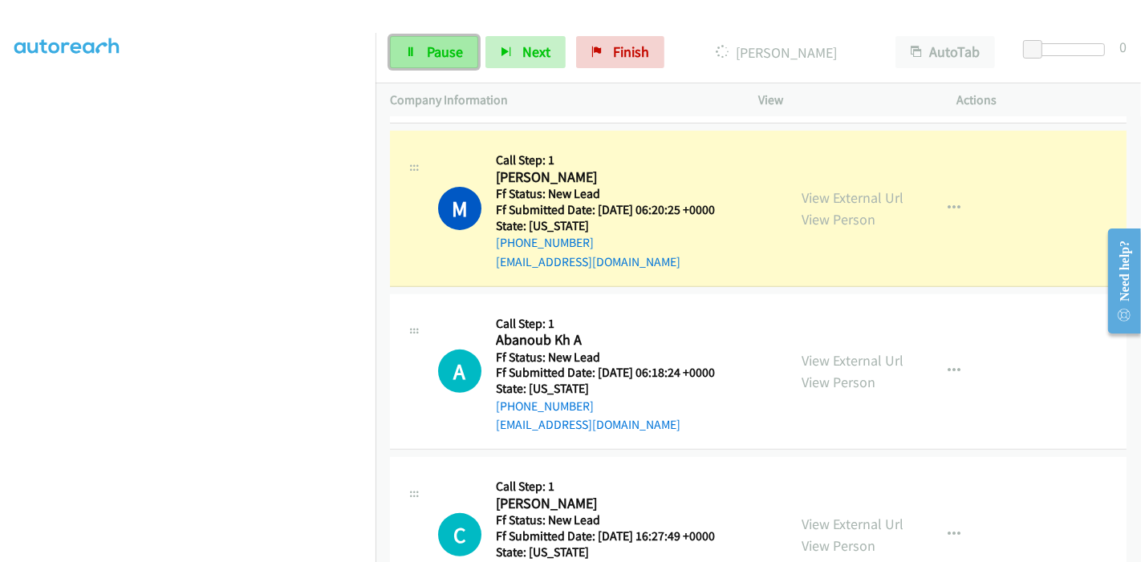
click at [409, 52] on icon at bounding box center [410, 52] width 11 height 11
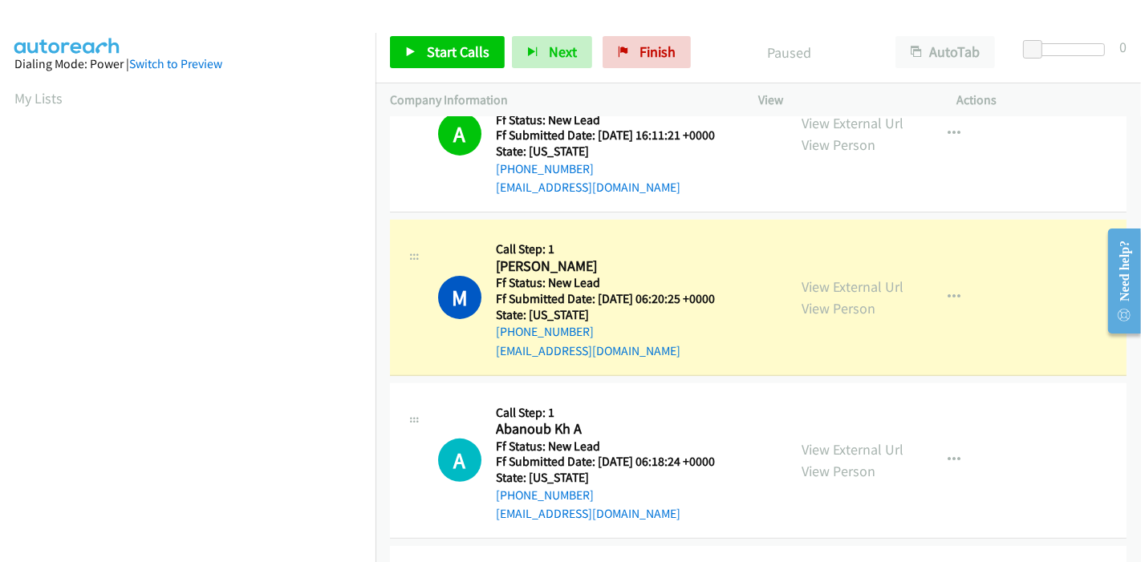
scroll to position [339, 0]
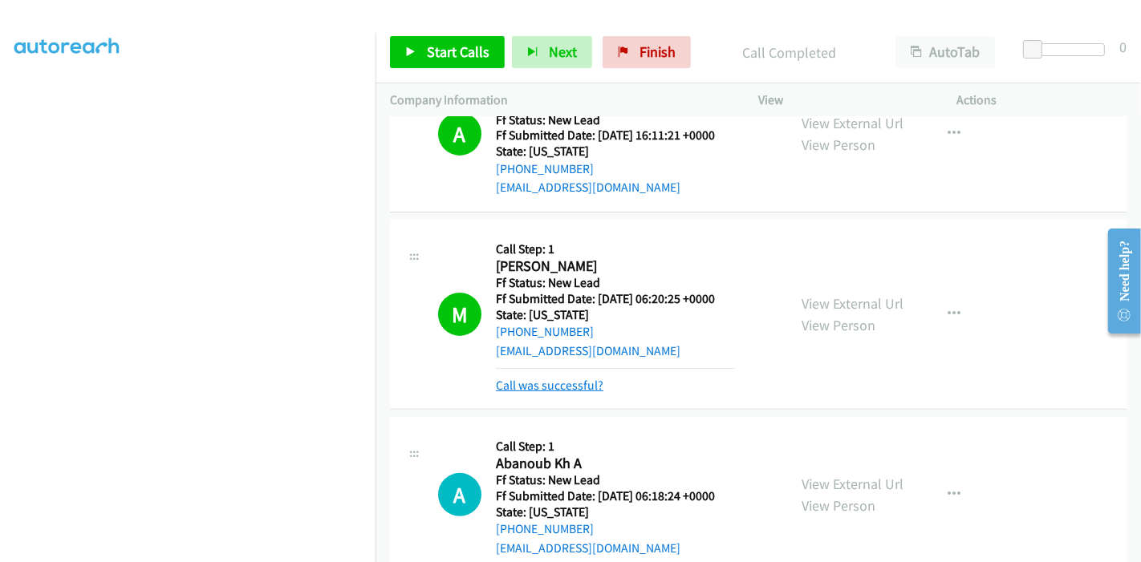
click at [531, 385] on link "Call was successful?" at bounding box center [550, 385] width 108 height 15
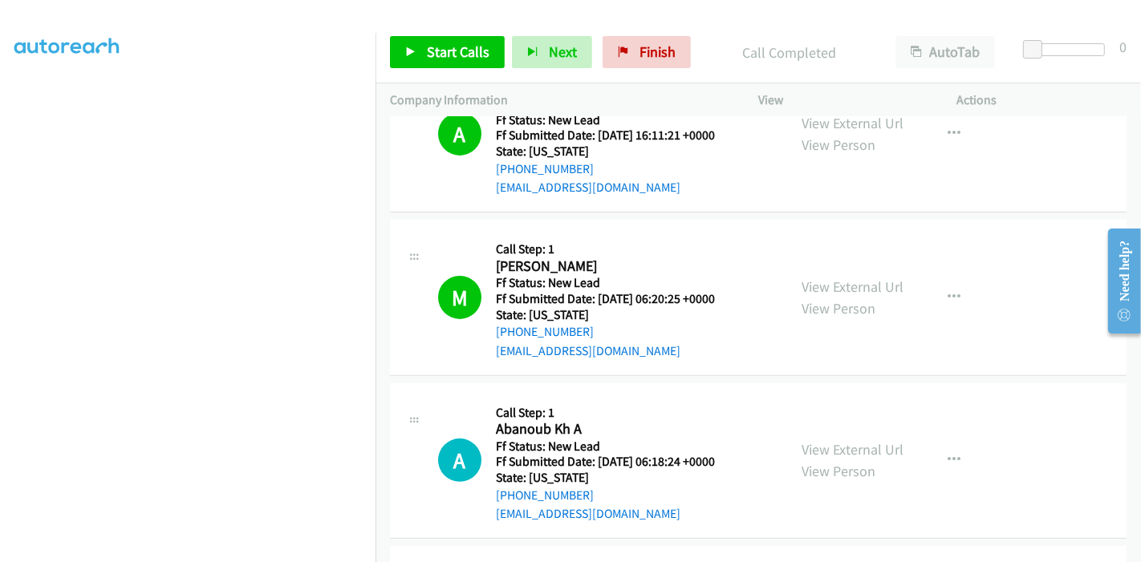
scroll to position [0, 0]
click at [472, 55] on span "Start Calls" at bounding box center [458, 52] width 63 height 18
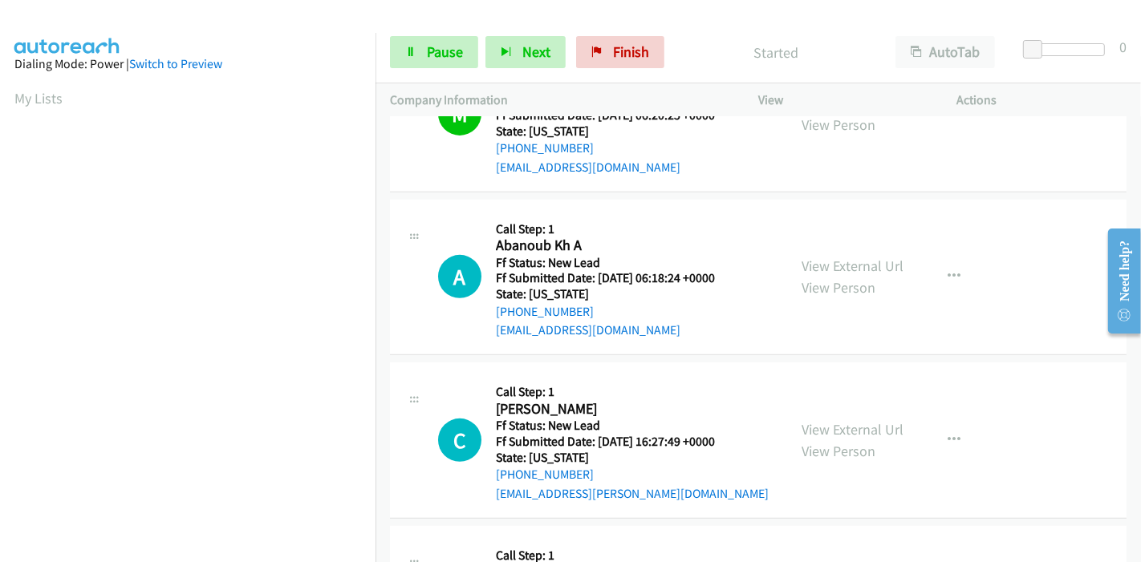
scroll to position [658, 0]
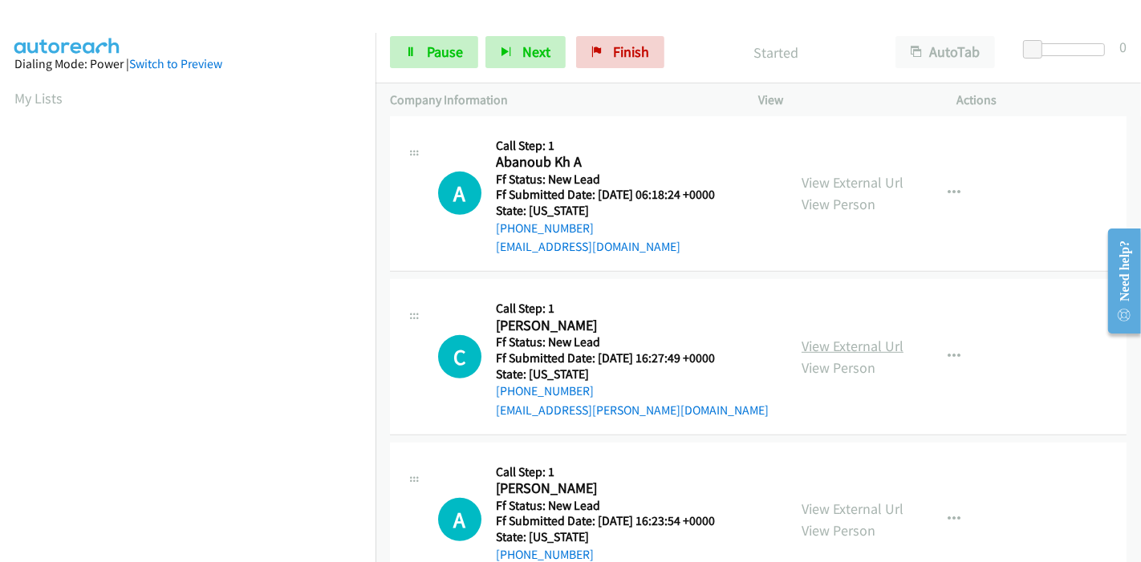
click at [858, 348] on link "View External Url" at bounding box center [853, 346] width 102 height 18
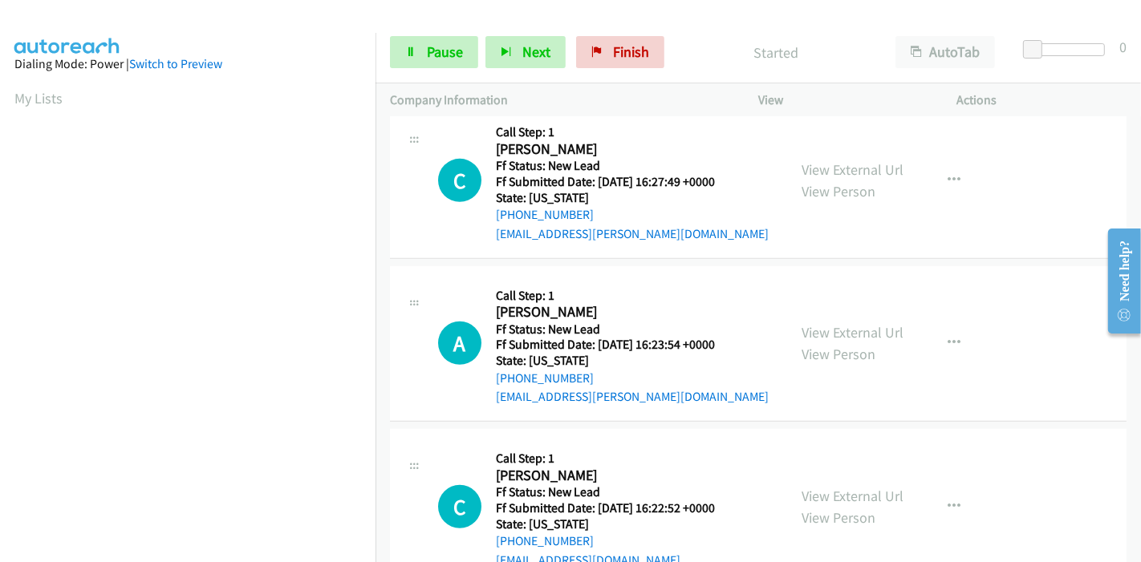
scroll to position [836, 0]
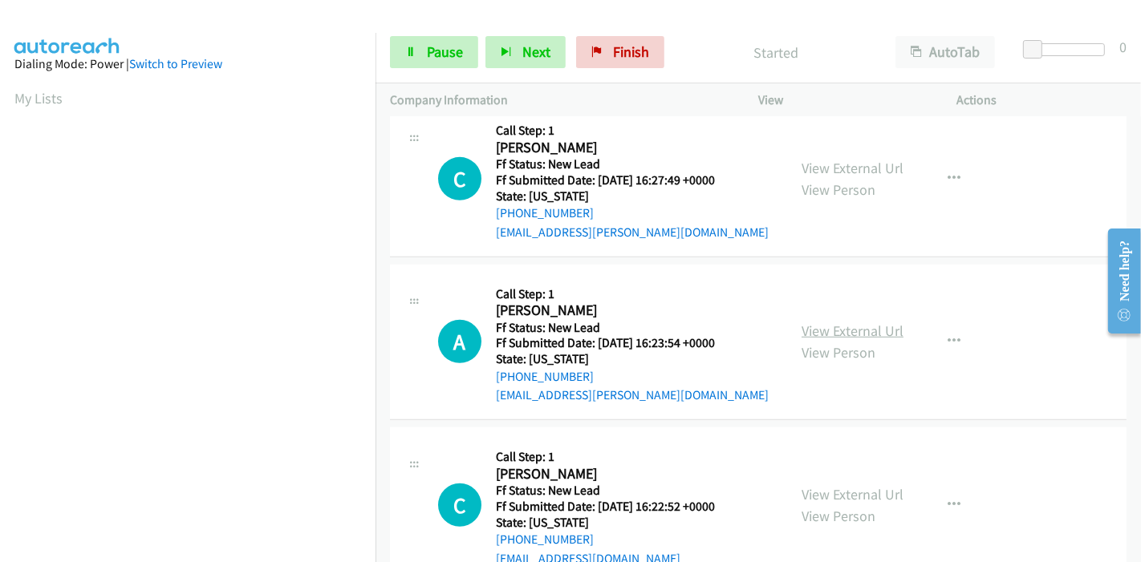
click at [835, 331] on link "View External Url" at bounding box center [853, 331] width 102 height 18
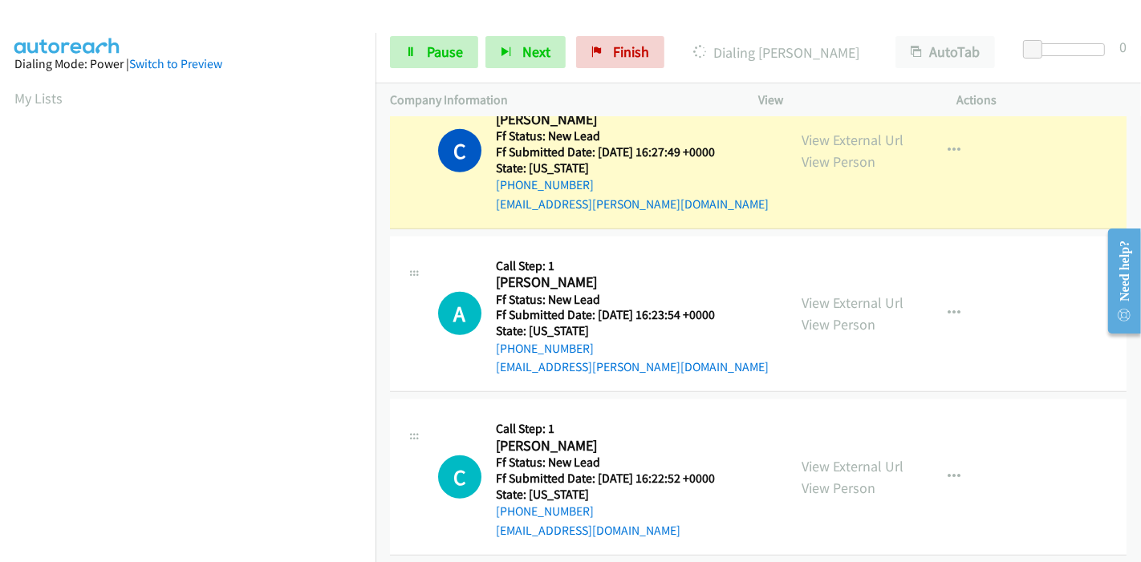
scroll to position [880, 0]
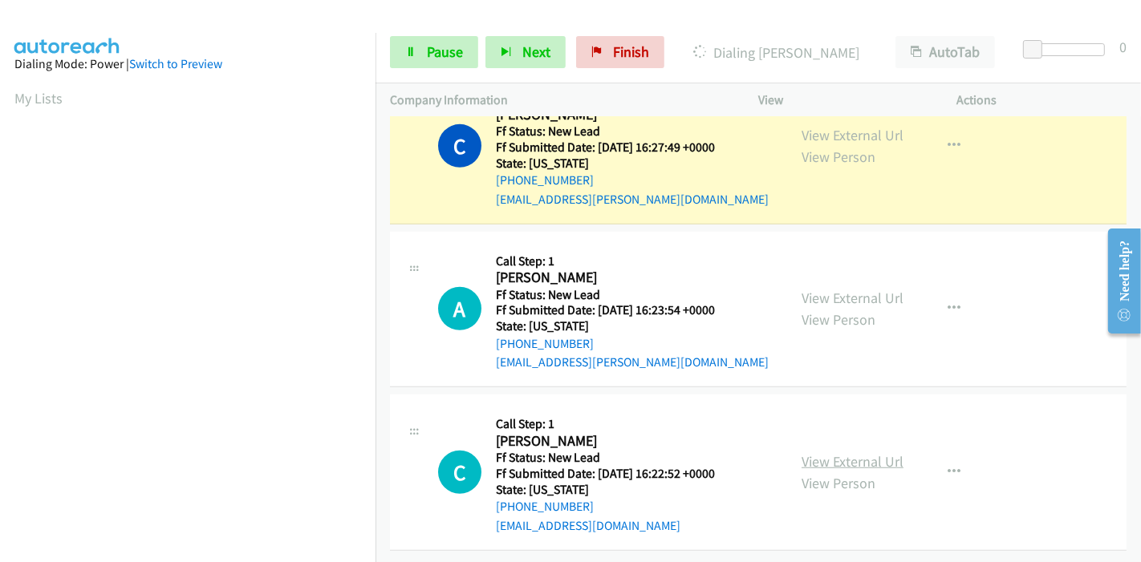
click at [822, 453] on link "View External Url" at bounding box center [853, 462] width 102 height 18
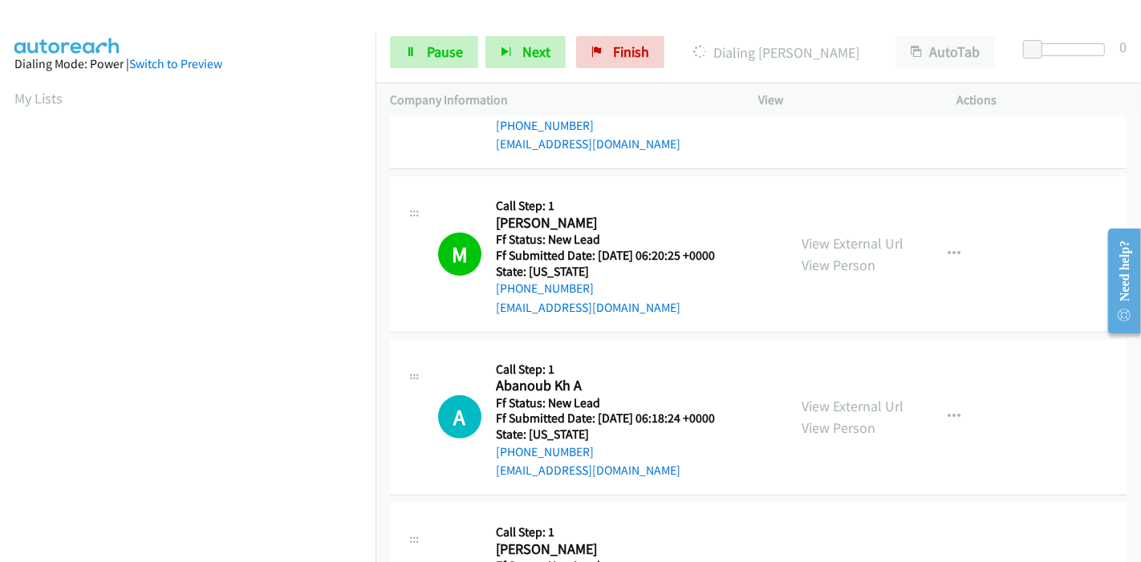
scroll to position [339, 0]
click at [403, 63] on link "Pause" at bounding box center [434, 52] width 88 height 32
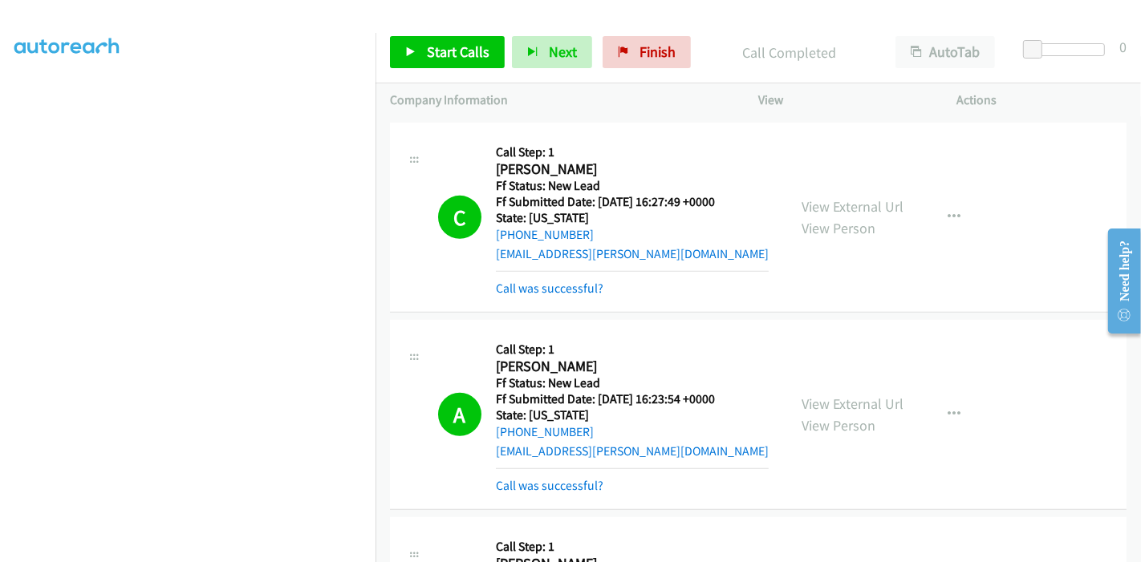
scroll to position [880, 0]
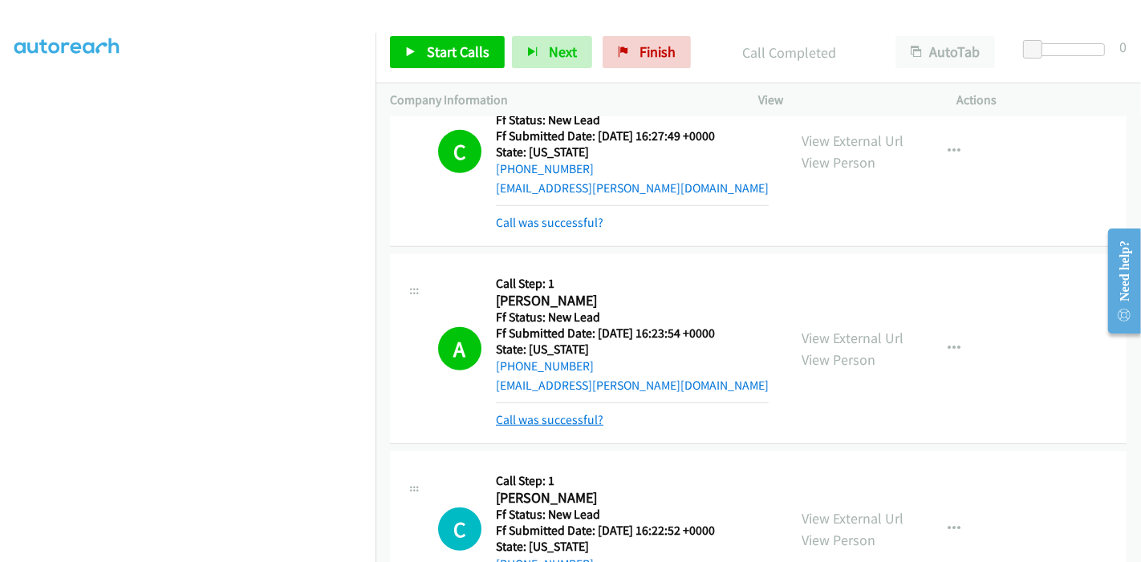
click at [564, 419] on link "Call was successful?" at bounding box center [550, 419] width 108 height 15
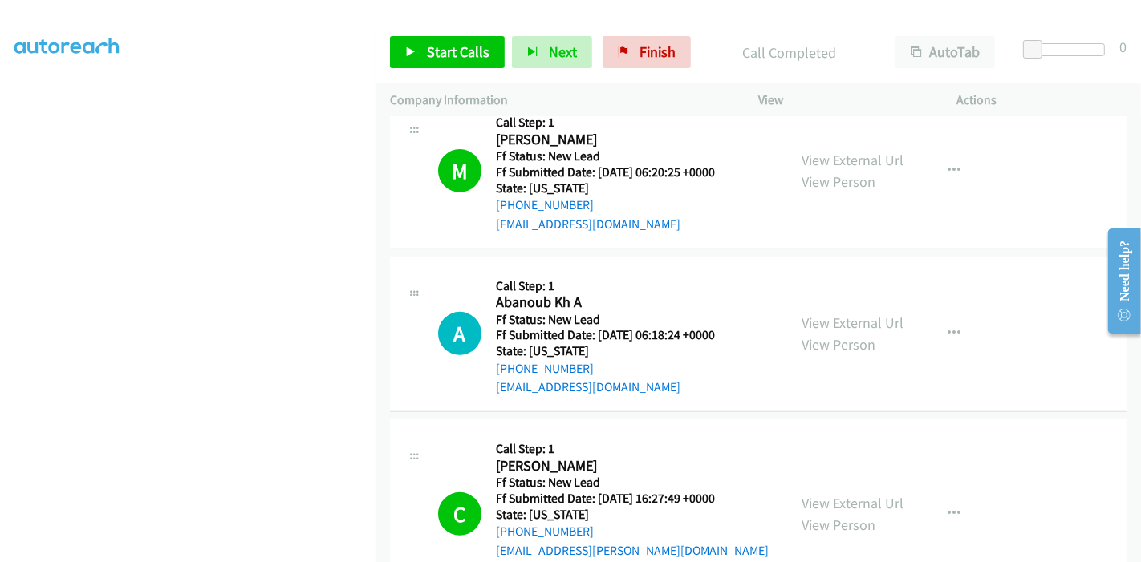
scroll to position [422, 0]
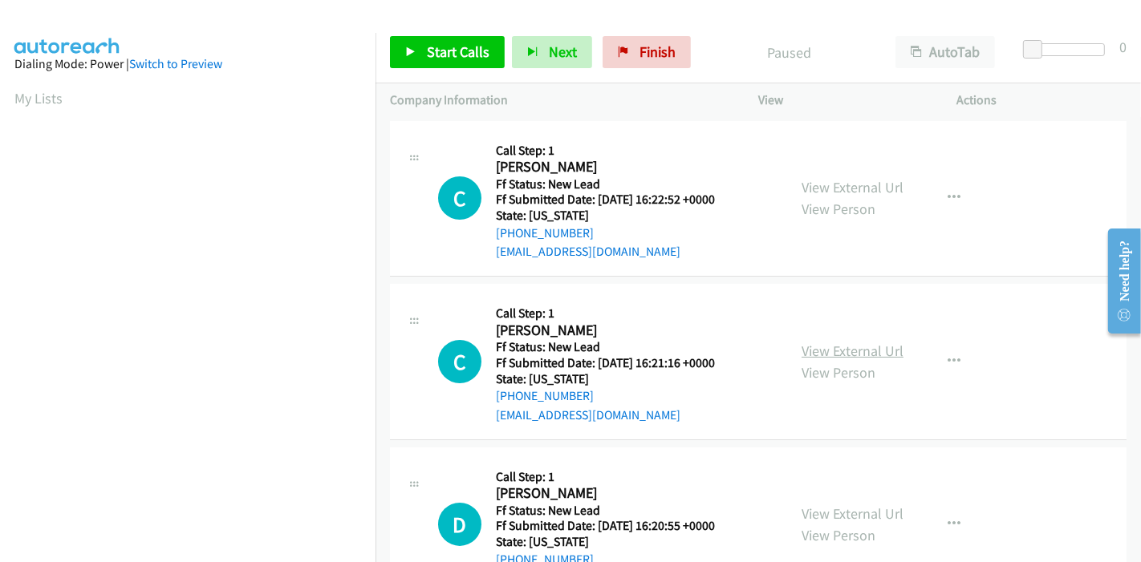
click at [851, 348] on link "View External Url" at bounding box center [853, 351] width 102 height 18
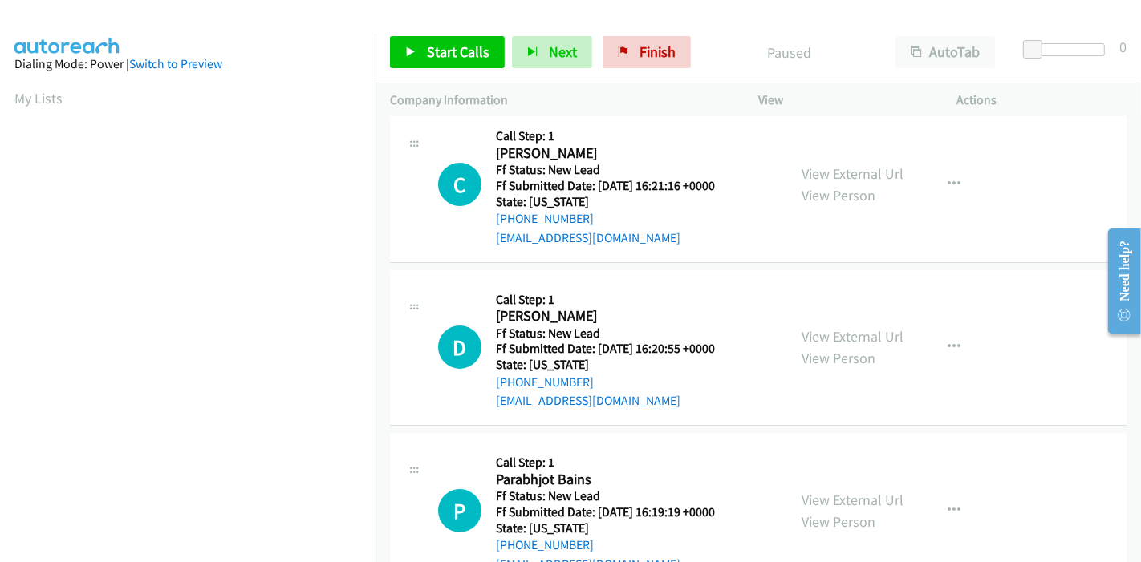
scroll to position [178, 0]
click at [833, 338] on link "View External Url" at bounding box center [853, 336] width 102 height 18
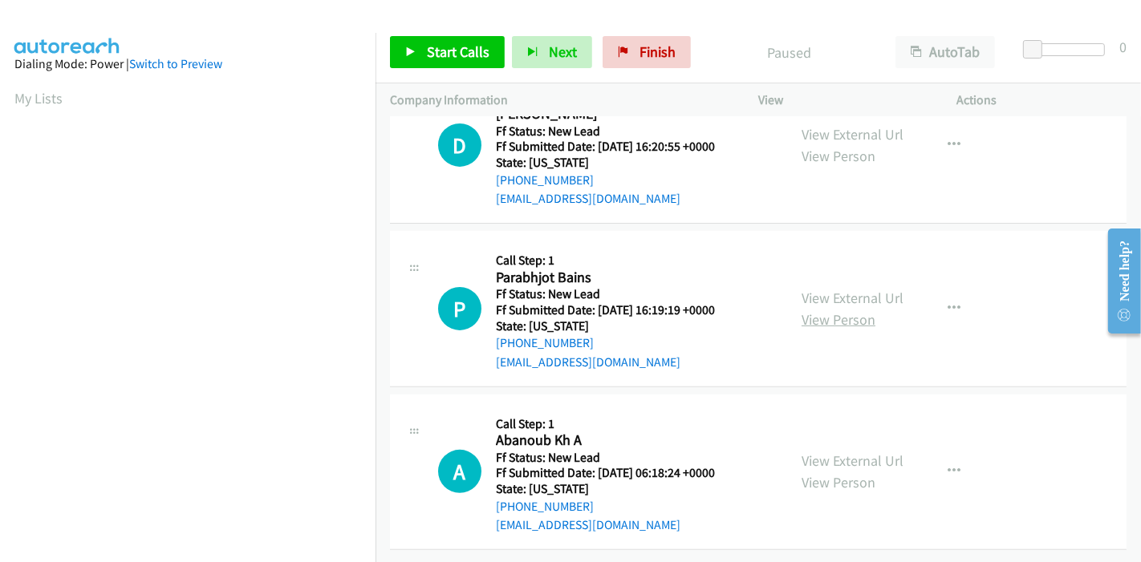
scroll to position [391, 0]
click at [875, 289] on link "View External Url" at bounding box center [853, 298] width 102 height 18
click at [841, 452] on link "View External Url" at bounding box center [853, 461] width 102 height 18
click at [428, 56] on span "Start Calls" at bounding box center [458, 52] width 63 height 18
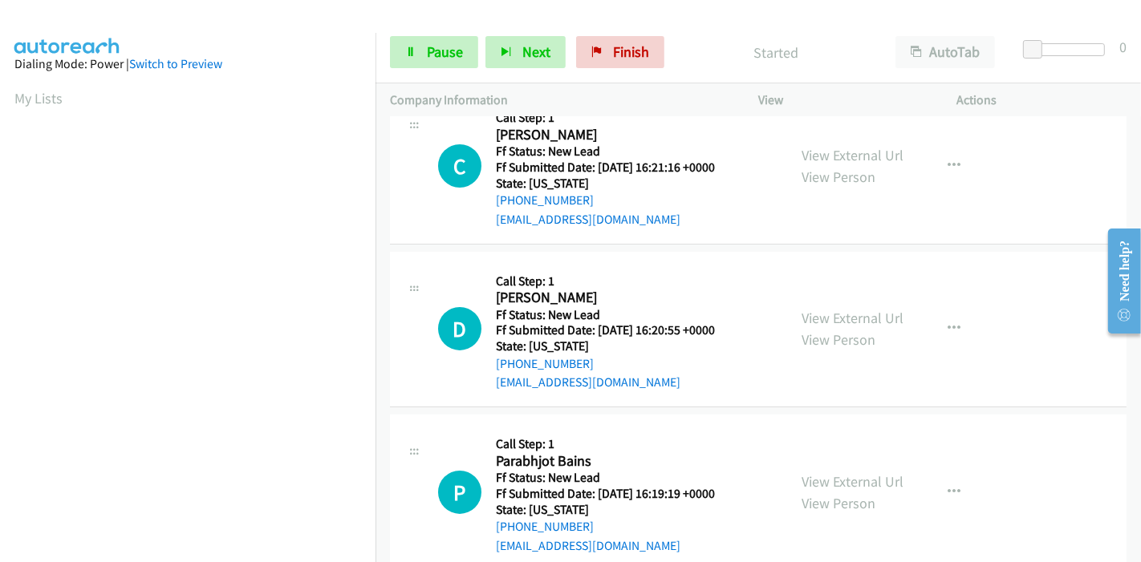
scroll to position [0, 0]
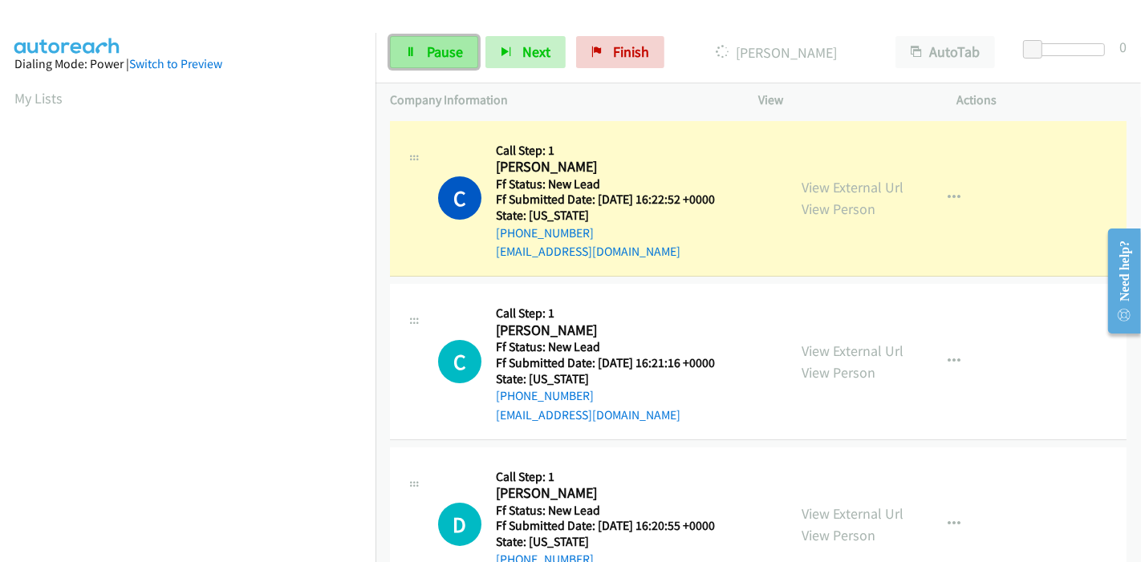
click at [432, 44] on span "Pause" at bounding box center [445, 52] width 36 height 18
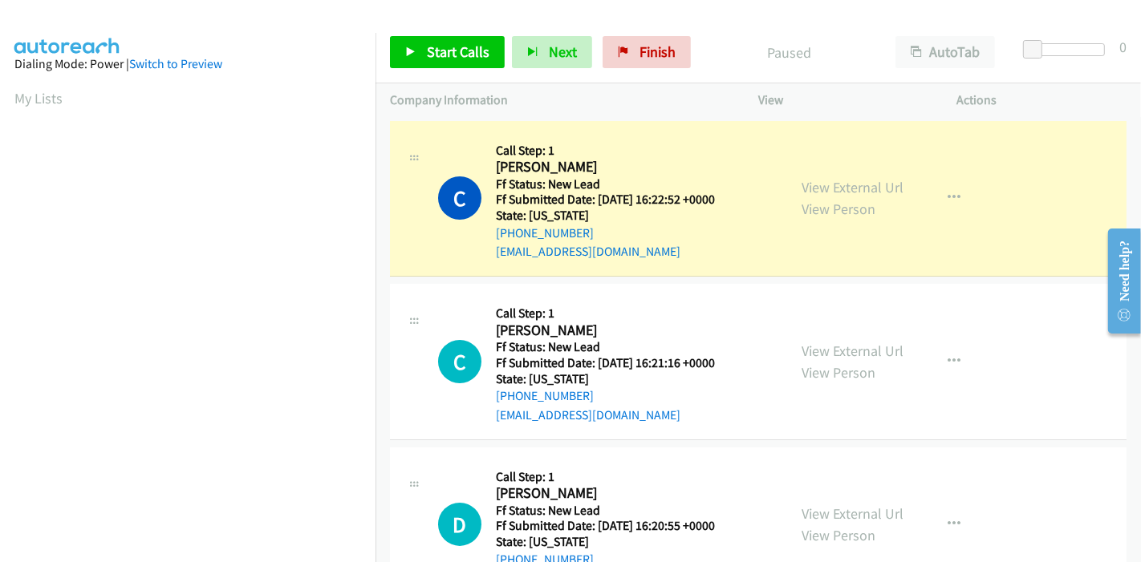
scroll to position [339, 0]
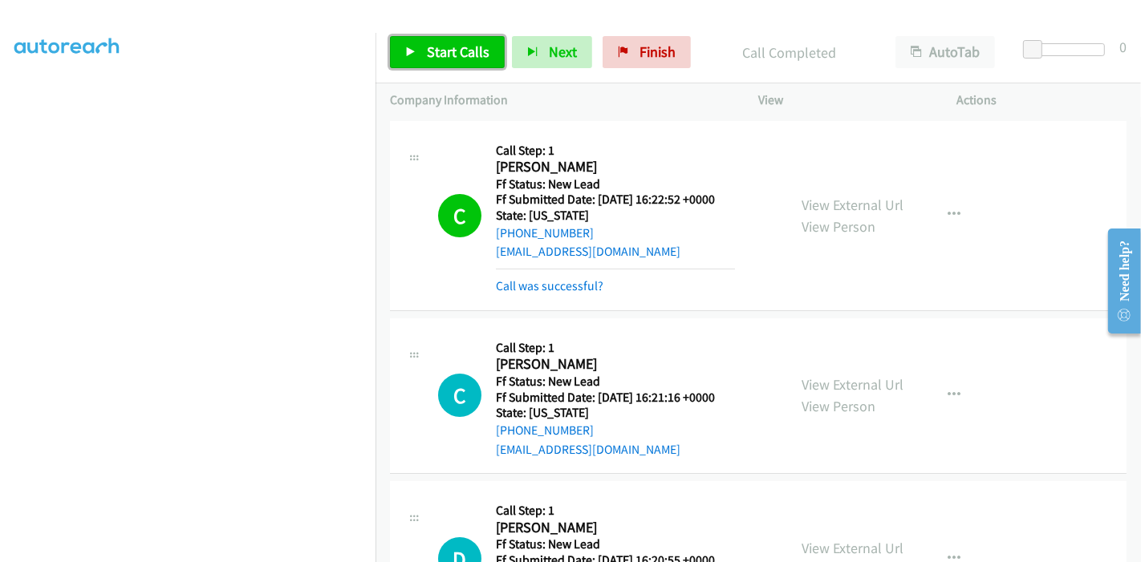
drag, startPoint x: 440, startPoint y: 44, endPoint x: 445, endPoint y: 62, distance: 18.5
click at [440, 44] on span "Start Calls" at bounding box center [458, 52] width 63 height 18
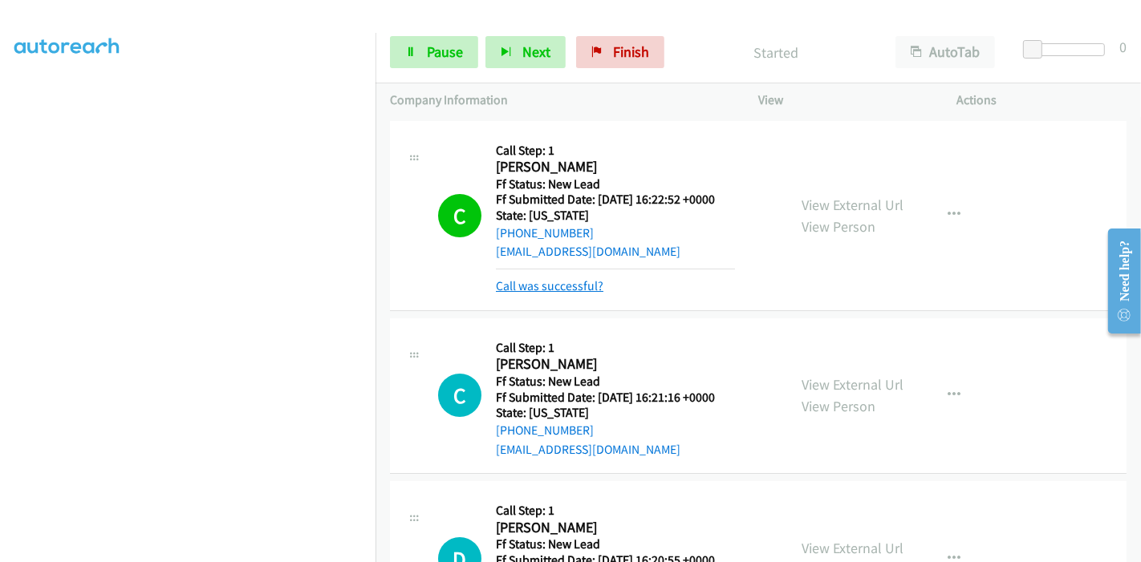
click at [530, 283] on link "Call was successful?" at bounding box center [550, 285] width 108 height 15
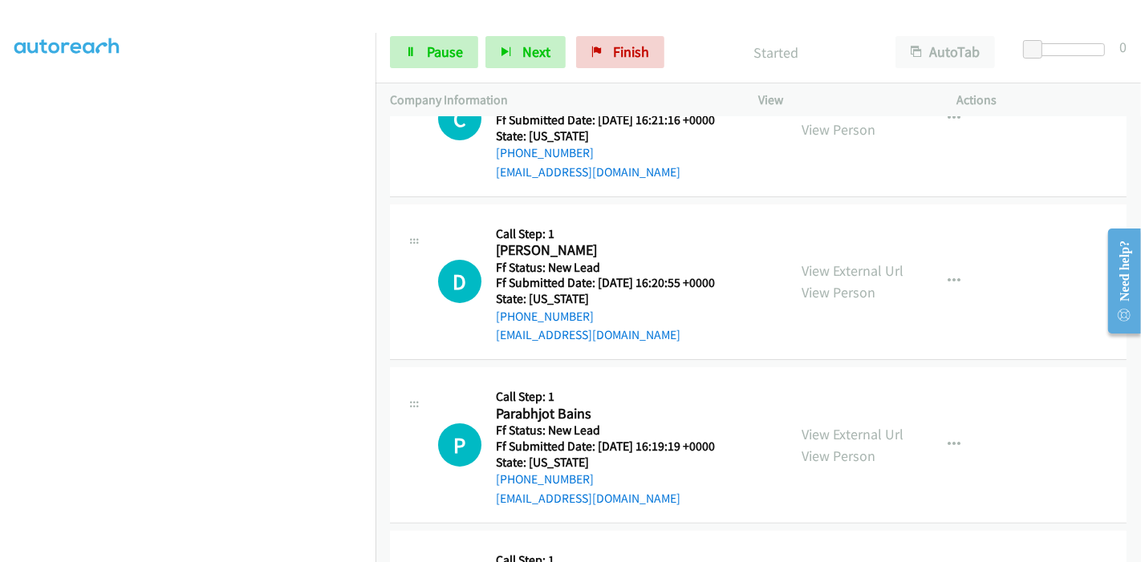
scroll to position [0, 0]
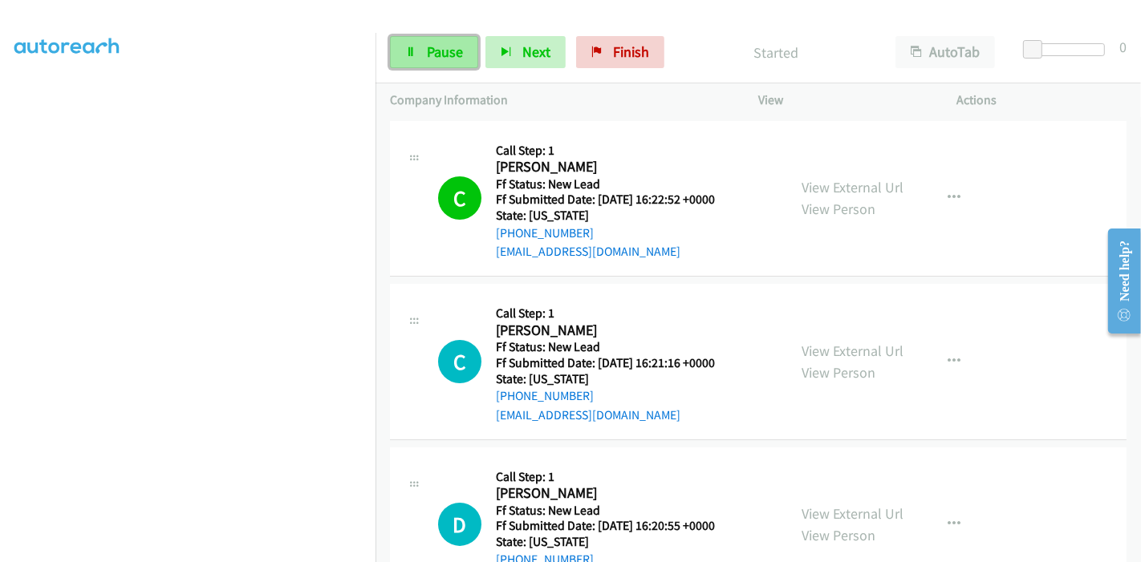
click at [431, 56] on span "Pause" at bounding box center [445, 52] width 36 height 18
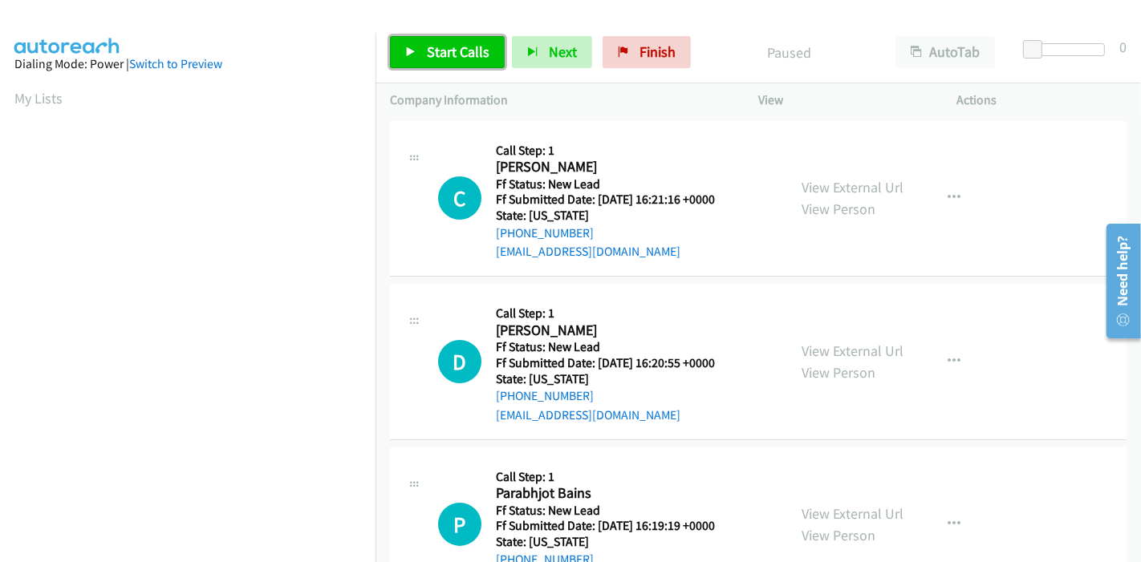
click at [453, 55] on span "Start Calls" at bounding box center [458, 52] width 63 height 18
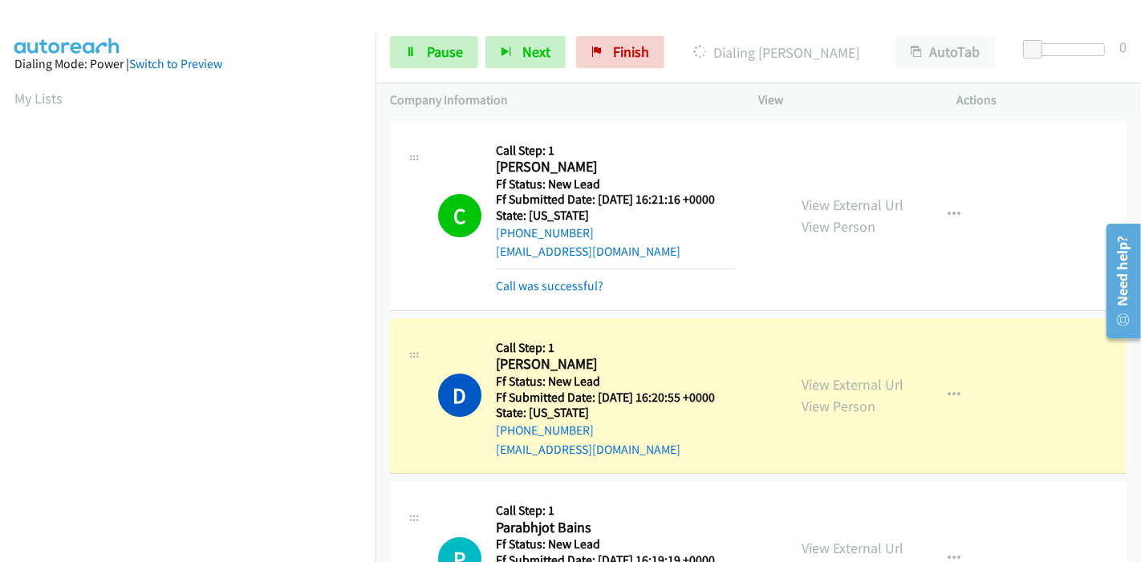
scroll to position [339, 0]
click at [562, 285] on link "Call was successful?" at bounding box center [550, 285] width 108 height 15
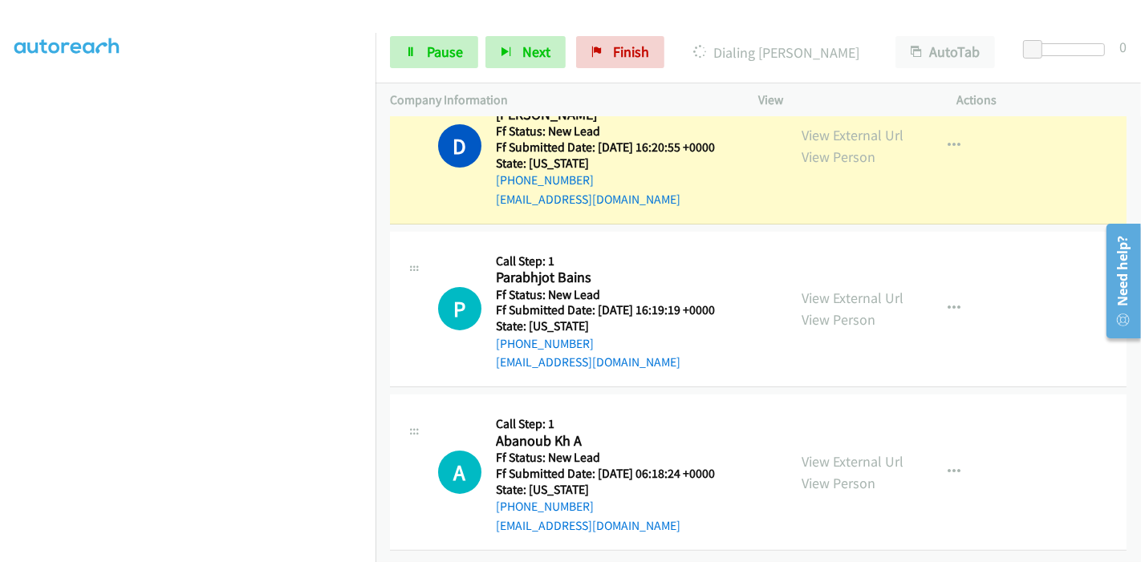
scroll to position [50, 0]
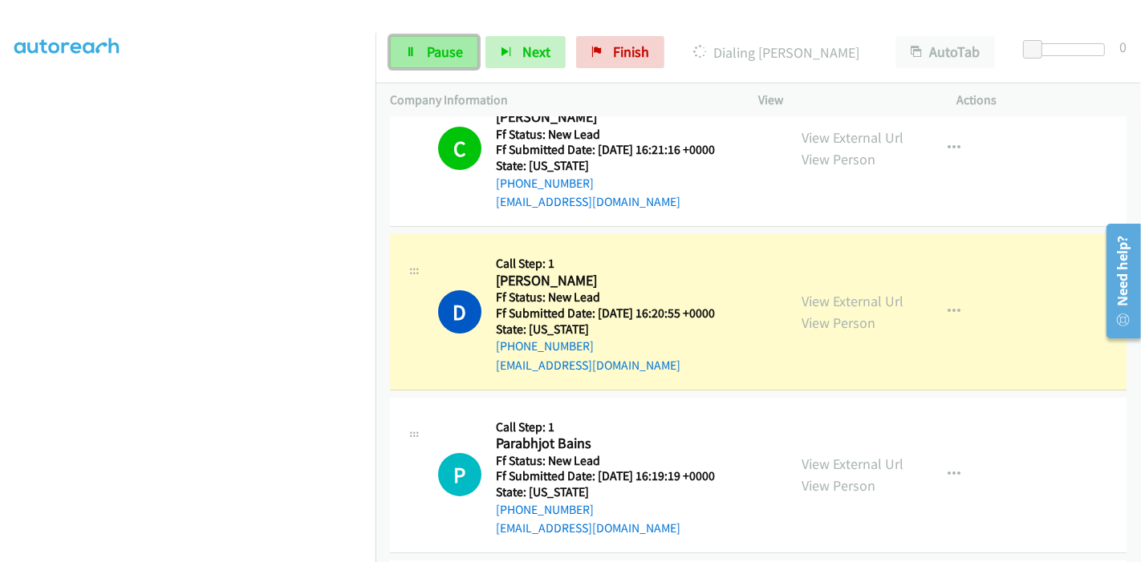
click at [420, 46] on link "Pause" at bounding box center [434, 52] width 88 height 32
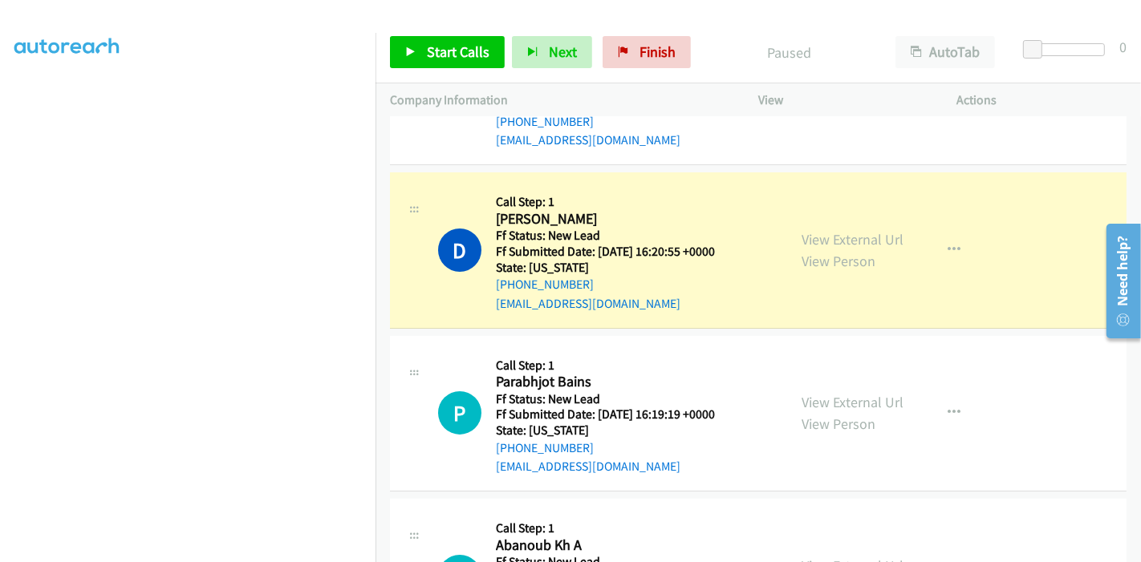
scroll to position [139, 0]
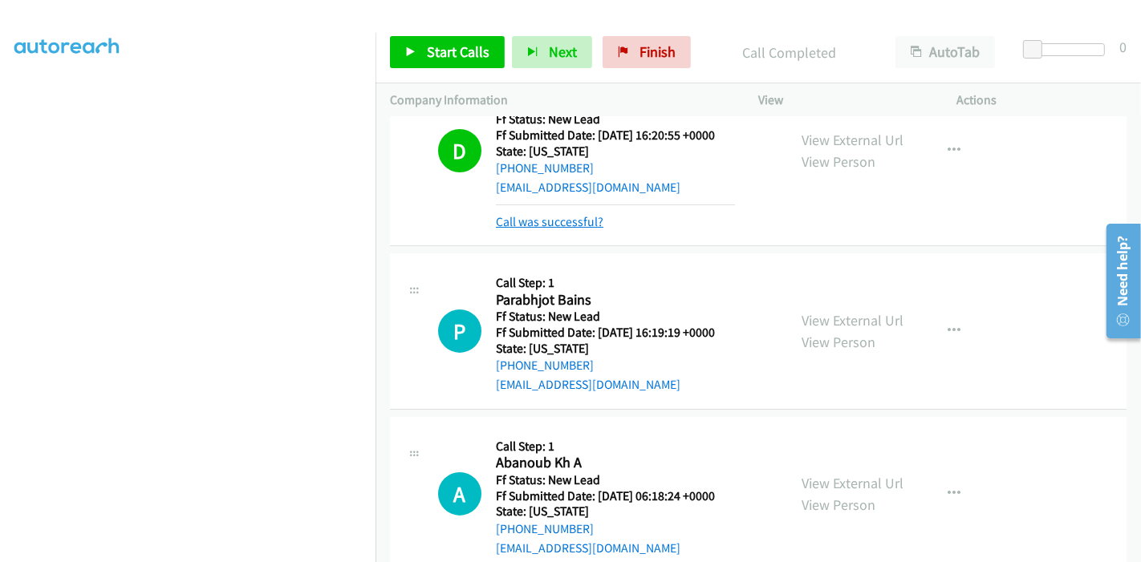
click at [541, 217] on link "Call was successful?" at bounding box center [550, 221] width 108 height 15
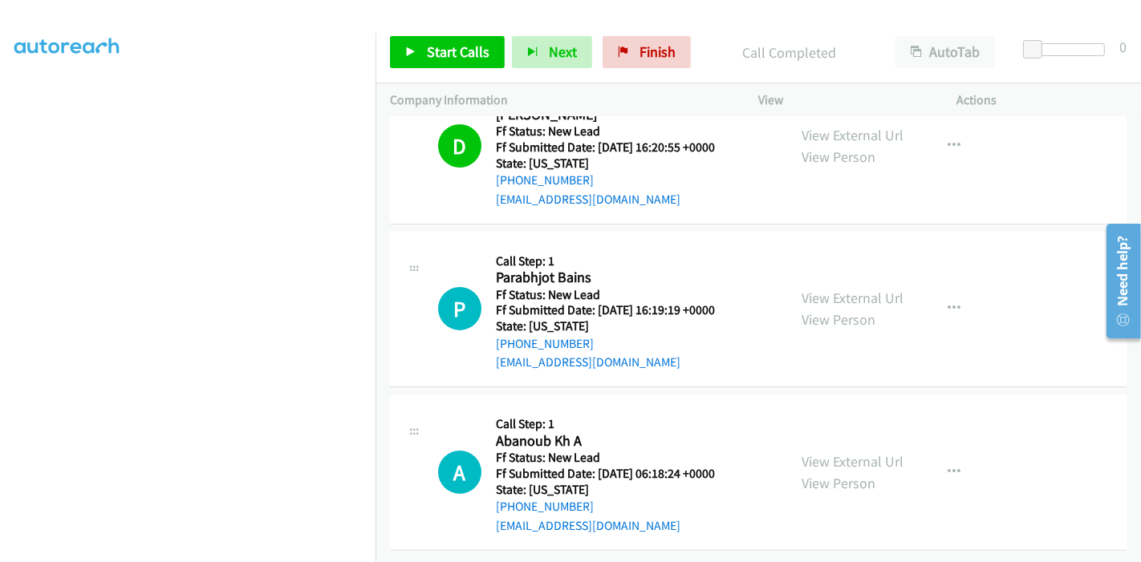
scroll to position [228, 0]
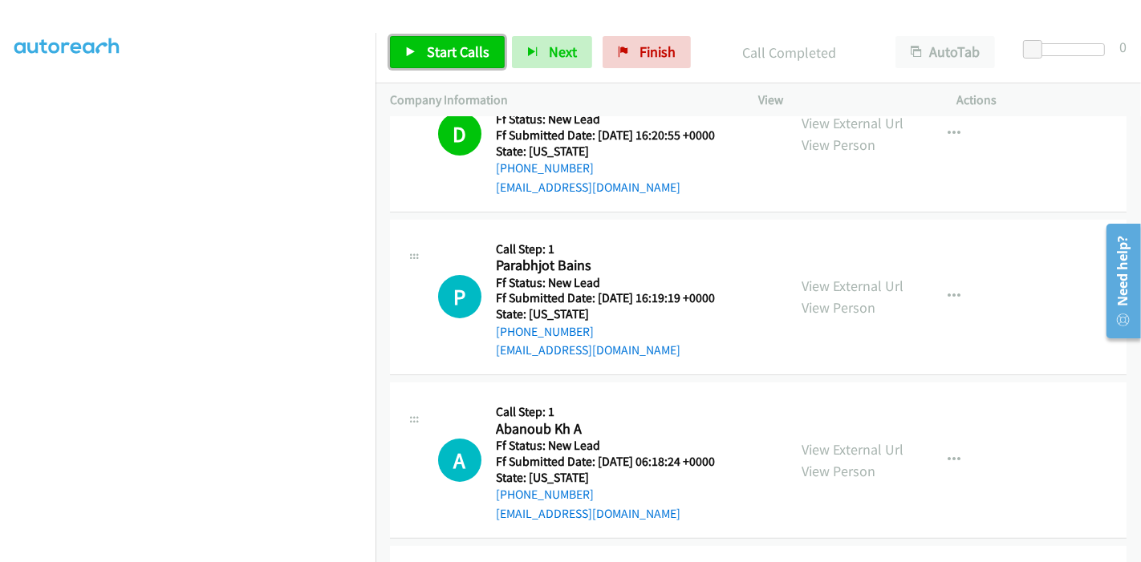
click at [435, 57] on span "Start Calls" at bounding box center [458, 52] width 63 height 18
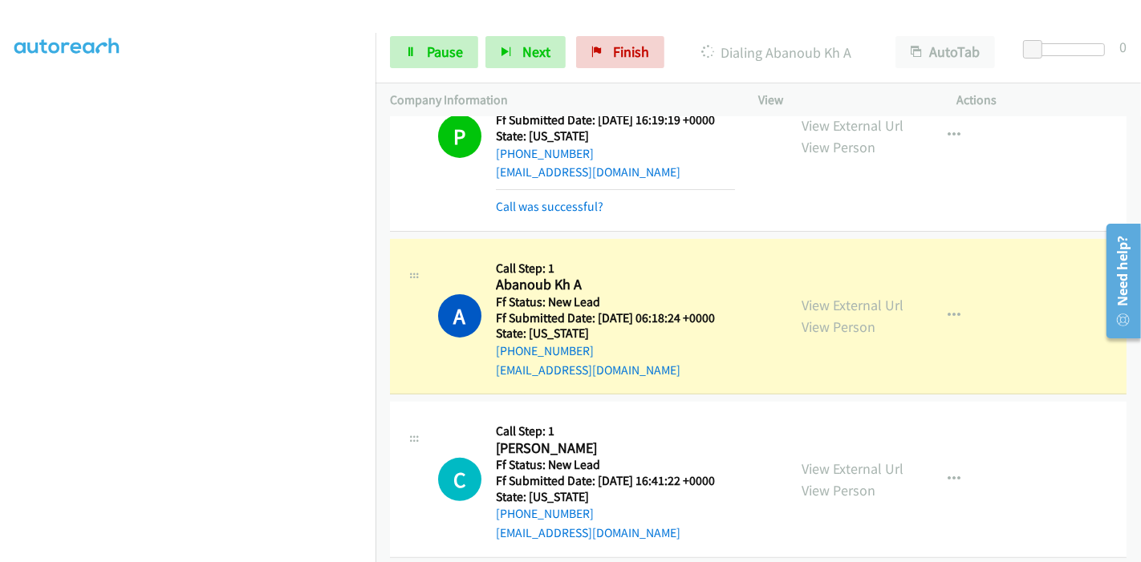
scroll to position [423, 0]
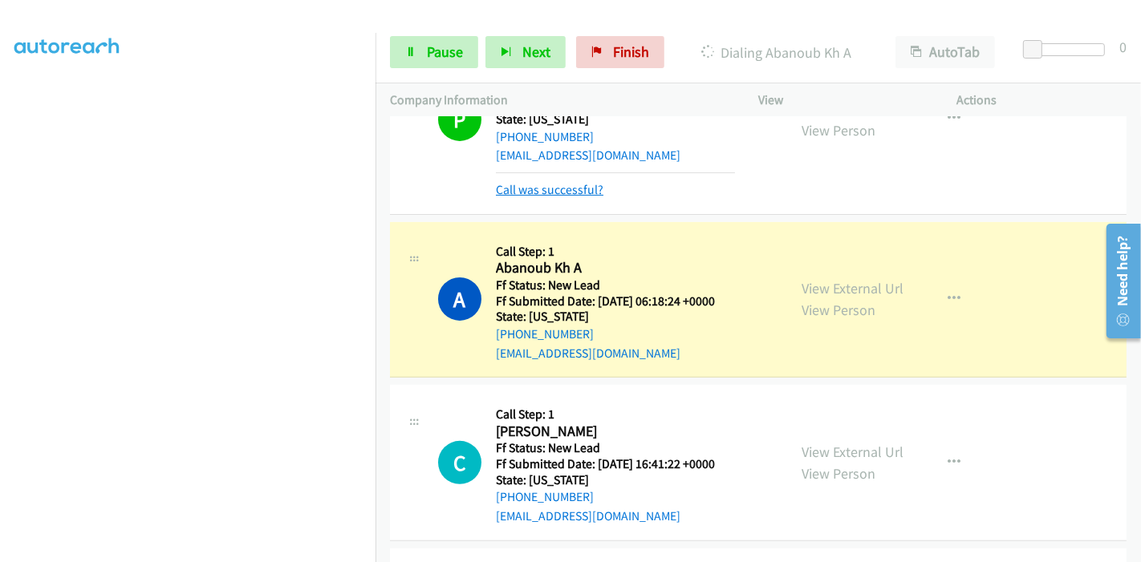
click at [569, 193] on link "Call was successful?" at bounding box center [550, 189] width 108 height 15
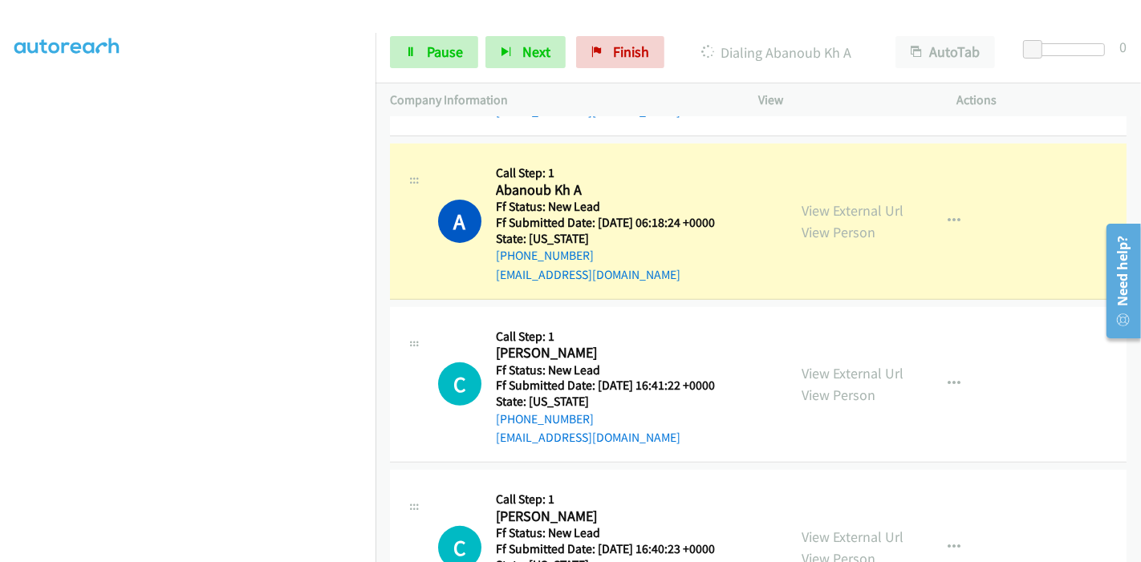
scroll to position [495, 0]
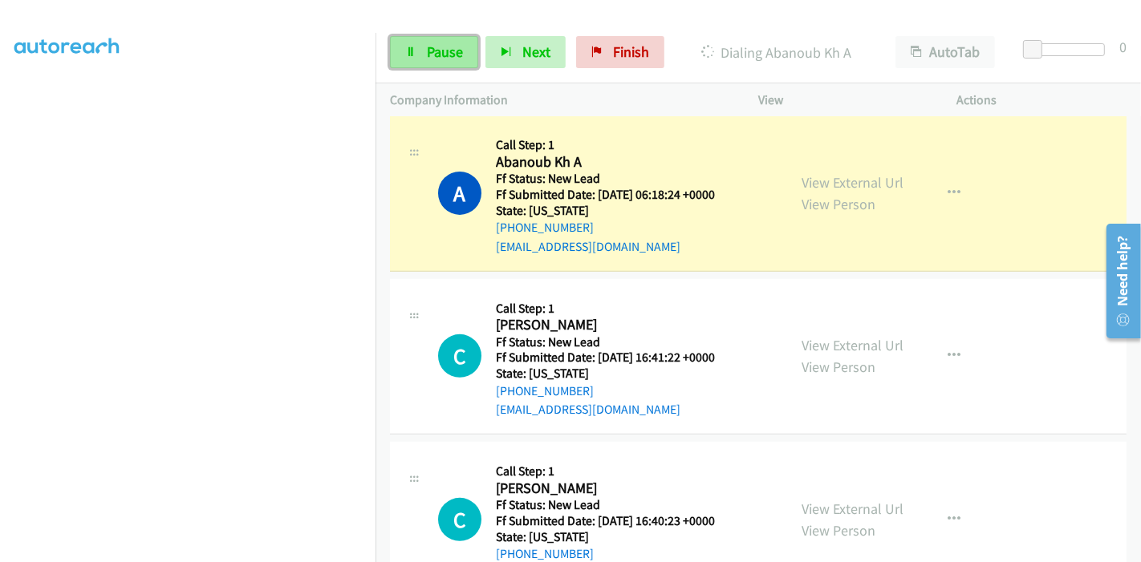
click at [429, 63] on link "Pause" at bounding box center [434, 52] width 88 height 32
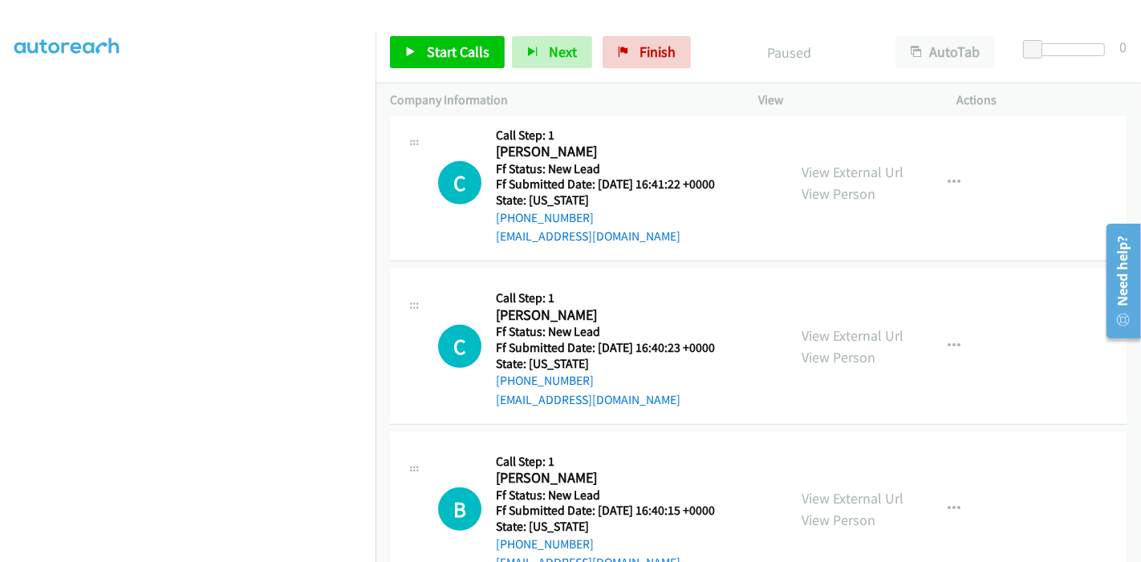
scroll to position [674, 0]
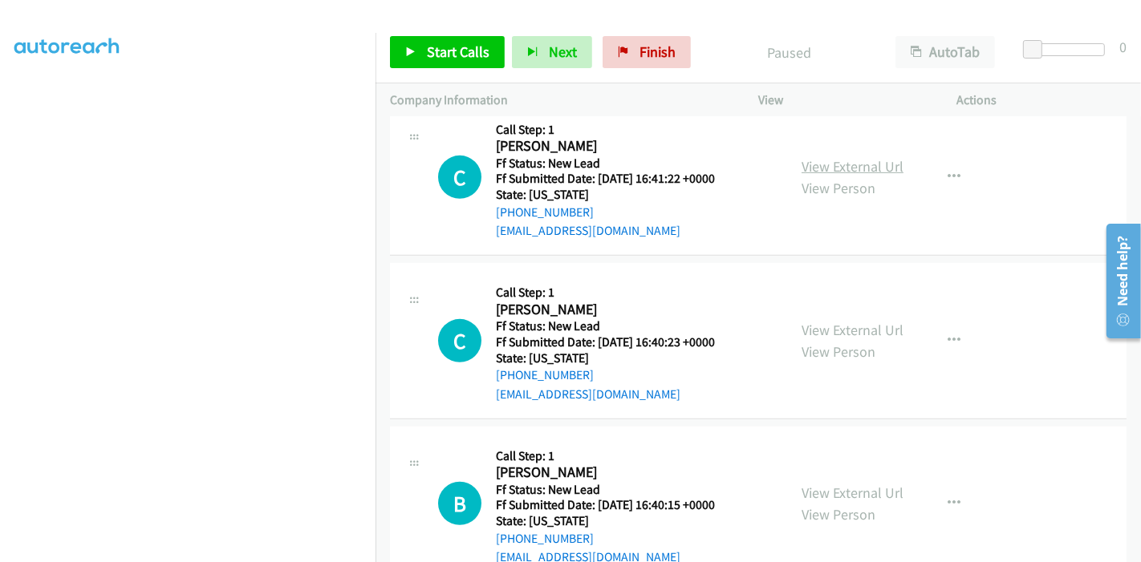
click at [818, 164] on link "View External Url" at bounding box center [853, 166] width 102 height 18
click at [825, 327] on link "View External Url" at bounding box center [853, 330] width 102 height 18
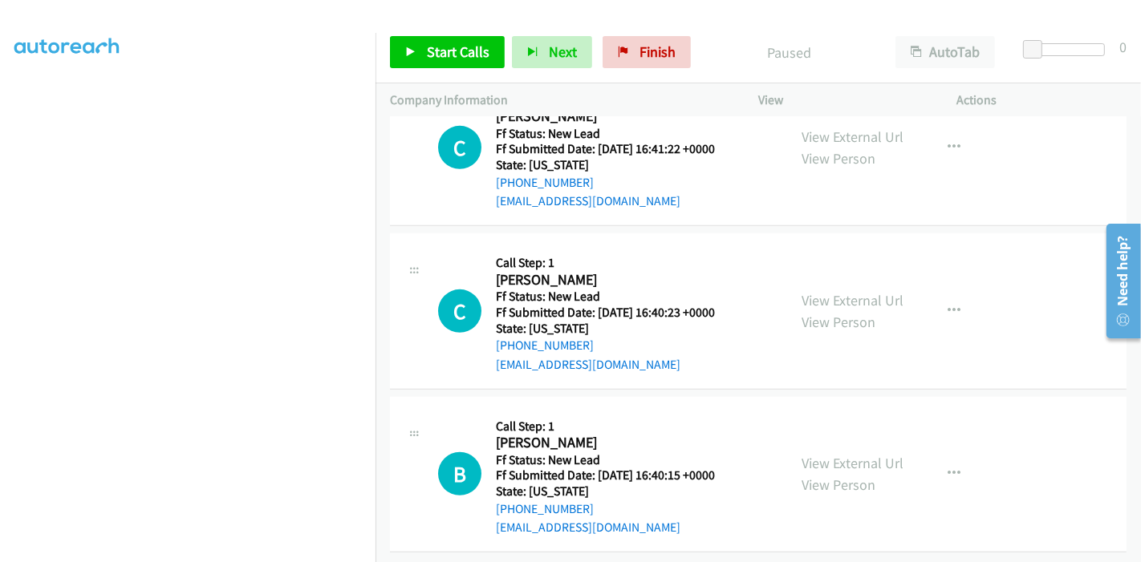
scroll to position [717, 0]
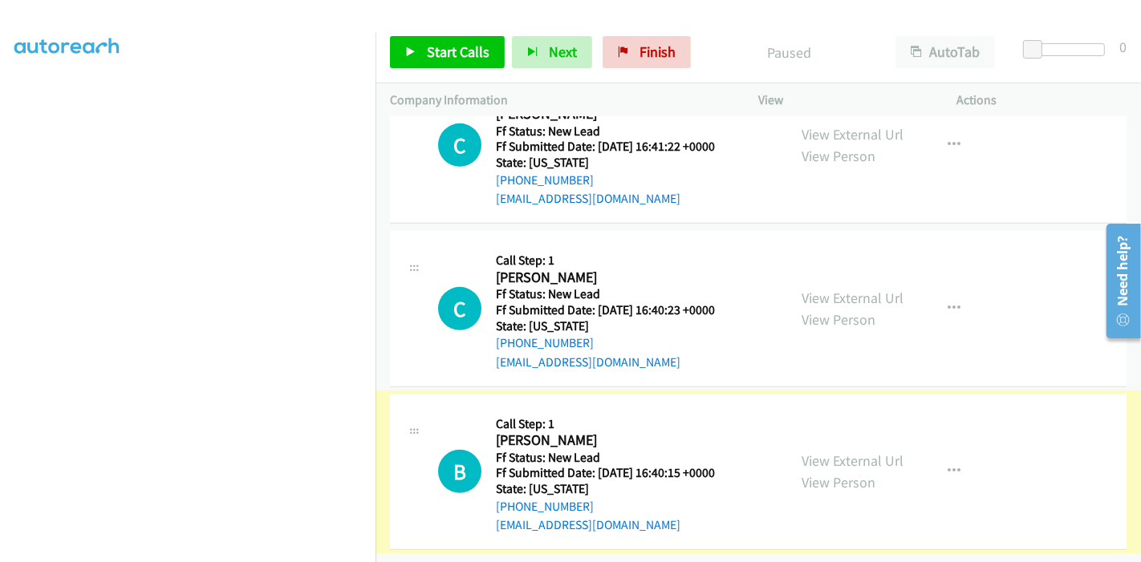
click at [821, 452] on link "View External Url" at bounding box center [853, 461] width 102 height 18
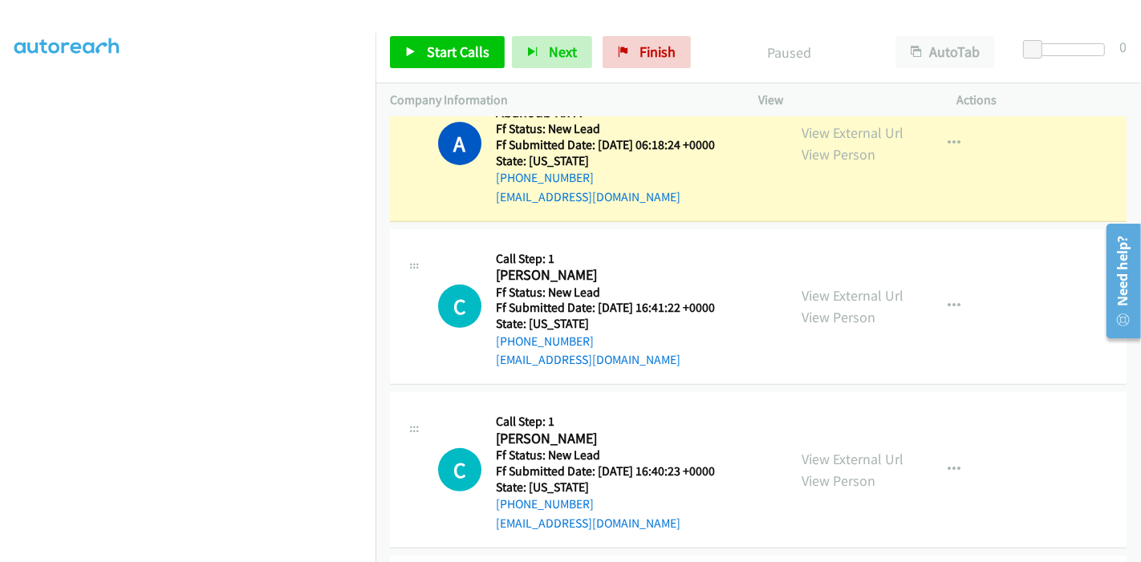
scroll to position [538, 0]
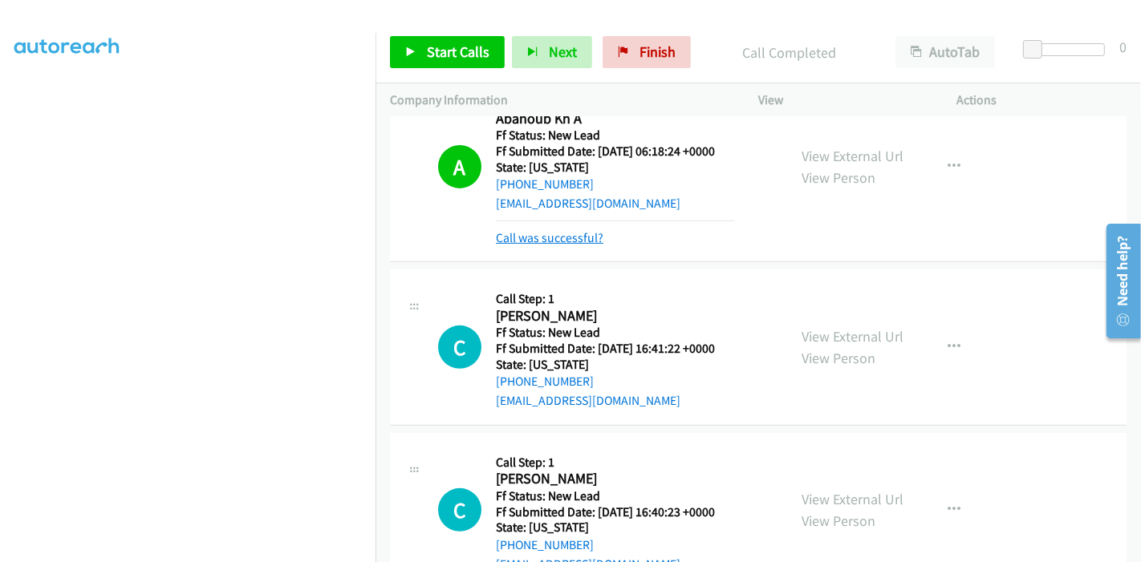
click at [546, 235] on link "Call was successful?" at bounding box center [550, 237] width 108 height 15
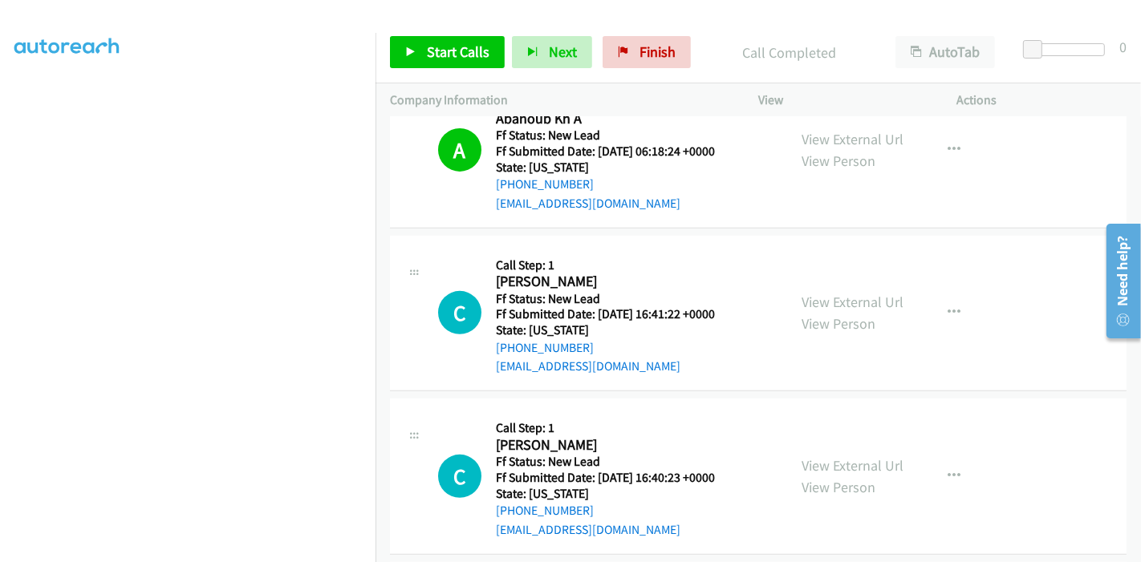
scroll to position [627, 0]
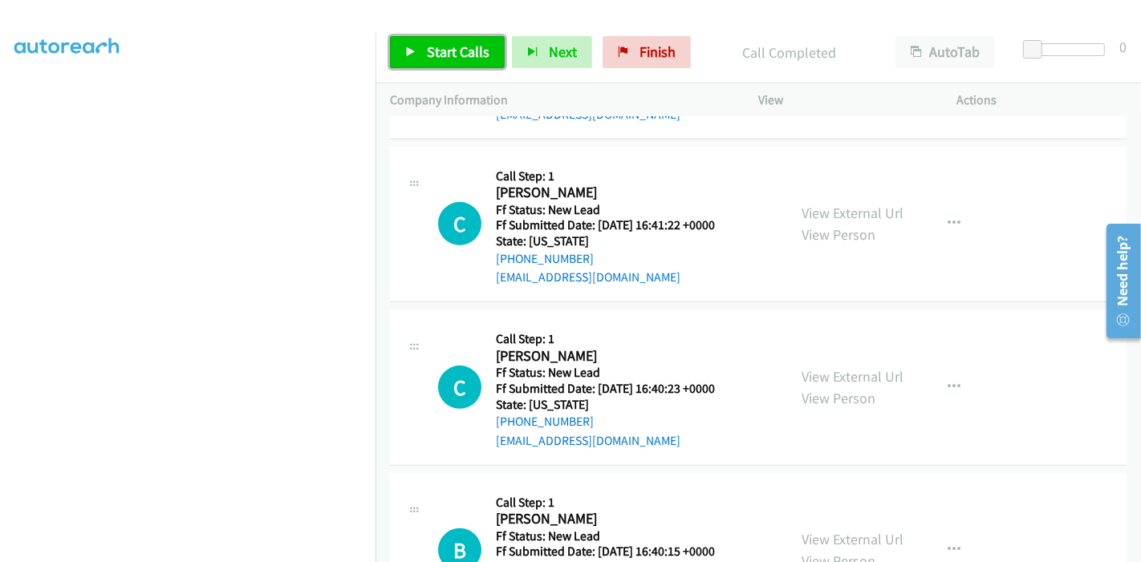
click at [428, 47] on span "Start Calls" at bounding box center [458, 52] width 63 height 18
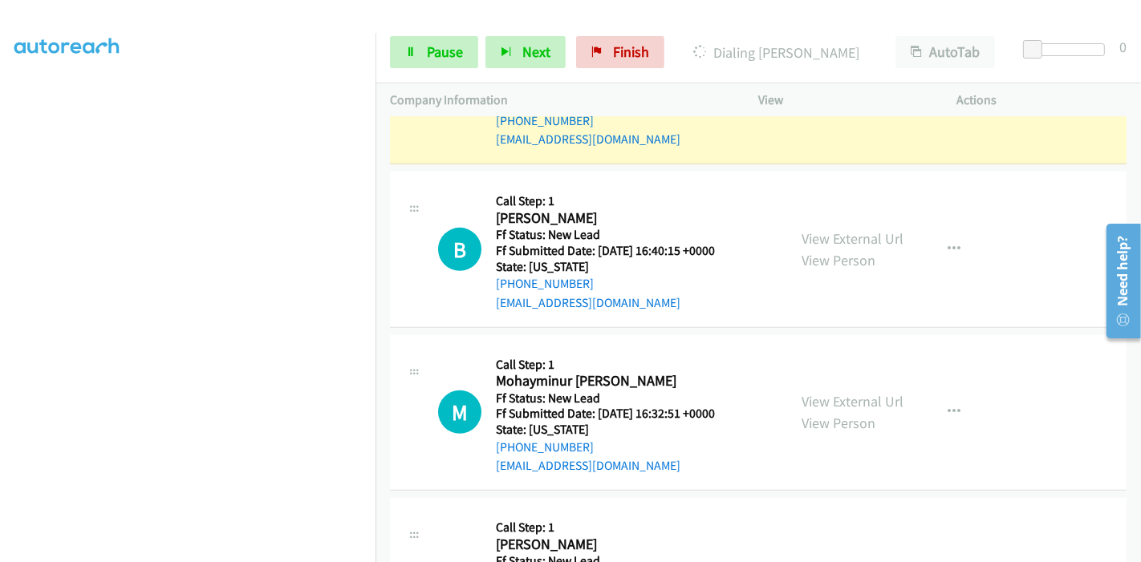
scroll to position [794, 0]
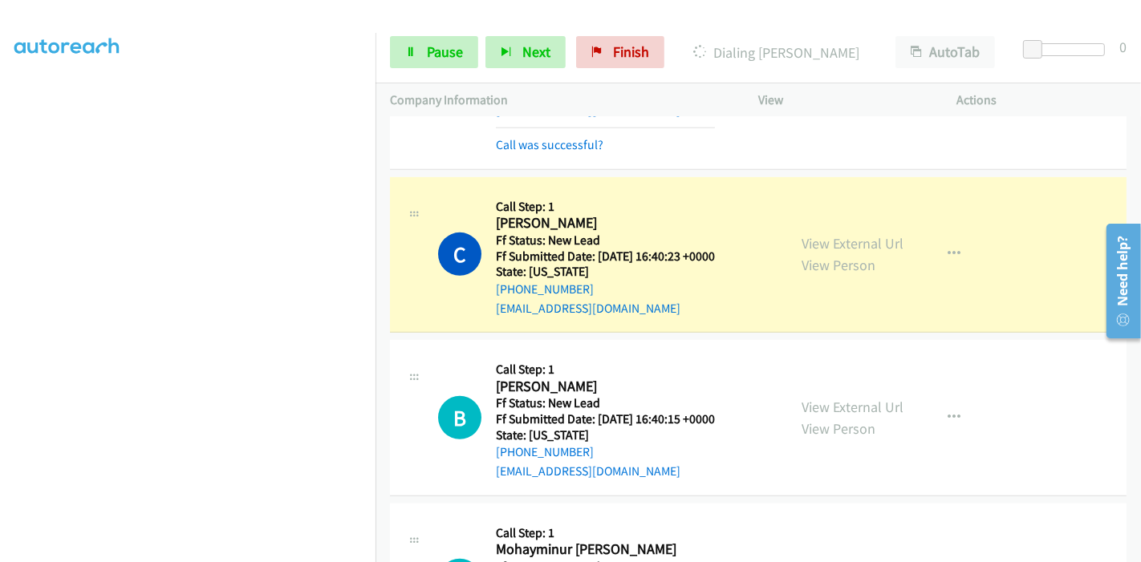
click at [548, 136] on div "Call was successful?" at bounding box center [605, 145] width 219 height 19
click at [542, 139] on link "Call was successful?" at bounding box center [550, 144] width 108 height 15
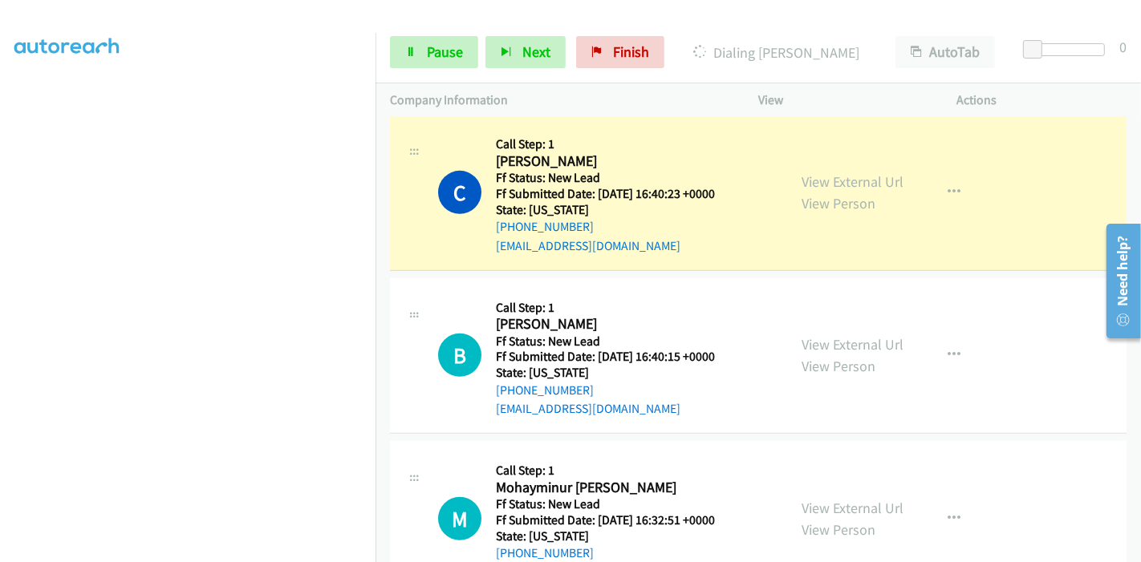
scroll to position [850, 0]
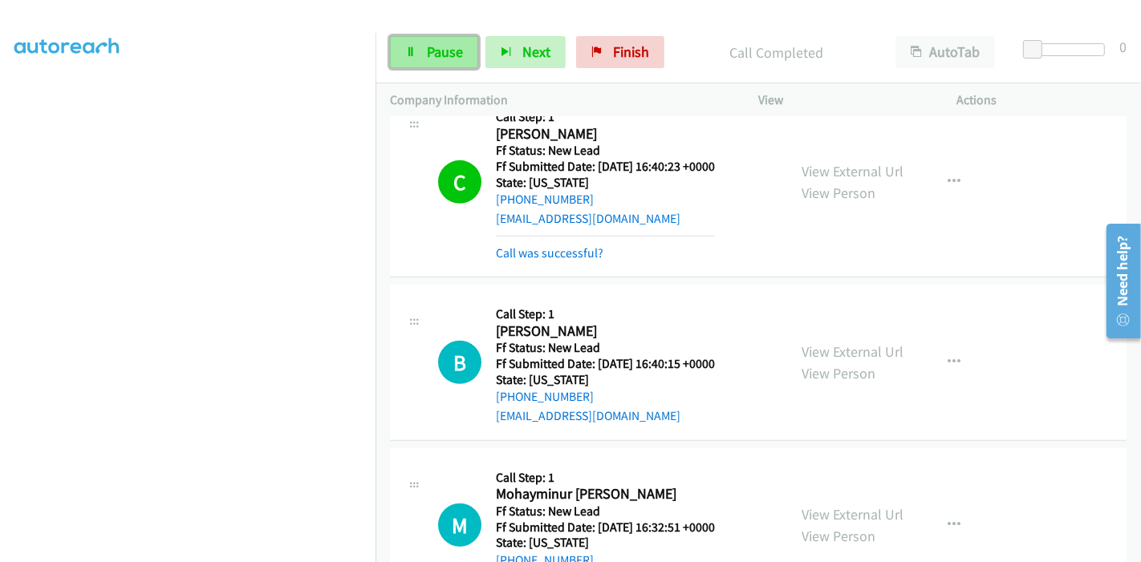
click at [409, 51] on icon at bounding box center [410, 52] width 11 height 11
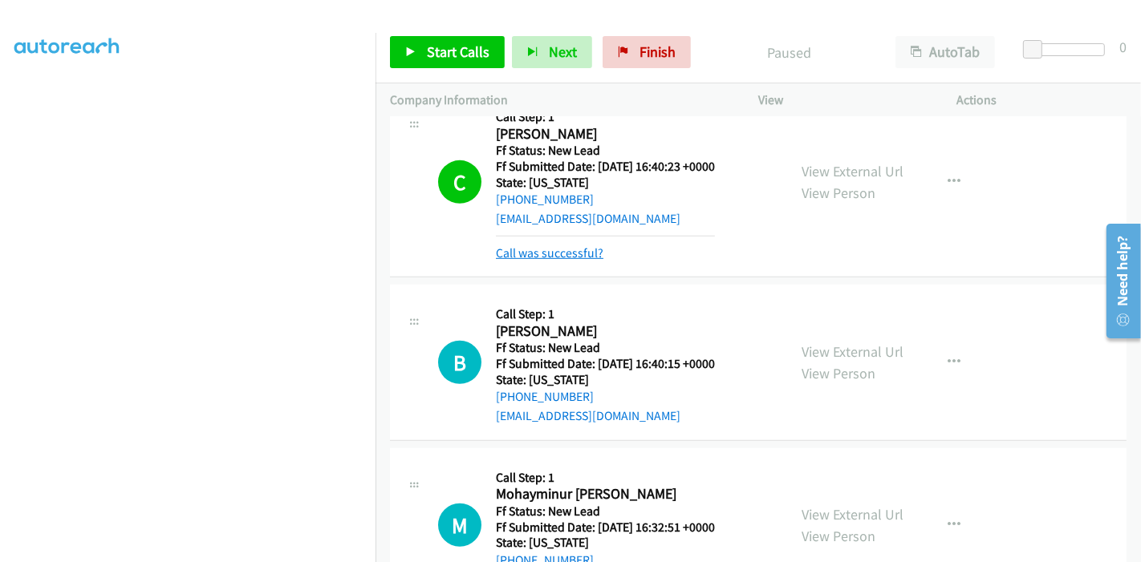
click at [520, 247] on link "Call was successful?" at bounding box center [550, 253] width 108 height 15
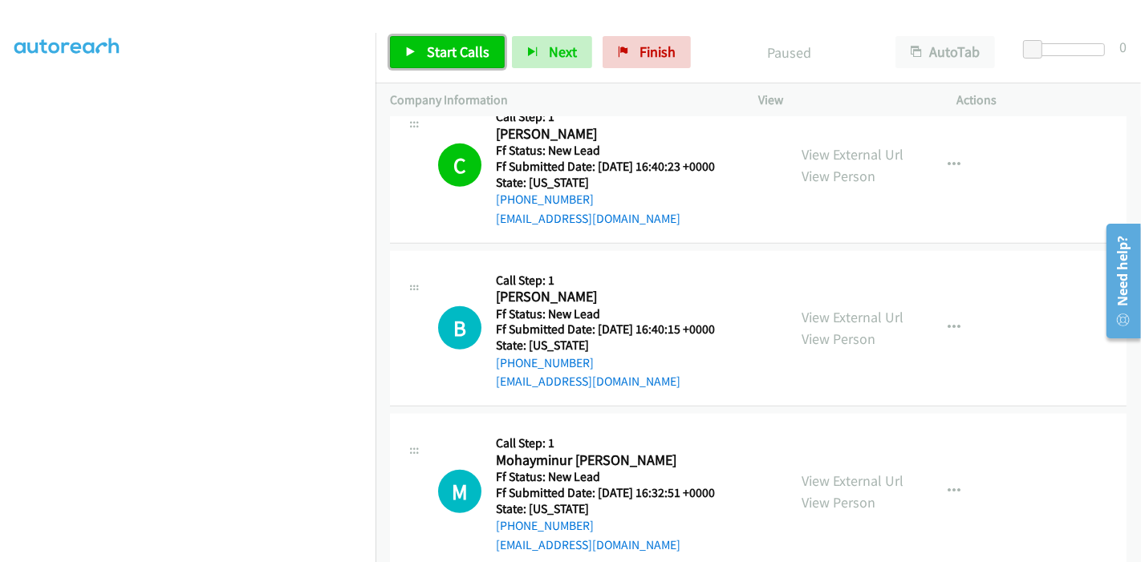
click at [435, 38] on link "Start Calls" at bounding box center [447, 52] width 115 height 32
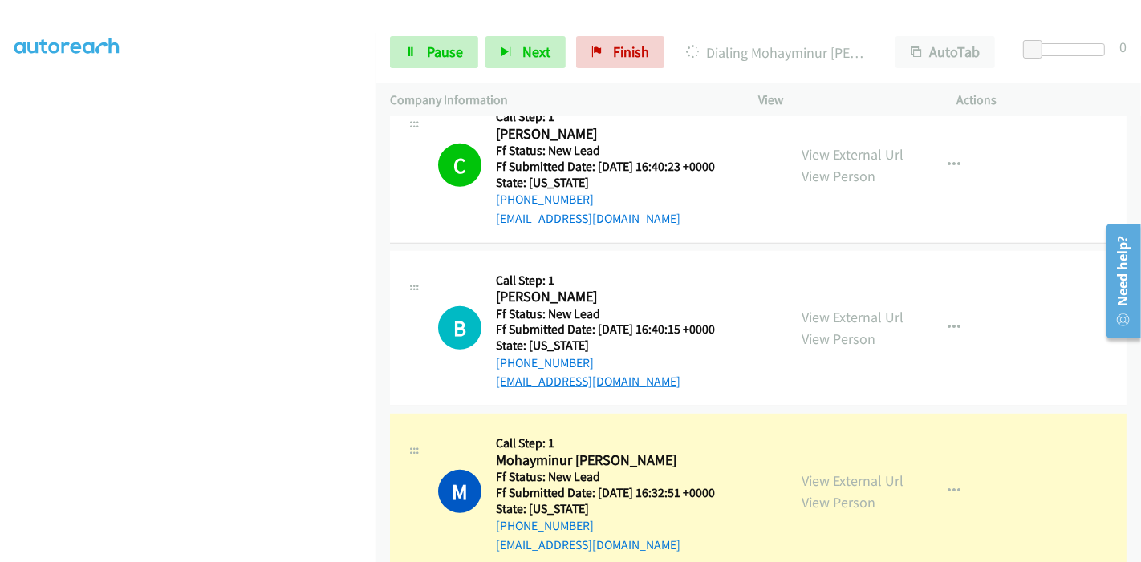
scroll to position [939, 0]
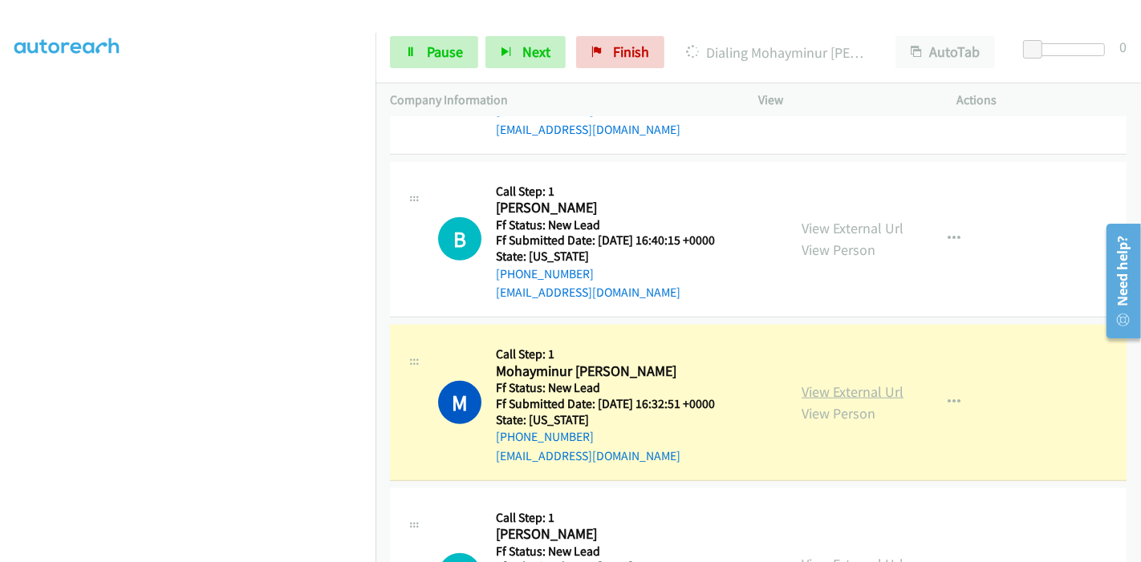
click at [843, 388] on link "View External Url" at bounding box center [853, 392] width 102 height 18
click at [424, 47] on link "Pause" at bounding box center [434, 52] width 88 height 32
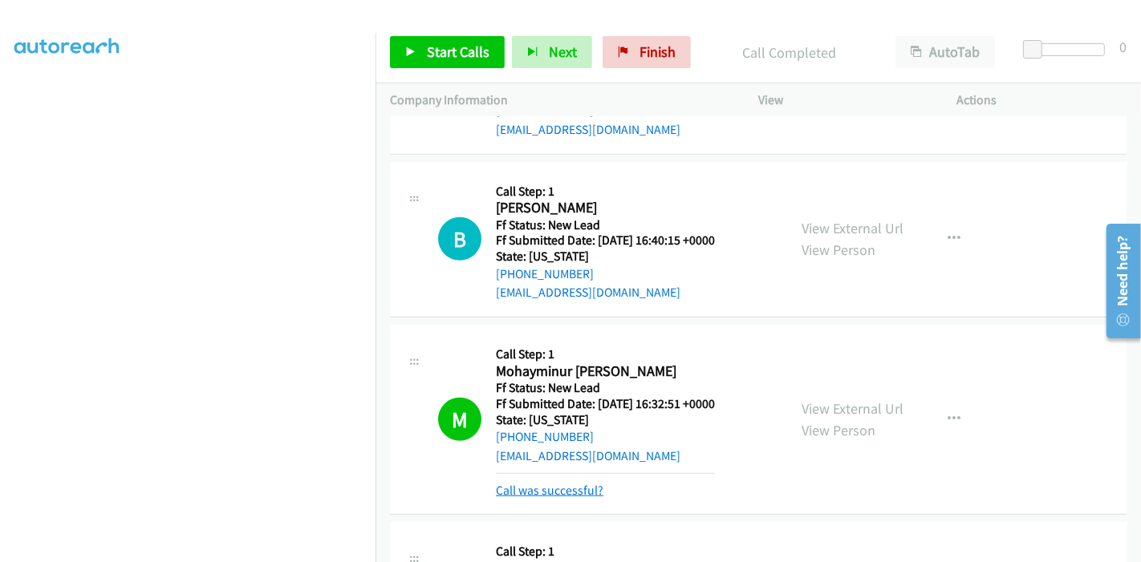
drag, startPoint x: 534, startPoint y: 490, endPoint x: 545, endPoint y: 488, distance: 10.7
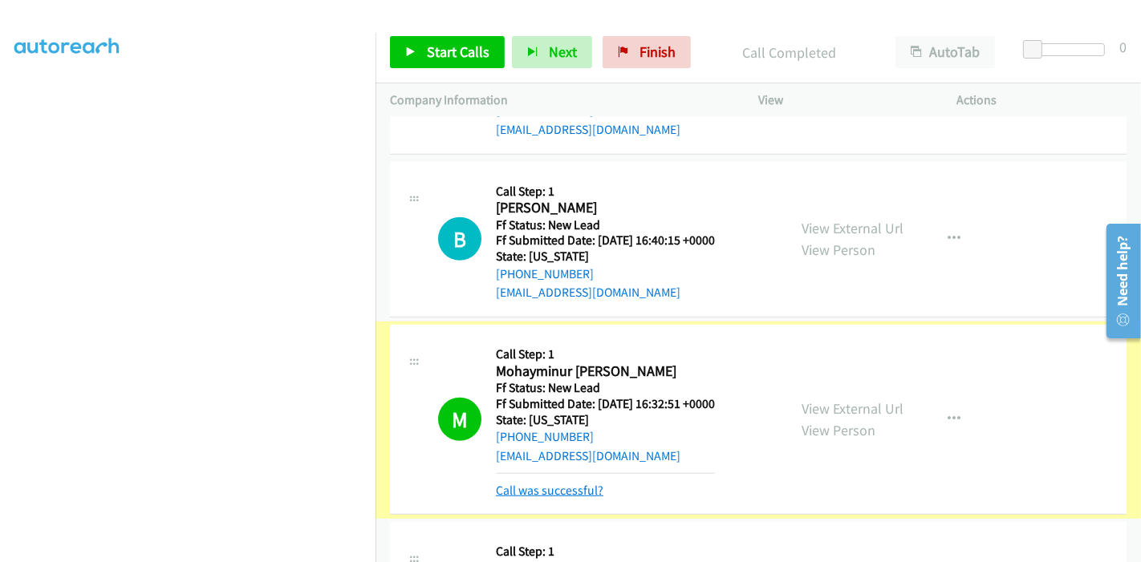
click at [546, 489] on link "Call was successful?" at bounding box center [550, 490] width 108 height 15
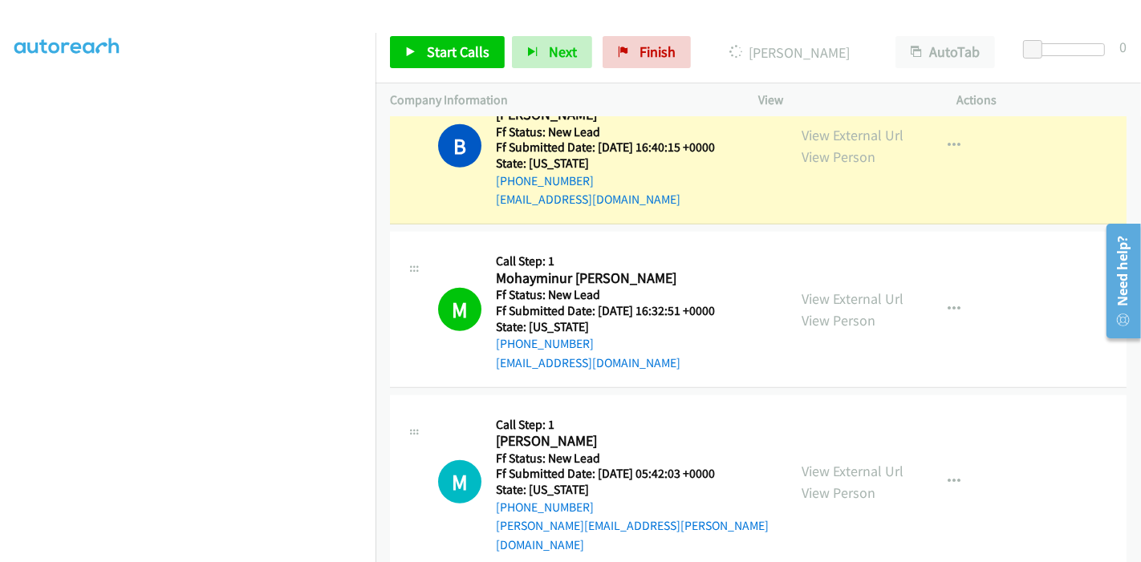
scroll to position [1206, 0]
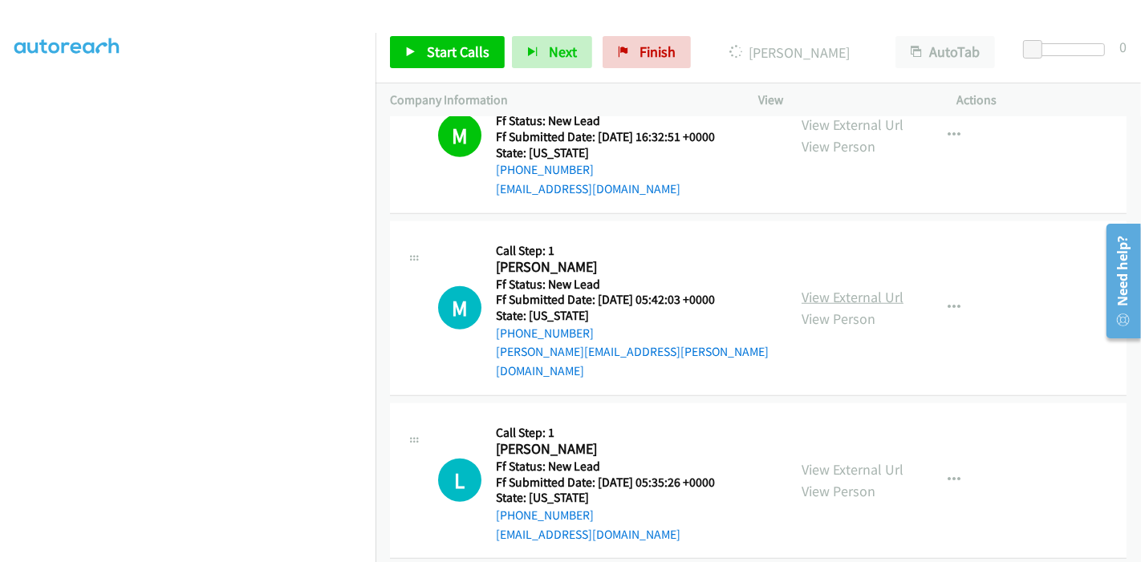
click at [834, 288] on link "View External Url" at bounding box center [853, 297] width 102 height 18
click at [852, 461] on link "View External Url" at bounding box center [853, 470] width 102 height 18
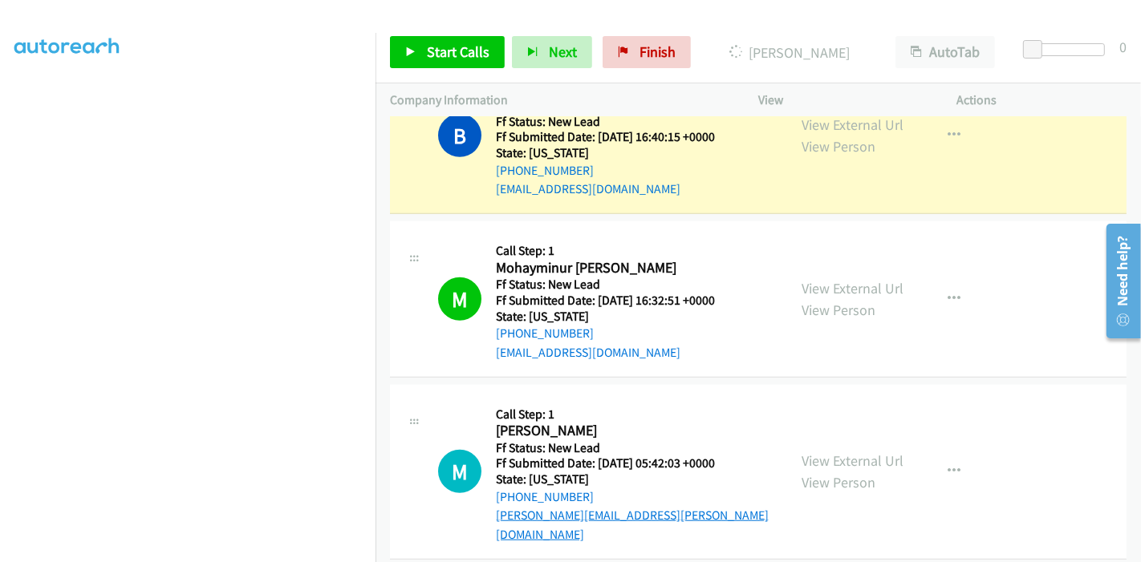
scroll to position [939, 0]
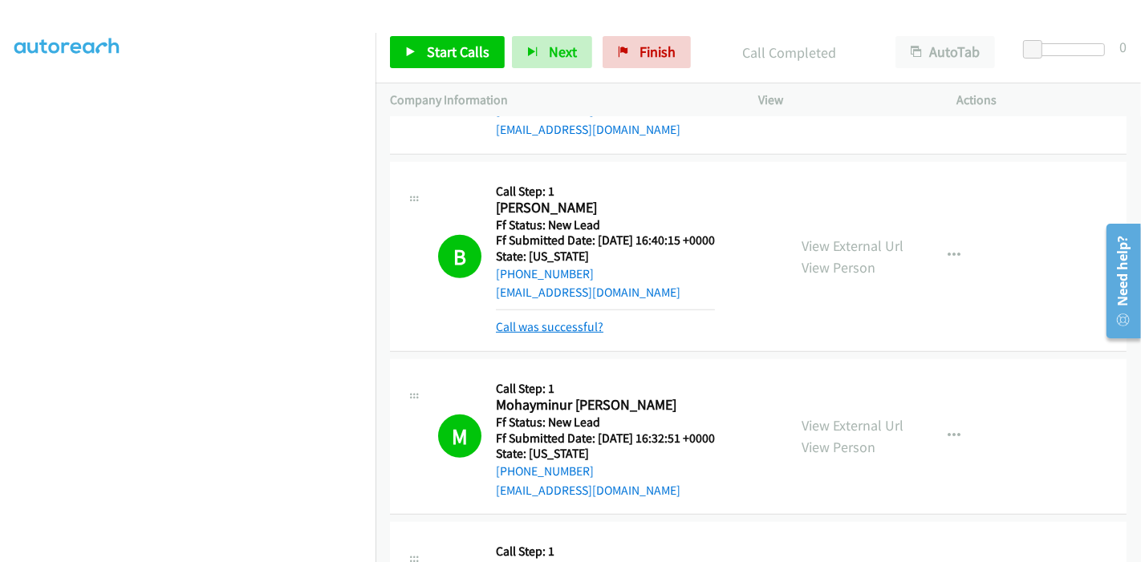
click at [575, 324] on link "Call was successful?" at bounding box center [550, 326] width 108 height 15
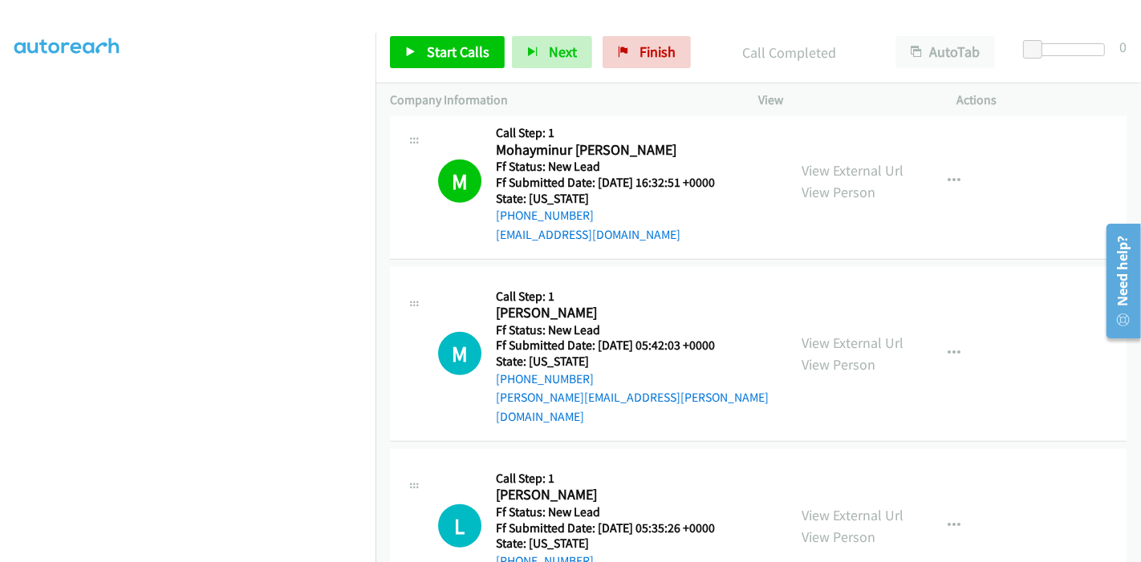
scroll to position [804, 0]
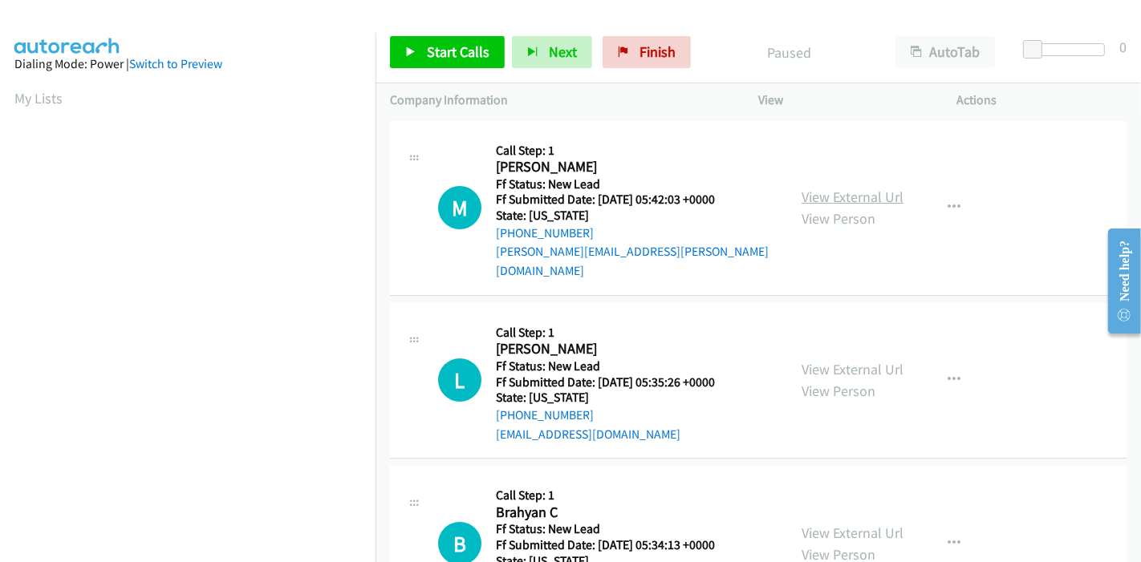
click at [869, 190] on link "View External Url" at bounding box center [853, 197] width 102 height 18
click at [429, 53] on span "Start Calls" at bounding box center [458, 52] width 63 height 18
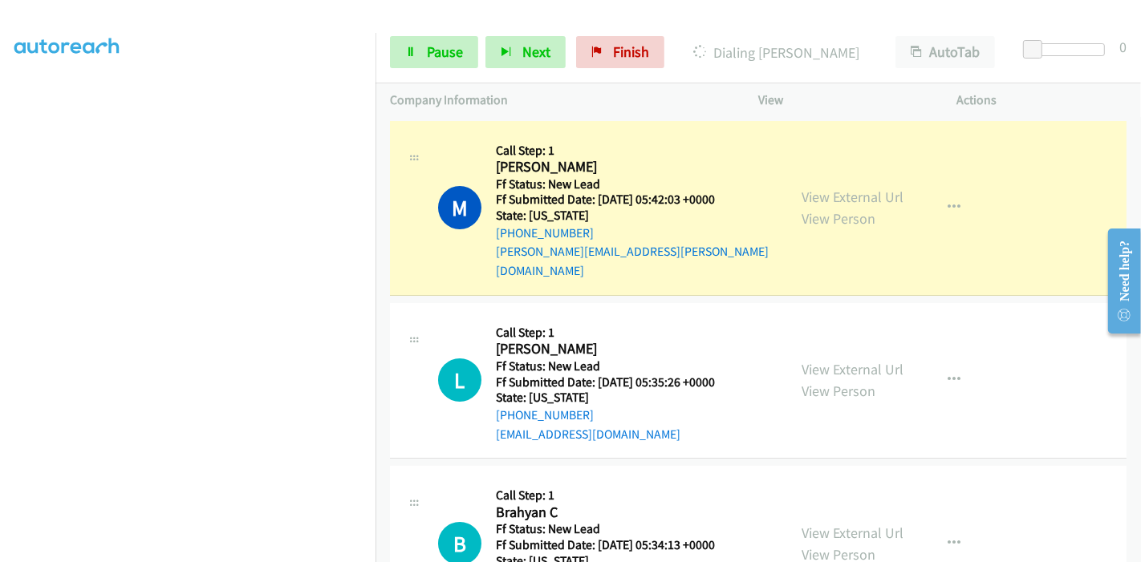
scroll to position [339, 0]
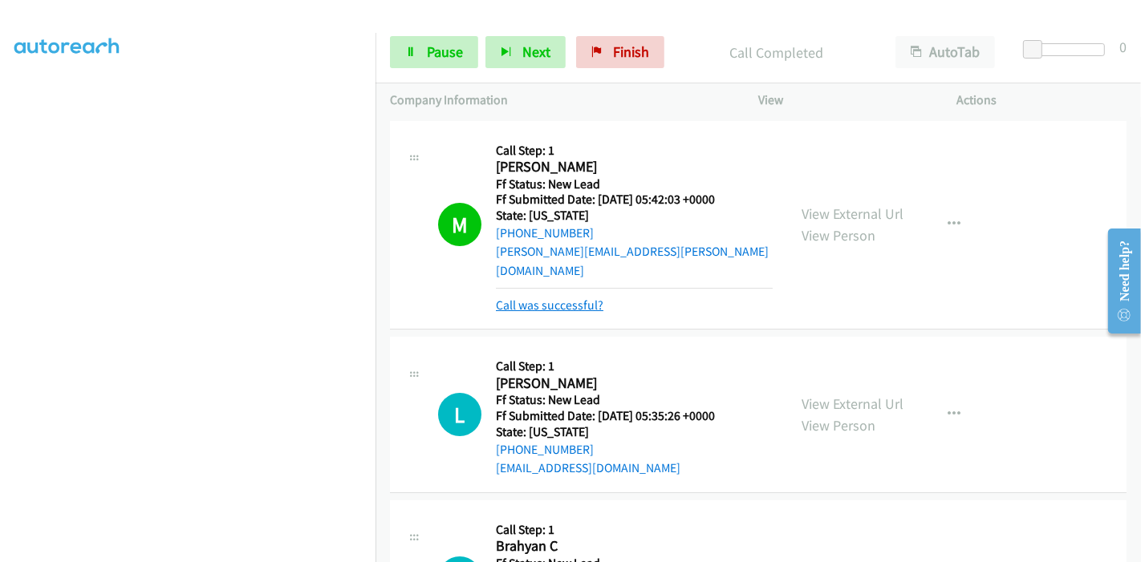
click at [591, 298] on link "Call was successful?" at bounding box center [550, 305] width 108 height 15
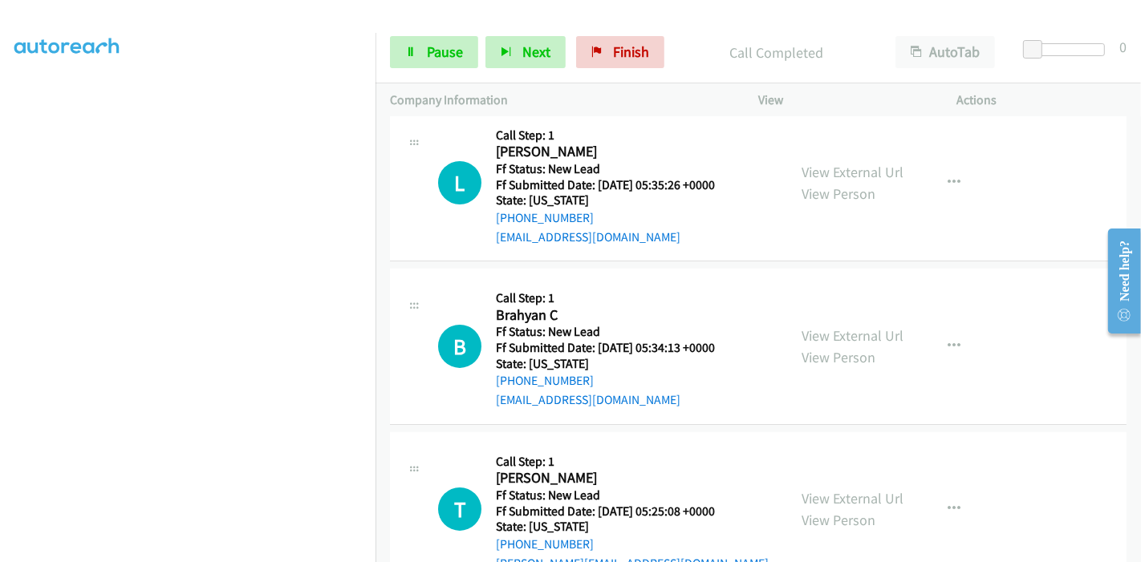
scroll to position [267, 0]
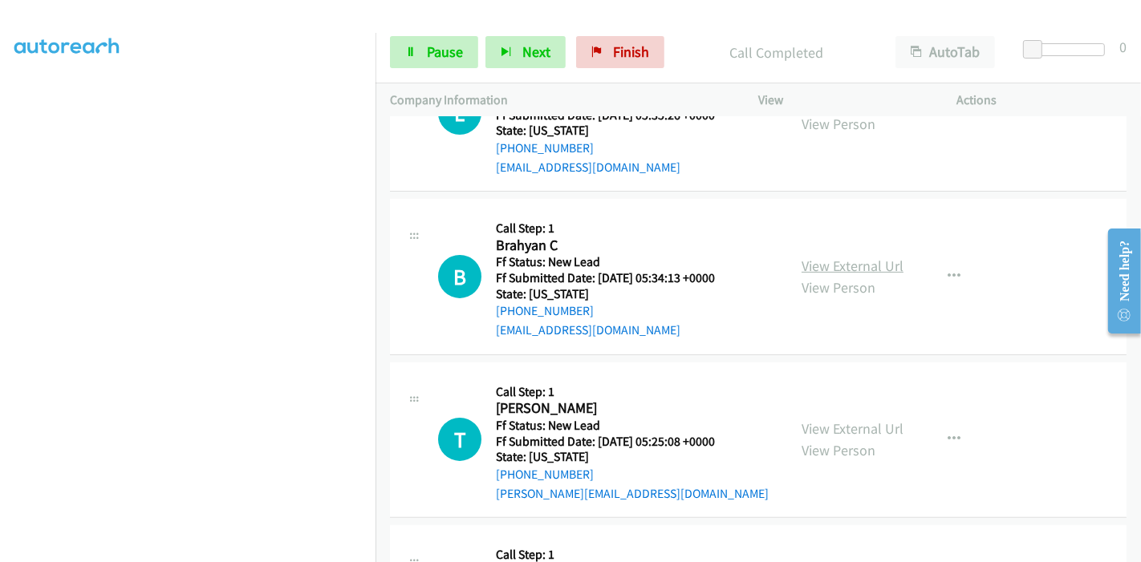
click at [843, 257] on link "View External Url" at bounding box center [853, 266] width 102 height 18
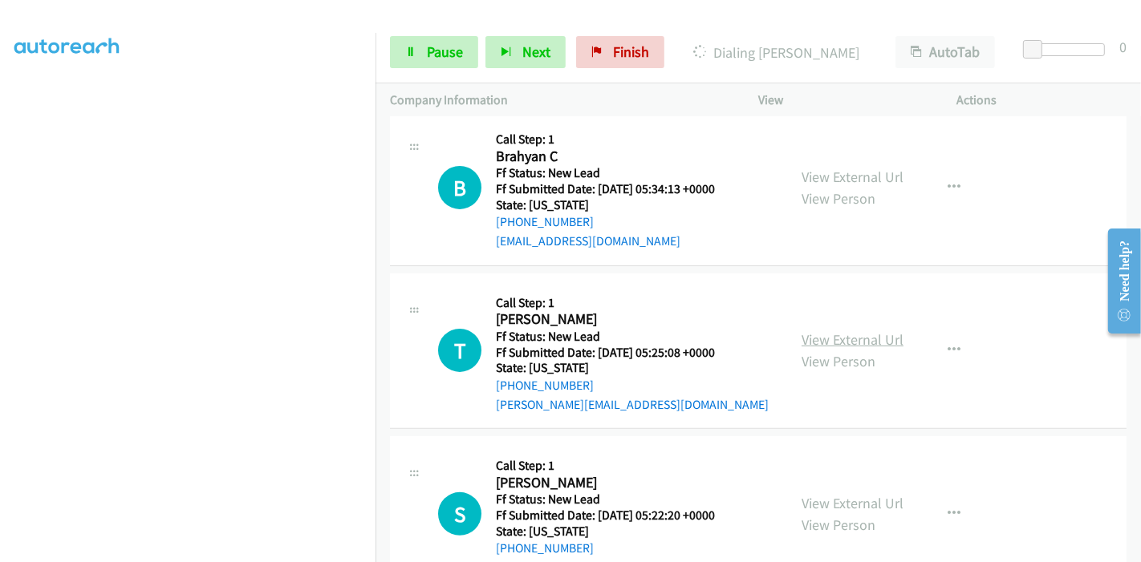
click at [843, 331] on link "View External Url" at bounding box center [853, 340] width 102 height 18
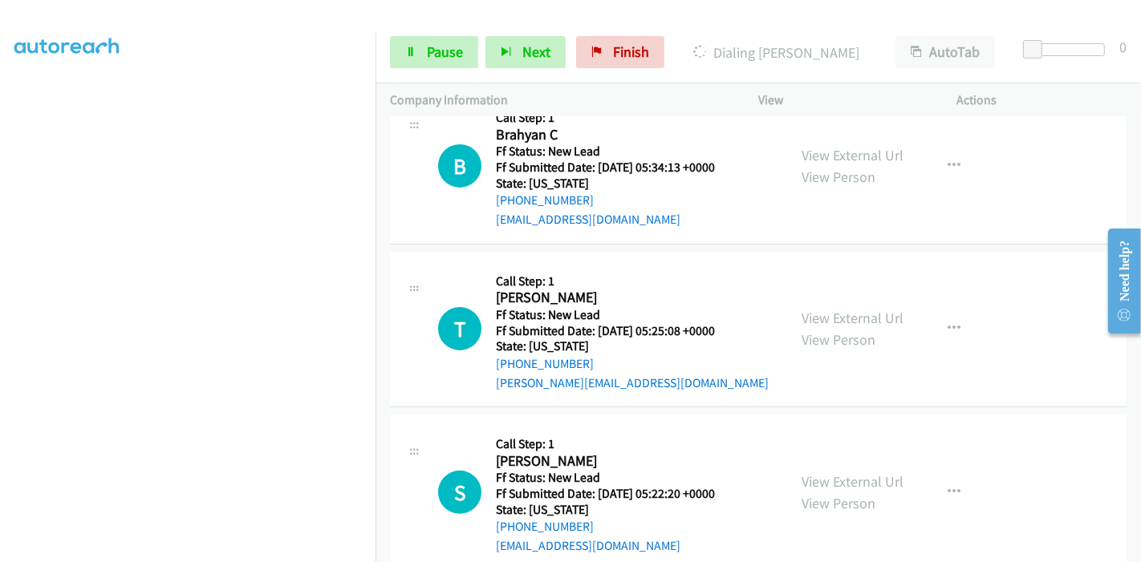
scroll to position [391, 0]
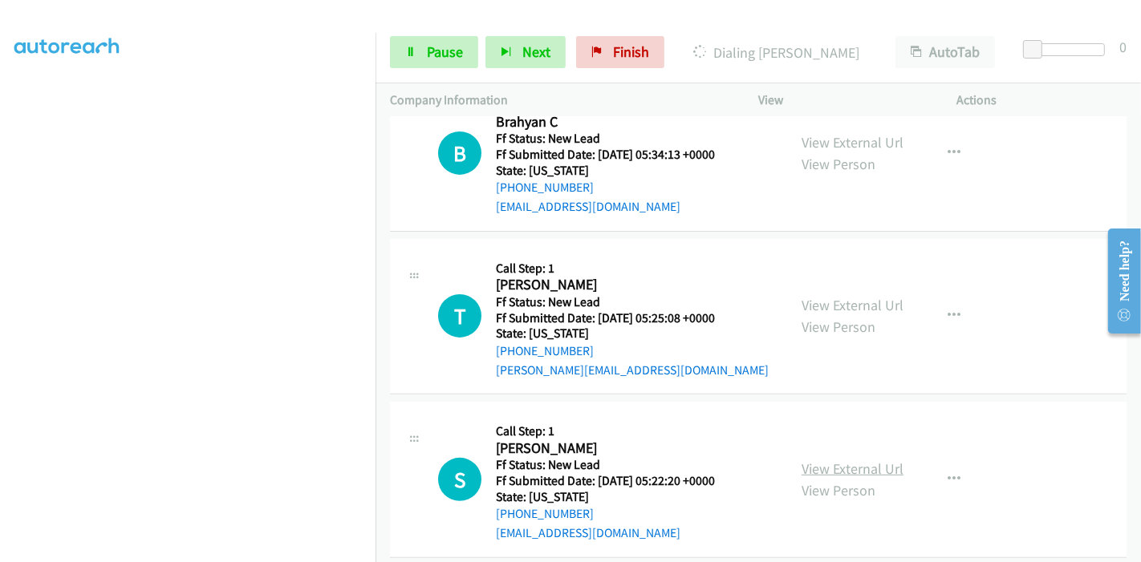
click at [831, 460] on link "View External Url" at bounding box center [853, 469] width 102 height 18
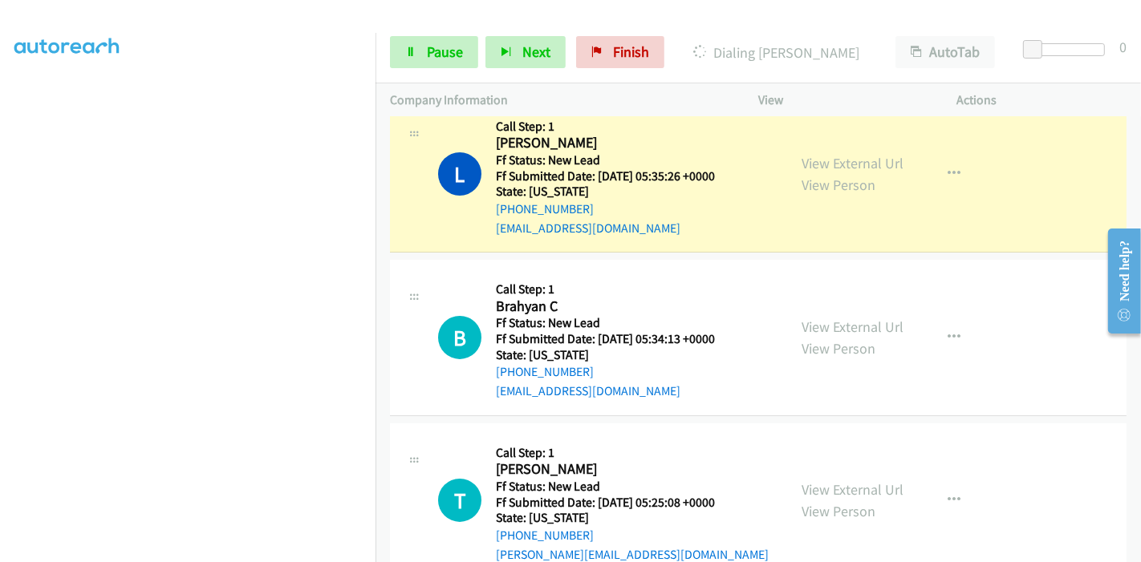
scroll to position [213, 0]
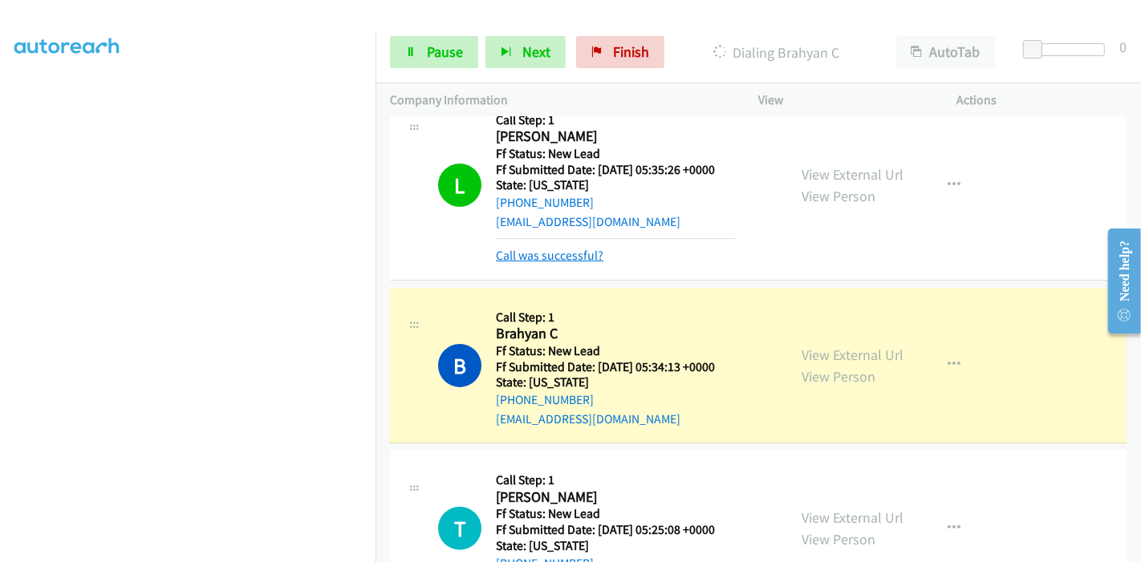
click at [571, 248] on link "Call was successful?" at bounding box center [550, 255] width 108 height 15
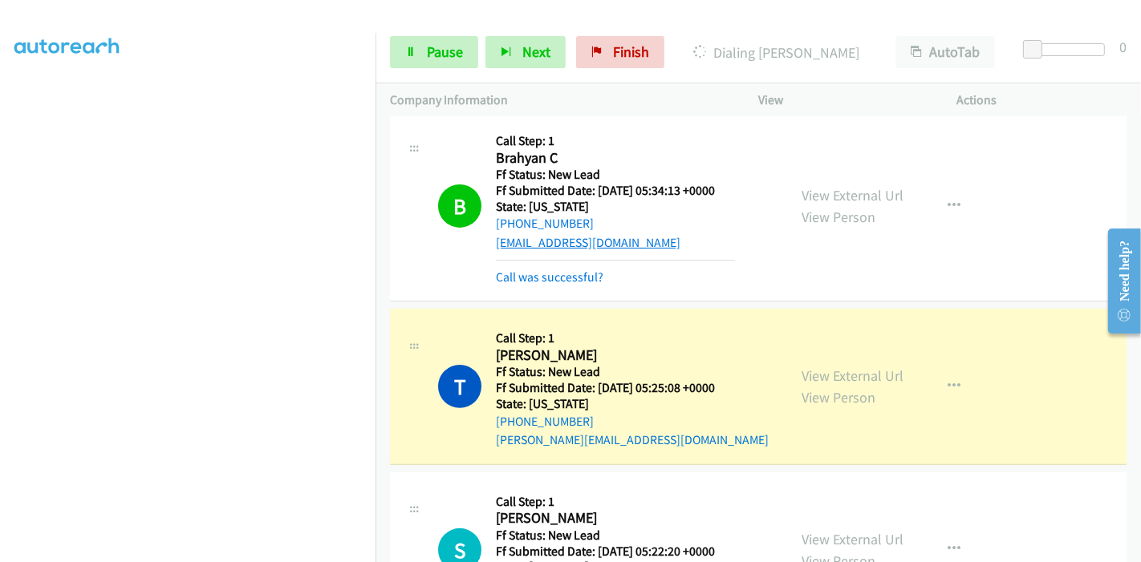
scroll to position [290, 0]
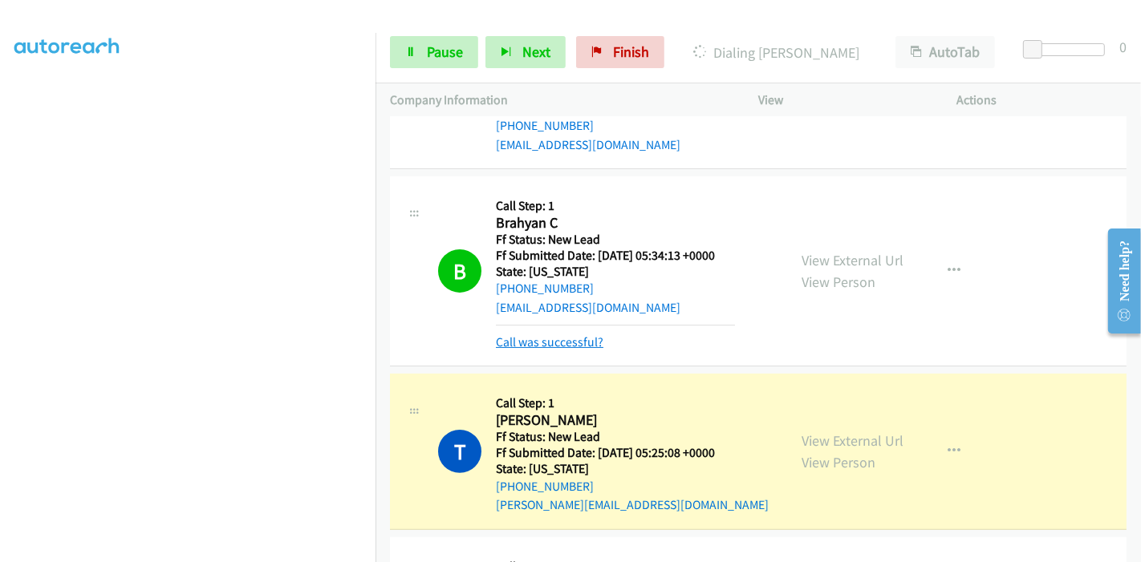
click at [538, 335] on link "Call was successful?" at bounding box center [550, 342] width 108 height 15
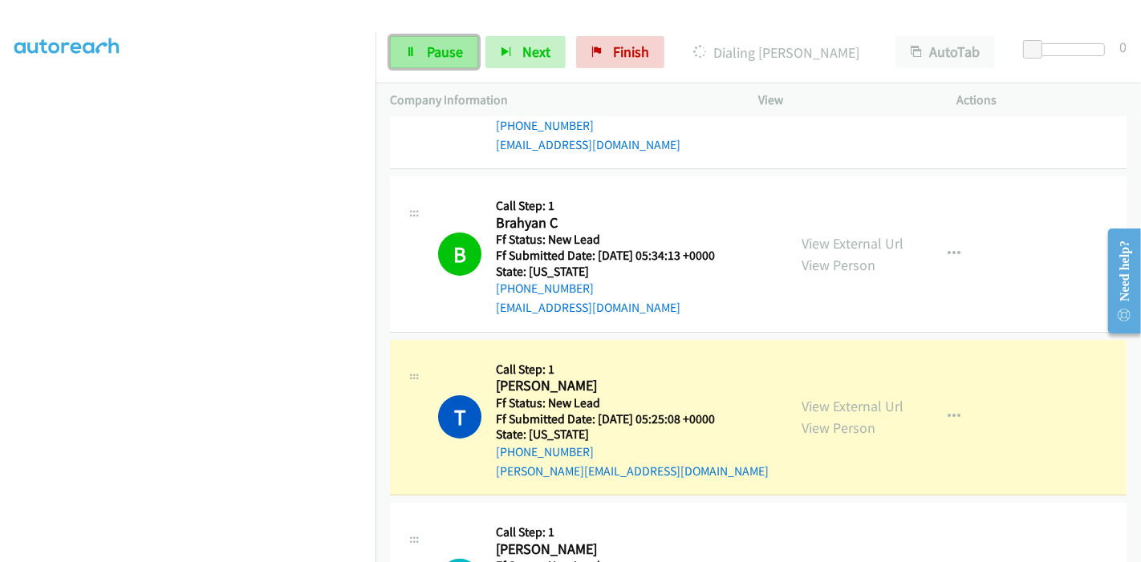
click at [434, 58] on span "Pause" at bounding box center [445, 52] width 36 height 18
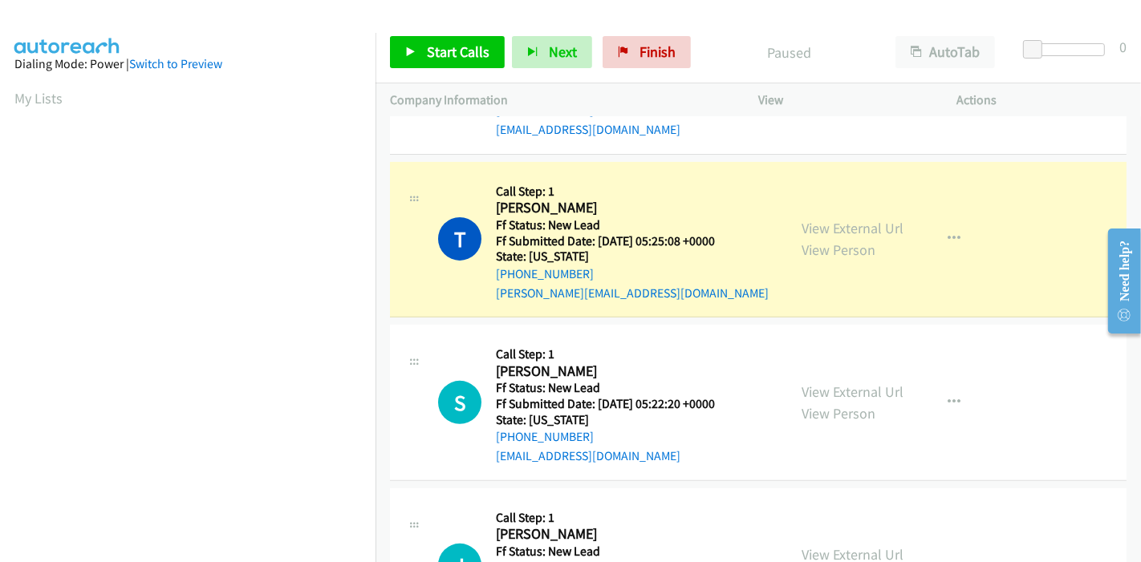
scroll to position [339, 0]
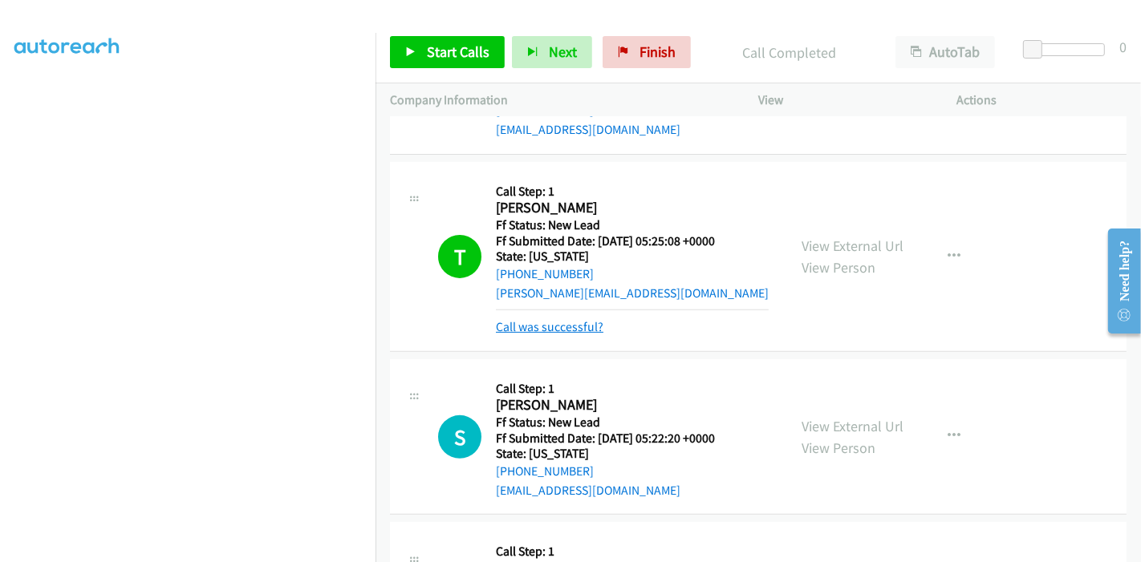
click at [550, 319] on link "Call was successful?" at bounding box center [550, 326] width 108 height 15
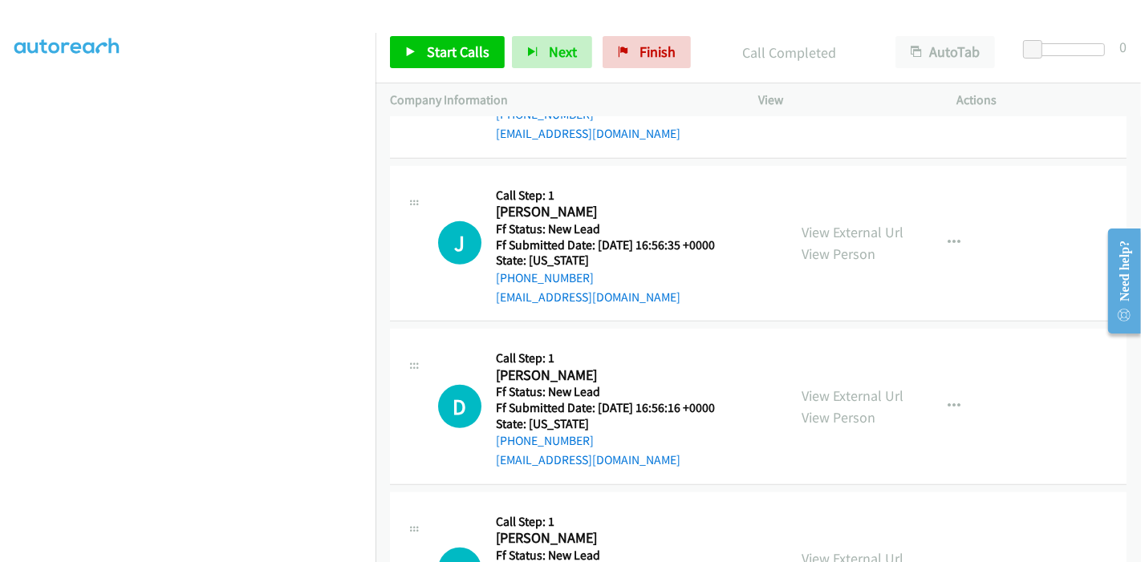
scroll to position [880, 0]
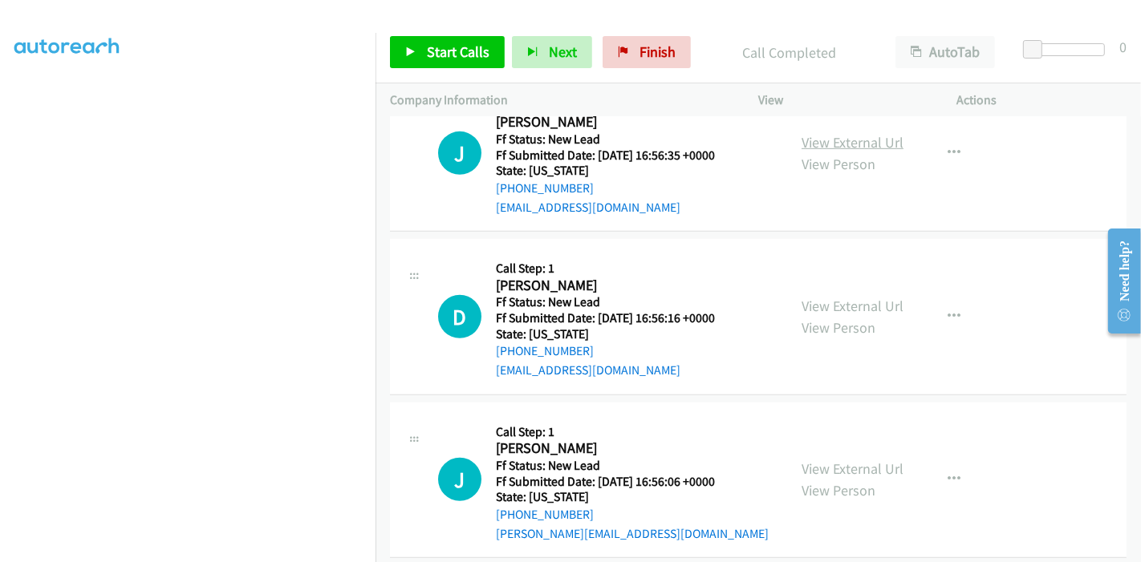
click at [836, 133] on link "View External Url" at bounding box center [853, 142] width 102 height 18
click at [829, 297] on link "View External Url" at bounding box center [853, 306] width 102 height 18
click at [813, 460] on link "View External Url" at bounding box center [853, 469] width 102 height 18
click at [423, 56] on link "Start Calls" at bounding box center [447, 52] width 115 height 32
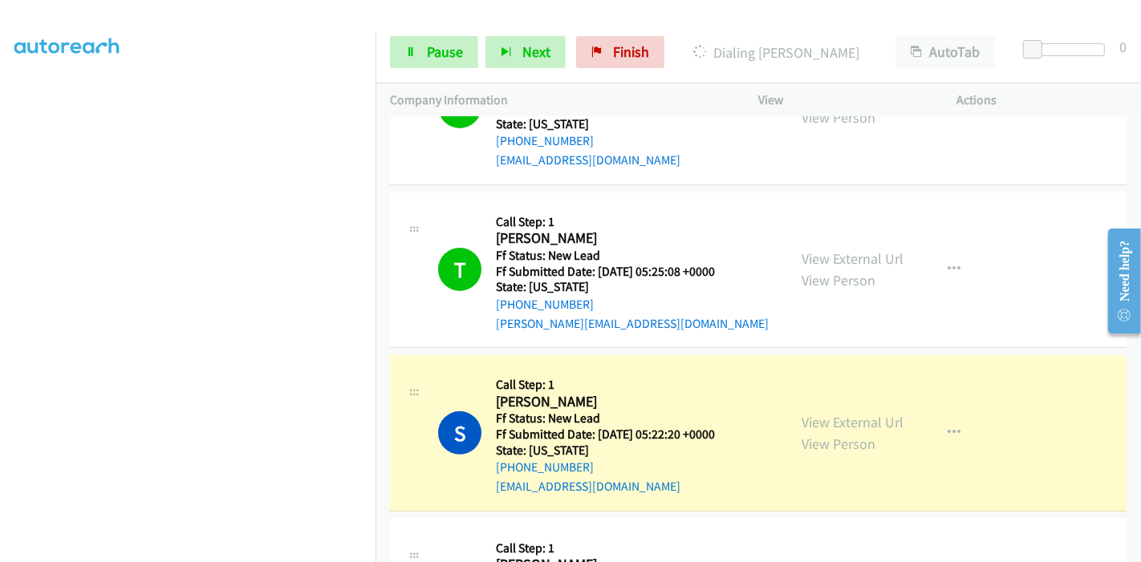
scroll to position [445, 0]
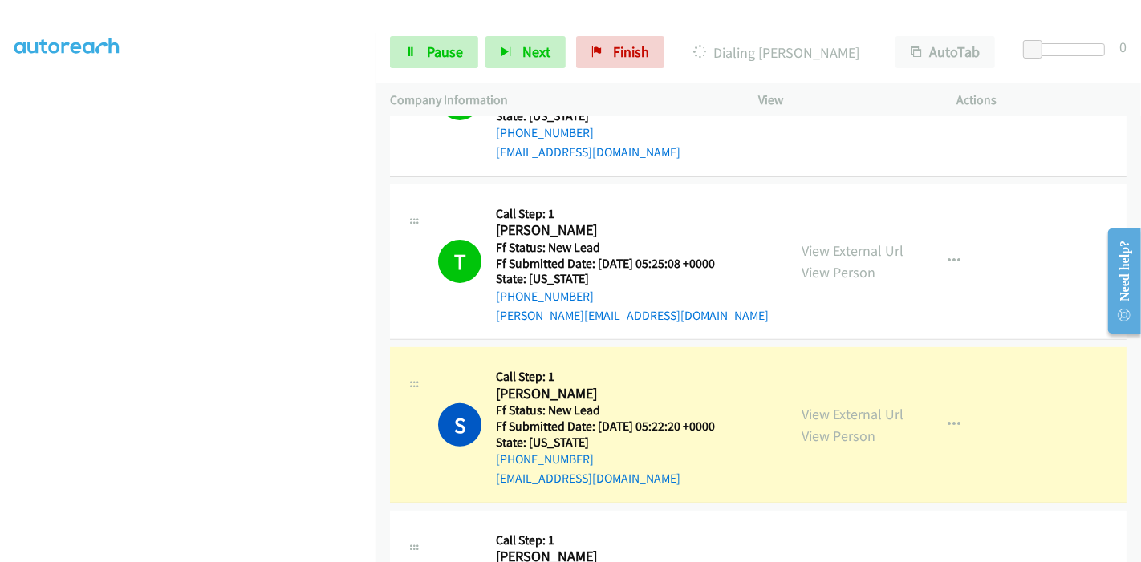
click at [436, 32] on div "Start Calls Pause Next Finish Dialing [PERSON_NAME] AutoTab AutoTab 0" at bounding box center [757, 53] width 765 height 62
click at [433, 51] on span "Pause" at bounding box center [445, 52] width 36 height 18
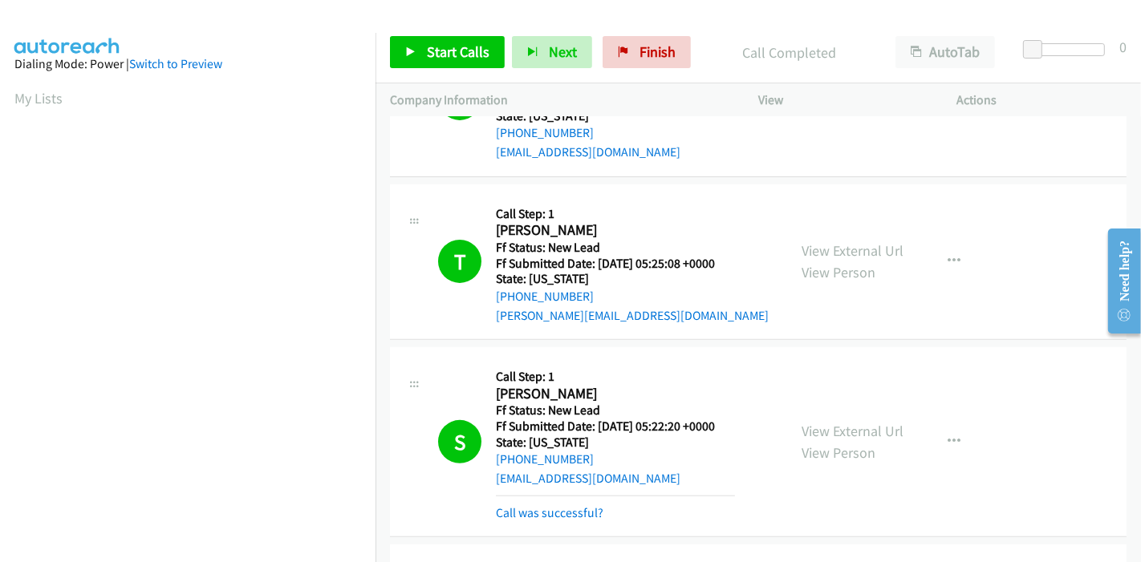
scroll to position [339, 0]
click at [595, 505] on link "Call was successful?" at bounding box center [550, 512] width 108 height 15
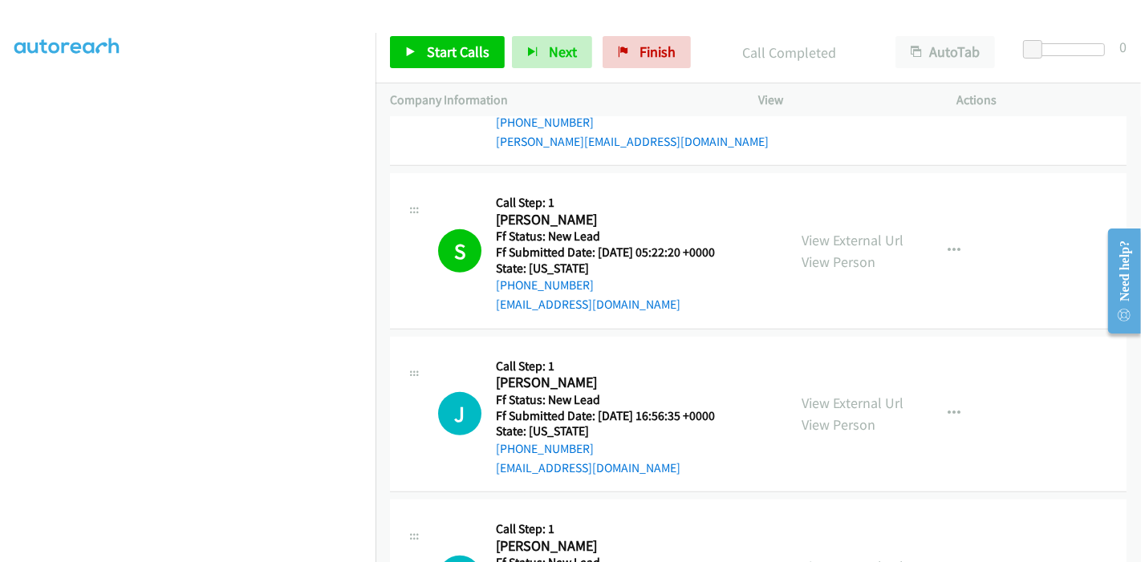
scroll to position [623, 0]
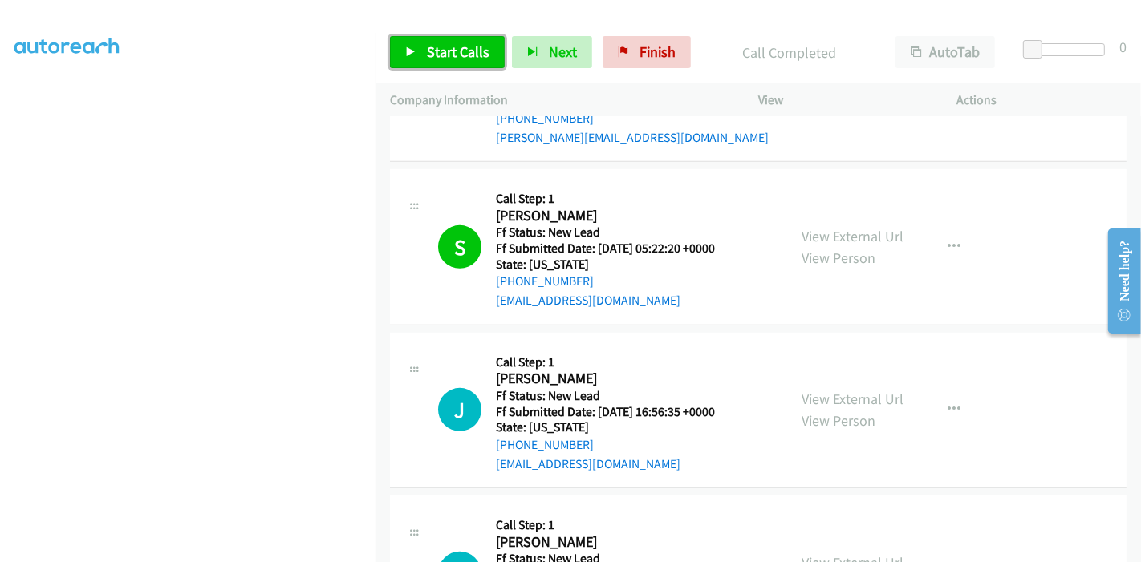
click at [440, 59] on span "Start Calls" at bounding box center [458, 52] width 63 height 18
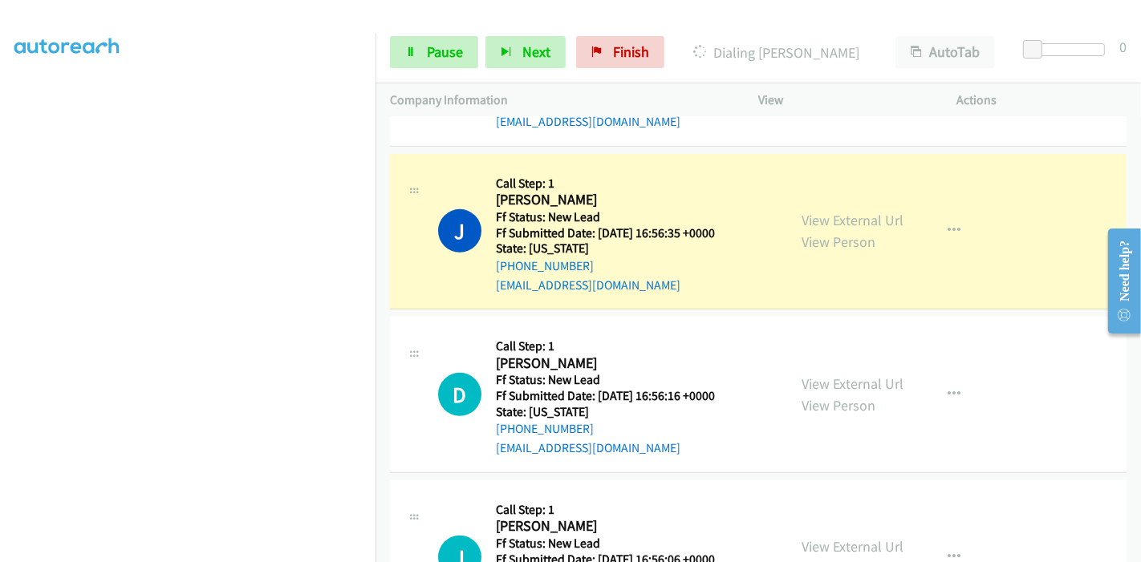
scroll to position [712, 0]
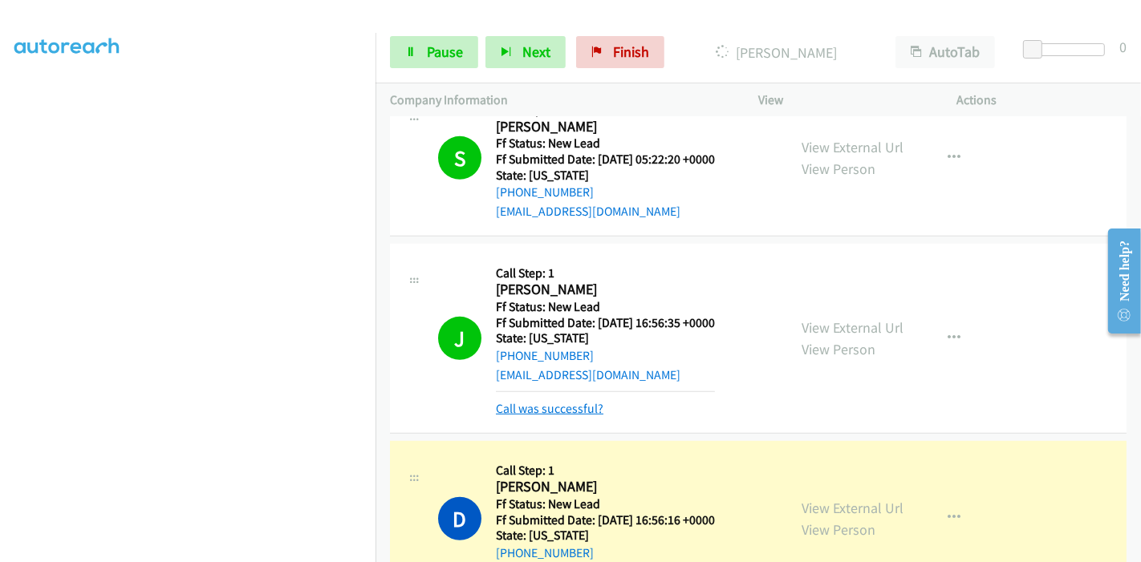
click at [550, 401] on link "Call was successful?" at bounding box center [550, 408] width 108 height 15
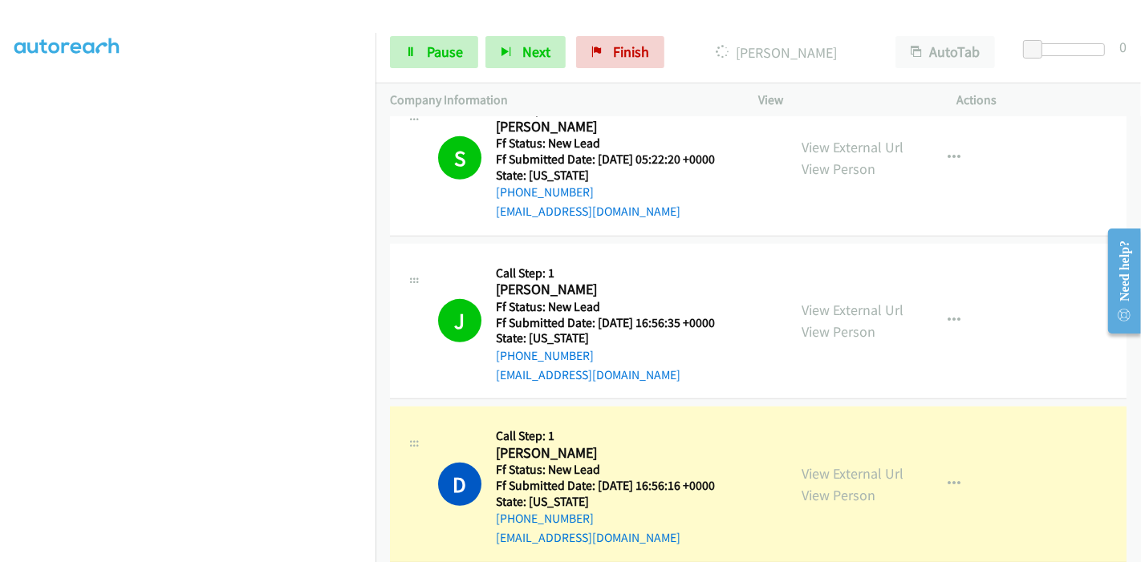
scroll to position [1070, 0]
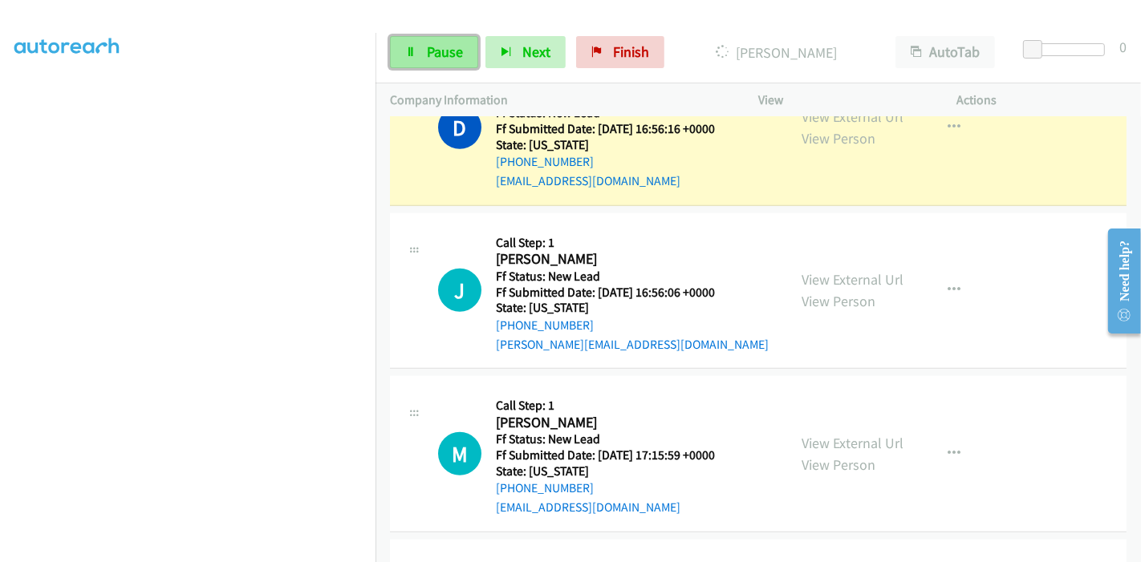
click at [433, 50] on span "Pause" at bounding box center [445, 52] width 36 height 18
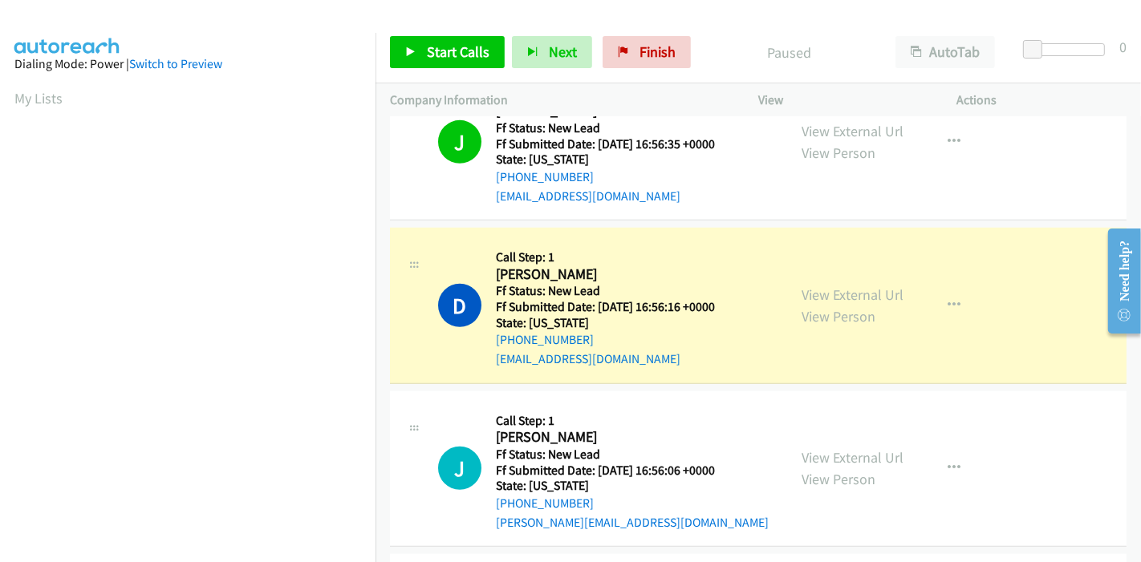
scroll to position [339, 0]
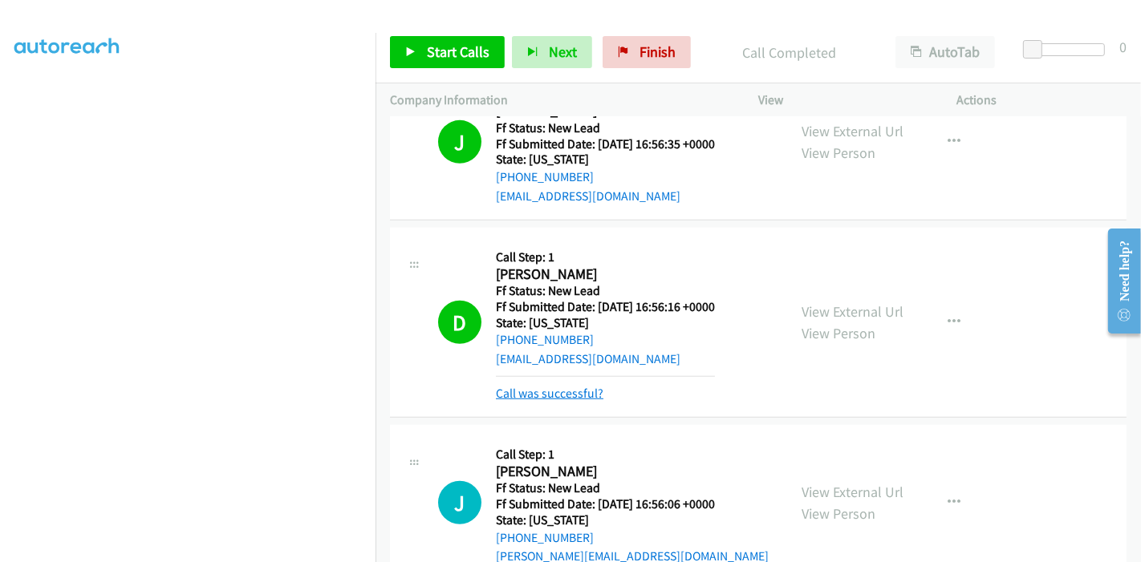
click at [567, 386] on link "Call was successful?" at bounding box center [550, 393] width 108 height 15
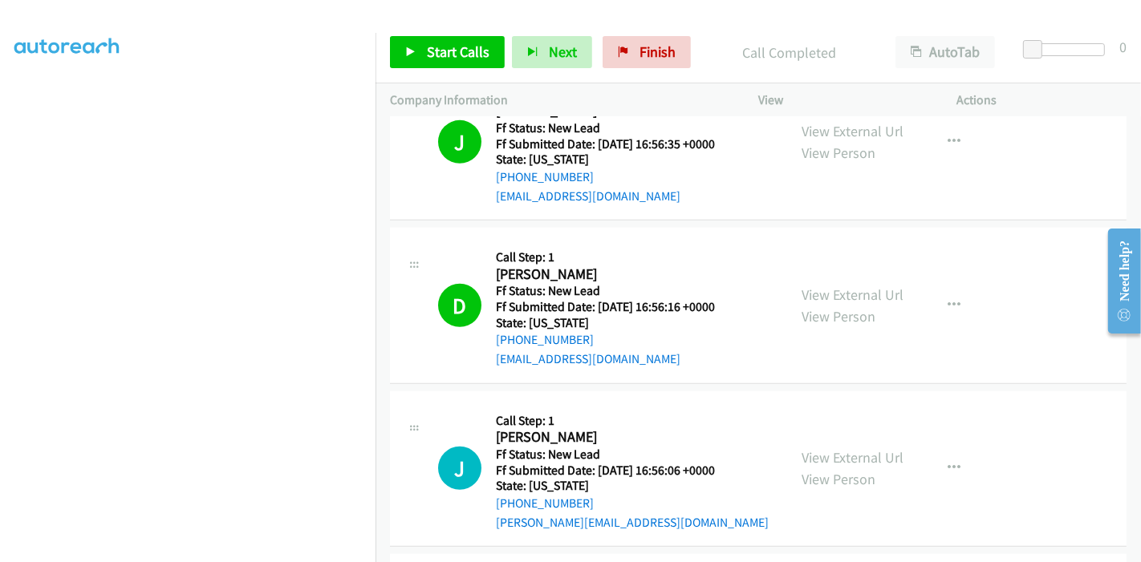
click at [440, 75] on div "Start Calls Pause Next Finish Call Completed AutoTab AutoTab 0" at bounding box center [757, 53] width 765 height 62
click at [433, 47] on span "Start Calls" at bounding box center [458, 52] width 63 height 18
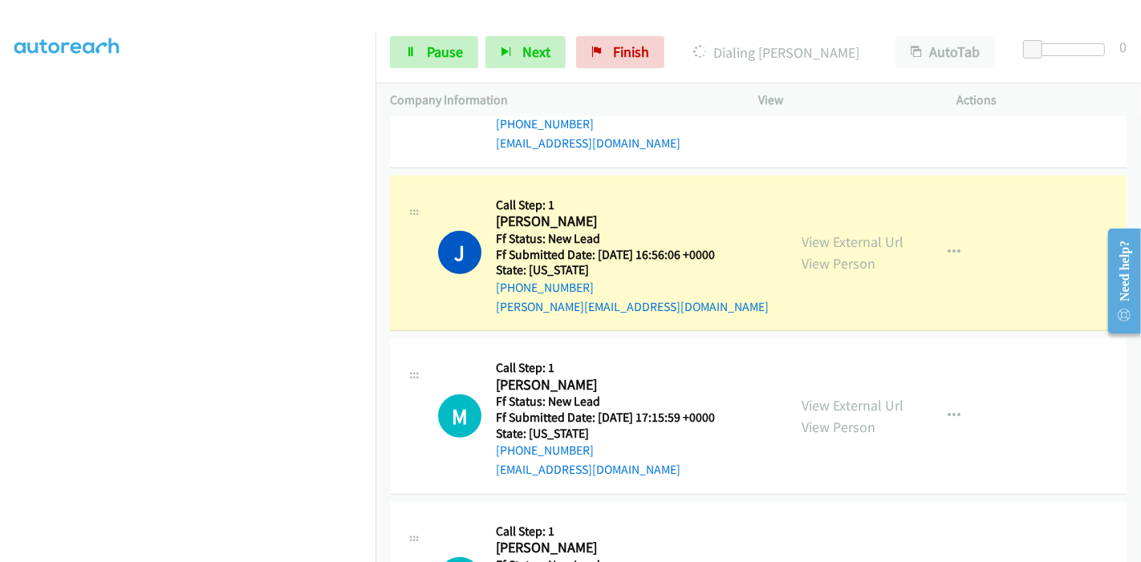
scroll to position [1159, 0]
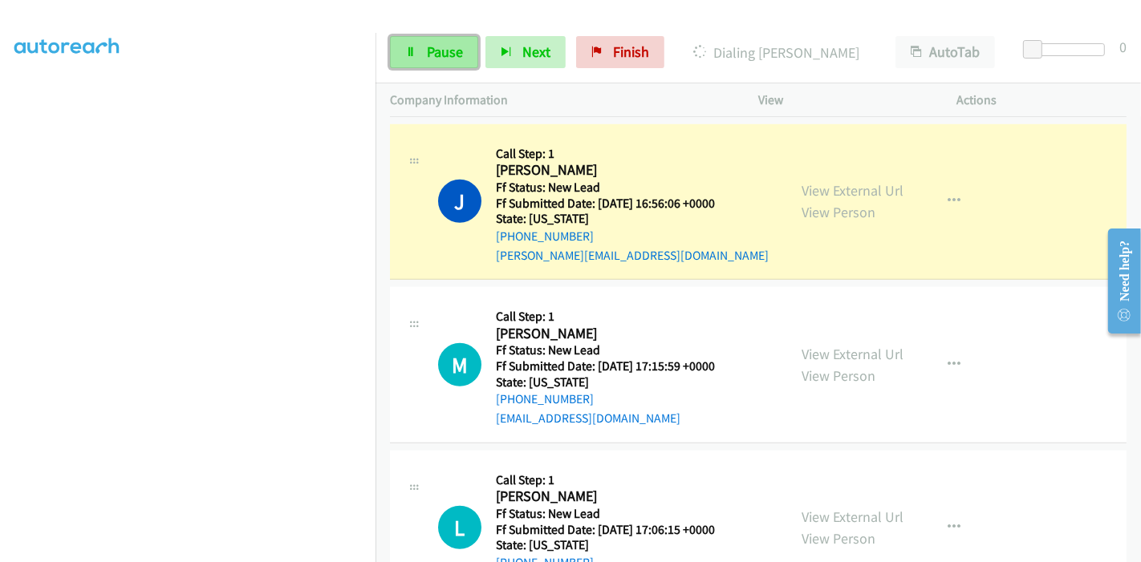
click at [421, 47] on link "Pause" at bounding box center [434, 52] width 88 height 32
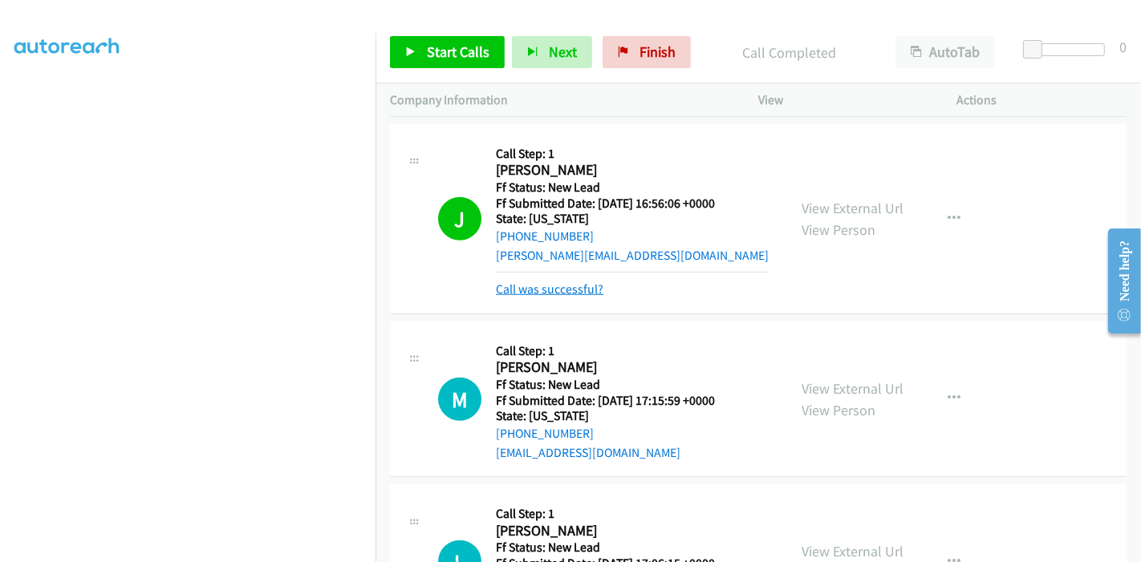
click at [552, 282] on link "Call was successful?" at bounding box center [550, 289] width 108 height 15
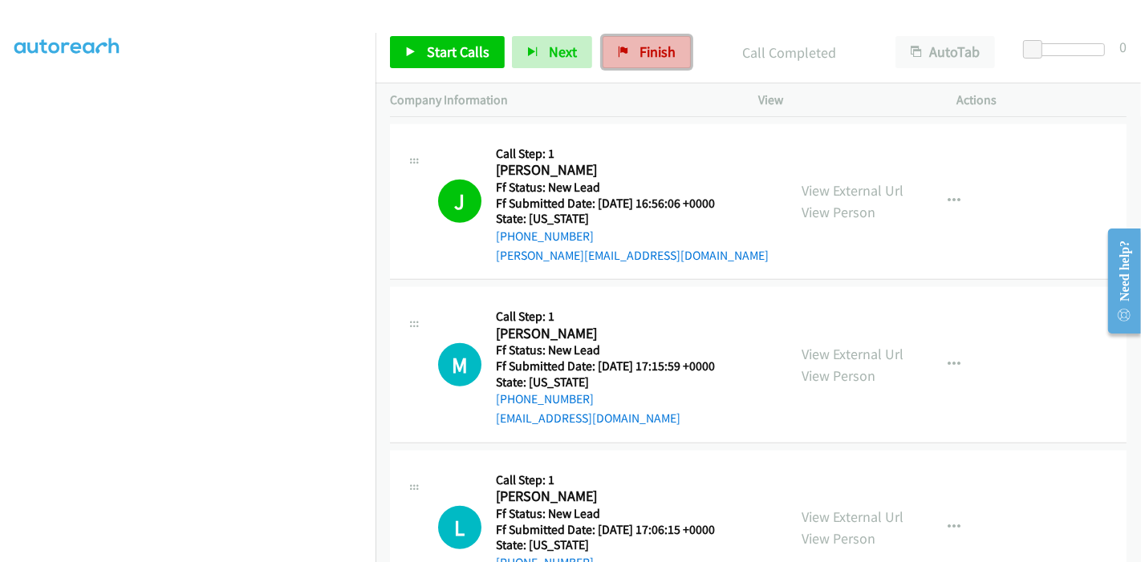
drag, startPoint x: 642, startPoint y: 55, endPoint x: 620, endPoint y: 59, distance: 22.0
click at [643, 55] on span "Finish" at bounding box center [657, 52] width 36 height 18
